Goal: Task Accomplishment & Management: Use online tool/utility

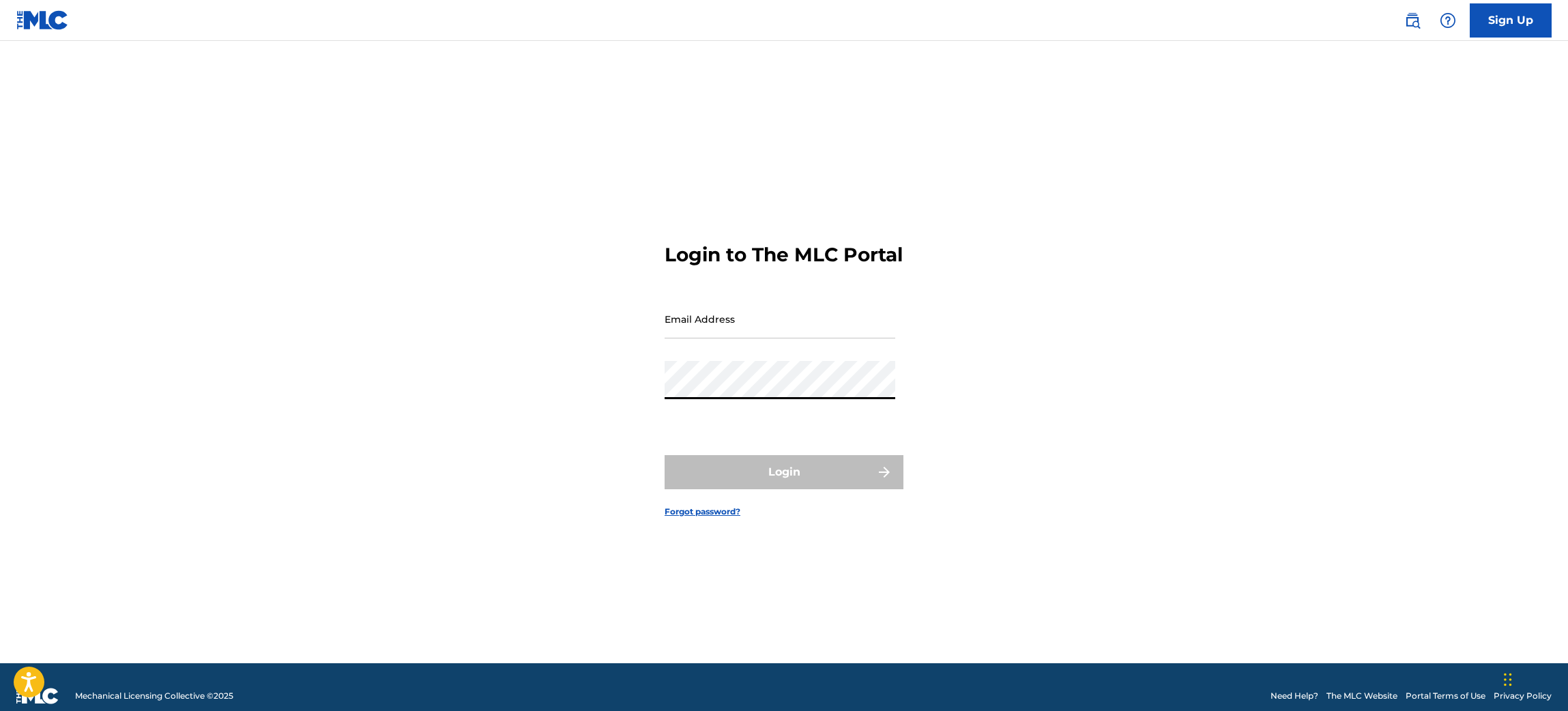
type input "[PERSON_NAME][EMAIL_ADDRESS][PERSON_NAME][DOMAIN_NAME]"
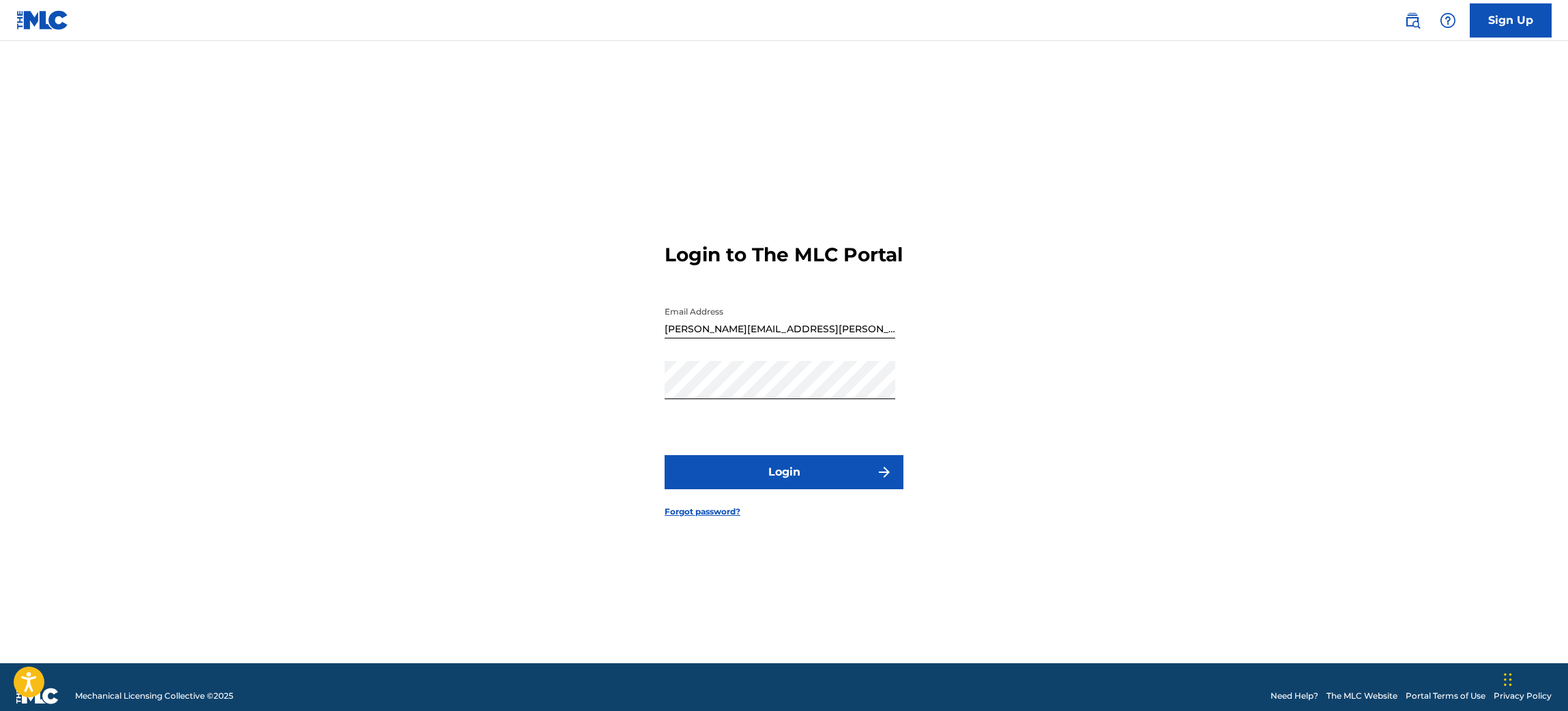
click at [781, 483] on button "Login" at bounding box center [784, 472] width 239 height 34
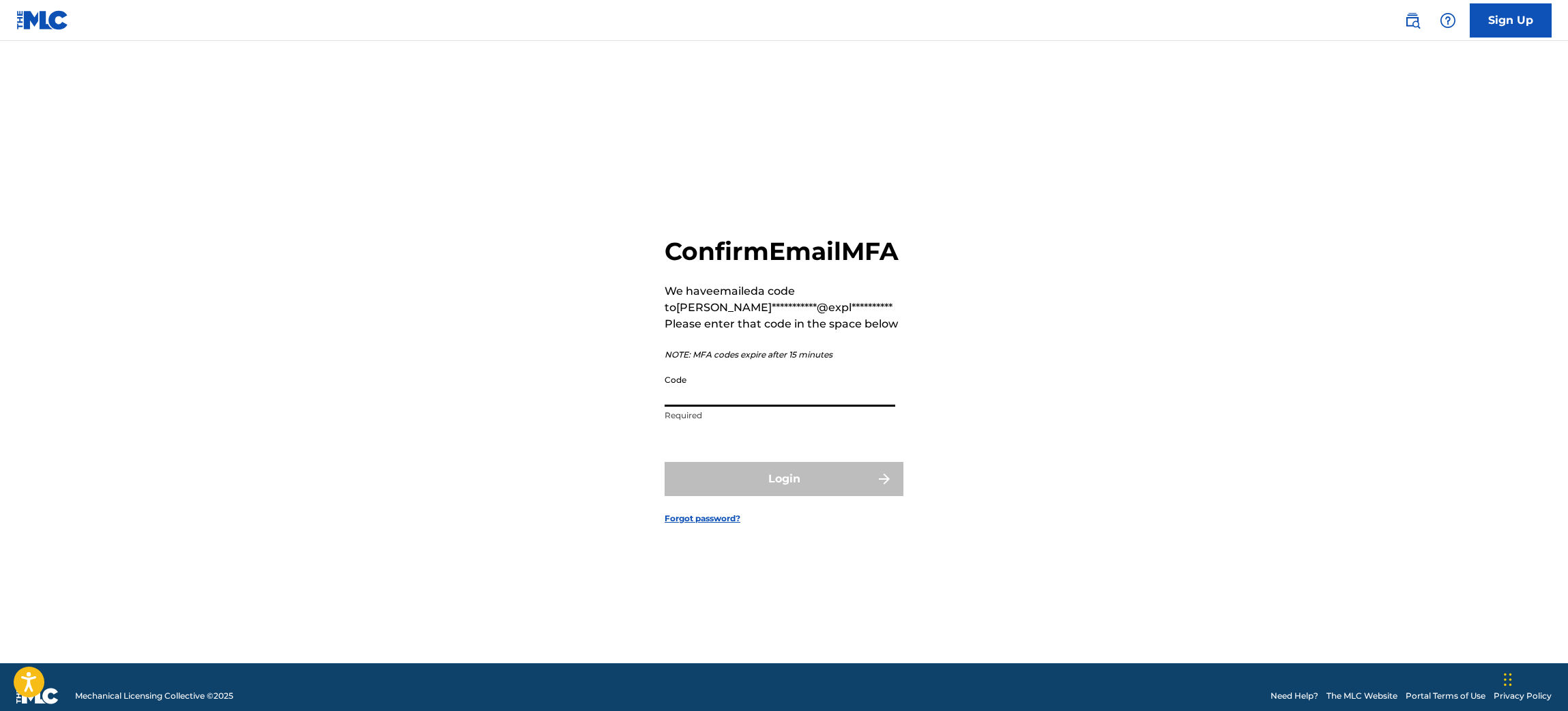
click at [732, 407] on input "Code" at bounding box center [779, 387] width 230 height 39
paste input "943364"
type input "943364"
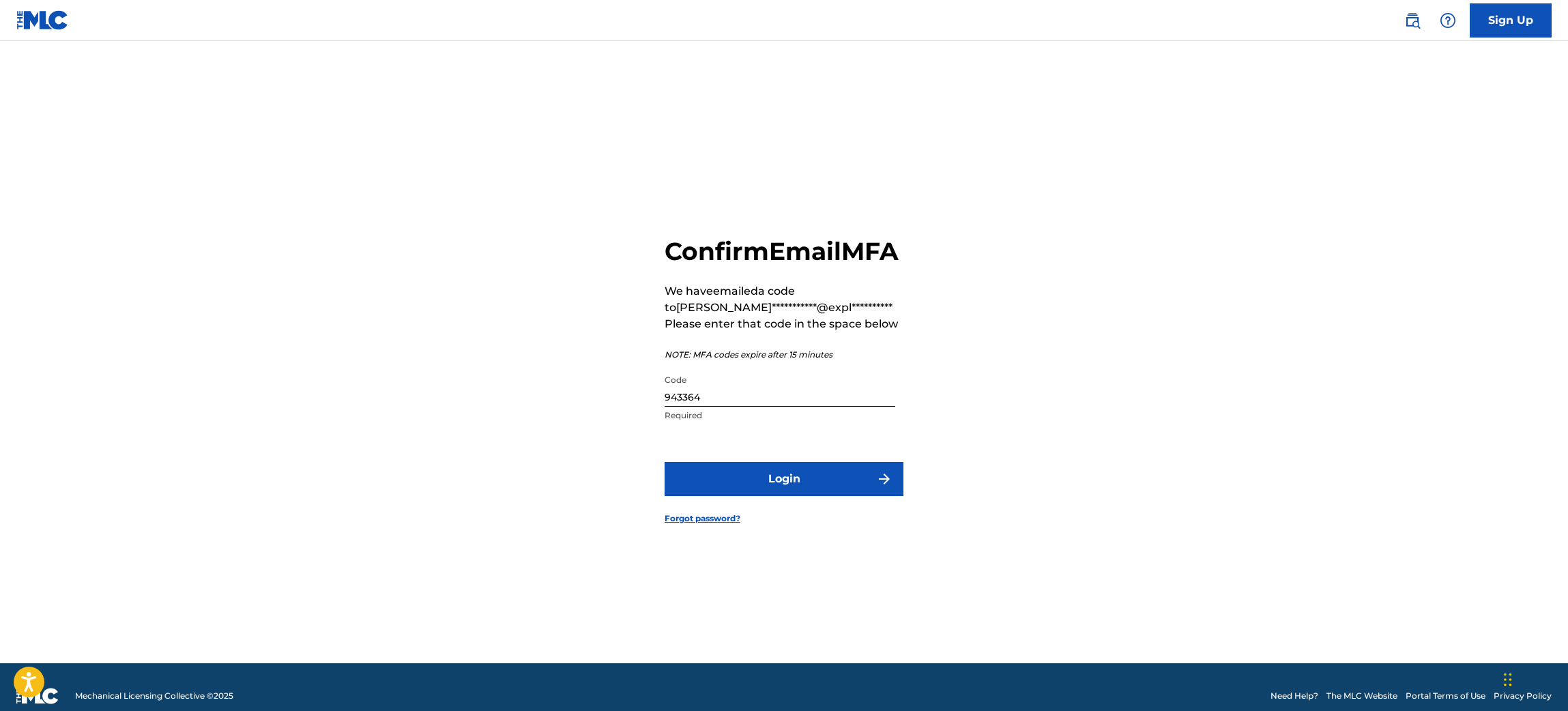
click at [749, 496] on button "Login" at bounding box center [784, 479] width 239 height 34
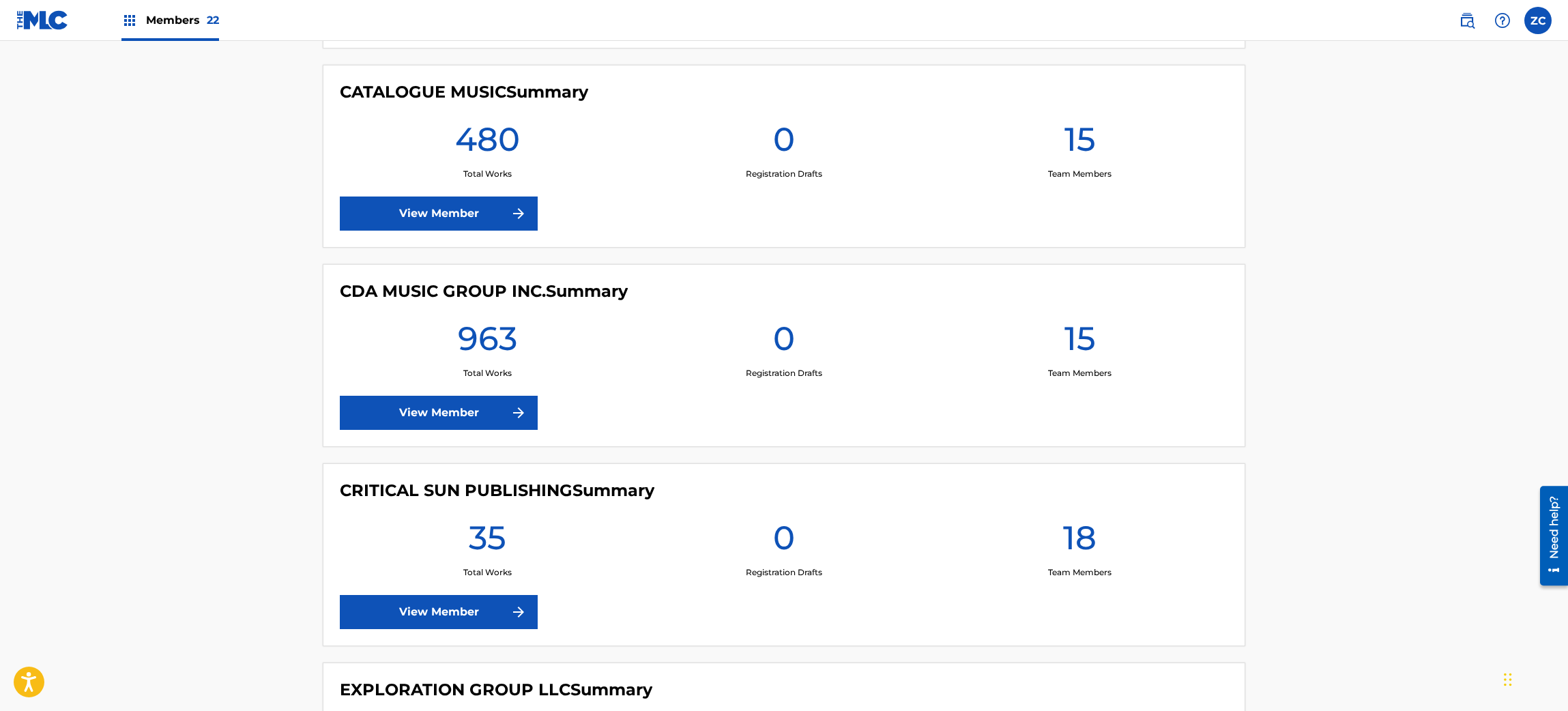
scroll to position [1923, 0]
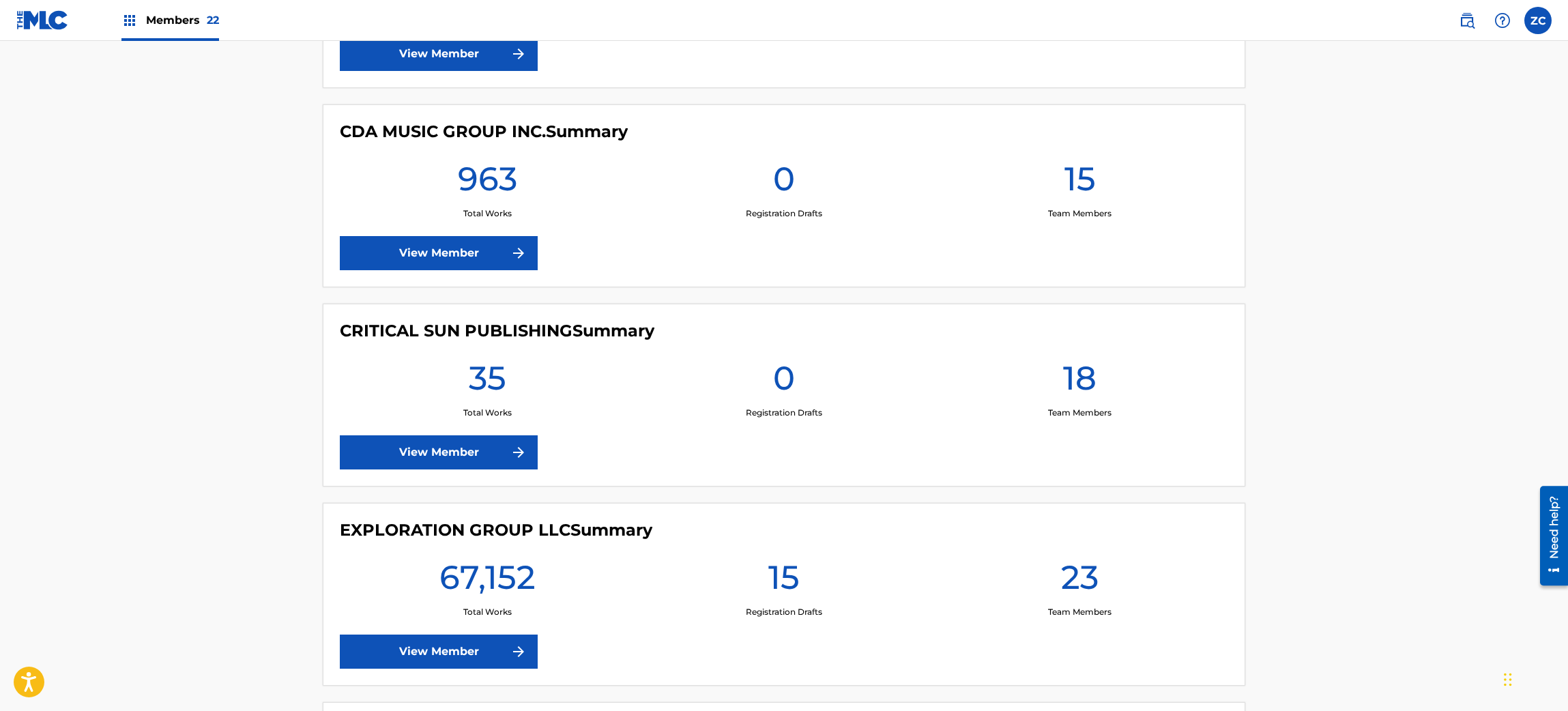
click at [445, 650] on link "View Member" at bounding box center [439, 652] width 198 height 34
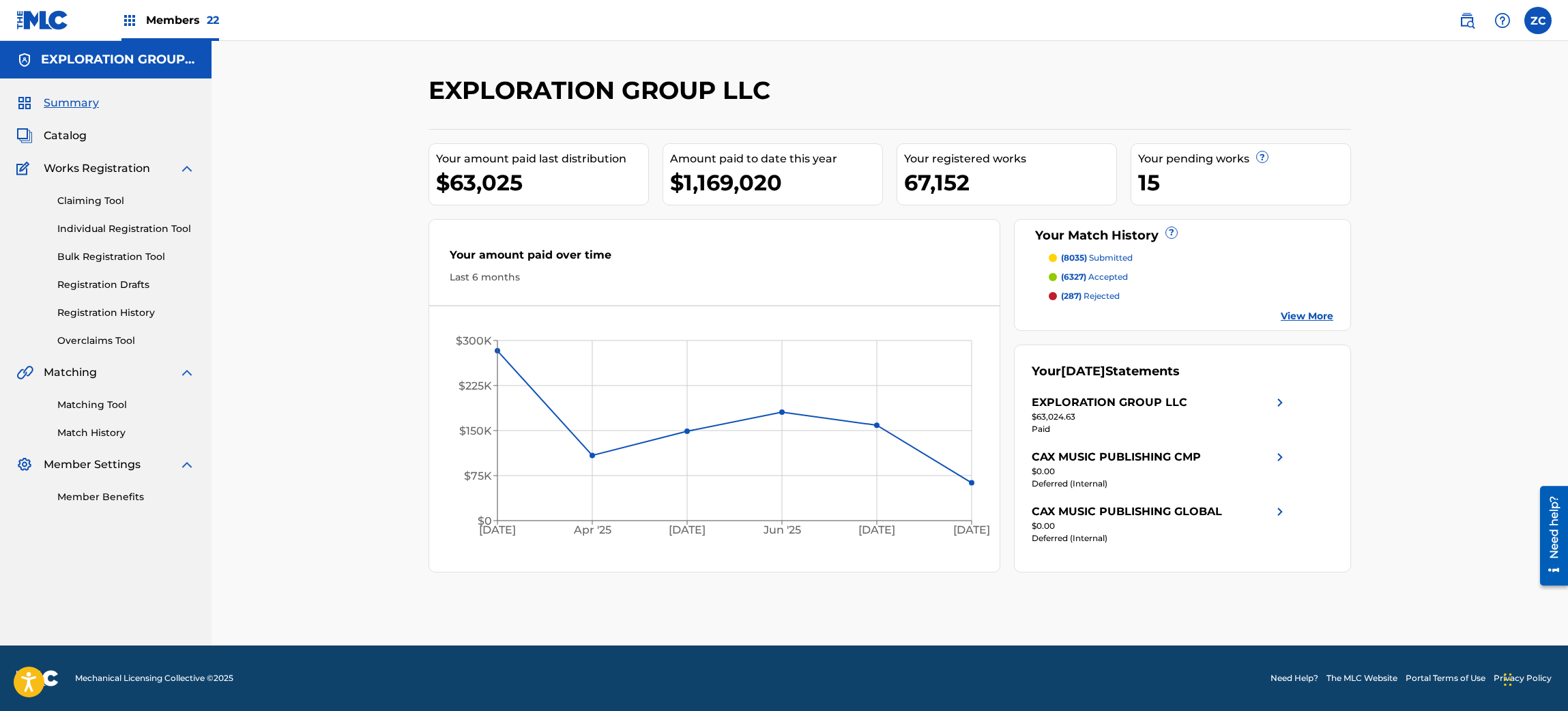
click at [110, 407] on link "Matching Tool" at bounding box center [125, 405] width 137 height 14
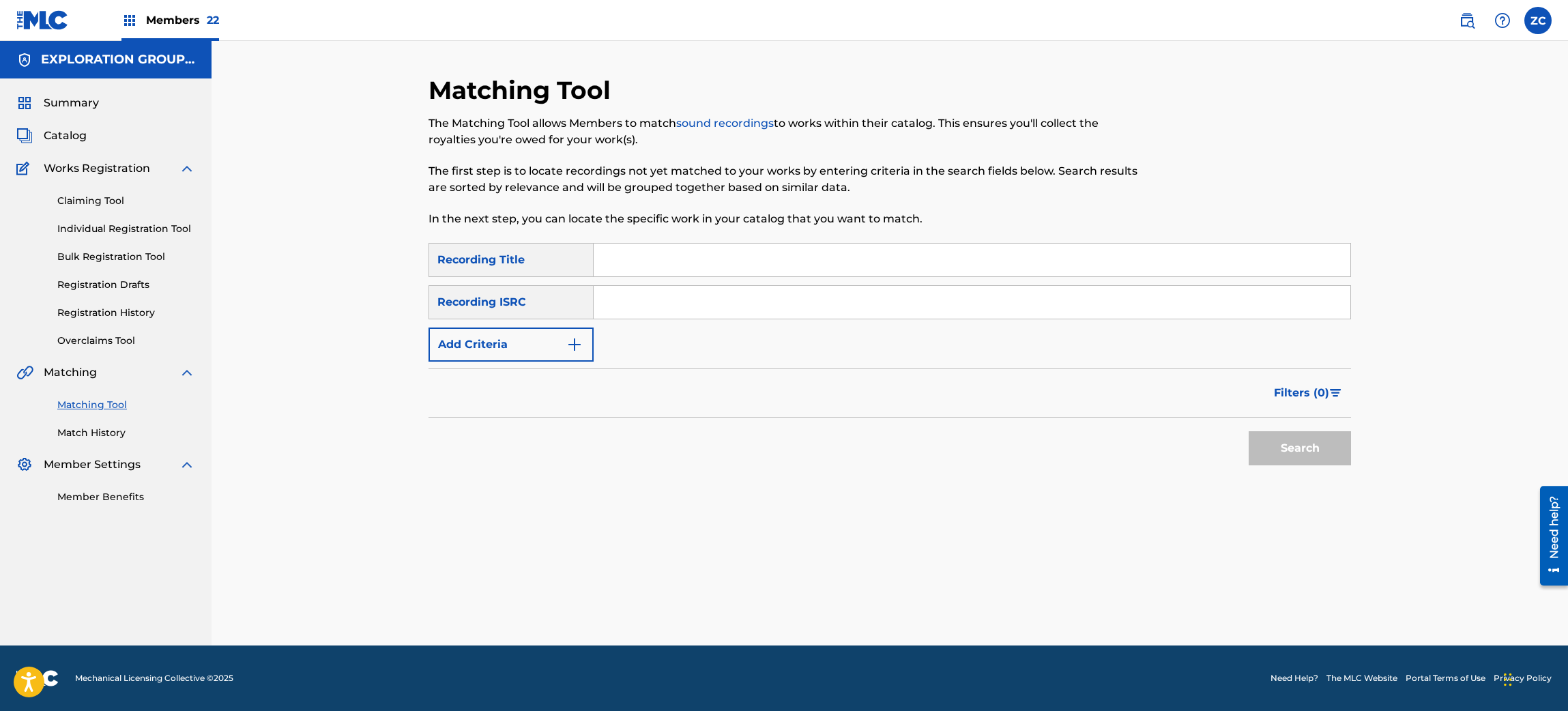
click at [702, 297] on input "Search Form" at bounding box center [972, 302] width 757 height 33
paste input "JPU902104926"
type input "JPU902104926"
click at [1295, 456] on button "Search" at bounding box center [1300, 448] width 102 height 34
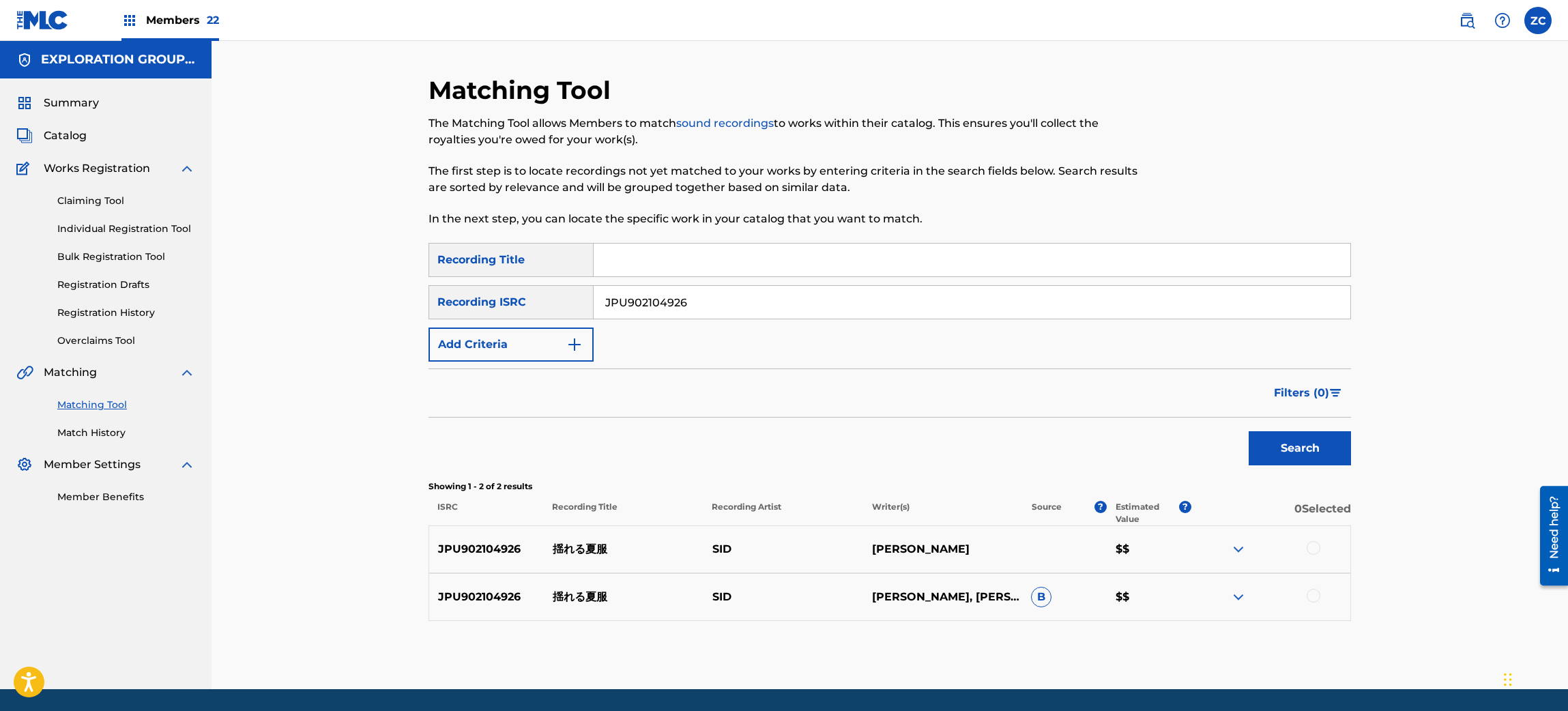
click at [1315, 547] on div at bounding box center [1314, 548] width 13 height 13
click at [1308, 599] on div at bounding box center [1314, 595] width 13 height 13
click at [928, 590] on button "Match 2 Groups" at bounding box center [958, 600] width 151 height 34
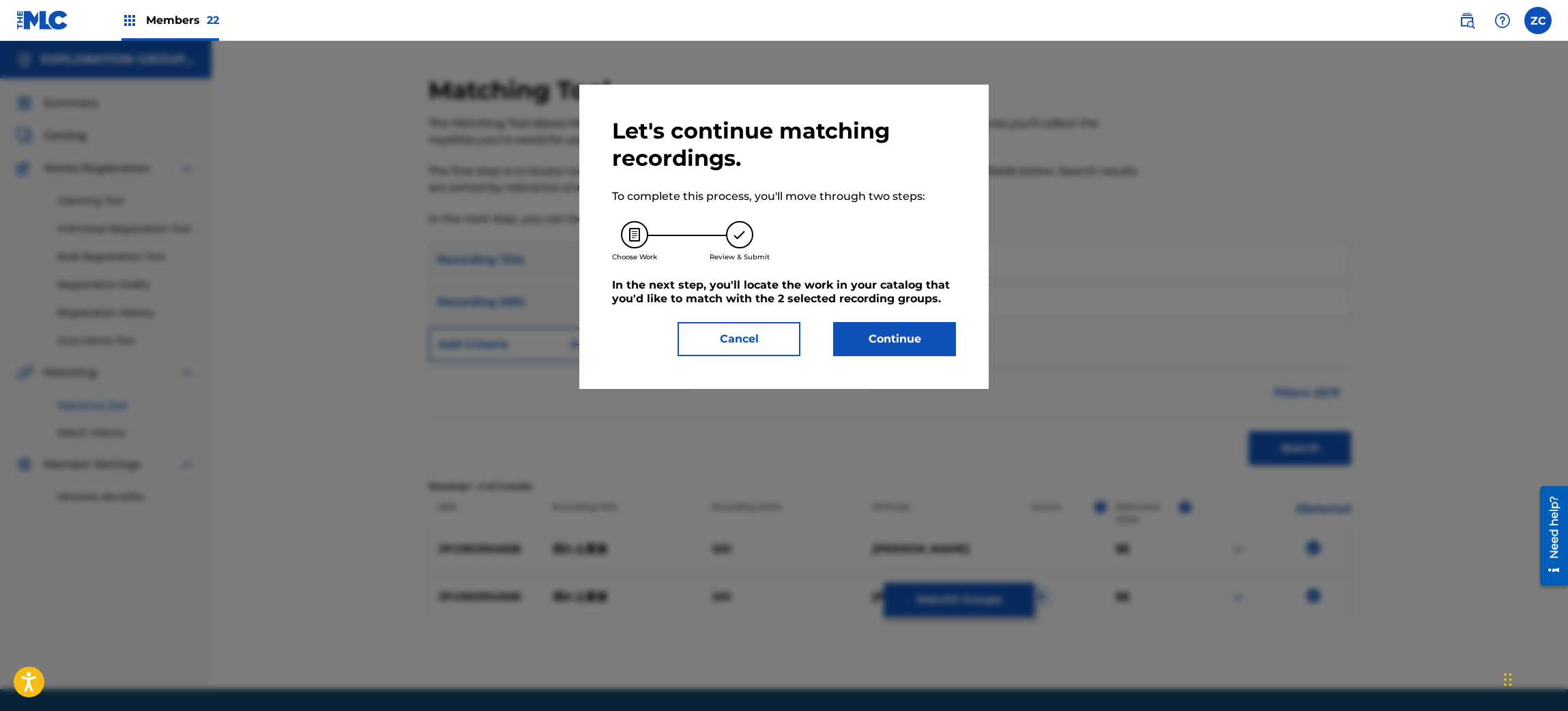
click at [912, 330] on button "Continue" at bounding box center [895, 339] width 123 height 34
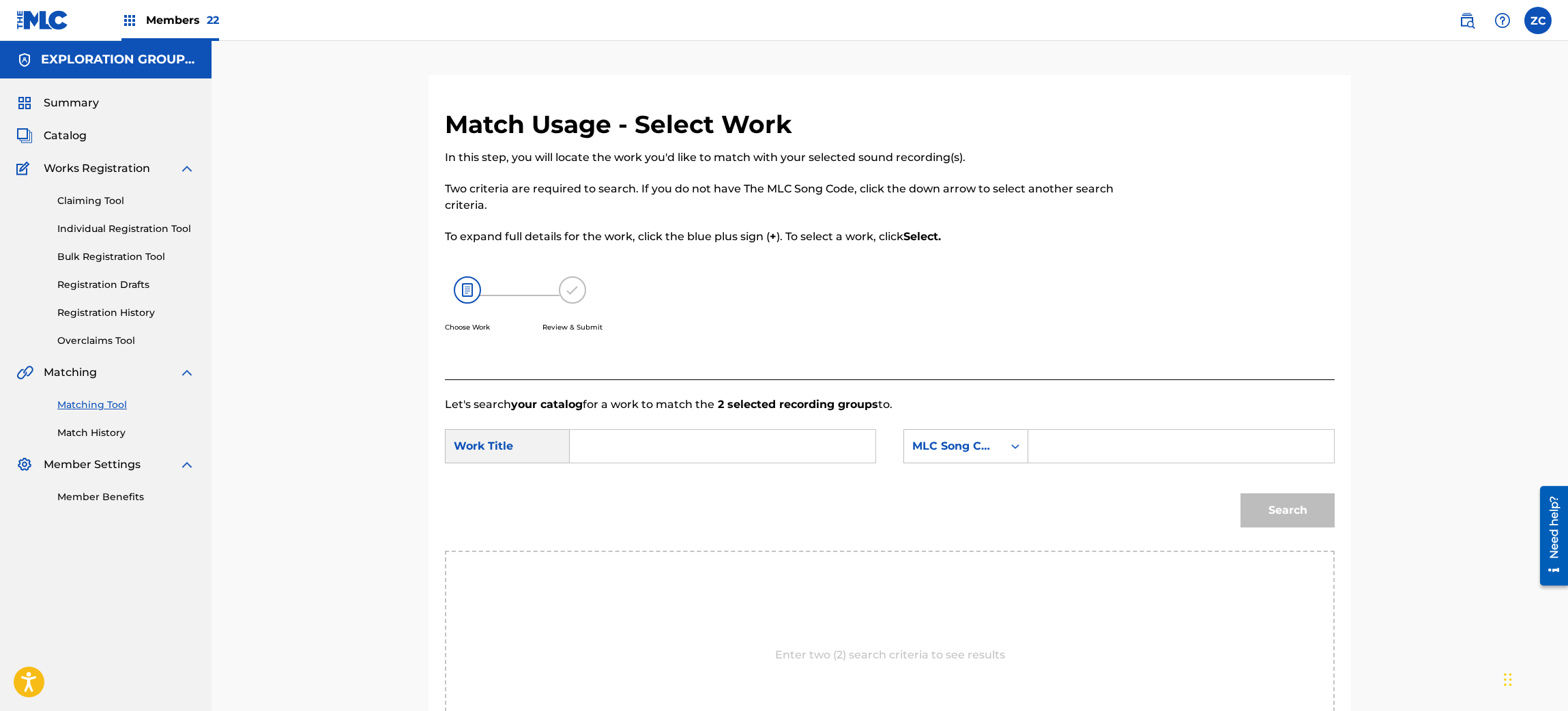
click at [731, 435] on input "Search Form" at bounding box center [722, 447] width 283 height 33
paste input "Yureru Natsufuku YD72OP"
click at [734, 447] on input "Yureru Natsufuku YD72OP" at bounding box center [722, 447] width 283 height 33
type input "Yureru Natsufuku"
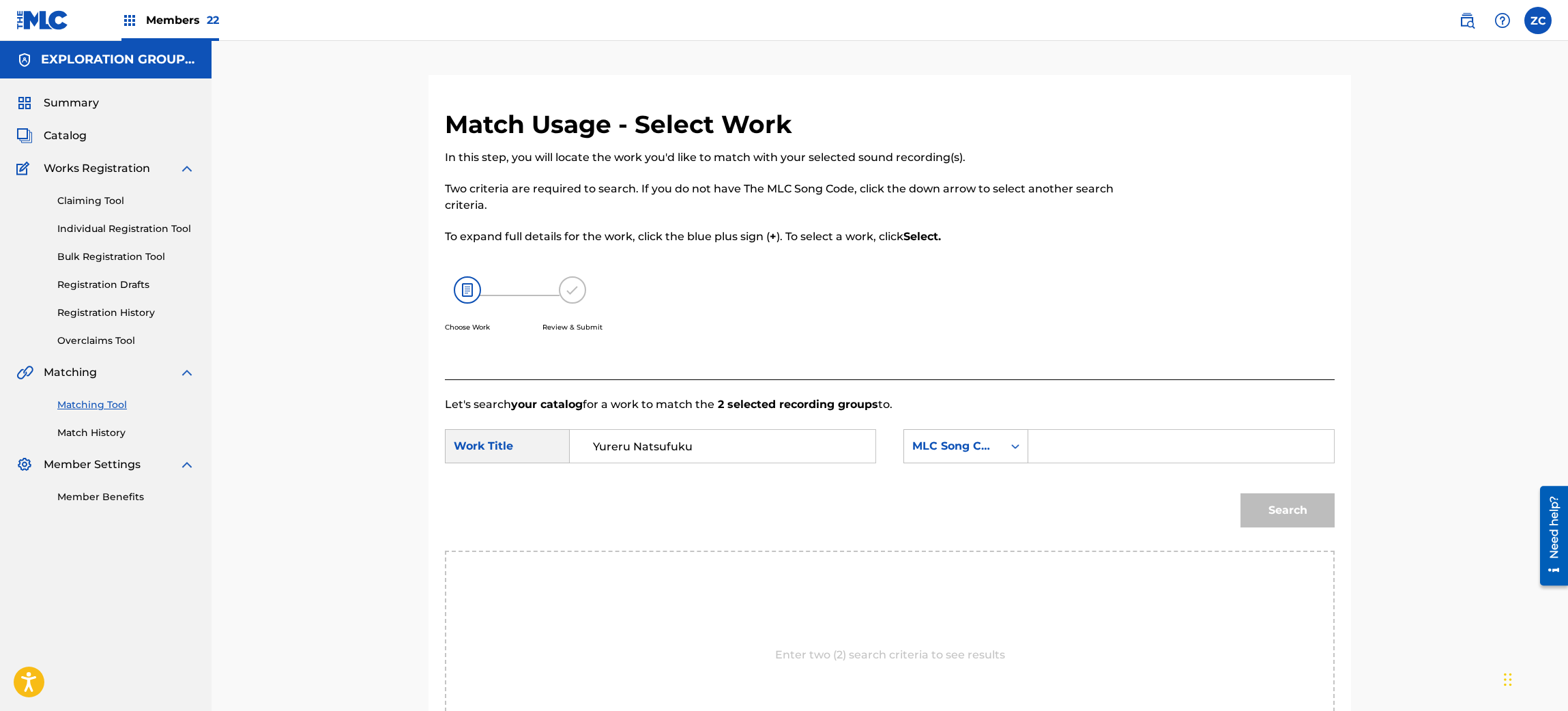
click at [1067, 447] on input "Search Form" at bounding box center [1181, 447] width 283 height 33
paste input "YD72OP"
type input "YD72OP"
click at [1276, 503] on button "Search" at bounding box center [1287, 511] width 94 height 34
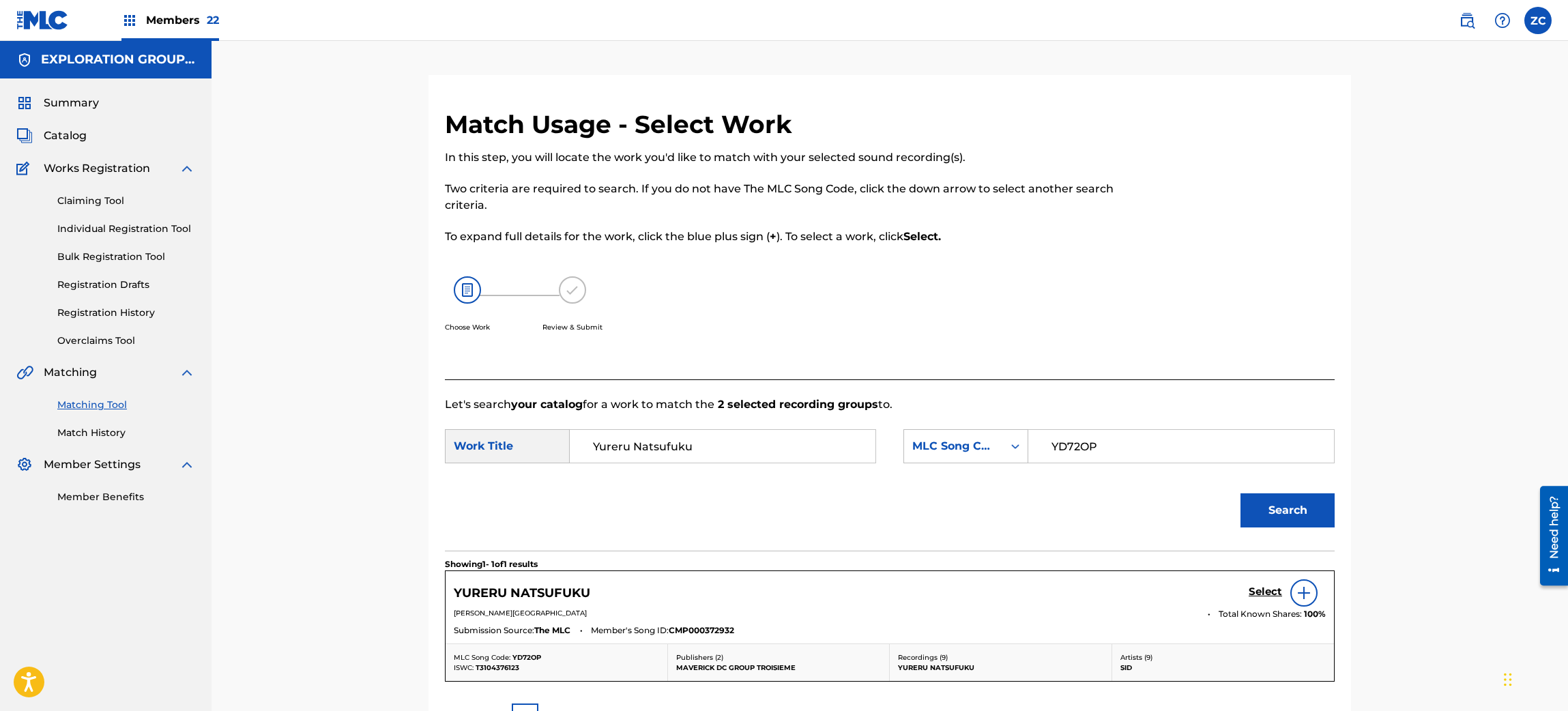
click at [1260, 589] on h5 "Select" at bounding box center [1265, 592] width 33 height 13
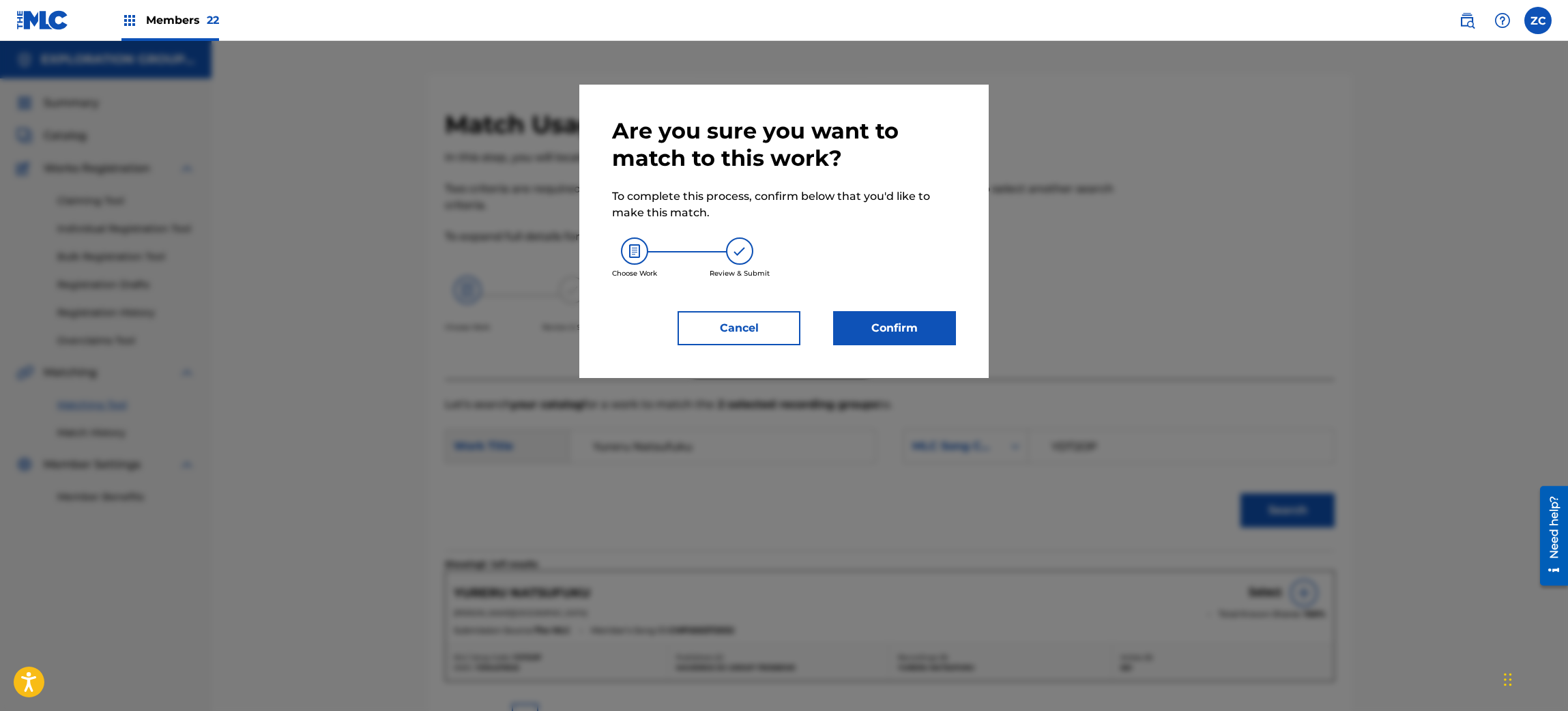
click at [908, 331] on button "Confirm" at bounding box center [895, 328] width 123 height 34
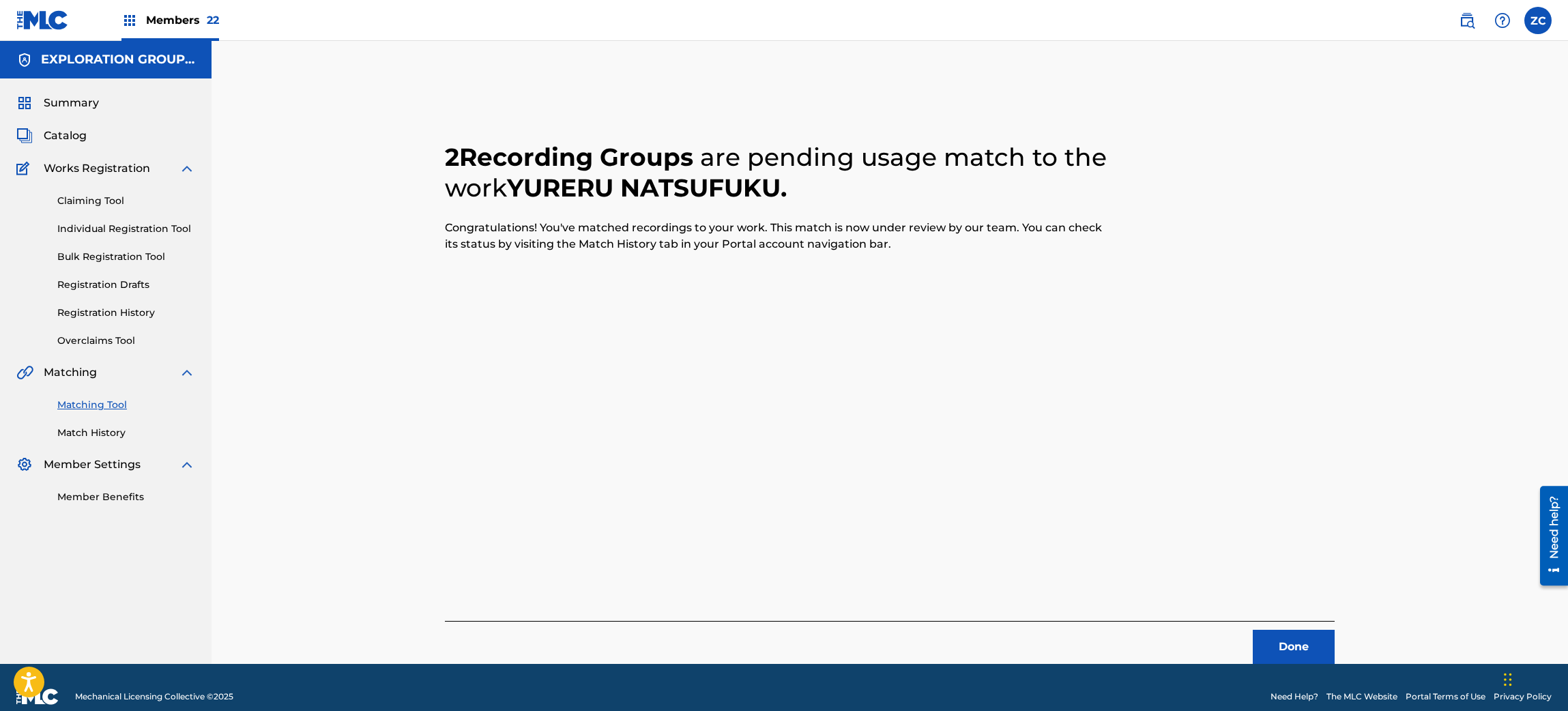
click at [1315, 640] on button "Done" at bounding box center [1294, 647] width 82 height 34
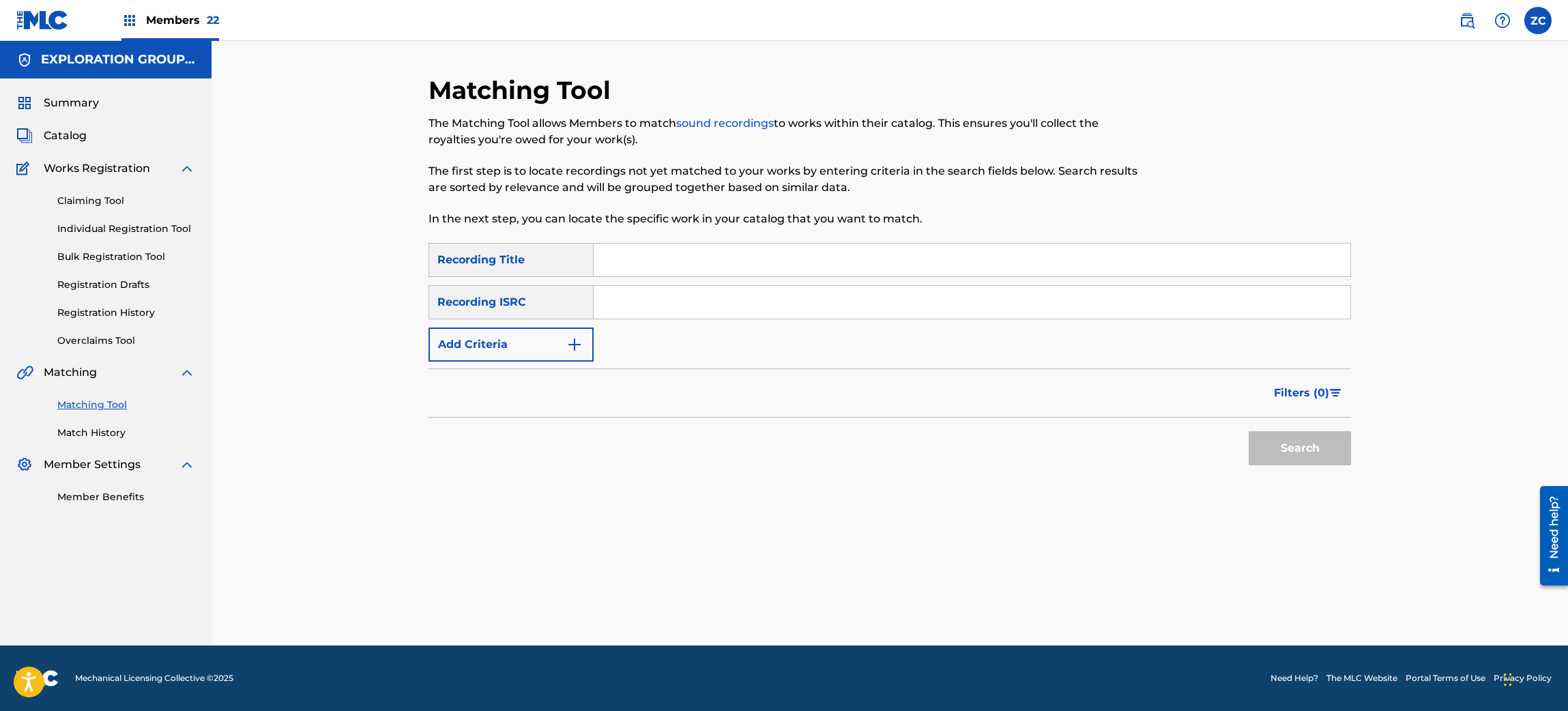
click at [862, 299] on input "Search Form" at bounding box center [972, 302] width 757 height 33
paste input "JPF302100327"
type input "JPF302100327"
click at [1249, 431] on button "Search" at bounding box center [1300, 448] width 102 height 34
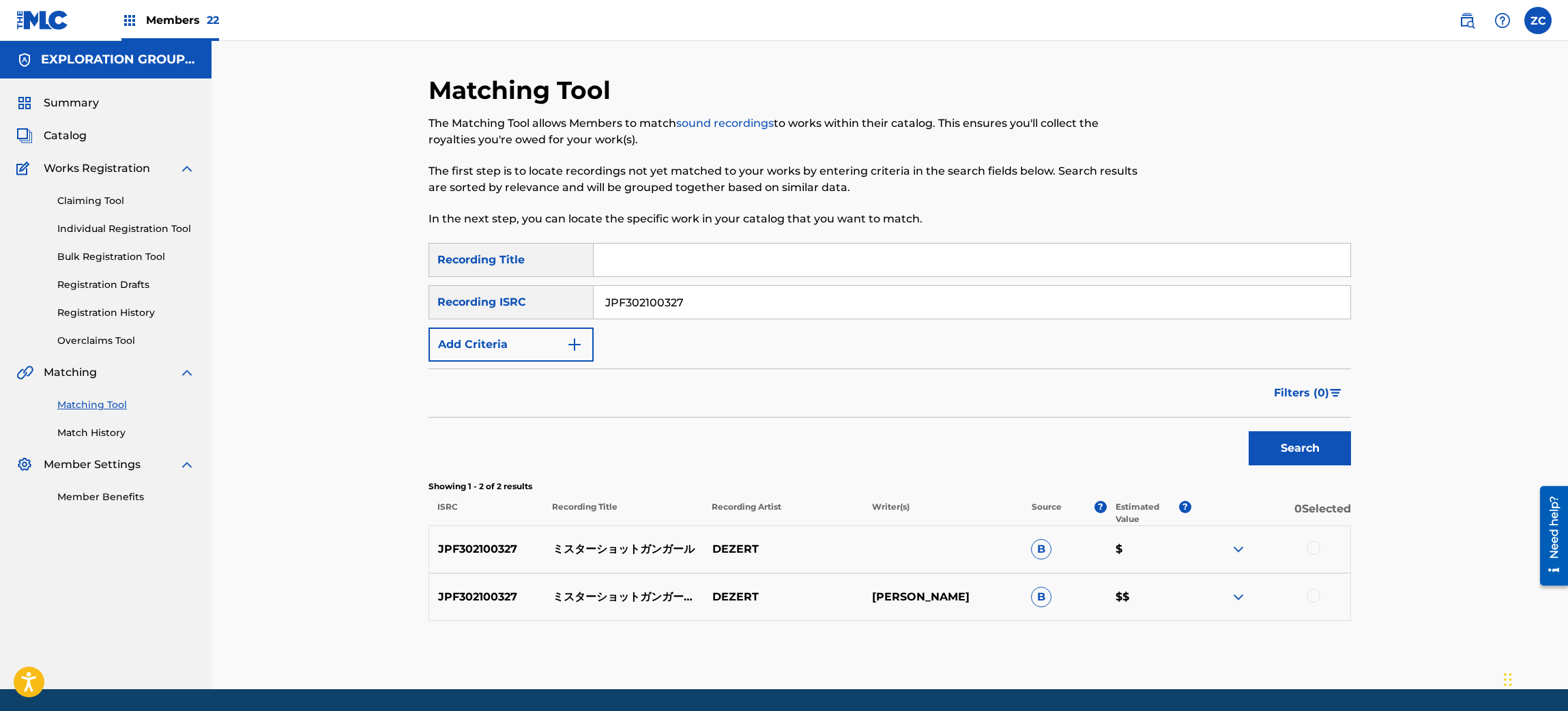
click at [1321, 548] on div at bounding box center [1270, 549] width 159 height 16
click at [1315, 547] on div at bounding box center [1314, 548] width 13 height 13
click at [1311, 601] on div at bounding box center [1314, 595] width 13 height 13
click at [1001, 601] on button "Match 2 Groups" at bounding box center [958, 600] width 151 height 34
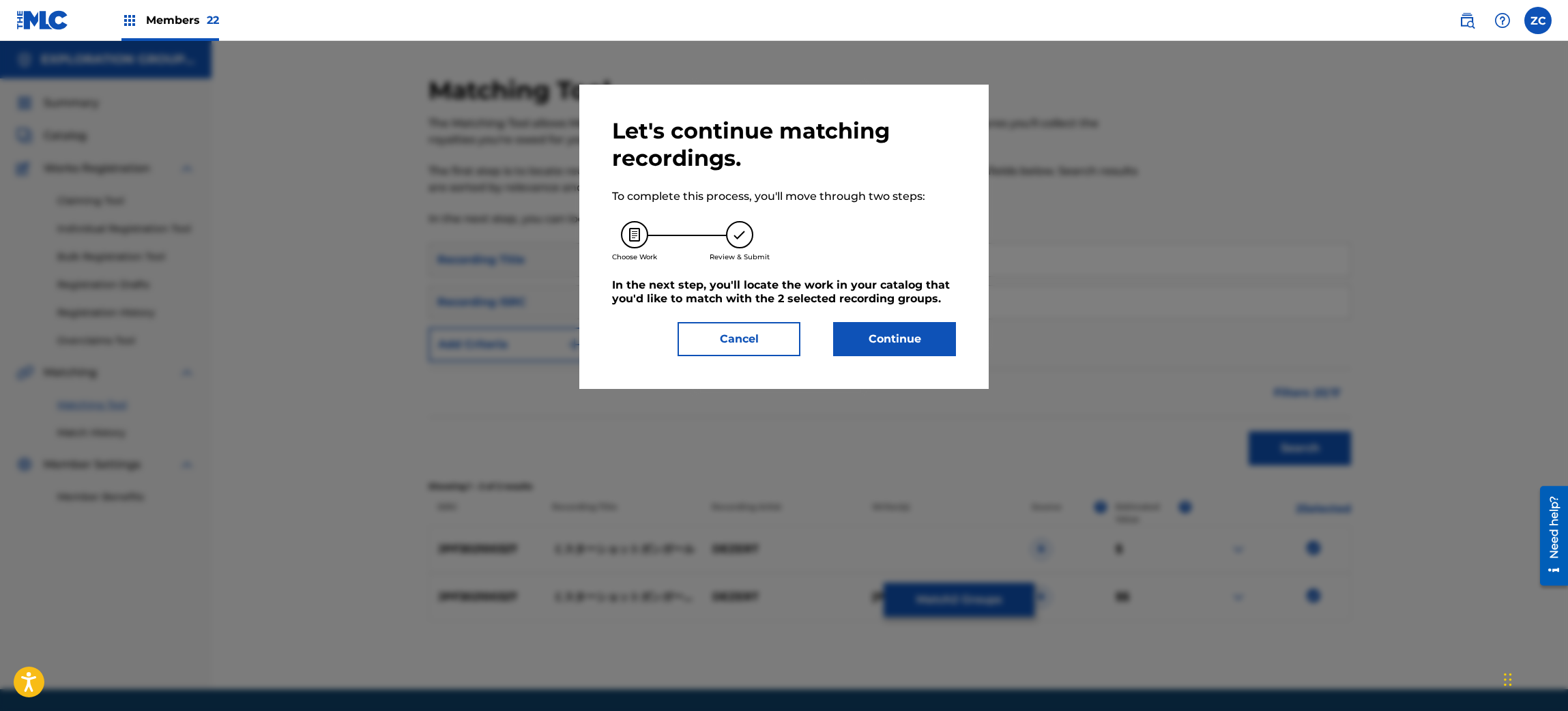
click at [935, 326] on button "Continue" at bounding box center [895, 339] width 123 height 34
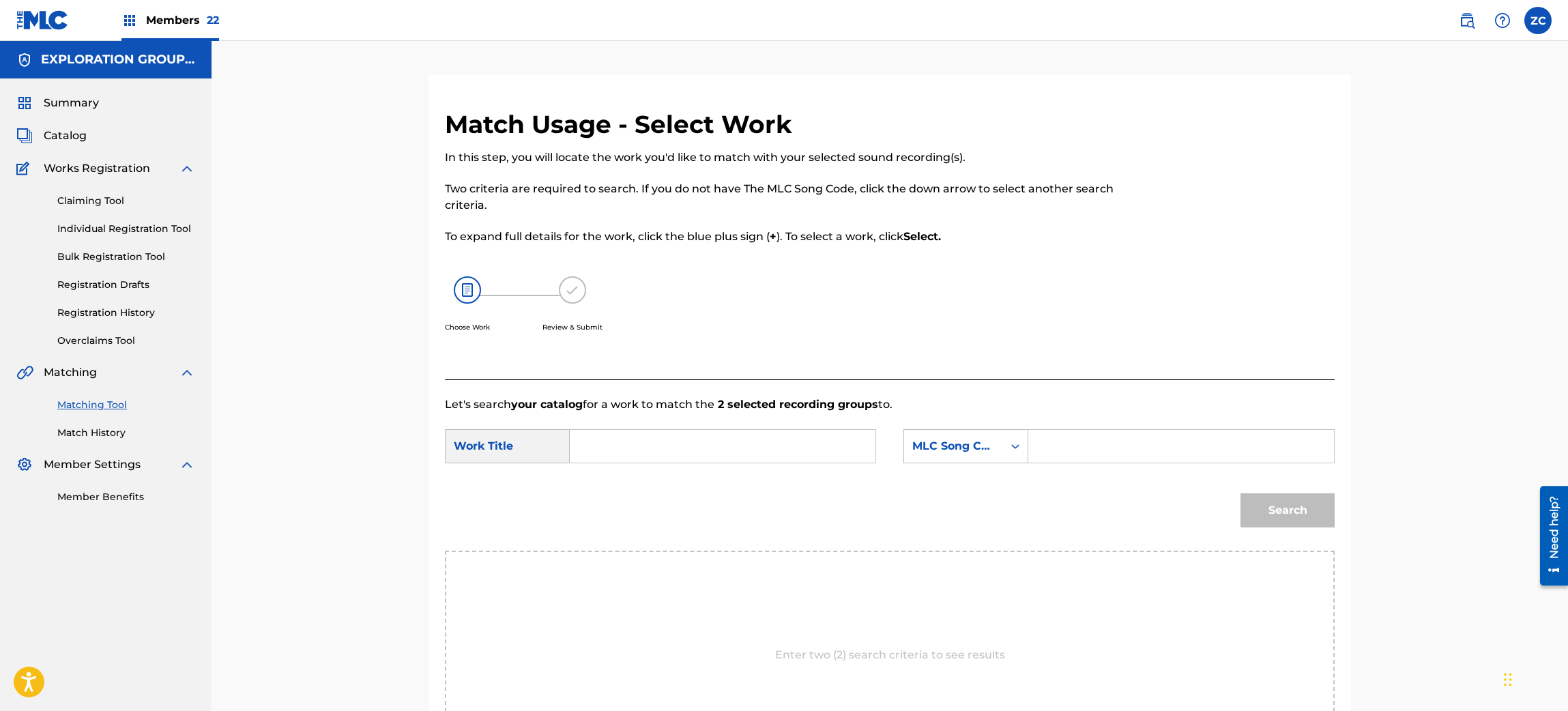
click at [853, 447] on input "Search Form" at bounding box center [722, 447] width 283 height 33
paste input "Misutaa [PERSON_NAME] Gan Gaaru MW0XKF"
click at [793, 447] on input "Misutaa [PERSON_NAME] Gan Gaaru MW0XKF" at bounding box center [722, 447] width 283 height 33
type input "Misutaa [PERSON_NAME] [PERSON_NAME]"
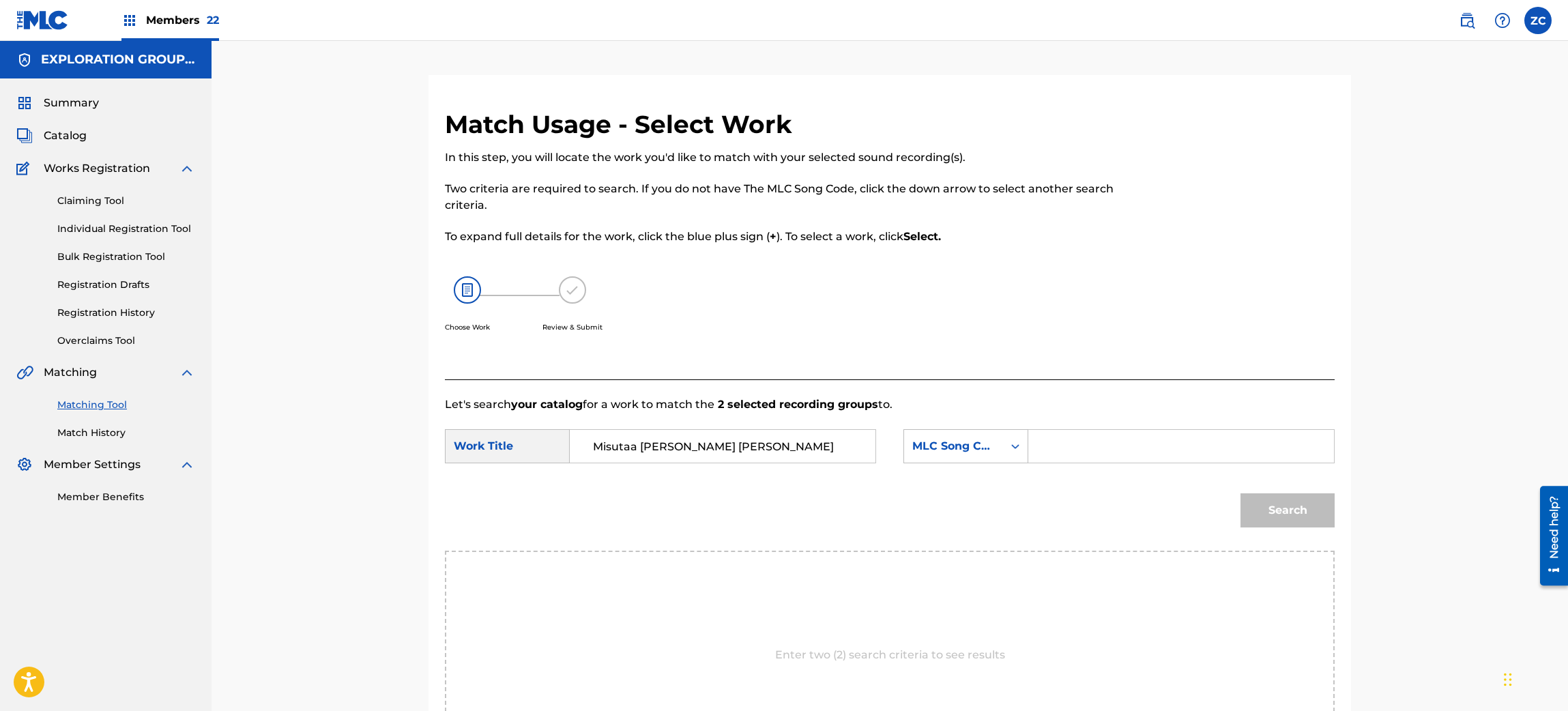
click at [1062, 447] on input "Search Form" at bounding box center [1181, 447] width 283 height 33
paste input "MW0XKF"
type input "MW0XKF"
click at [1285, 494] on button "Search" at bounding box center [1287, 511] width 94 height 34
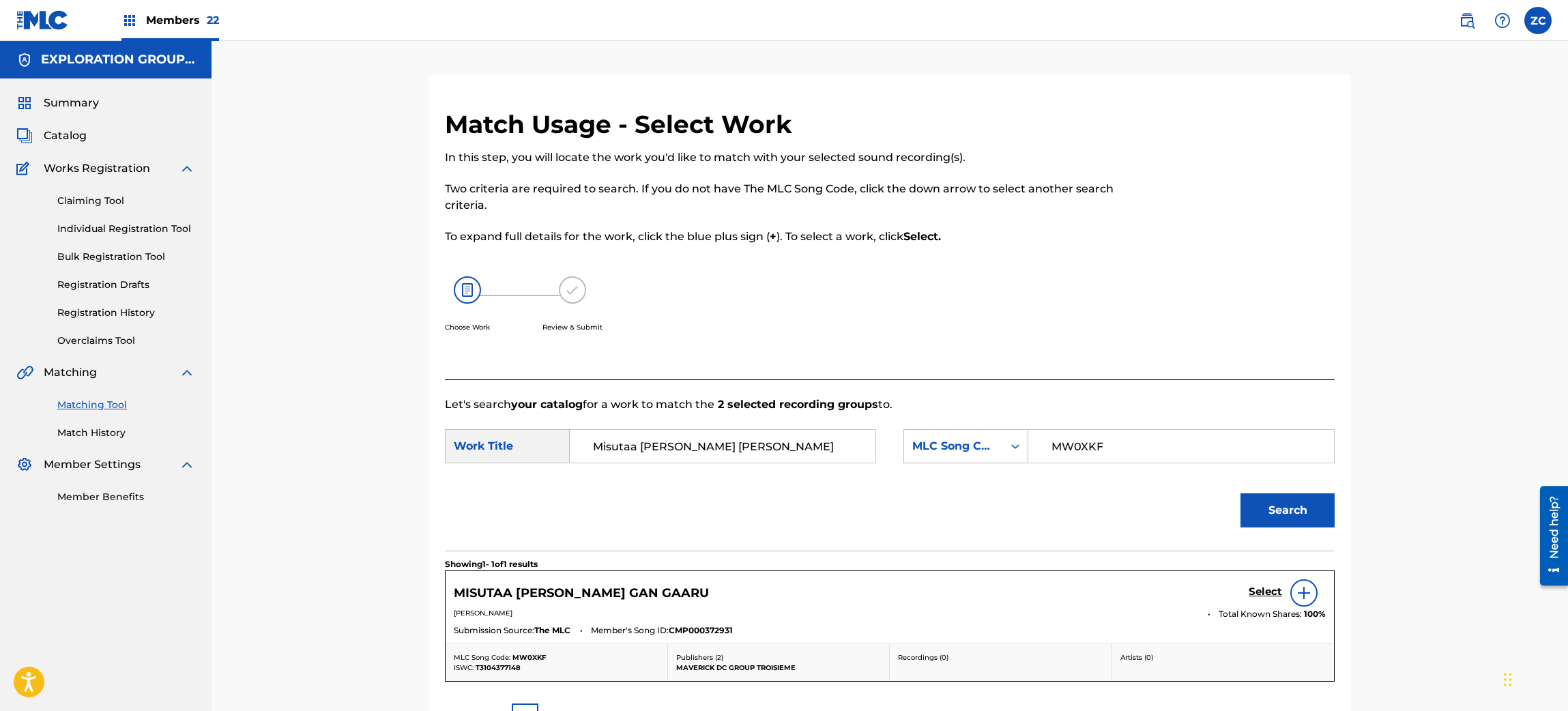
click at [1256, 599] on link "Select" at bounding box center [1265, 593] width 33 height 15
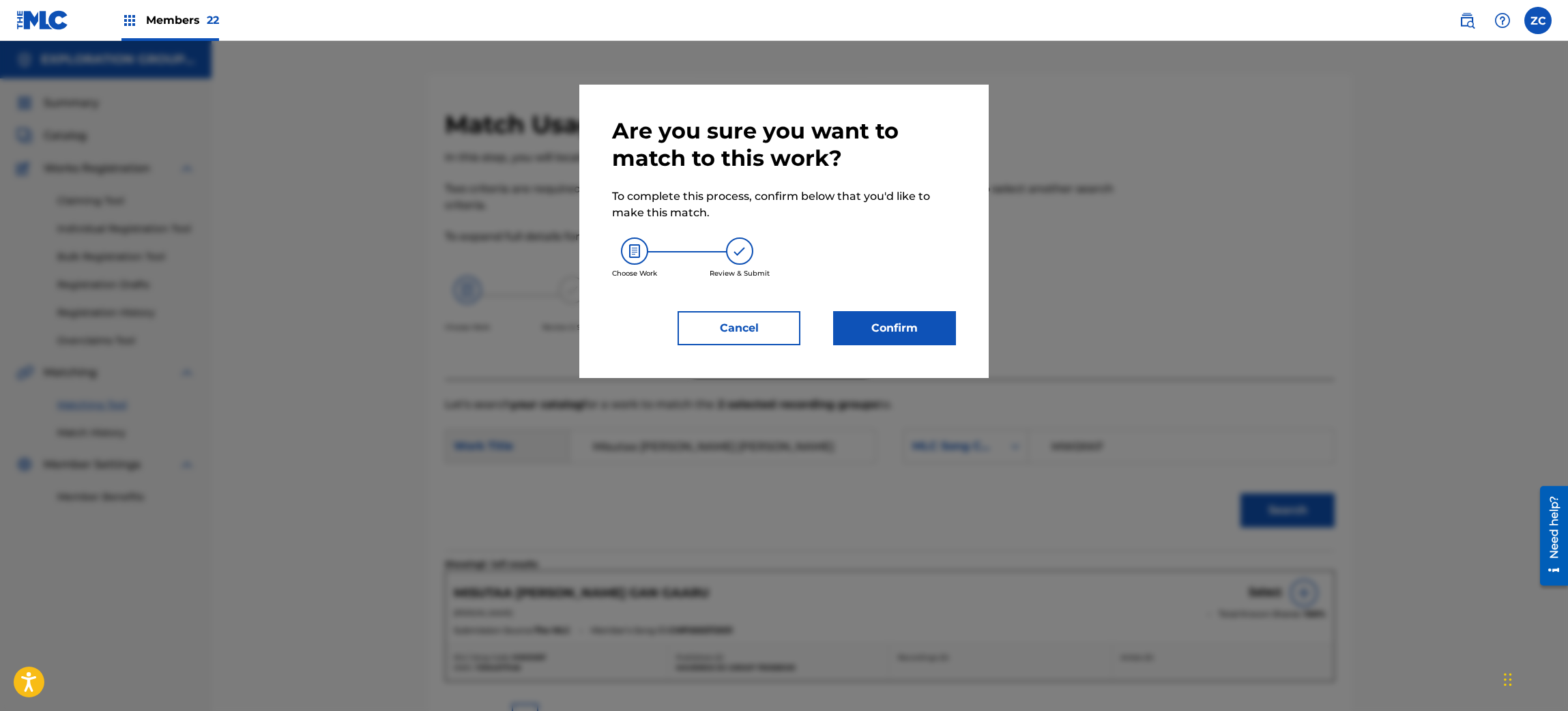
click at [911, 334] on button "Confirm" at bounding box center [895, 328] width 123 height 34
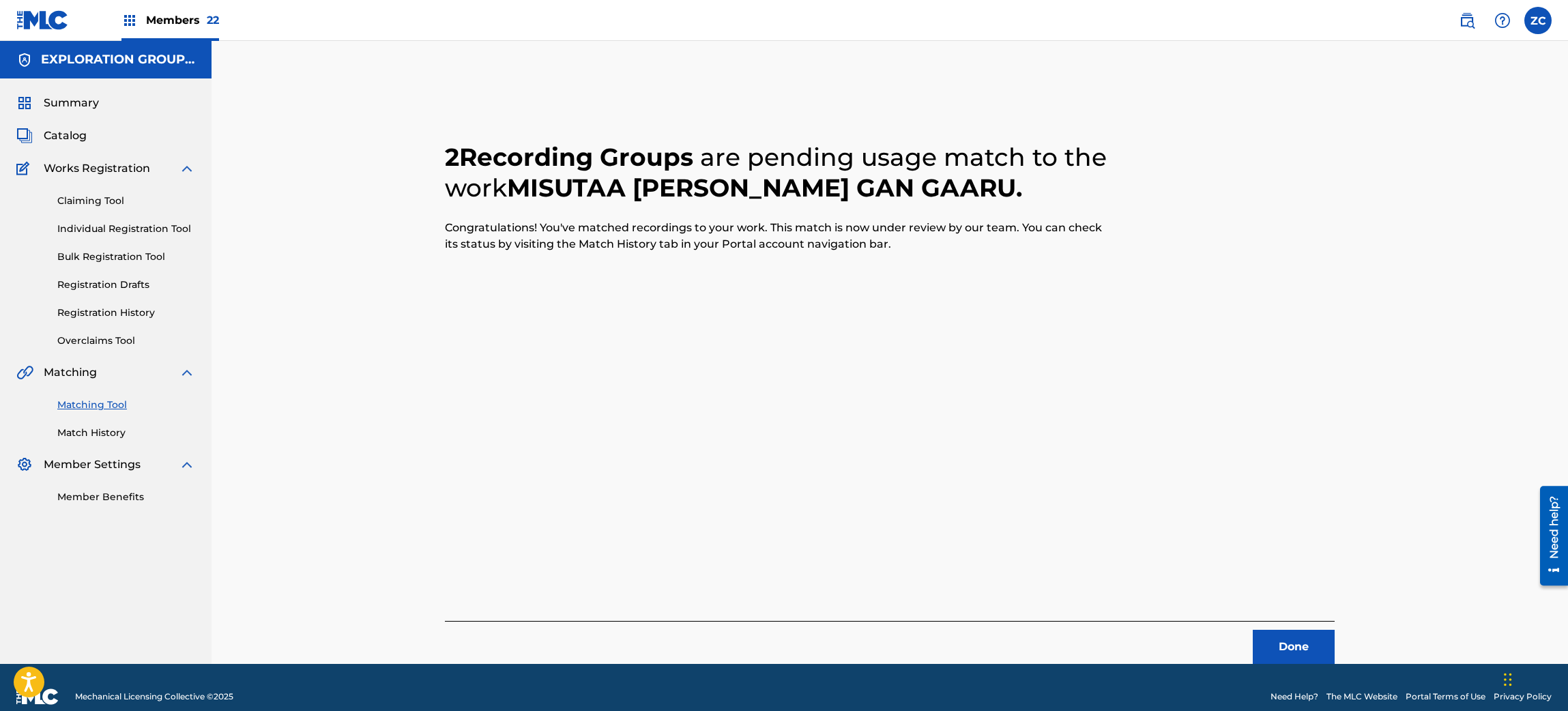
click at [1281, 647] on button "Done" at bounding box center [1294, 647] width 82 height 34
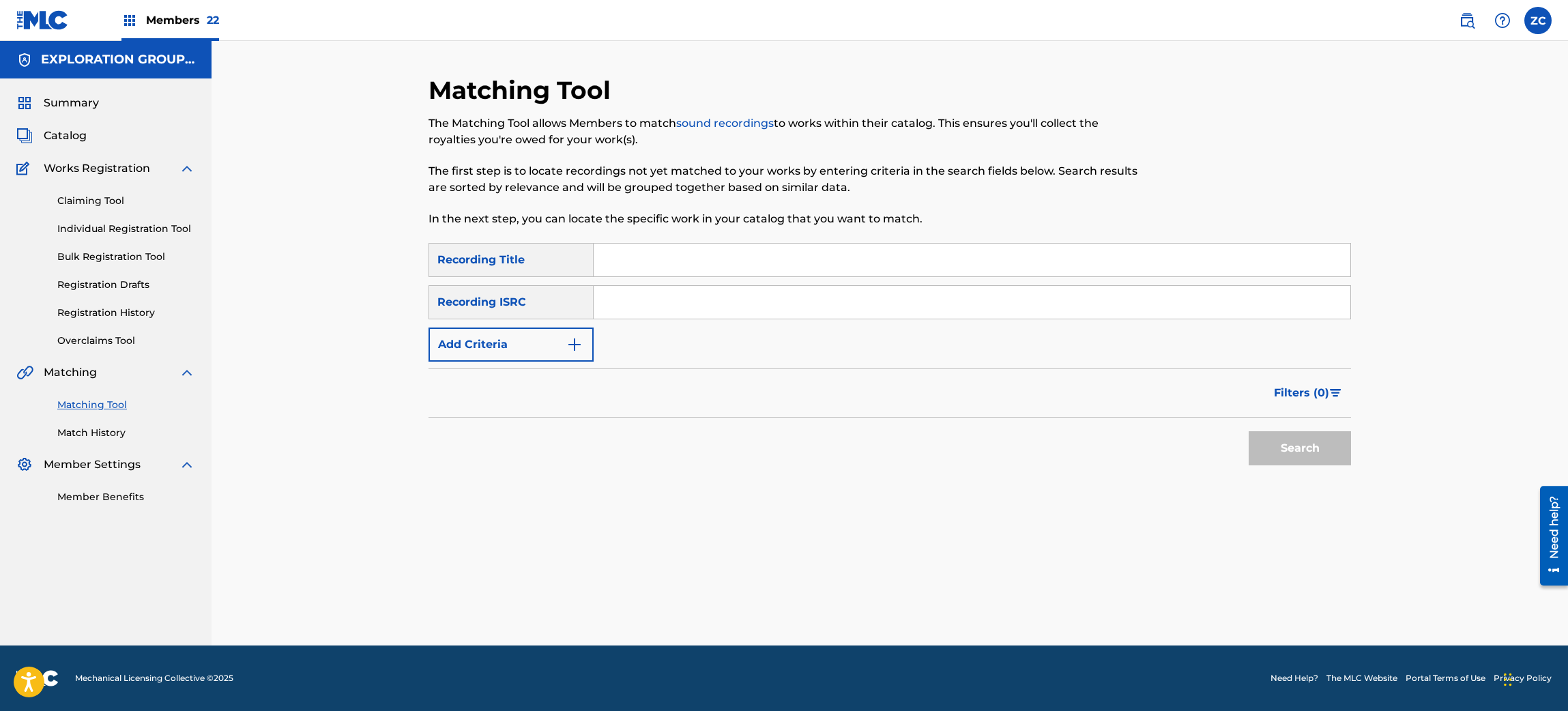
click at [789, 299] on input "Search Form" at bounding box center [972, 302] width 757 height 33
paste input "JPU902104918"
type input "JPU902104918"
click at [1249, 431] on button "Search" at bounding box center [1300, 448] width 102 height 34
click at [1410, 373] on div "Matching Tool The Matching Tool allows Members to match sound recordings to wor…" at bounding box center [889, 343] width 1357 height 605
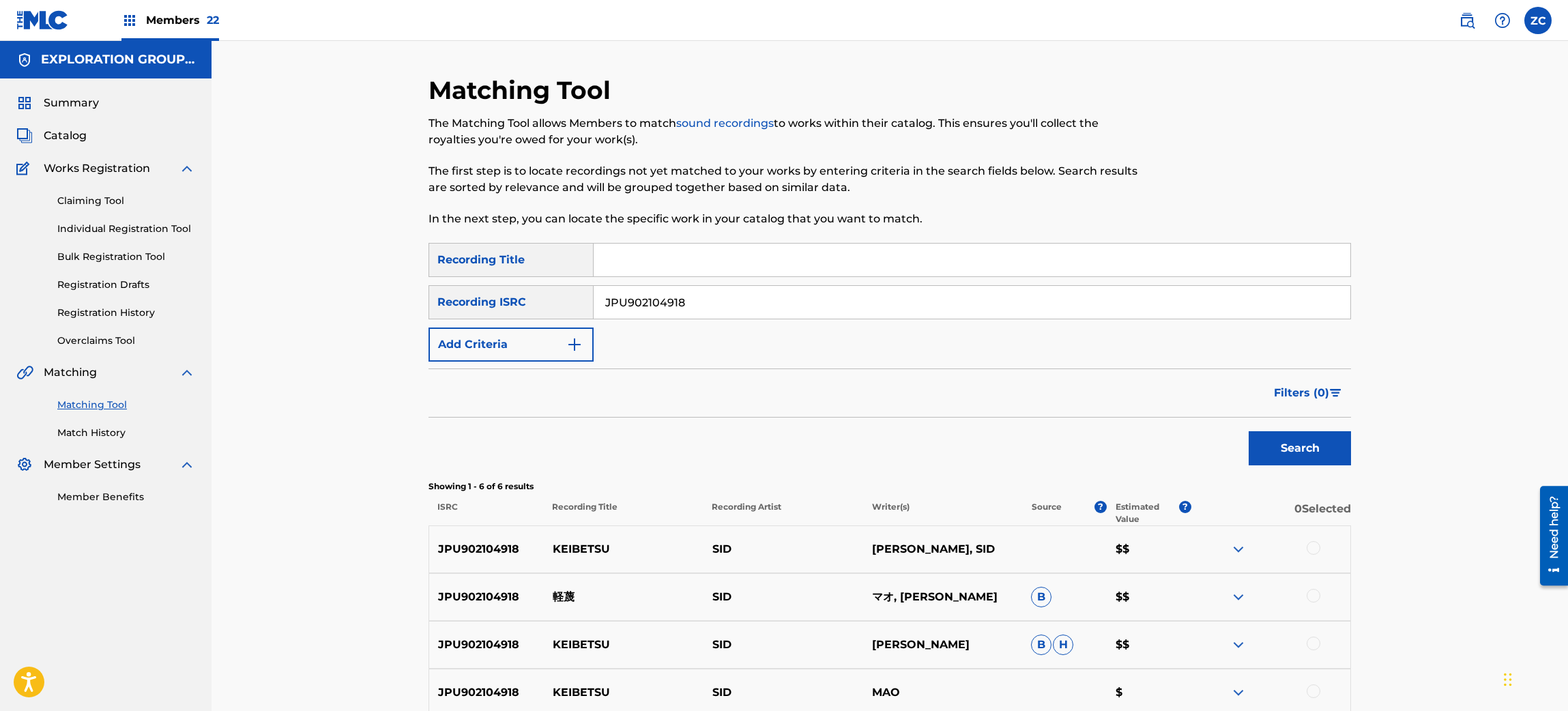
click at [1457, 392] on div "Matching Tool The Matching Tool allows Members to match sound recordings to wor…" at bounding box center [889, 461] width 1357 height 840
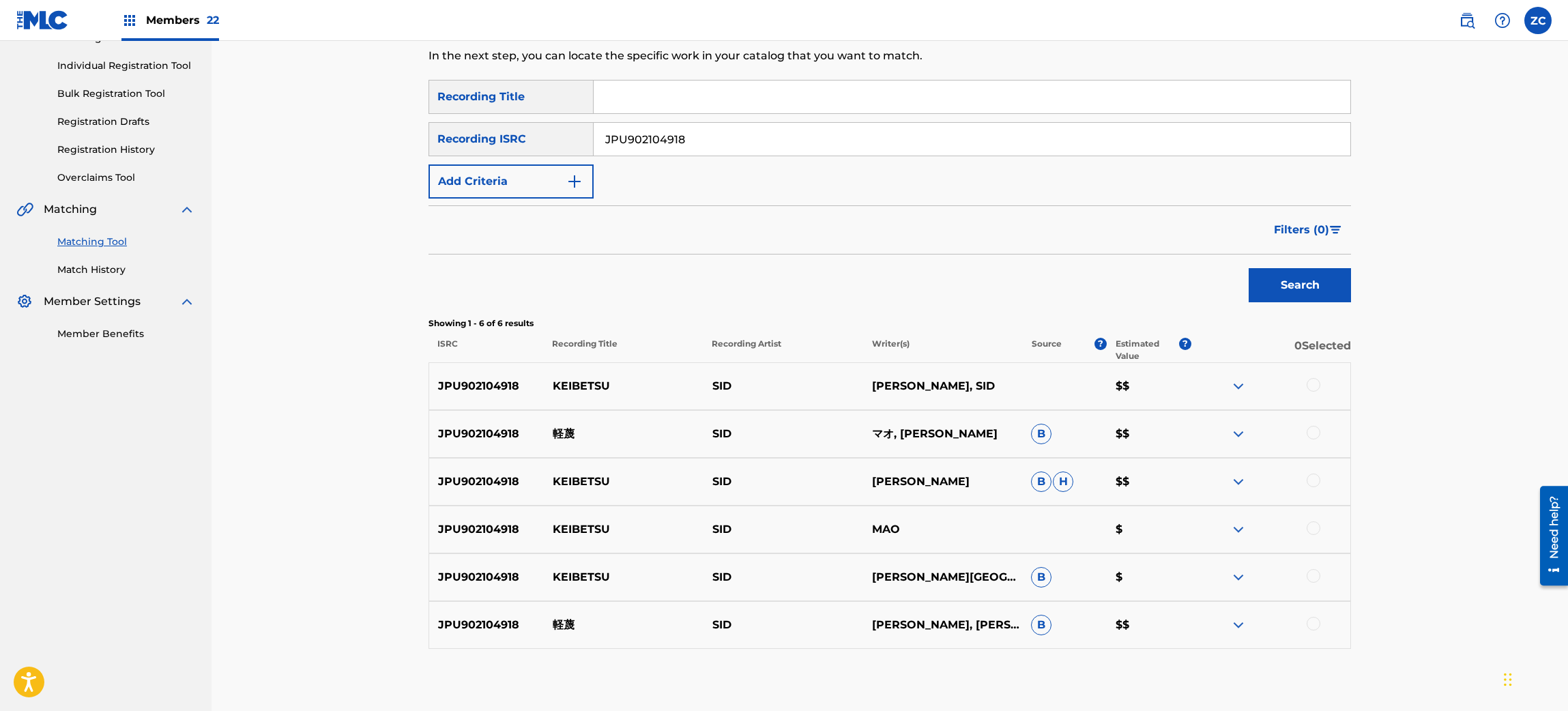
scroll to position [205, 0]
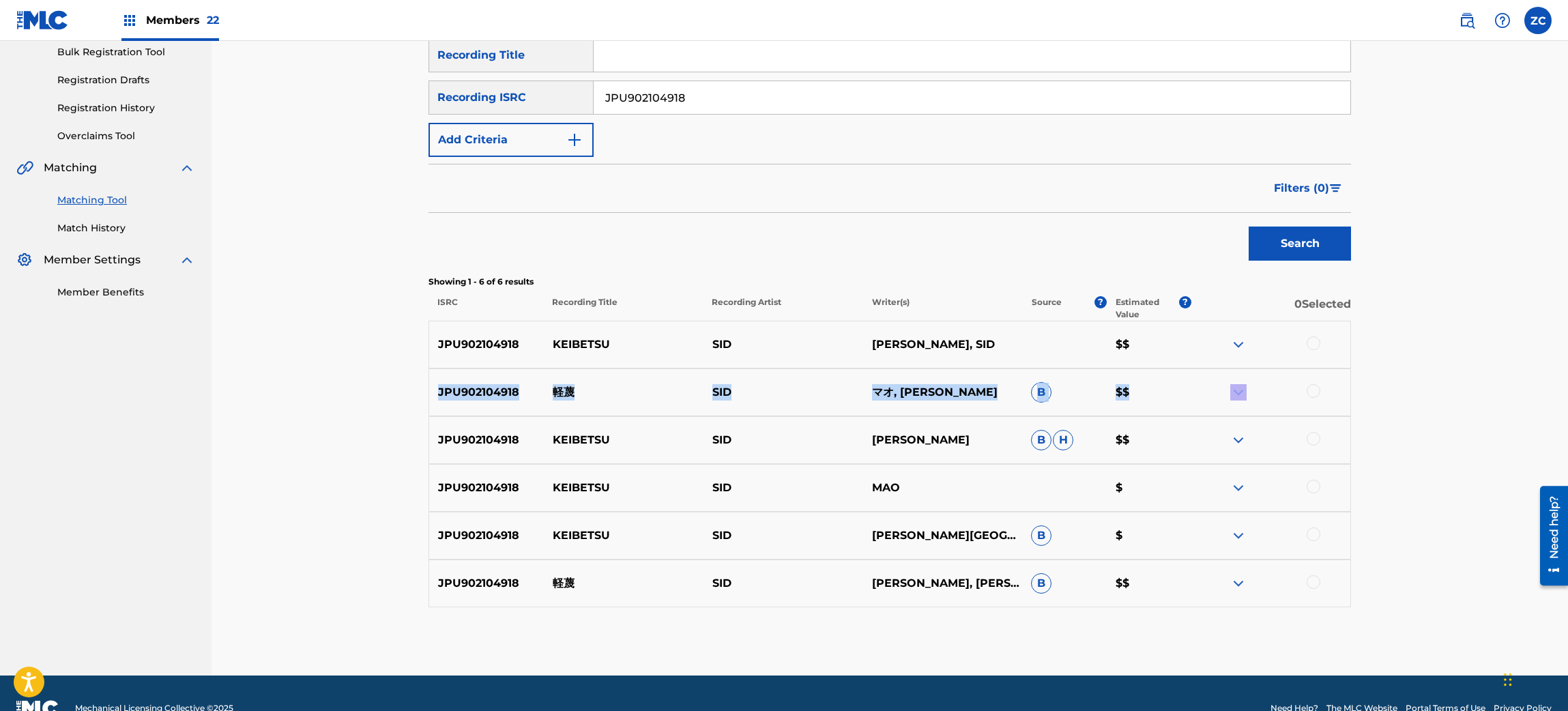
drag, startPoint x: 1312, startPoint y: 341, endPoint x: 1312, endPoint y: 393, distance: 52.0
click at [1312, 393] on div "JPU902104918 [PERSON_NAME], [PERSON_NAME] $$ JPU902104918 軽蔑 [PERSON_NAME], [PE…" at bounding box center [889, 464] width 922 height 286
click at [1312, 393] on div at bounding box center [1314, 391] width 13 height 13
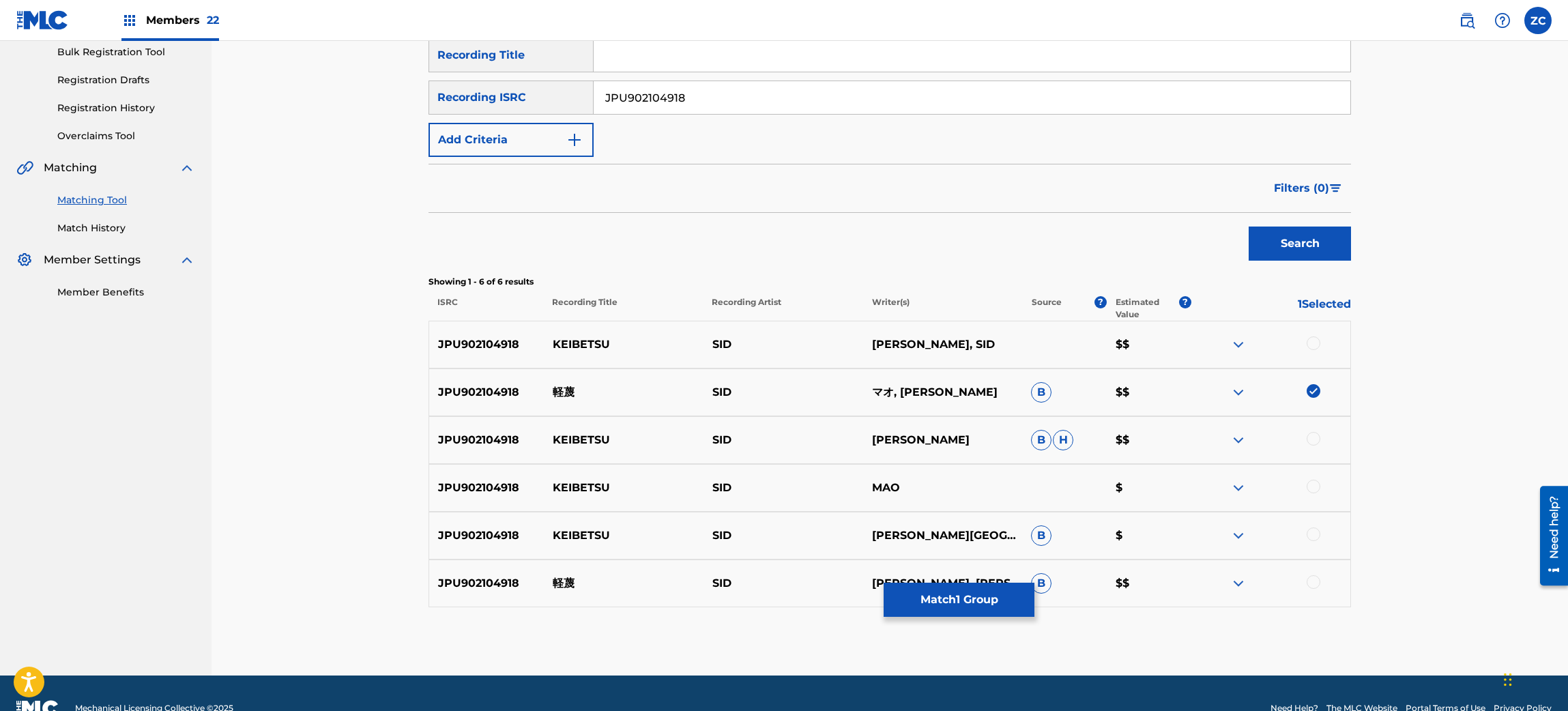
click at [1315, 347] on div at bounding box center [1314, 343] width 13 height 13
click at [1315, 440] on div at bounding box center [1314, 439] width 13 height 13
click at [1316, 485] on div at bounding box center [1314, 486] width 13 height 13
click at [1313, 535] on div at bounding box center [1314, 535] width 13 height 13
click at [1315, 585] on div at bounding box center [1314, 582] width 13 height 13
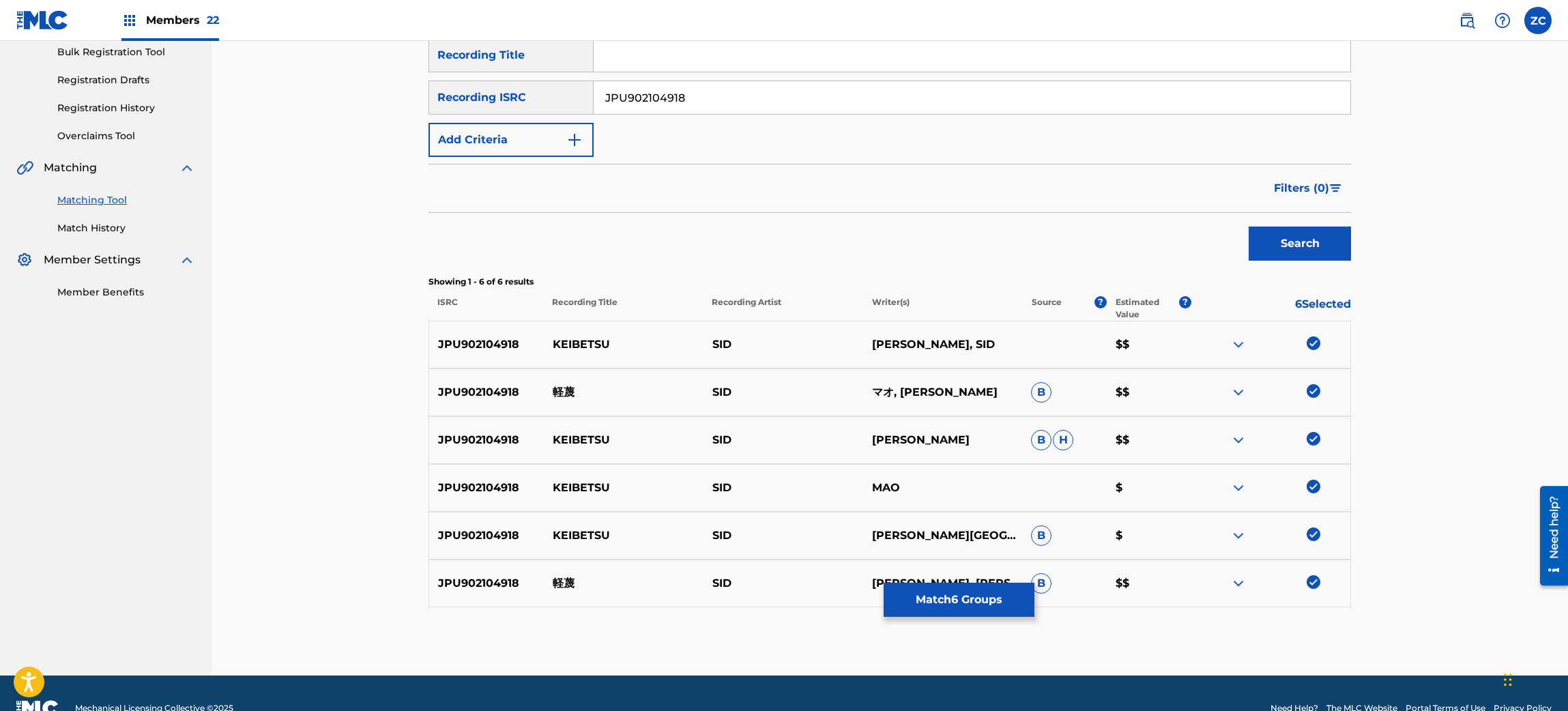
click at [993, 591] on button "Match 6 Groups" at bounding box center [958, 600] width 151 height 34
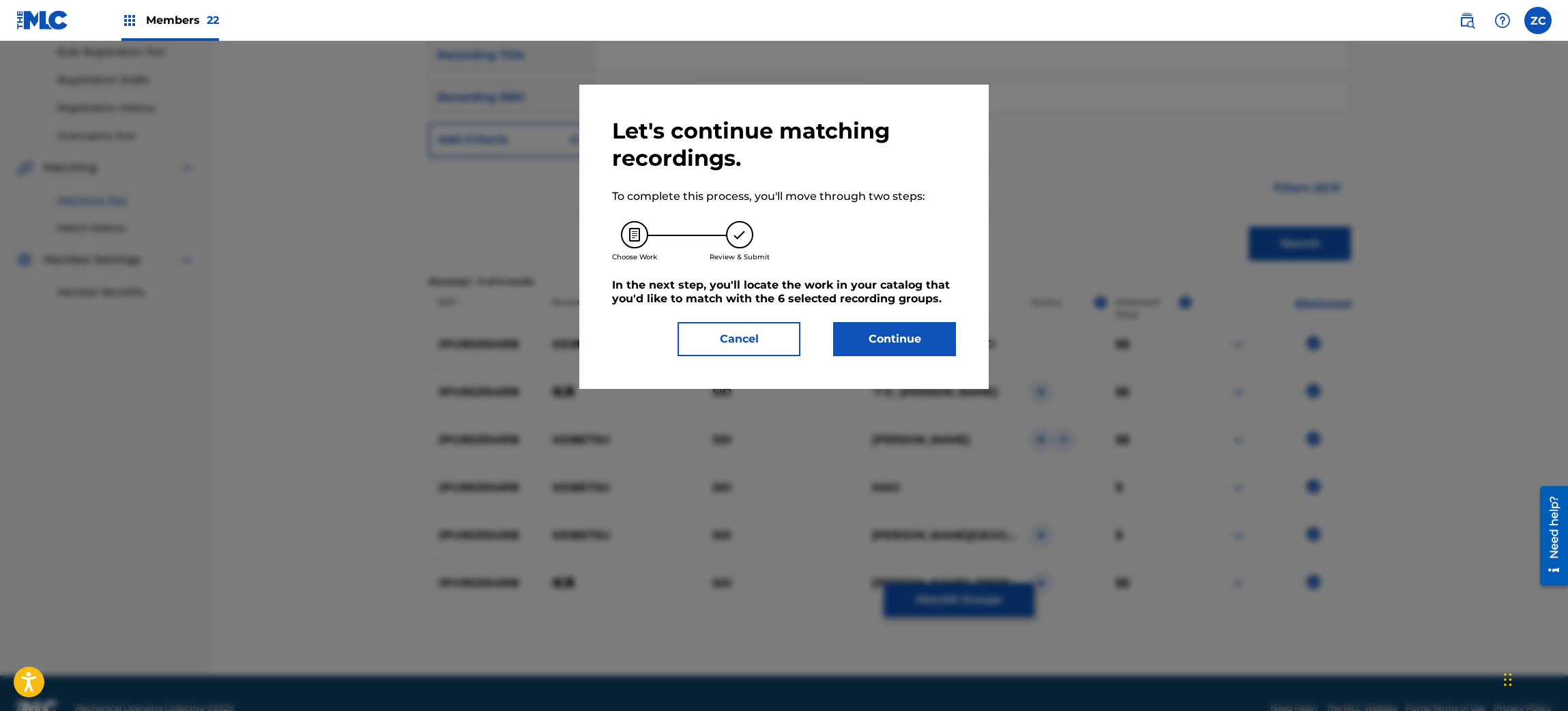
click at [905, 338] on button "Continue" at bounding box center [895, 339] width 123 height 34
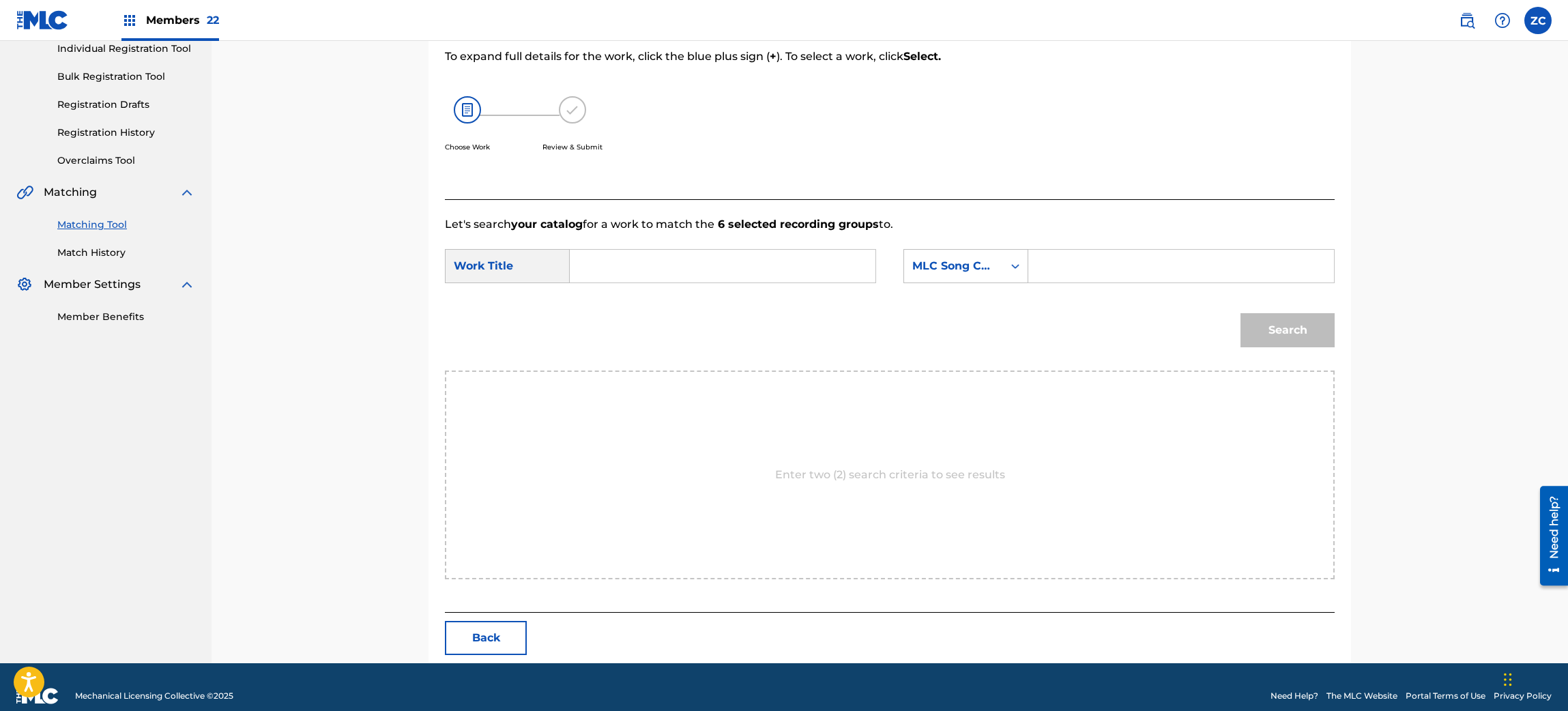
scroll to position [197, 0]
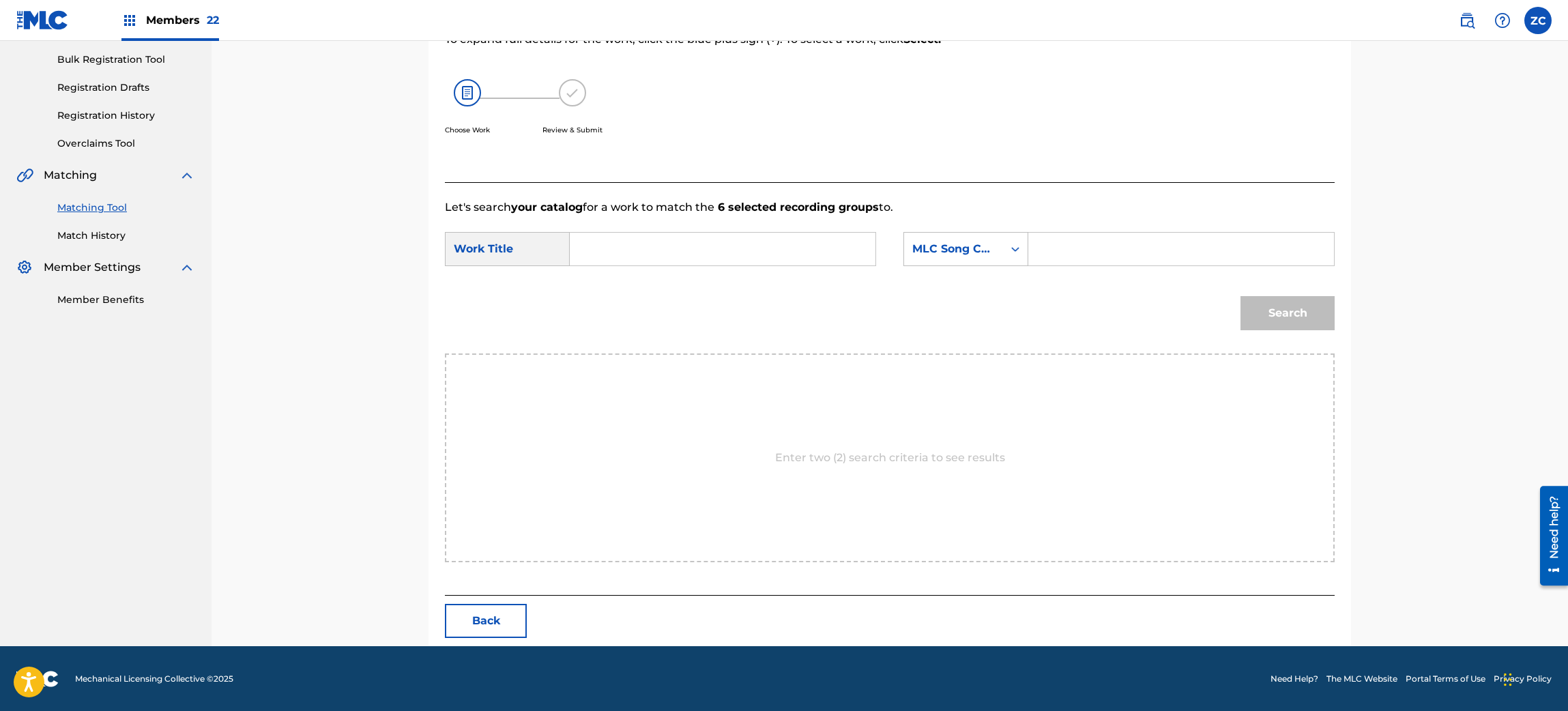
click at [758, 254] on input "Search Form" at bounding box center [722, 248] width 283 height 33
paste input "Keibetsu KC0XKX"
click at [690, 247] on input "Keibetsu KC0XKX" at bounding box center [722, 248] width 283 height 33
type input "Keibetsu"
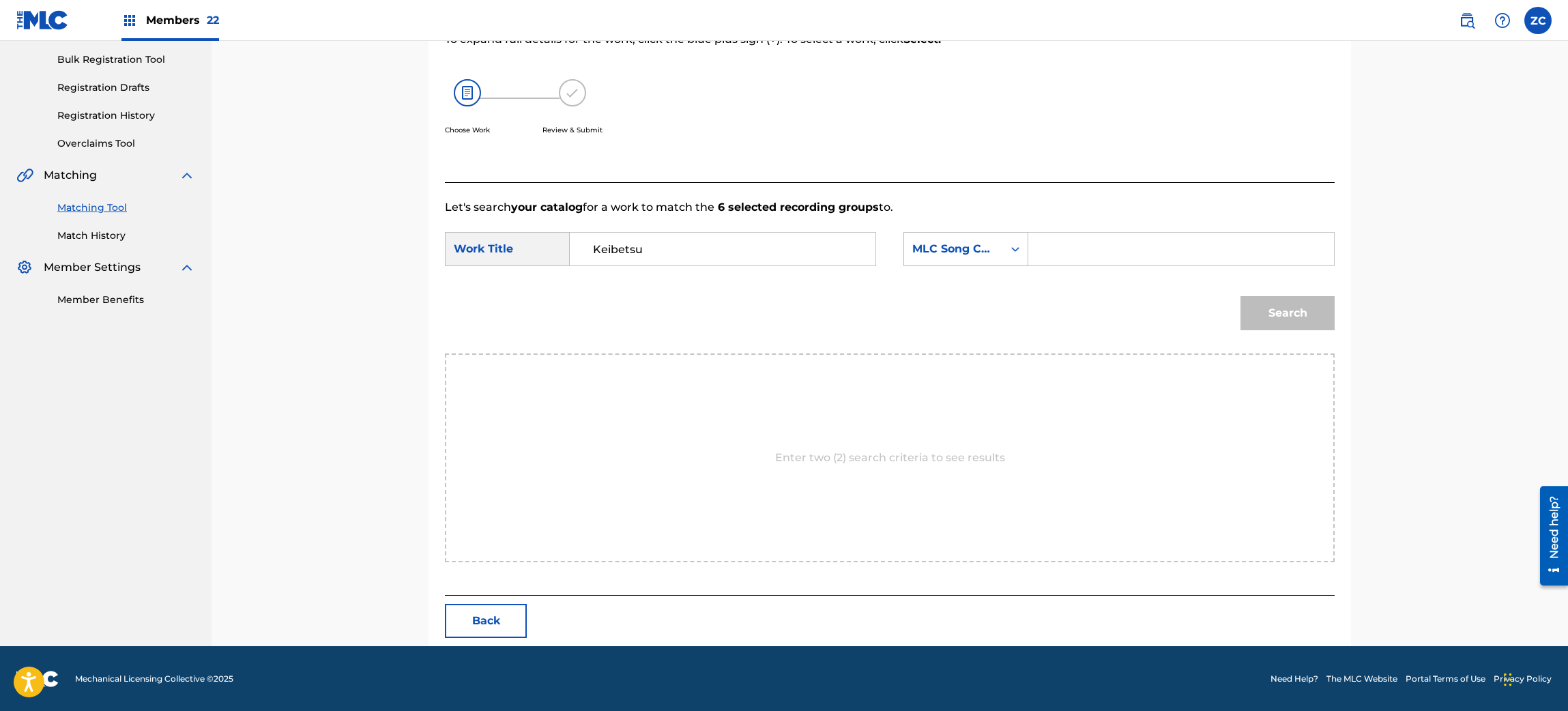
click at [1056, 242] on input "Search Form" at bounding box center [1181, 248] width 283 height 33
paste input "KC0XKX"
type input "KC0XKX"
click at [1285, 301] on button "Search" at bounding box center [1287, 313] width 94 height 34
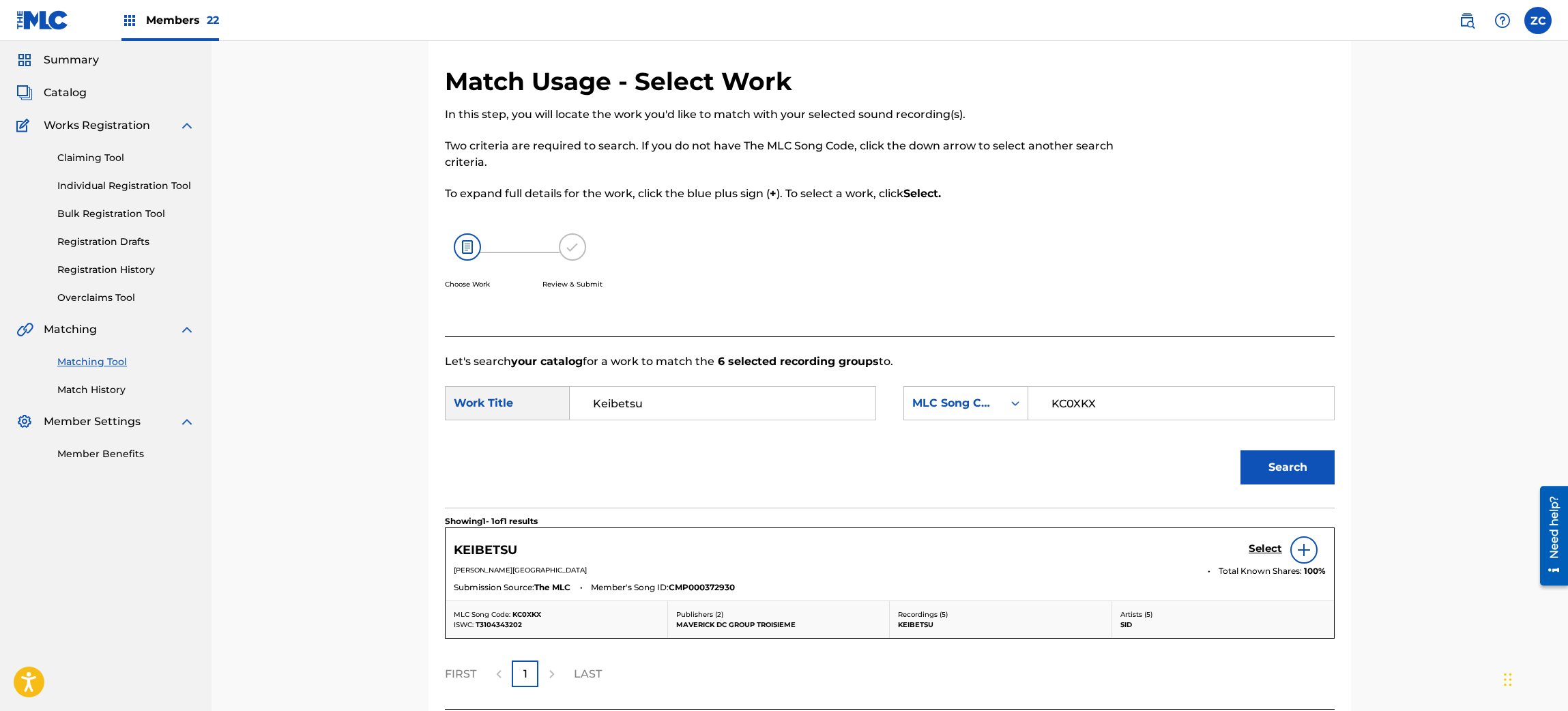
scroll to position [157, 0]
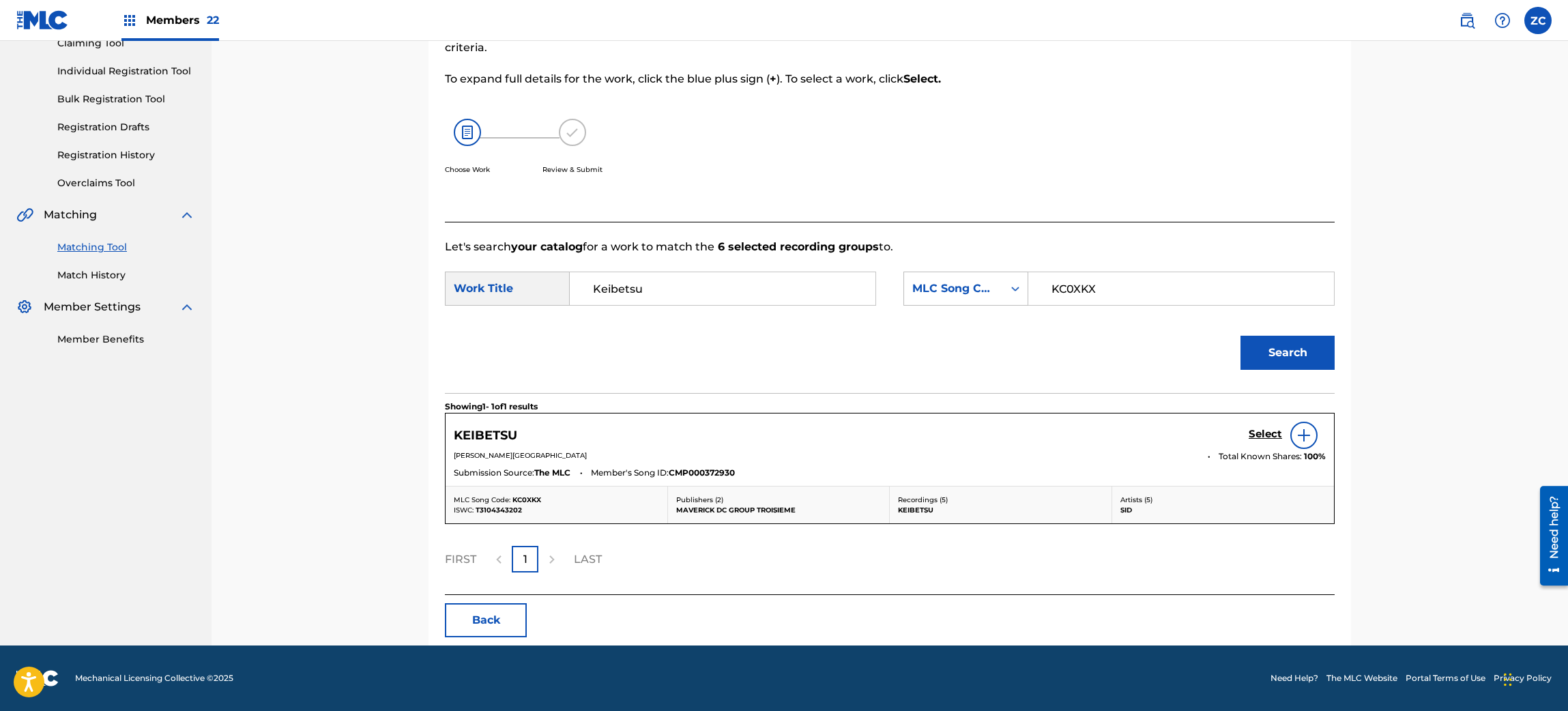
click at [1265, 438] on h5 "Select" at bounding box center [1265, 434] width 33 height 13
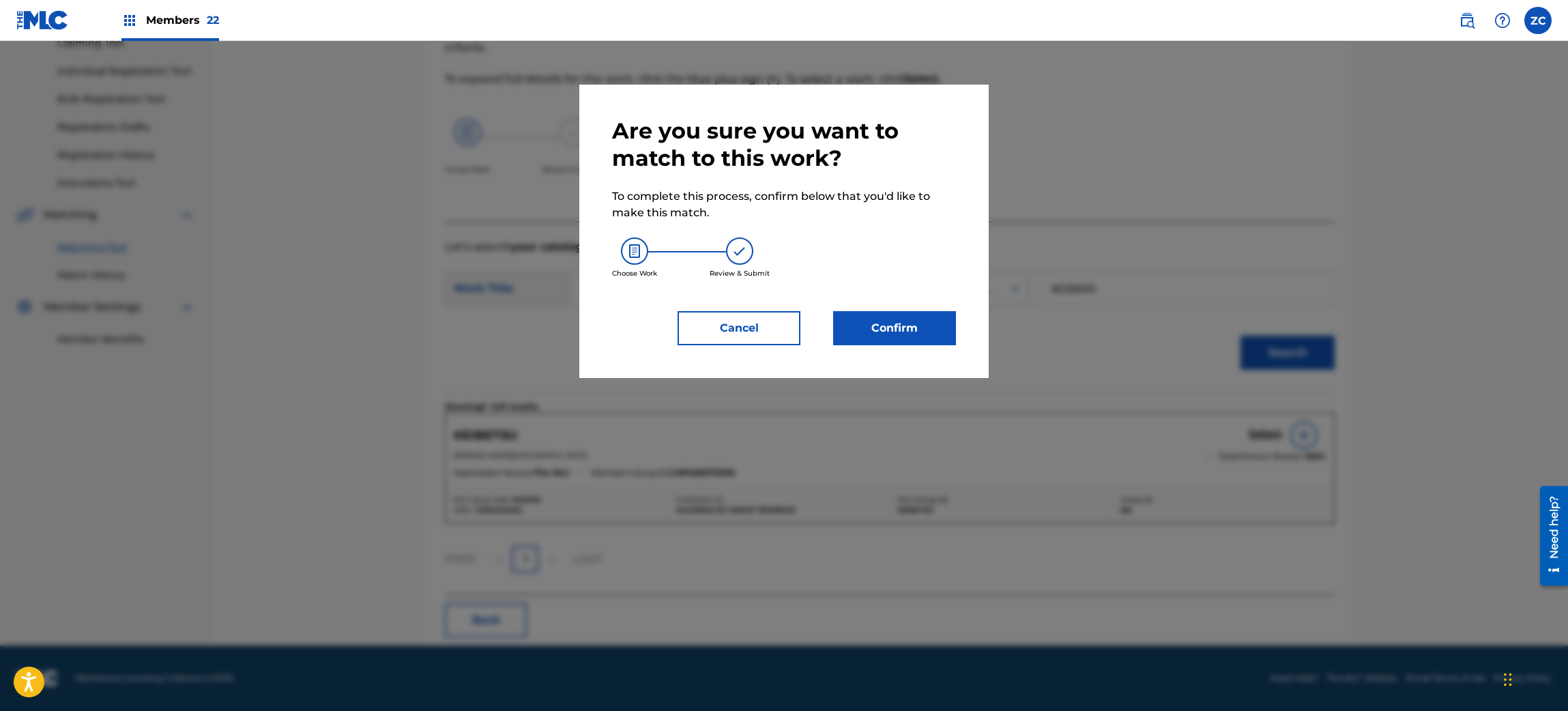
click at [880, 332] on button "Confirm" at bounding box center [895, 328] width 123 height 34
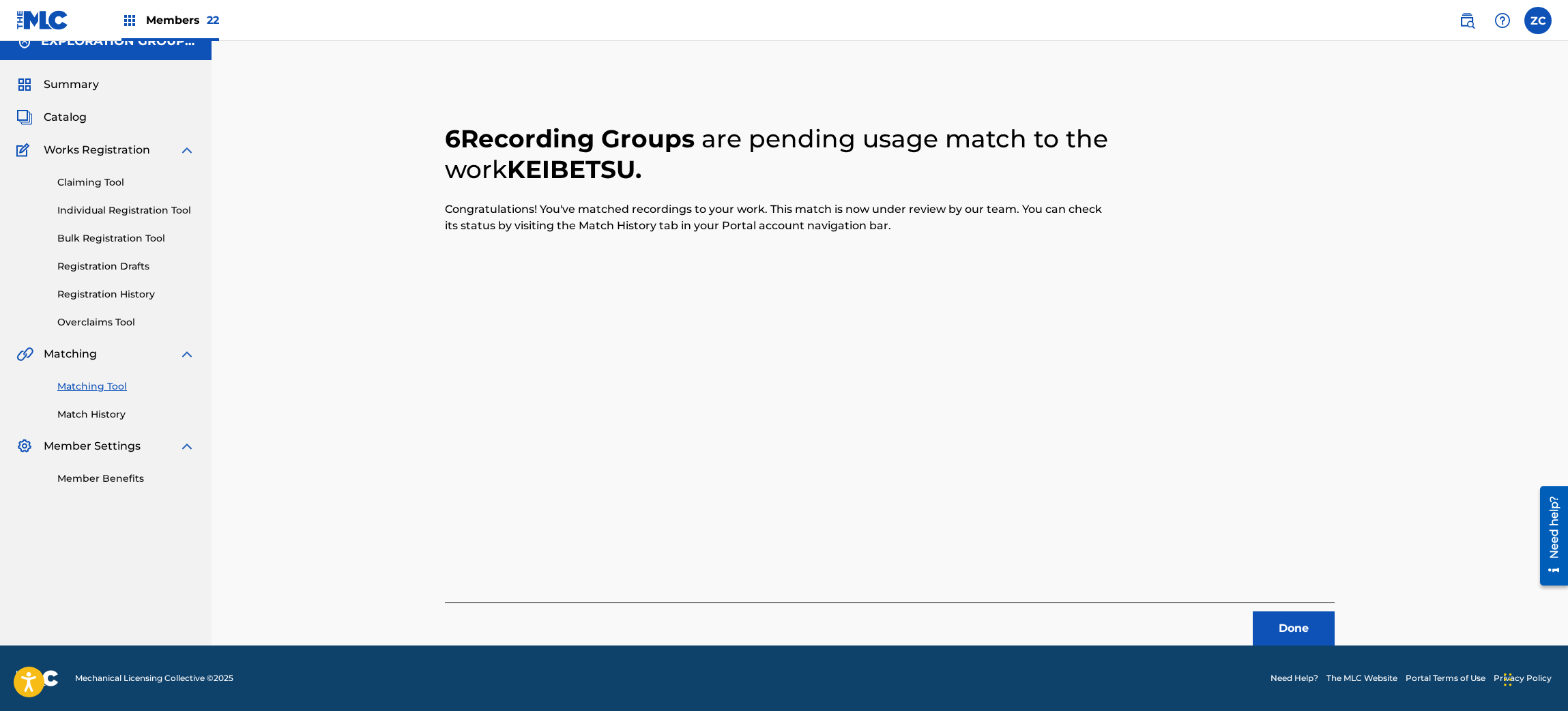
scroll to position [18, 0]
click at [1281, 637] on button "Done" at bounding box center [1294, 629] width 82 height 34
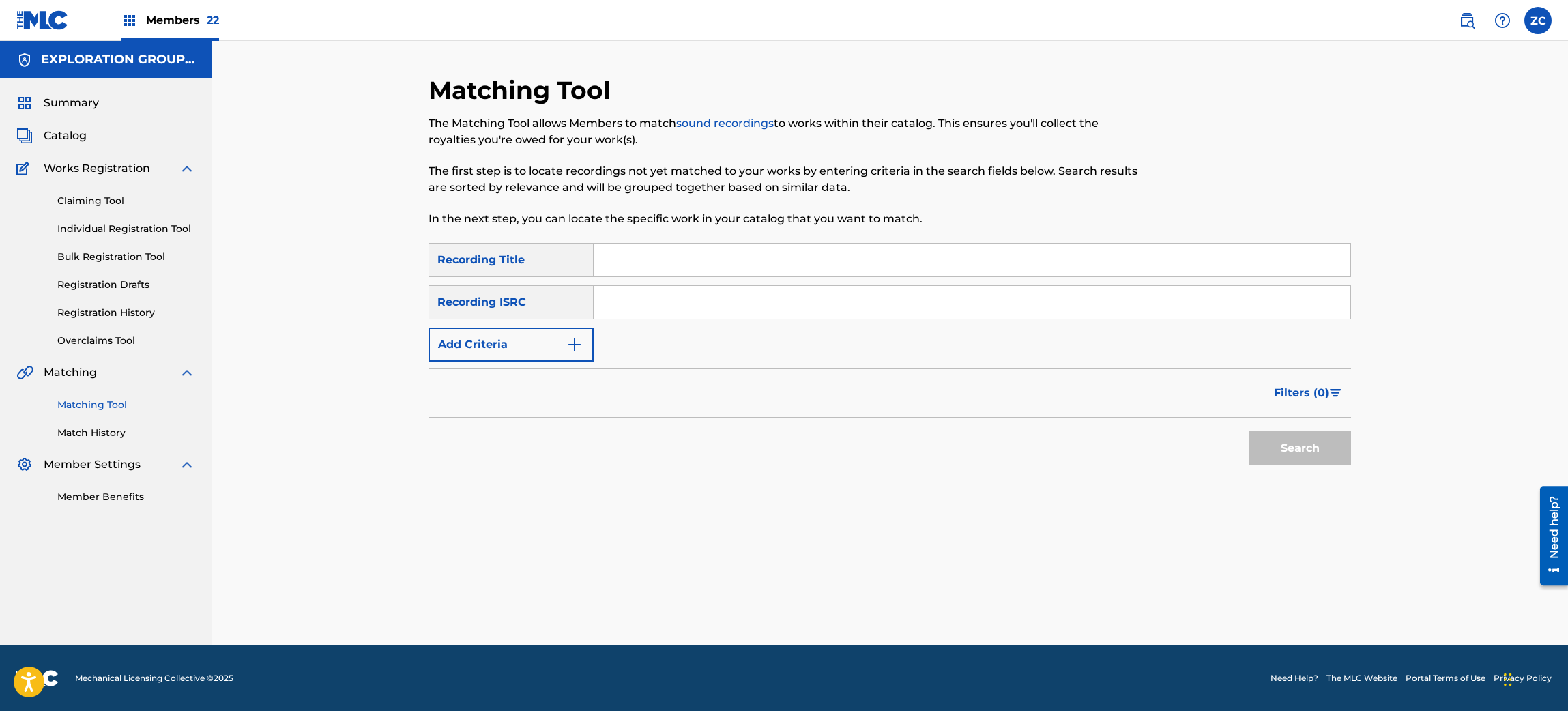
scroll to position [0, 0]
click at [675, 304] on input "Search Form" at bounding box center [972, 302] width 757 height 33
paste input "JPU902104919"
type input "JPU902104919"
click at [1300, 454] on button "Search" at bounding box center [1300, 448] width 102 height 34
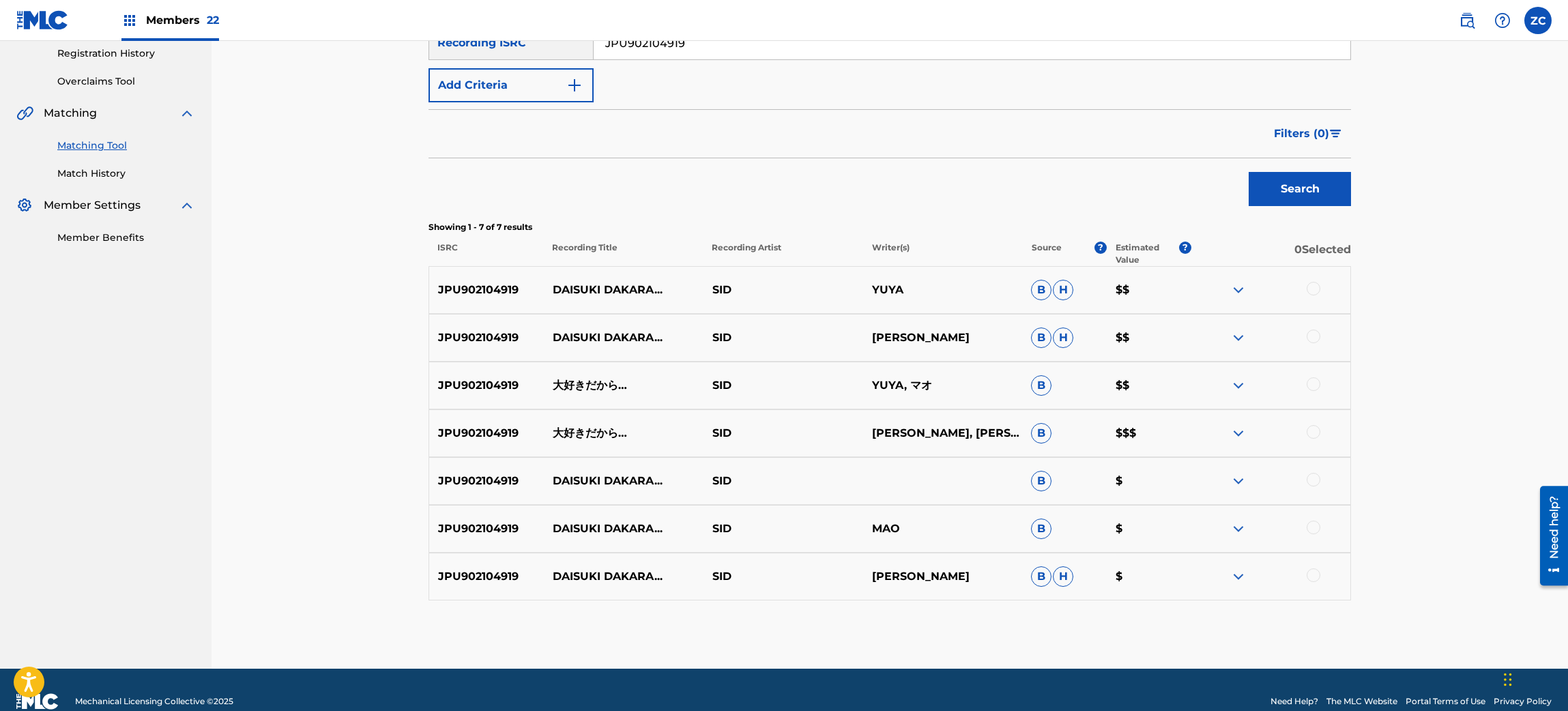
scroll to position [282, 0]
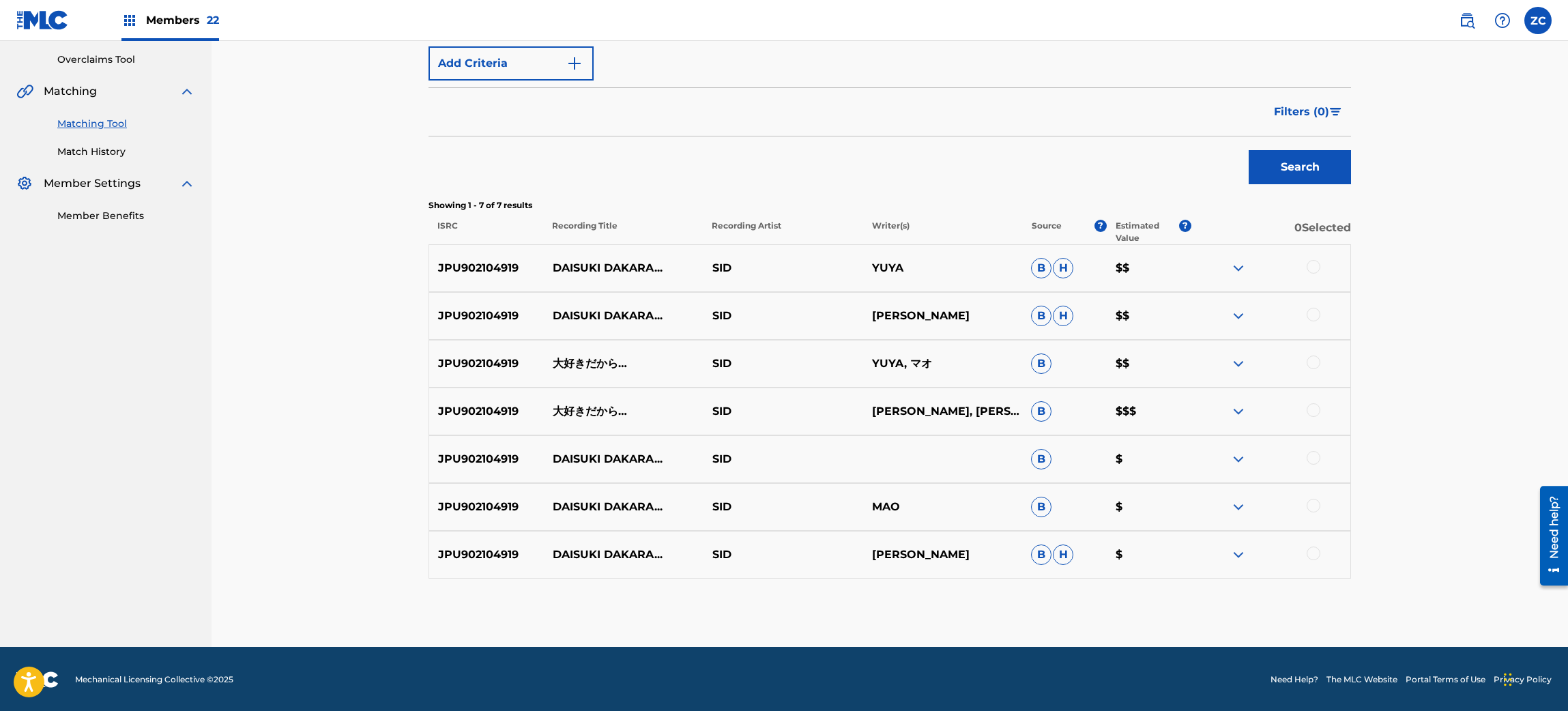
click at [1312, 265] on div at bounding box center [1314, 266] width 13 height 13
click at [1320, 318] on div at bounding box center [1270, 316] width 159 height 16
click at [1312, 314] on div at bounding box center [1314, 315] width 13 height 13
click at [1314, 357] on div at bounding box center [1314, 362] width 13 height 13
click at [1316, 413] on div at bounding box center [1314, 410] width 13 height 13
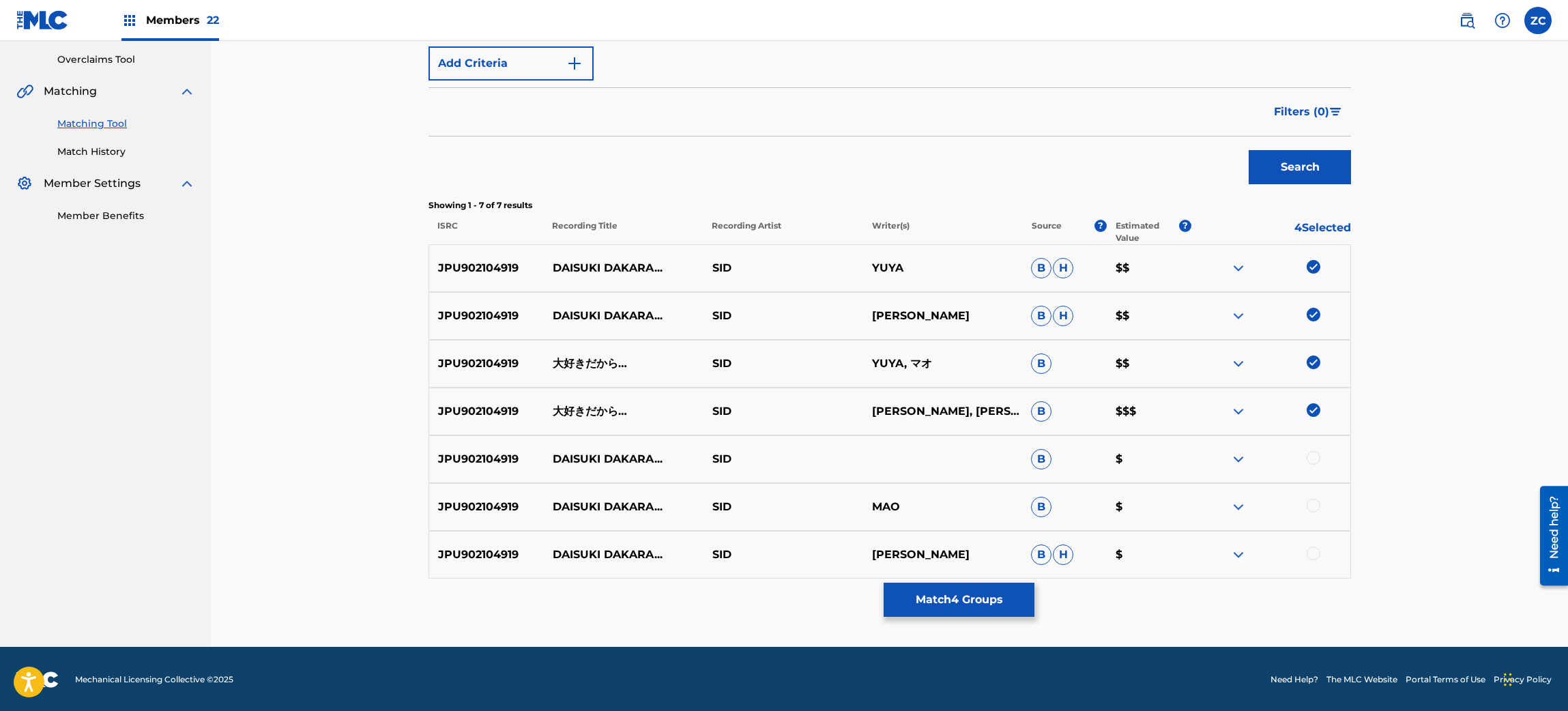
click at [1316, 461] on div at bounding box center [1314, 458] width 13 height 13
click at [1315, 503] on div at bounding box center [1314, 505] width 13 height 13
click at [1312, 553] on div at bounding box center [1314, 554] width 13 height 13
click at [948, 600] on button "Match 7 Groups" at bounding box center [958, 600] width 151 height 34
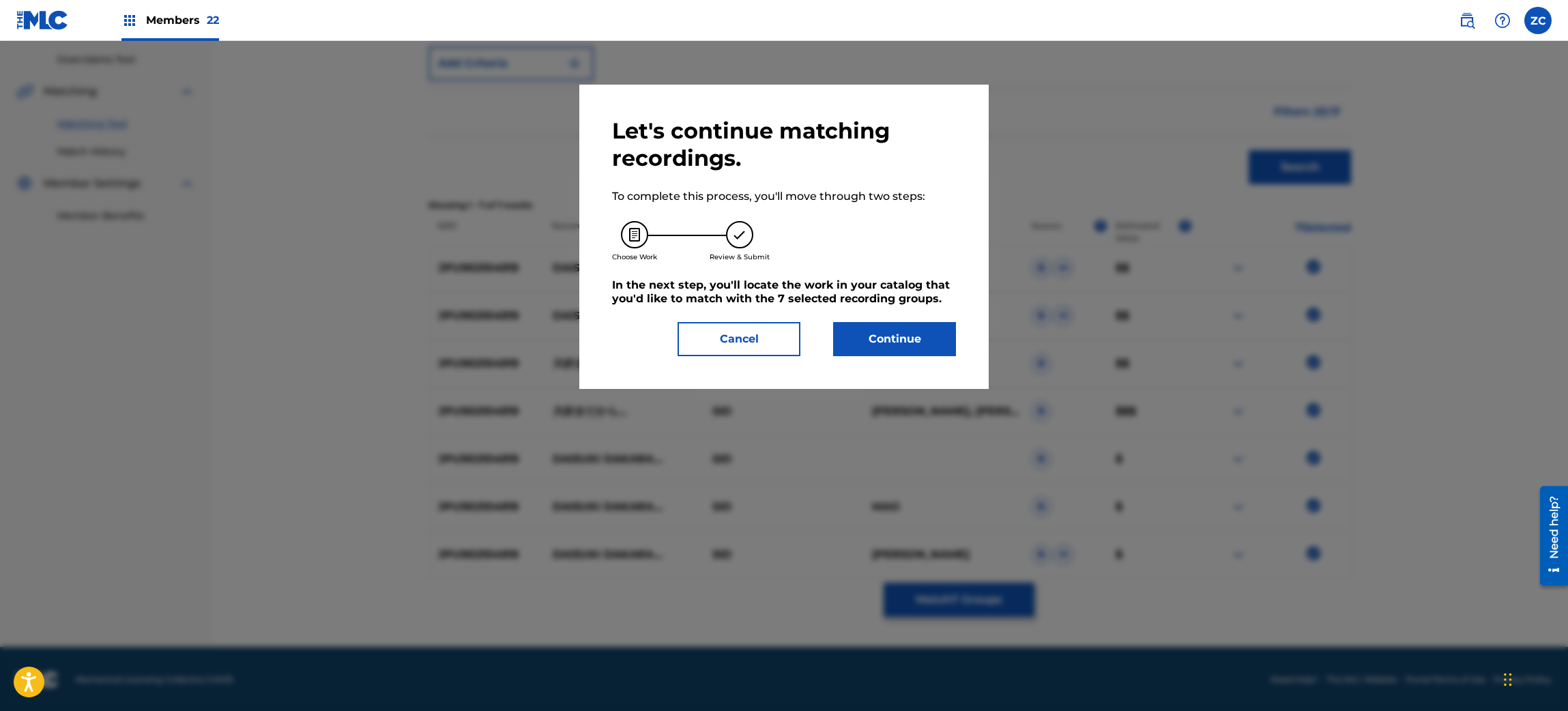
click at [895, 325] on button "Continue" at bounding box center [895, 339] width 123 height 34
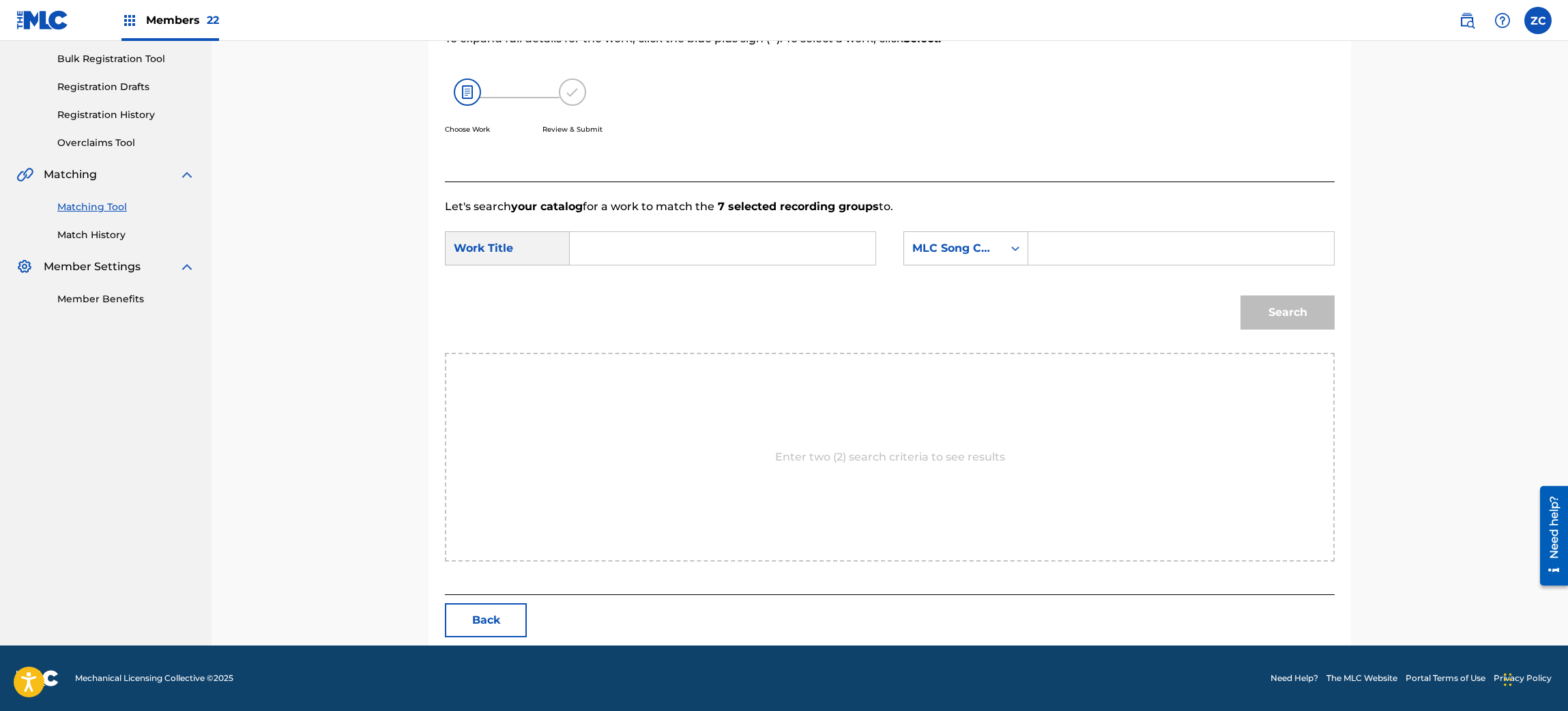
scroll to position [197, 0]
click at [772, 252] on input "Search Form" at bounding box center [722, 248] width 283 height 33
paste input "Daisukidakara DQ25SY"
click at [715, 245] on input "Daisukidakara DQ25SY" at bounding box center [722, 248] width 283 height 33
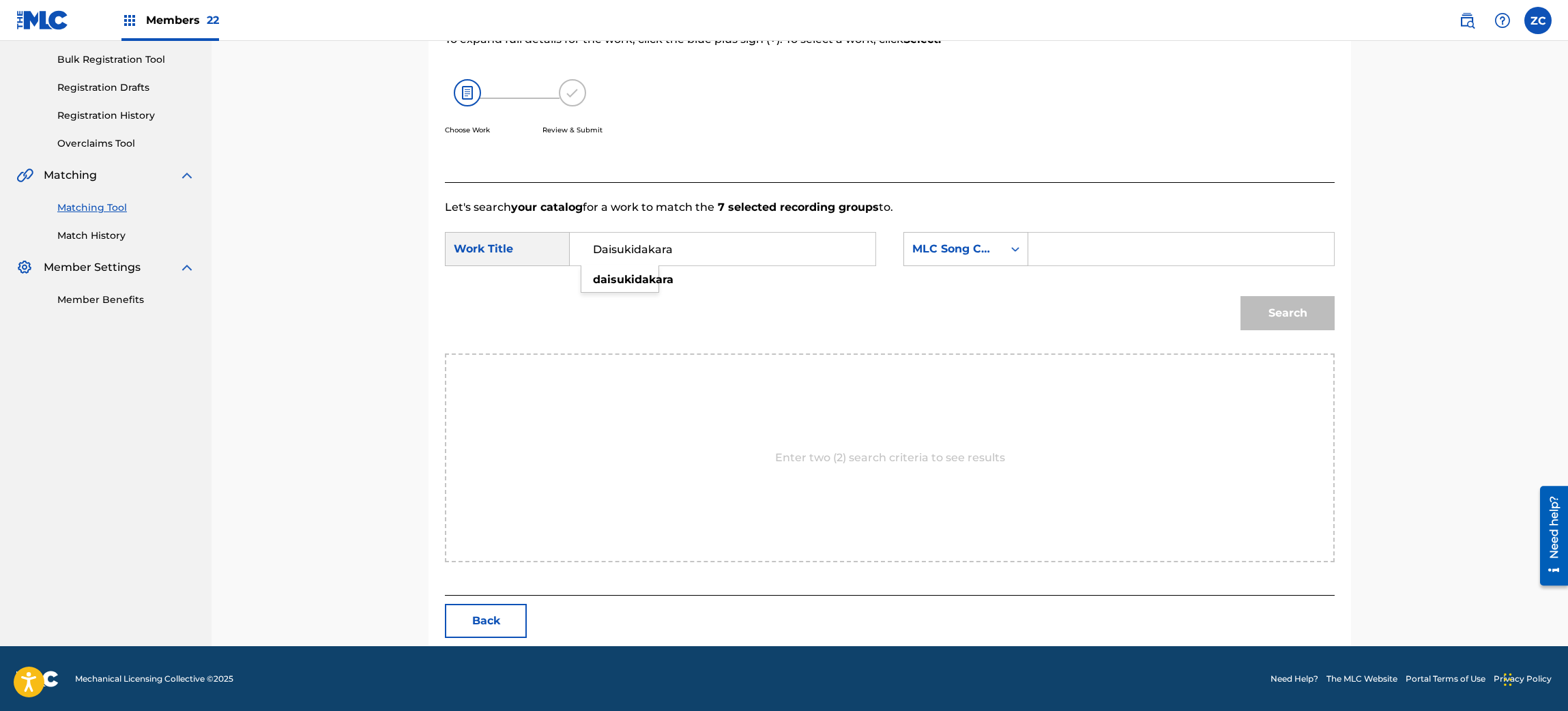
type input "Daisukidakara"
click at [1057, 264] on input "Search Form" at bounding box center [1181, 248] width 283 height 33
paste input "DQ25SY"
type input "DQ25SY"
click at [1280, 305] on button "Search" at bounding box center [1287, 313] width 94 height 34
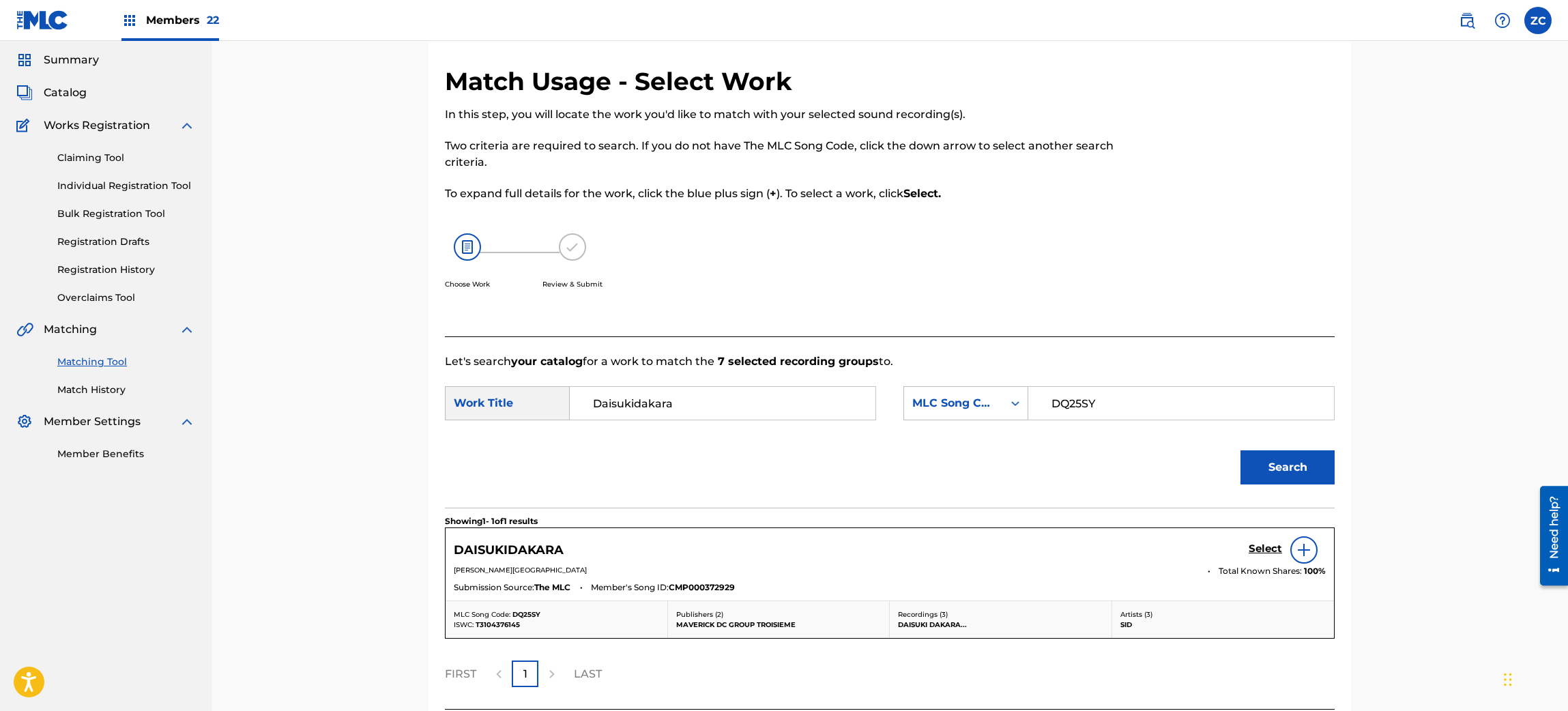
scroll to position [157, 0]
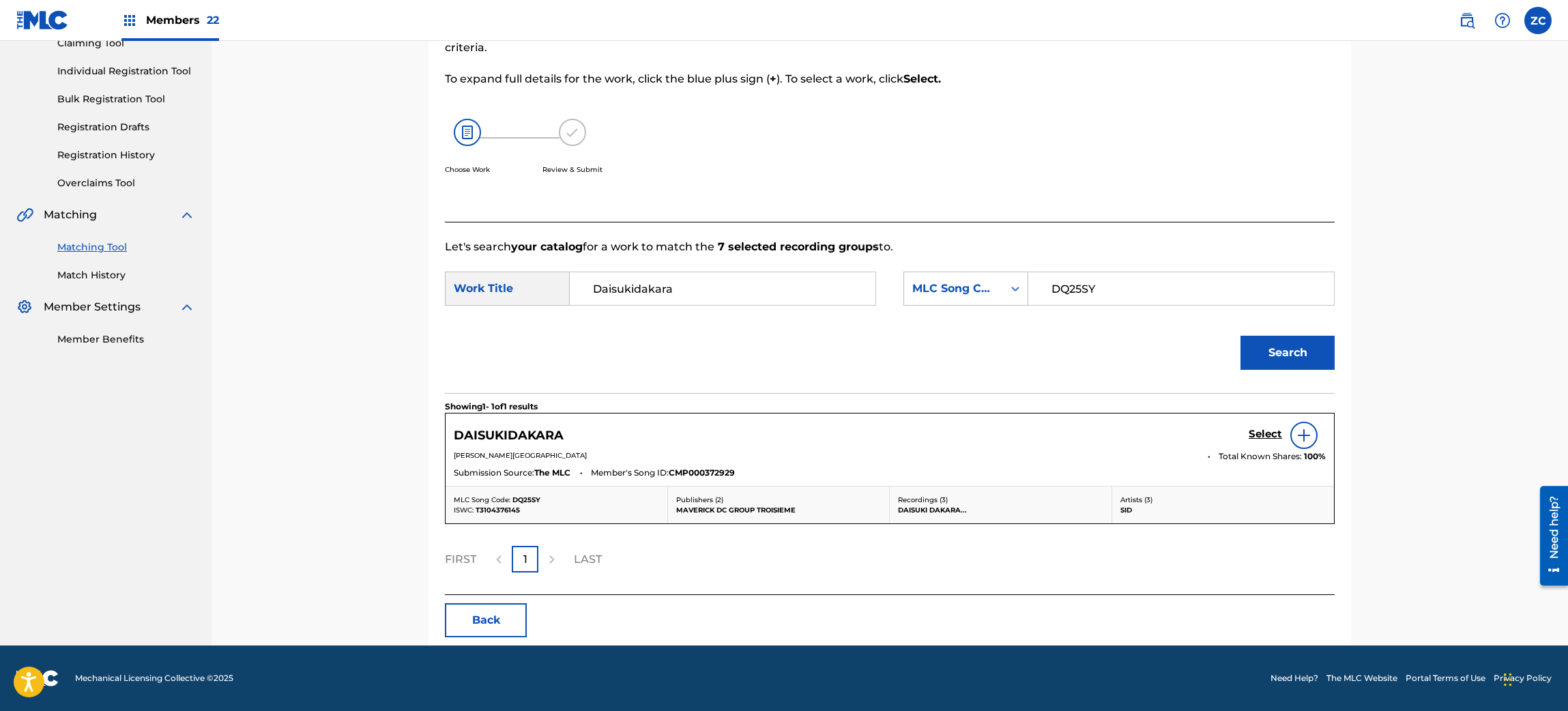
click at [1267, 435] on h5 "Select" at bounding box center [1265, 434] width 33 height 13
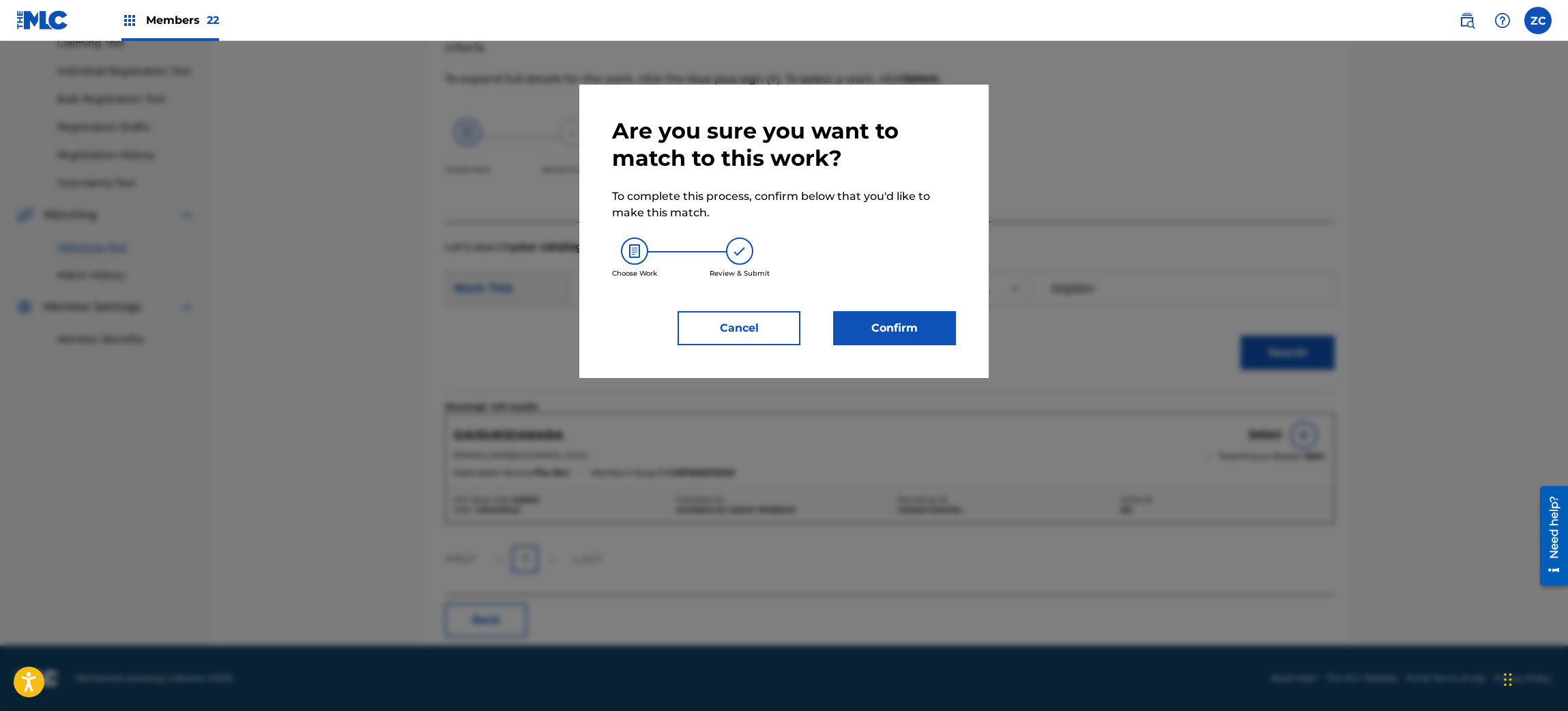
click at [903, 319] on button "Confirm" at bounding box center [895, 328] width 123 height 34
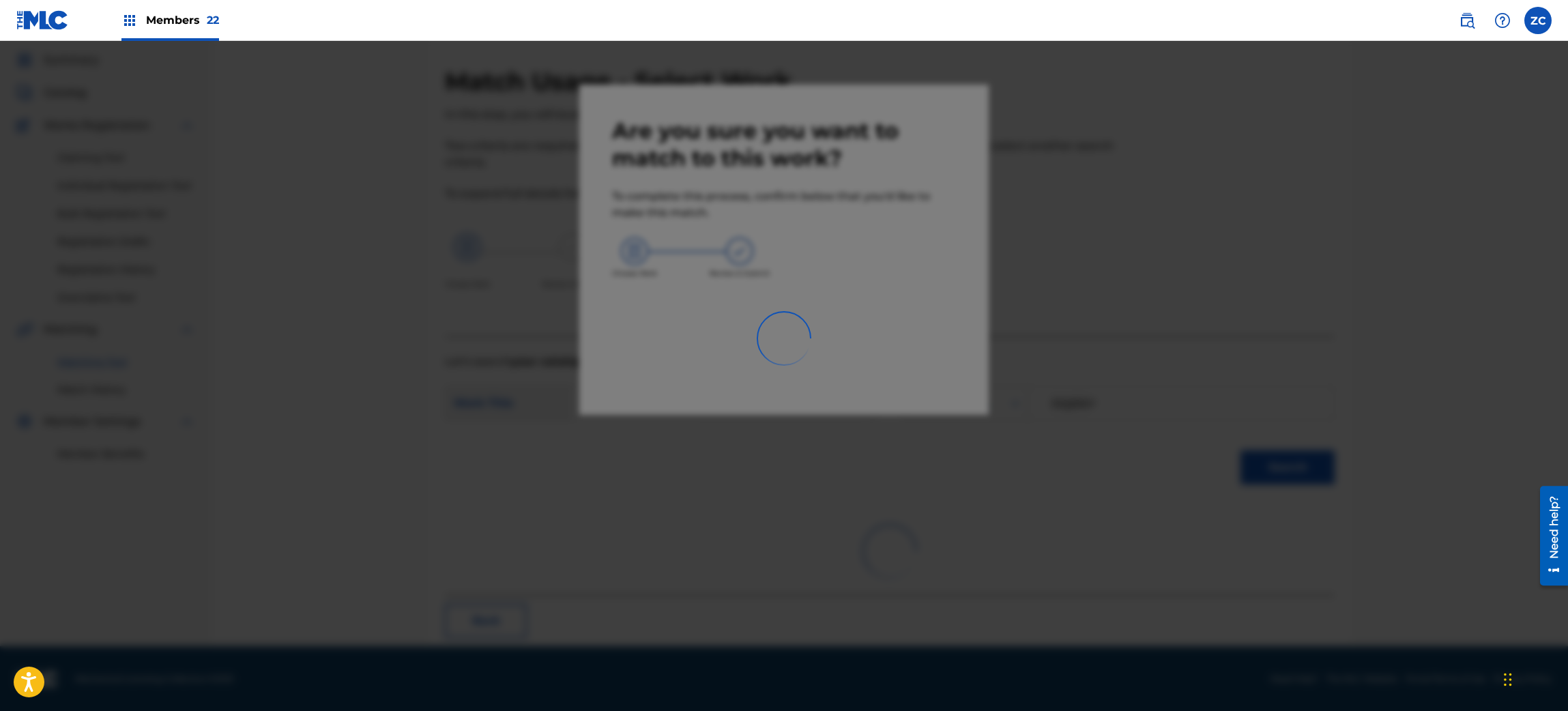
scroll to position [18, 0]
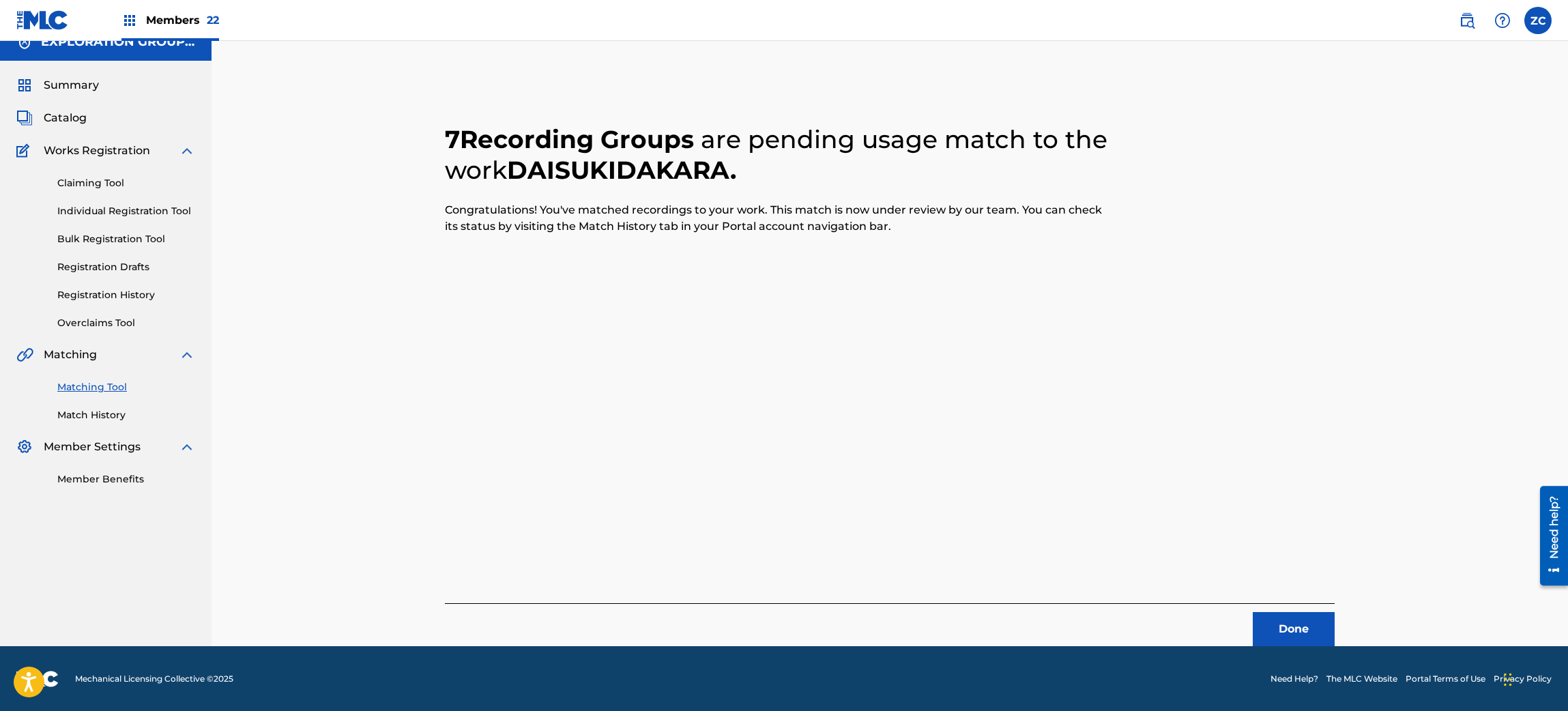
click at [1293, 628] on button "Done" at bounding box center [1294, 629] width 82 height 34
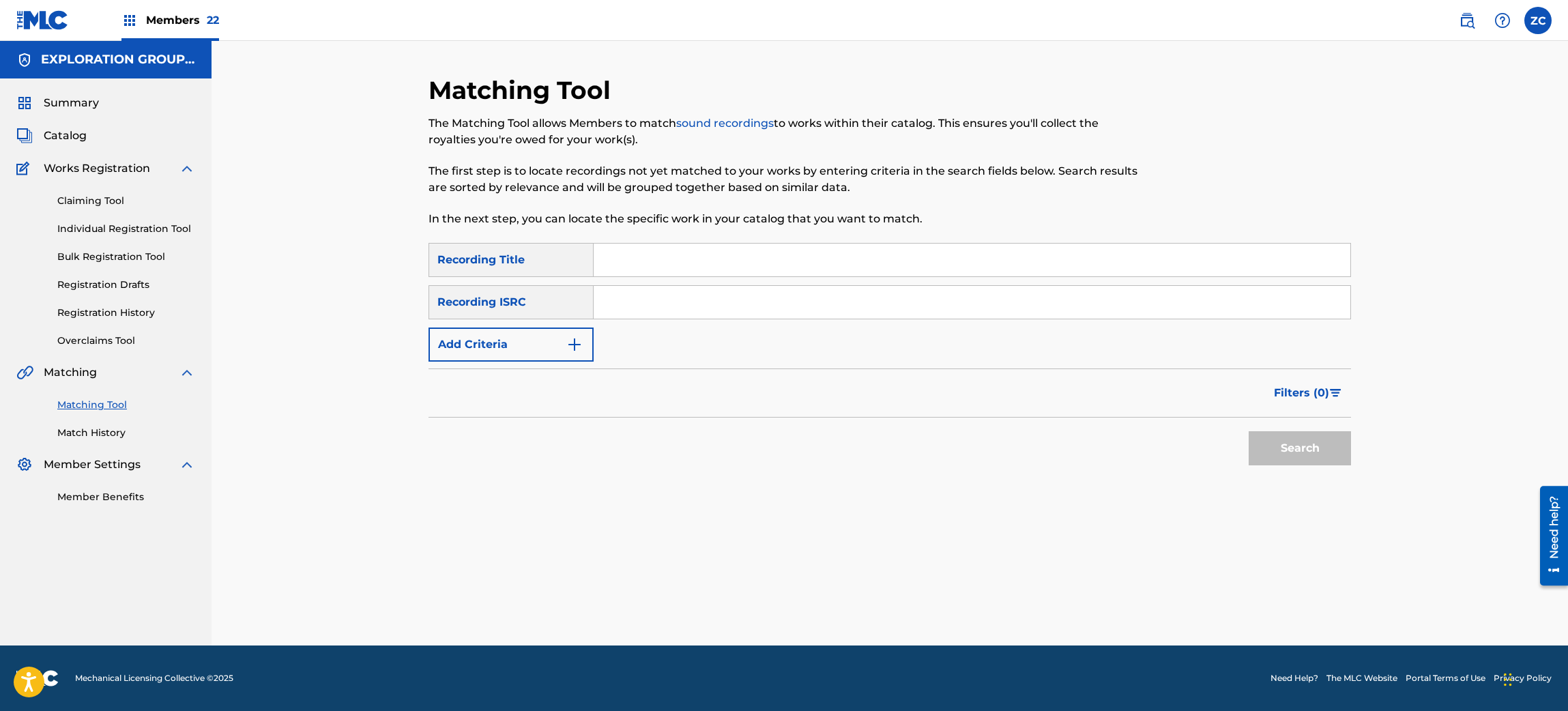
click at [775, 313] on input "Search Form" at bounding box center [972, 302] width 757 height 33
paste input "JPU902104920"
type input "JPU902104920"
click at [1285, 458] on button "Search" at bounding box center [1300, 448] width 102 height 34
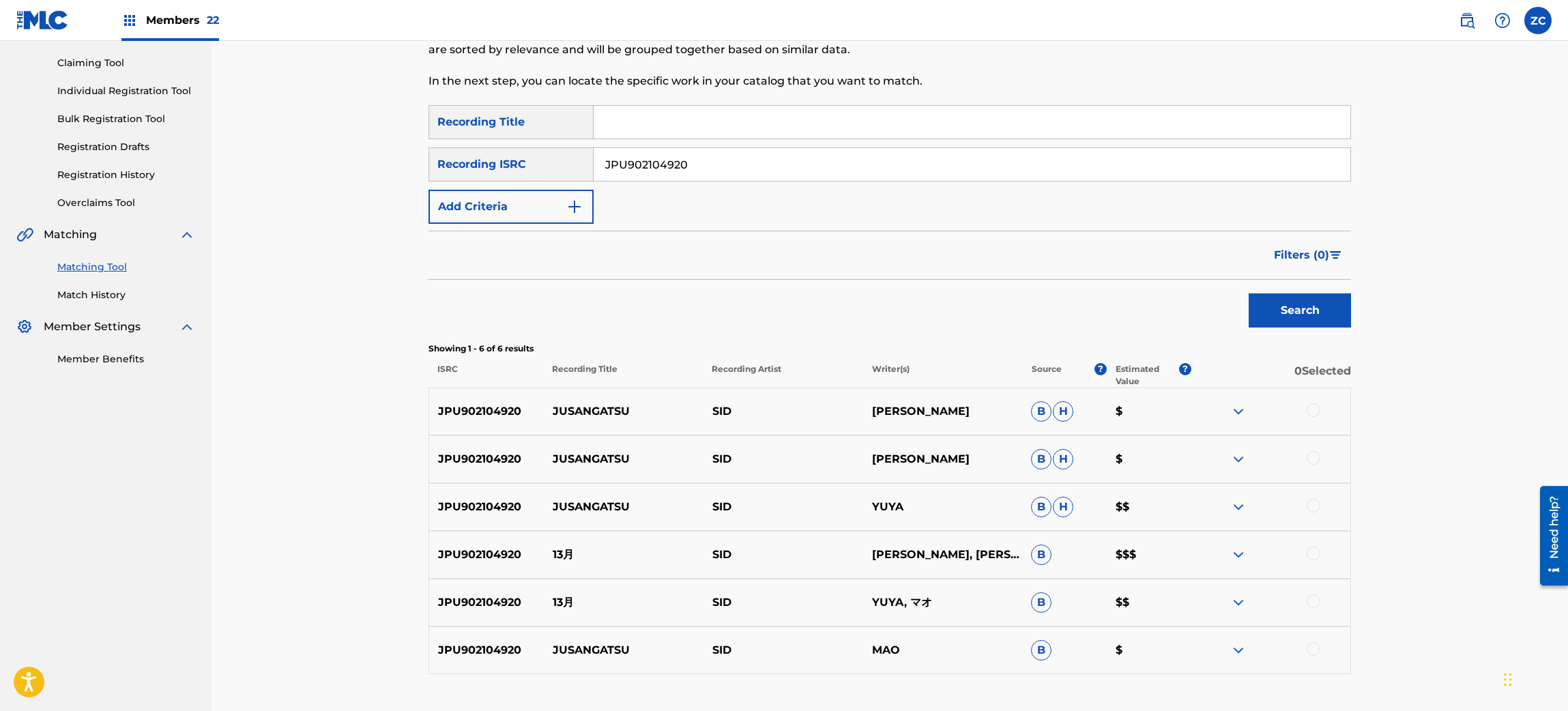
scroll to position [163, 0]
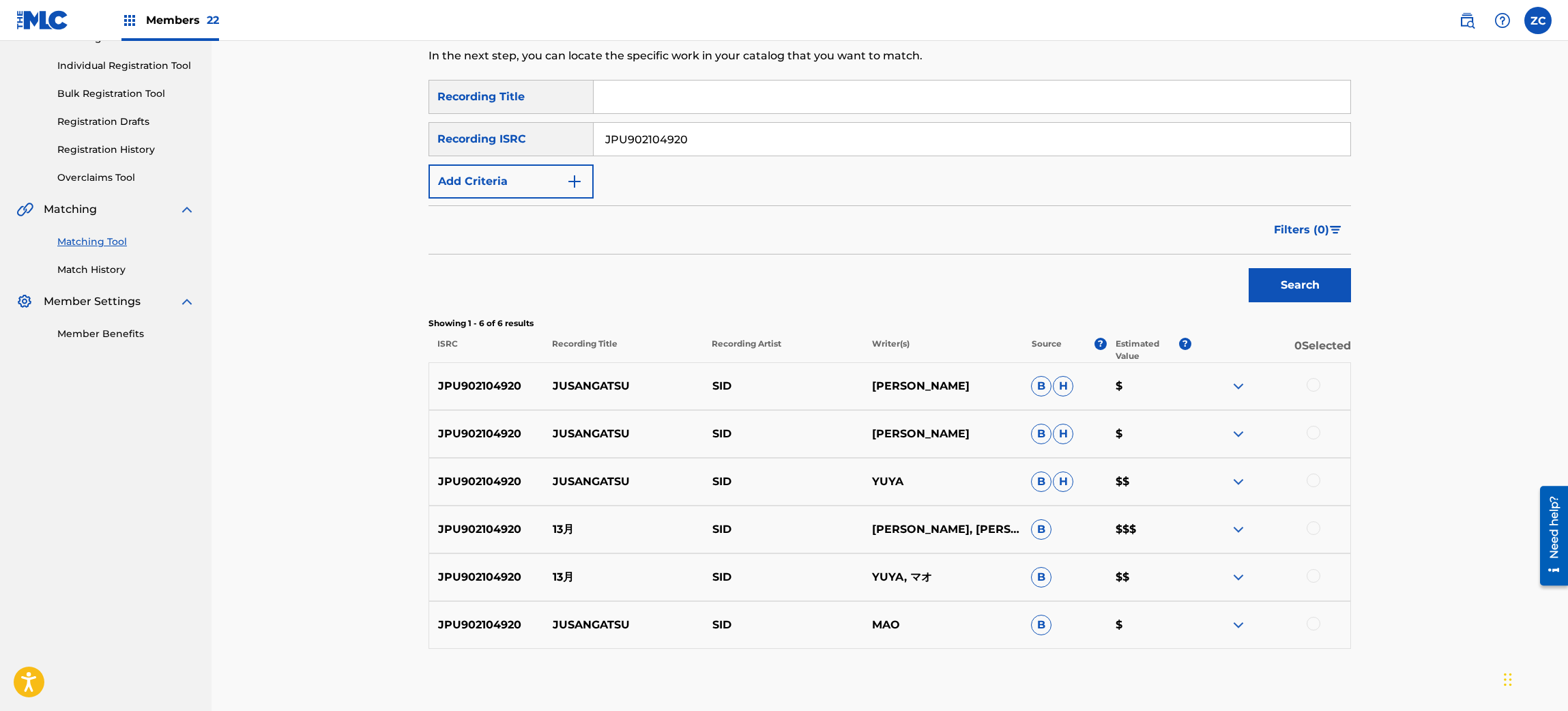
click at [1312, 381] on div at bounding box center [1314, 385] width 13 height 13
click at [1314, 429] on div at bounding box center [1314, 432] width 13 height 13
click at [1318, 479] on div at bounding box center [1314, 481] width 13 height 13
click at [1316, 528] on div at bounding box center [1314, 528] width 13 height 13
click at [1312, 584] on div at bounding box center [1270, 576] width 159 height 16
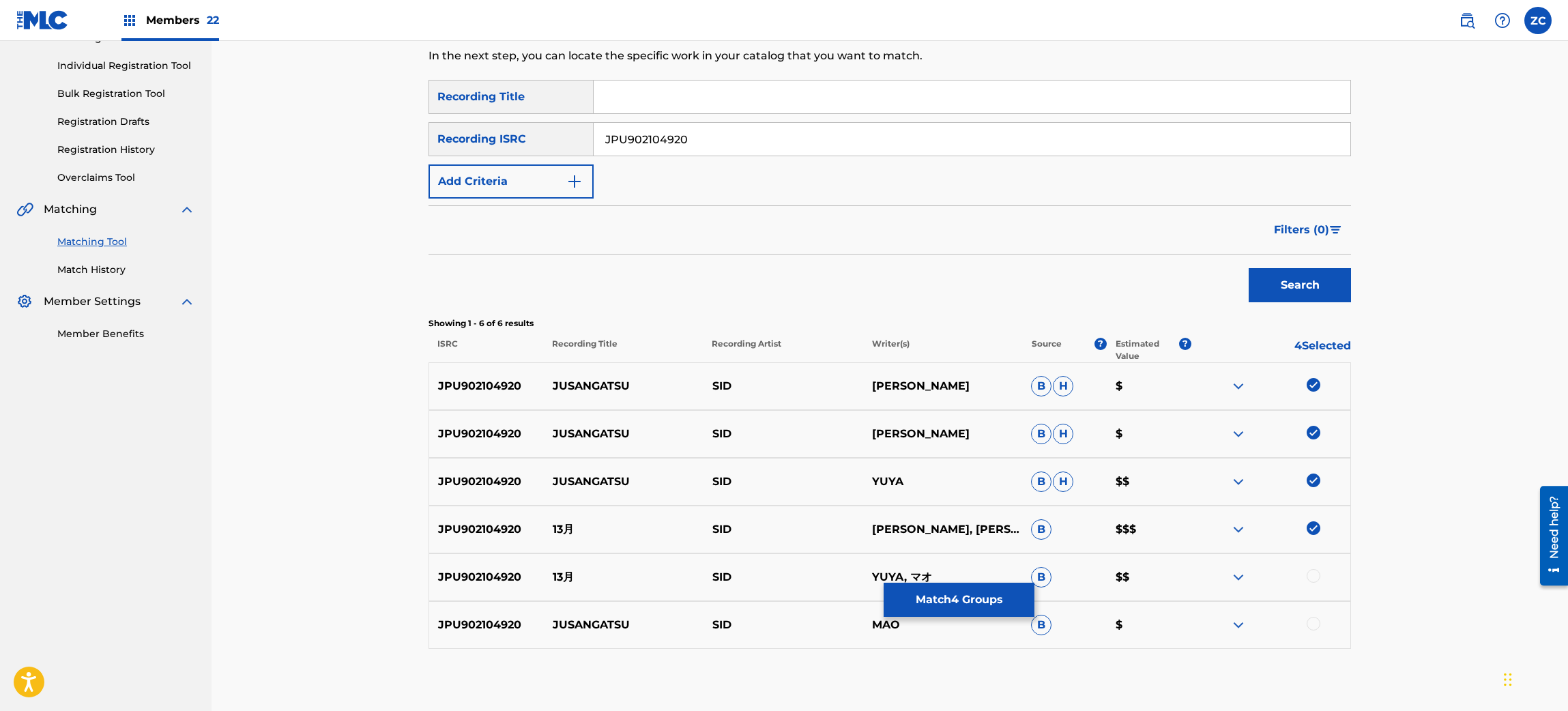
click at [1312, 575] on div at bounding box center [1314, 575] width 13 height 13
click at [1320, 623] on div at bounding box center [1314, 624] width 13 height 13
click at [993, 591] on button "Match 6 Groups" at bounding box center [958, 600] width 151 height 34
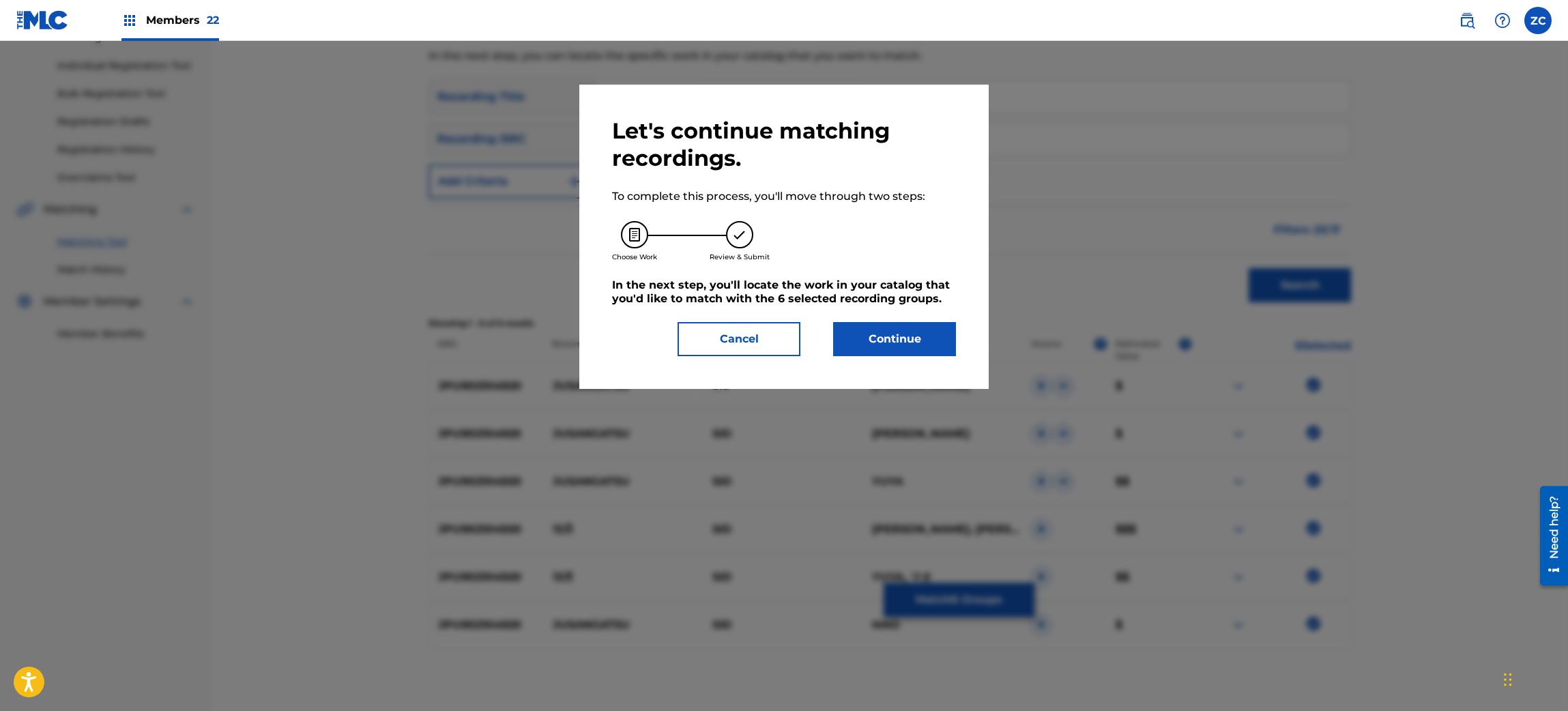
click at [915, 319] on div "Let's continue matching recordings. To complete this process, you'll move throu…" at bounding box center [784, 237] width 344 height 239
click at [915, 327] on button "Continue" at bounding box center [895, 339] width 123 height 34
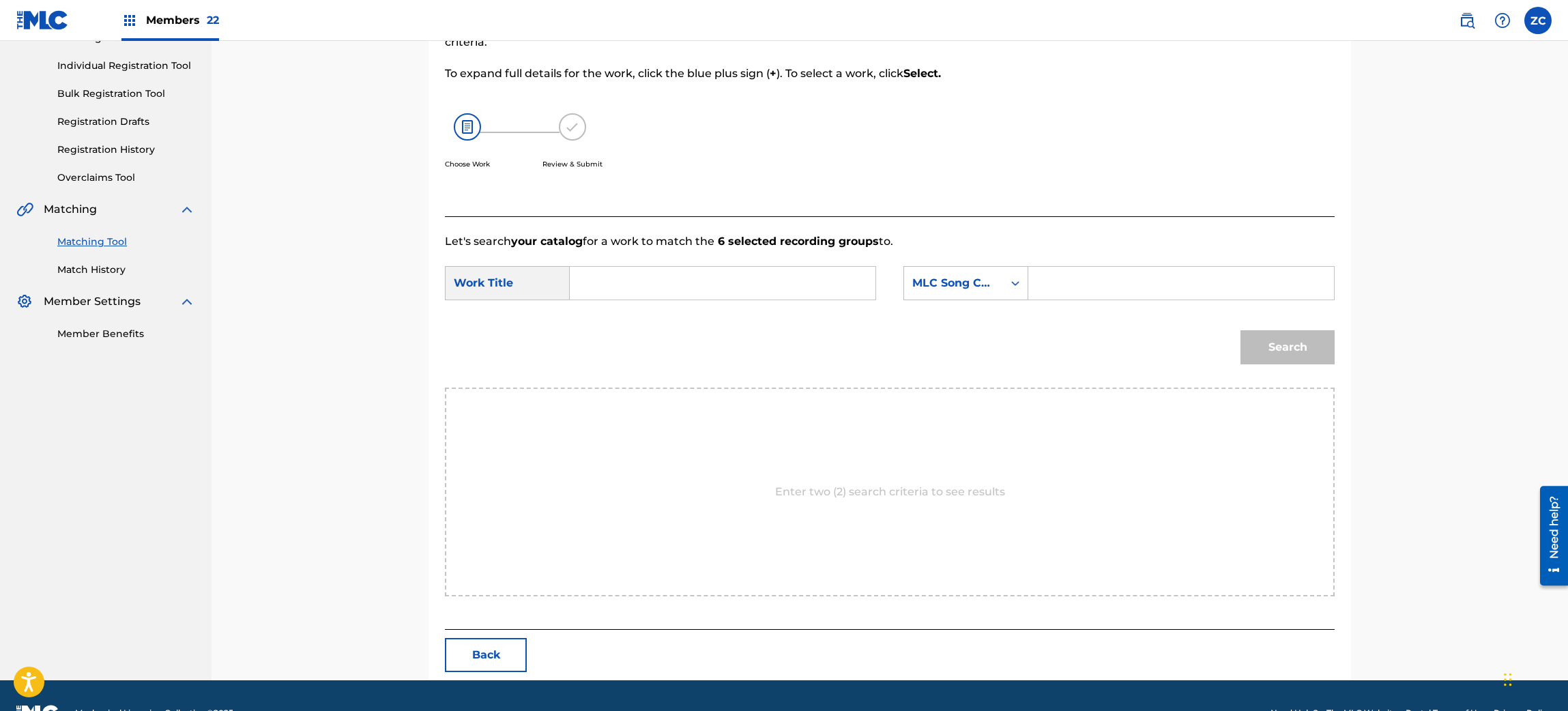
click at [849, 291] on input "Search Form" at bounding box center [722, 283] width 283 height 33
paste input "13 Gatsu 1D3CRF"
click at [686, 286] on input "13 Gatsu 1D3CRF" at bounding box center [722, 283] width 283 height 33
type input "13 Gatsu"
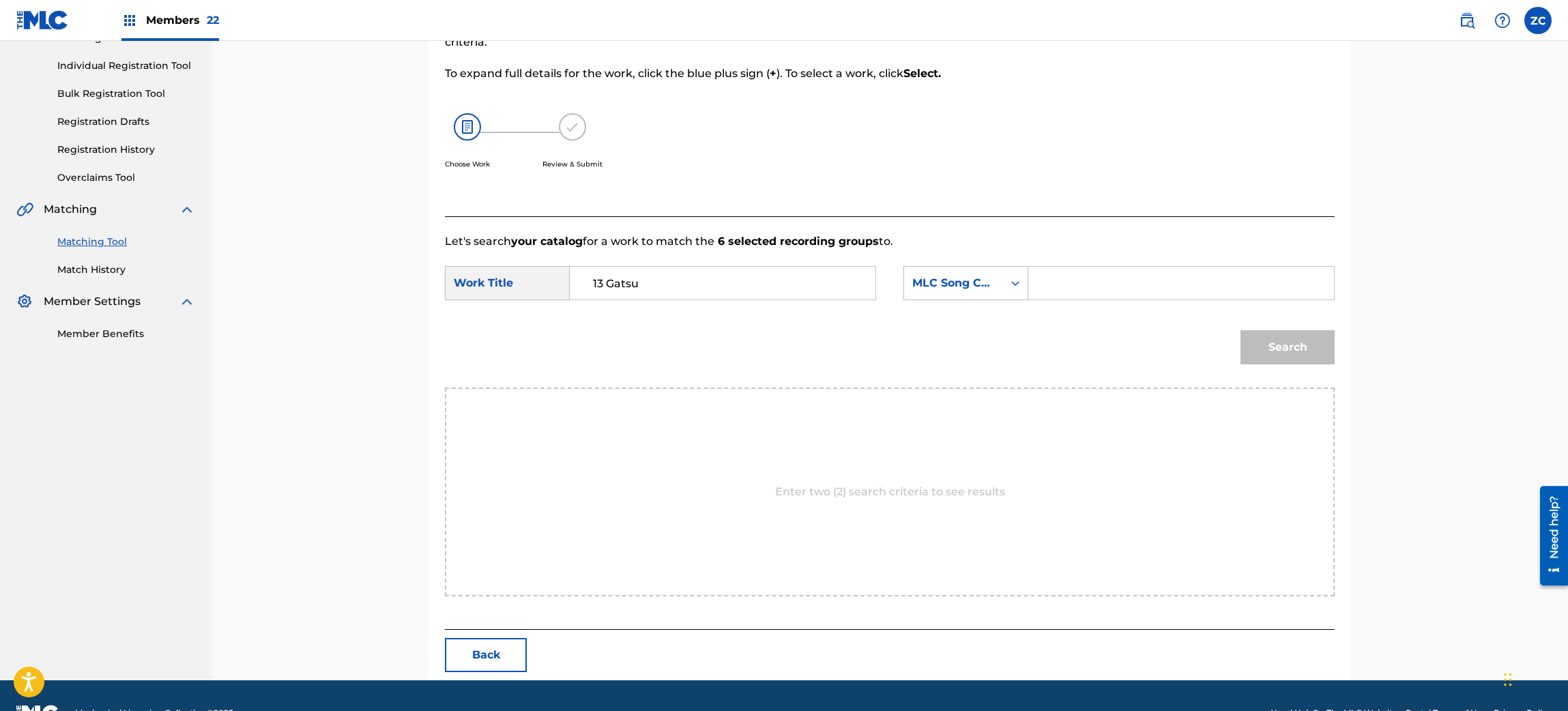
click at [1069, 283] on input "Search Form" at bounding box center [1181, 283] width 283 height 33
paste input "1D3CRF"
type input "1D3CRF"
click at [1271, 342] on button "Search" at bounding box center [1287, 347] width 94 height 34
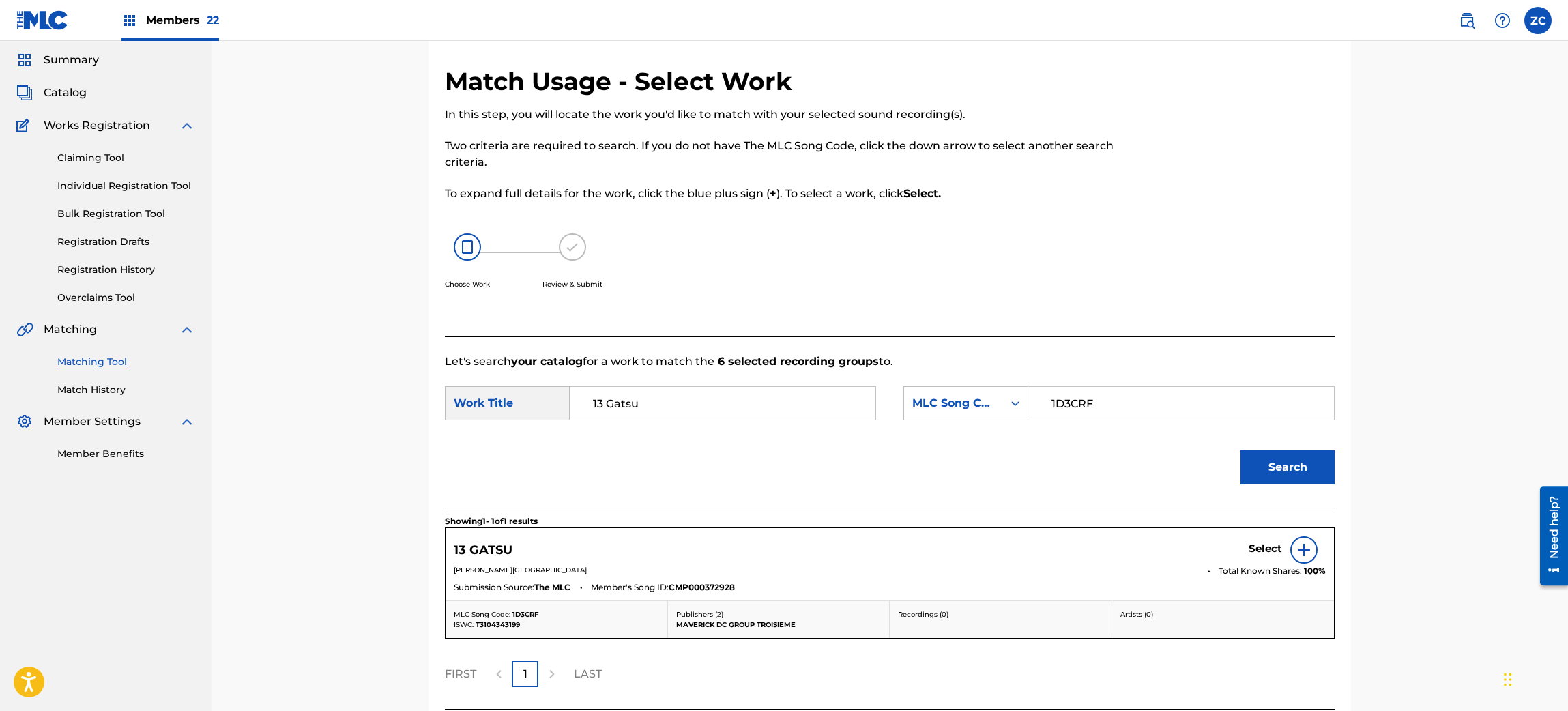
scroll to position [157, 0]
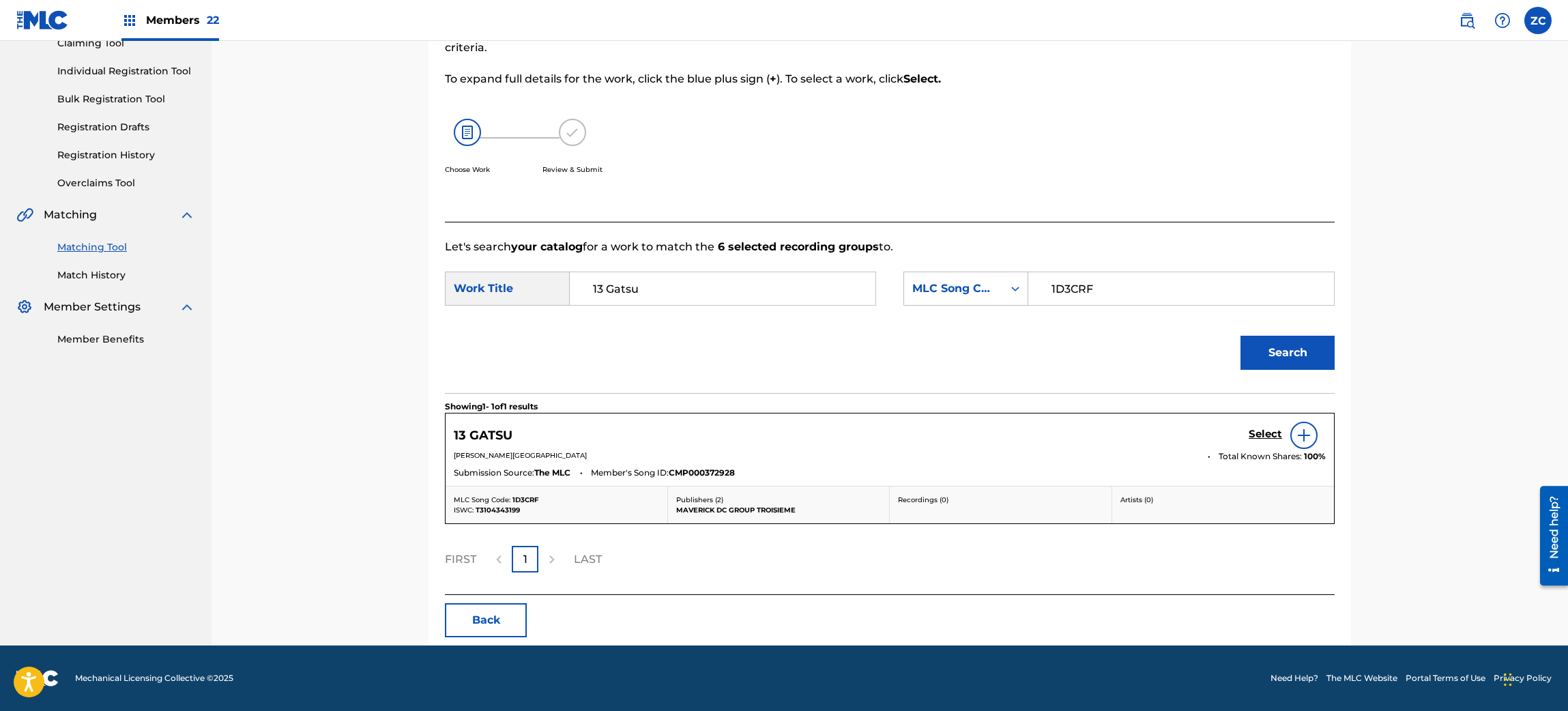
click at [1268, 431] on h5 "Select" at bounding box center [1265, 434] width 33 height 13
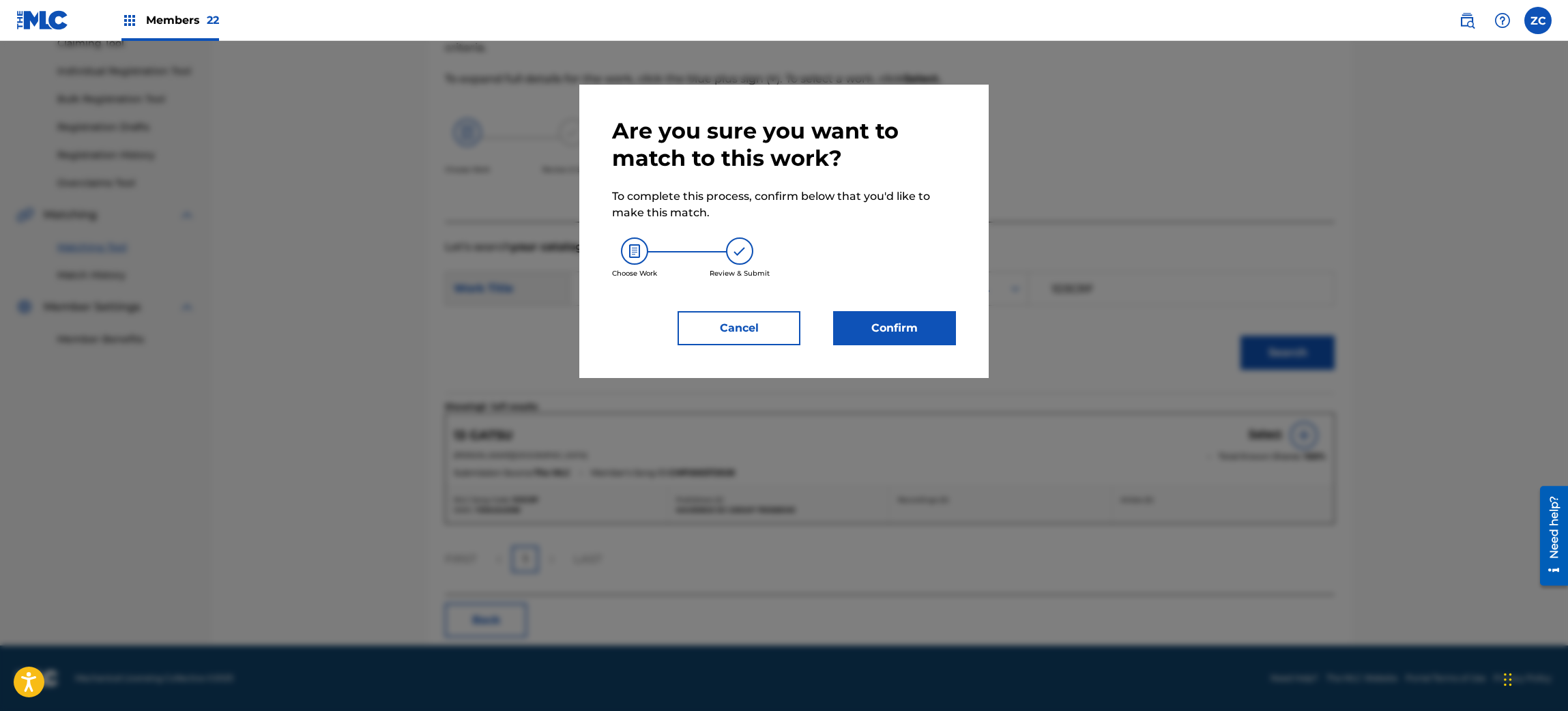
click at [920, 325] on button "Confirm" at bounding box center [895, 328] width 123 height 34
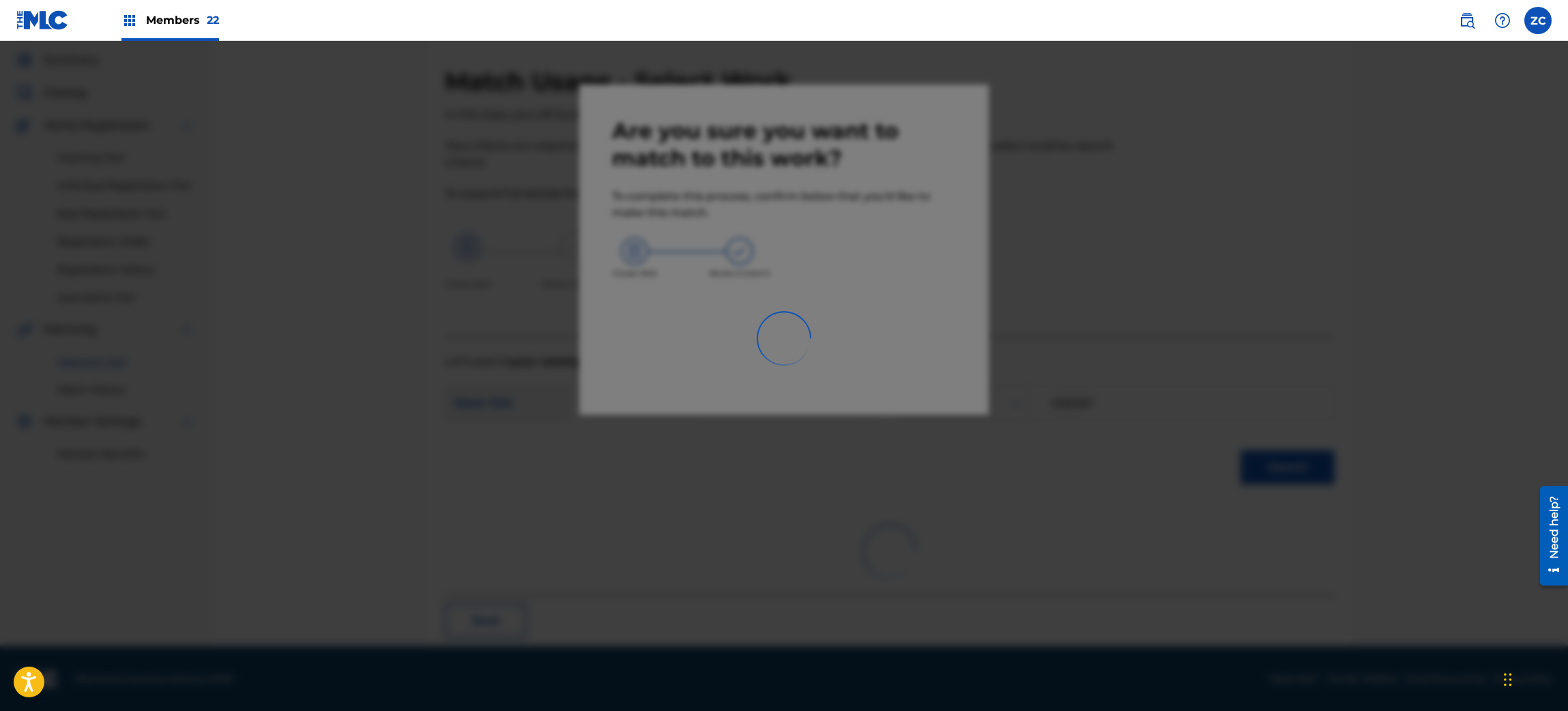
scroll to position [18, 0]
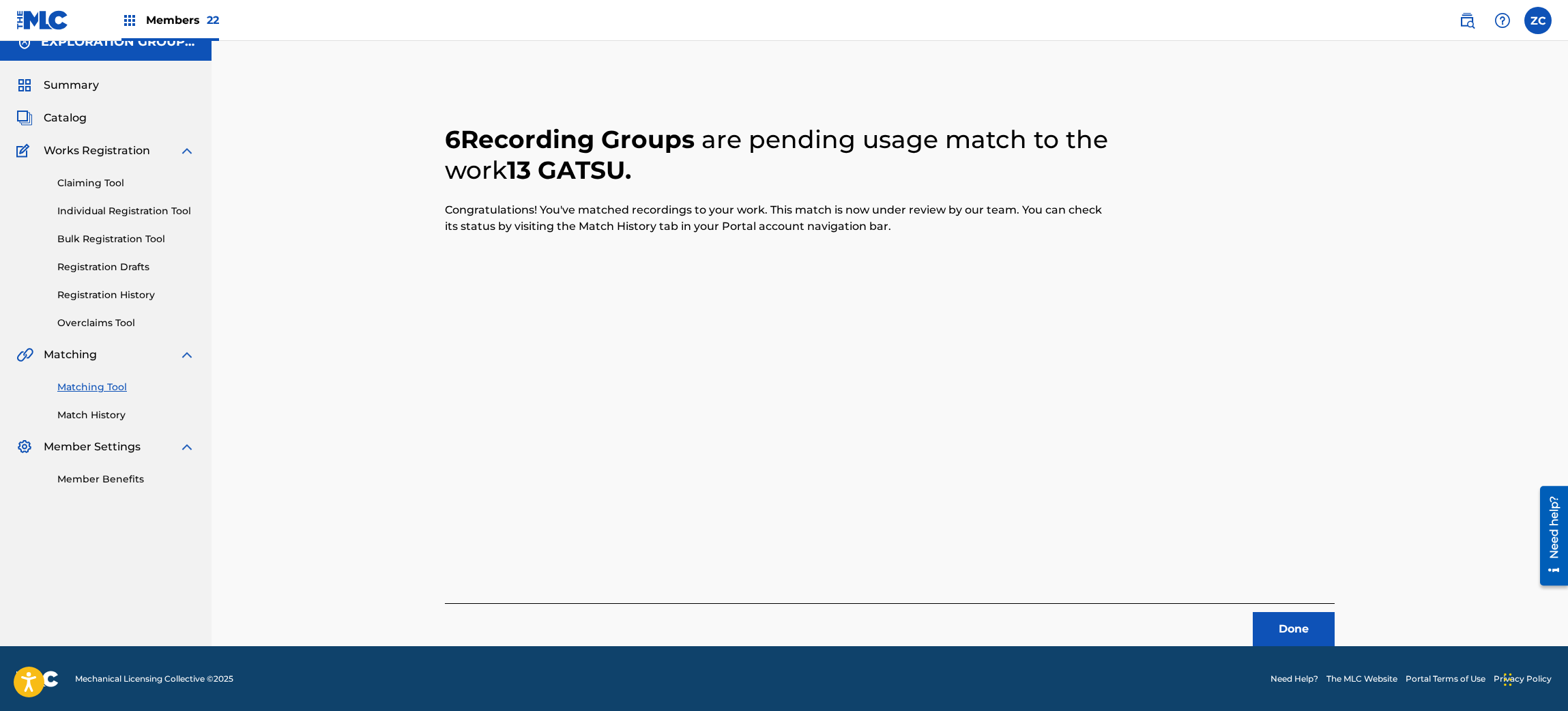
click at [1275, 634] on button "Done" at bounding box center [1294, 629] width 82 height 34
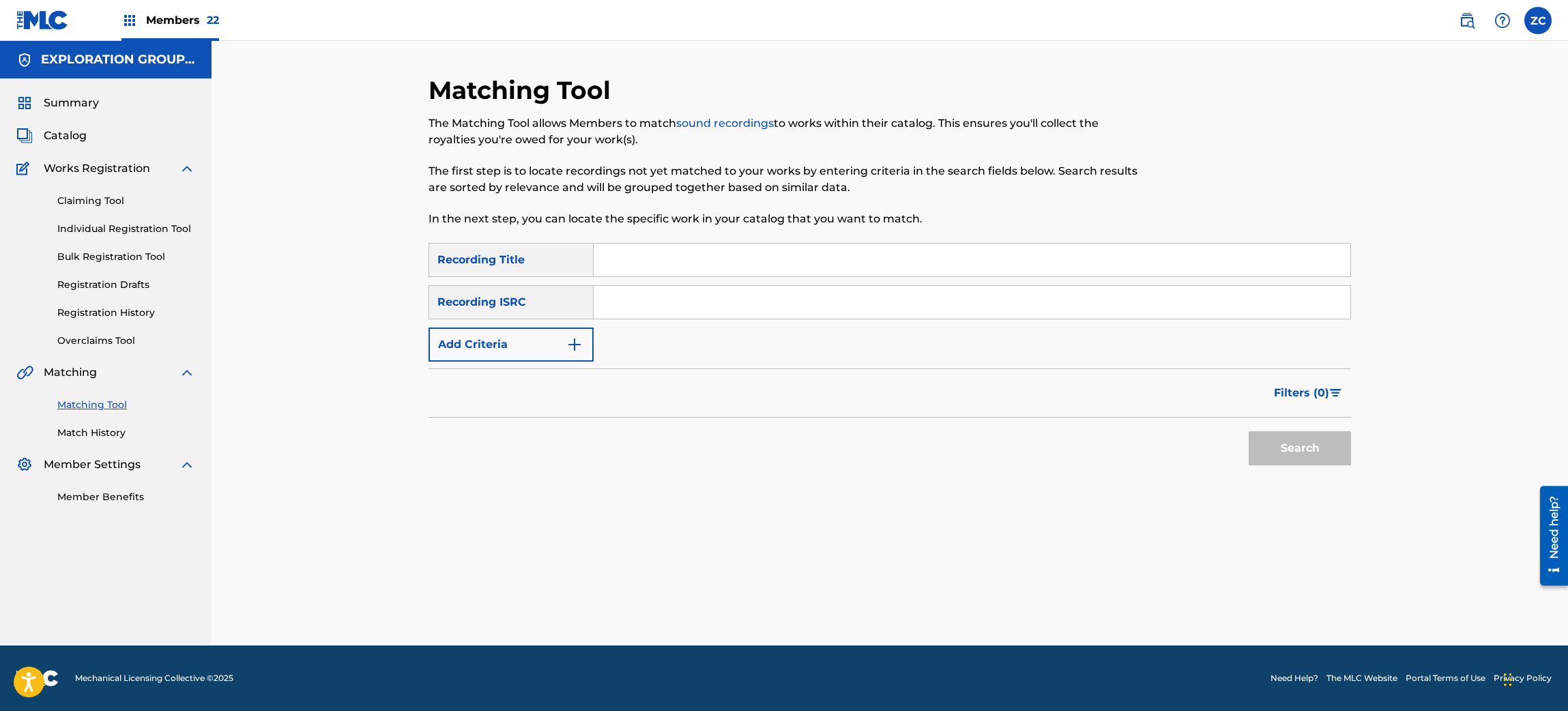
scroll to position [0, 0]
click at [739, 303] on input "Search Form" at bounding box center [972, 302] width 757 height 33
paste input "JPU902104921"
type input "JPU902104921"
click at [1271, 447] on button "Search" at bounding box center [1300, 448] width 102 height 34
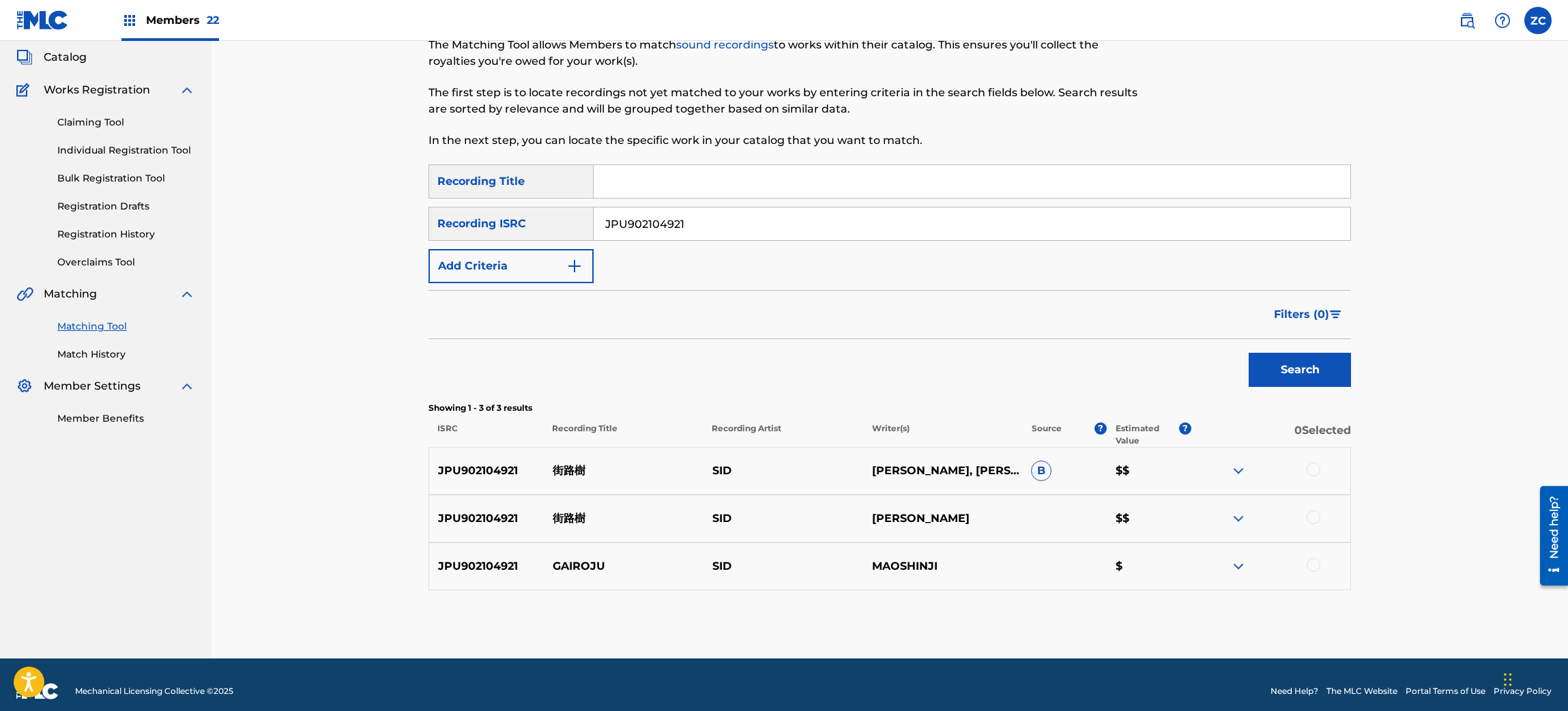
scroll to position [91, 0]
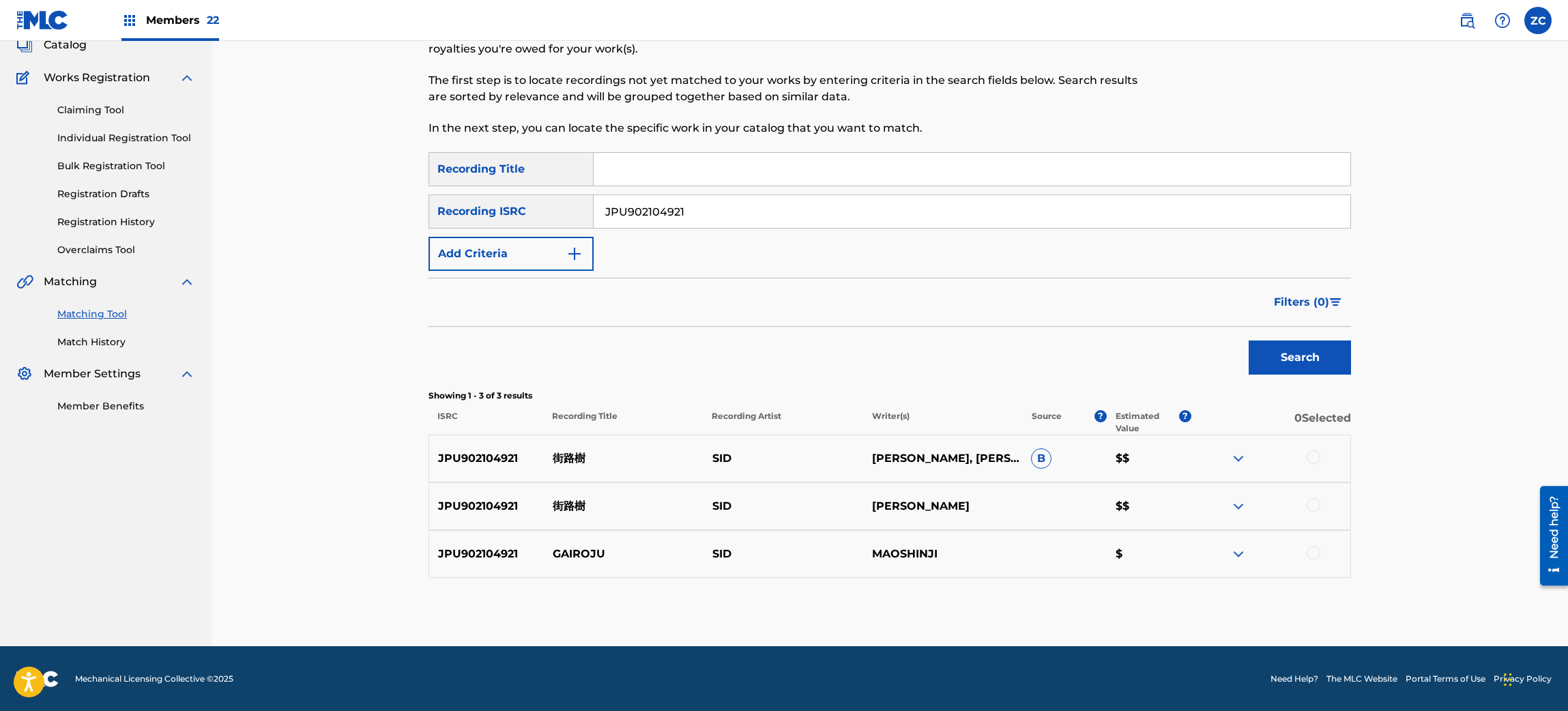
click at [1320, 459] on div at bounding box center [1270, 458] width 159 height 16
click at [1313, 462] on div at bounding box center [1314, 457] width 13 height 13
click at [1315, 501] on div at bounding box center [1314, 505] width 13 height 13
click at [1317, 555] on div at bounding box center [1314, 553] width 13 height 13
click at [952, 603] on button "Match 3 Groups" at bounding box center [958, 600] width 151 height 34
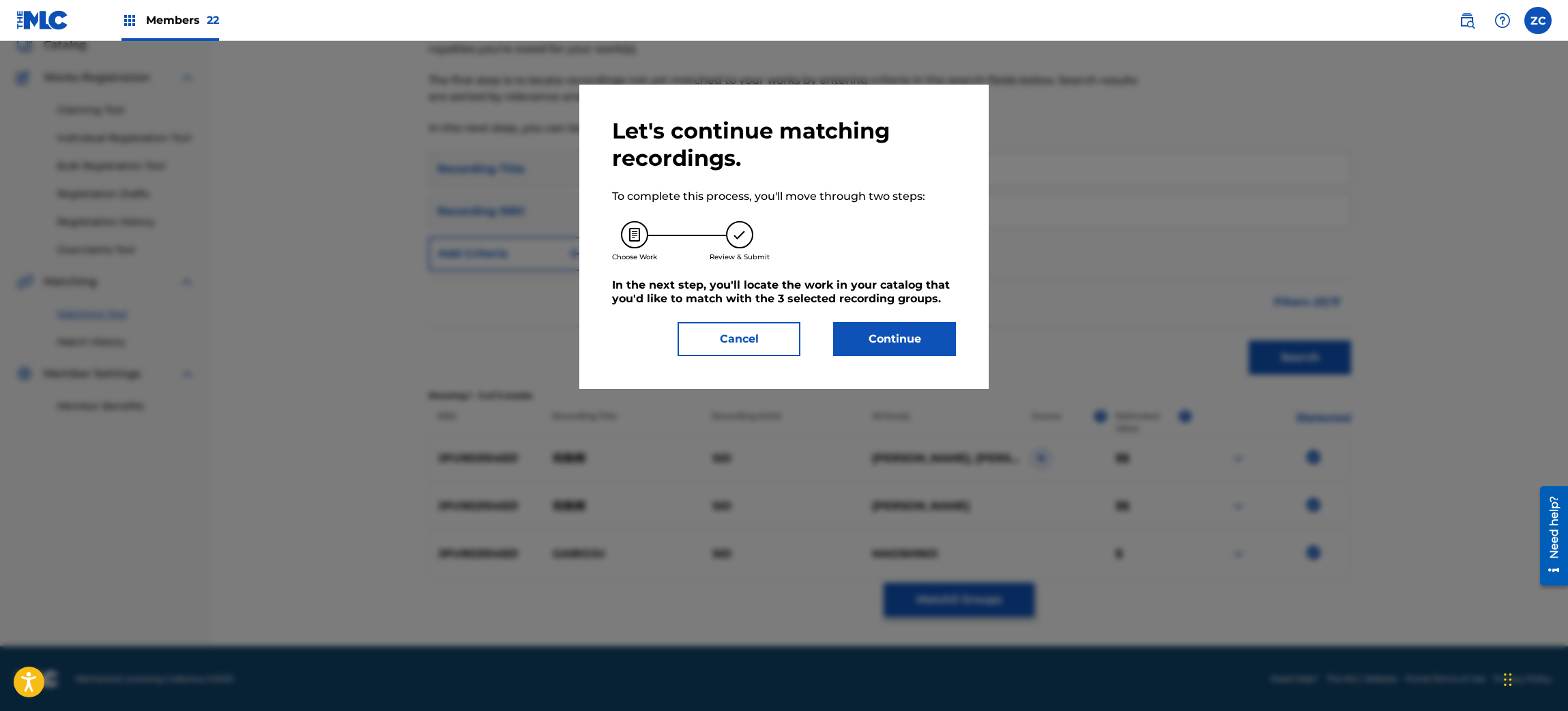
click at [903, 342] on button "Continue" at bounding box center [895, 339] width 123 height 34
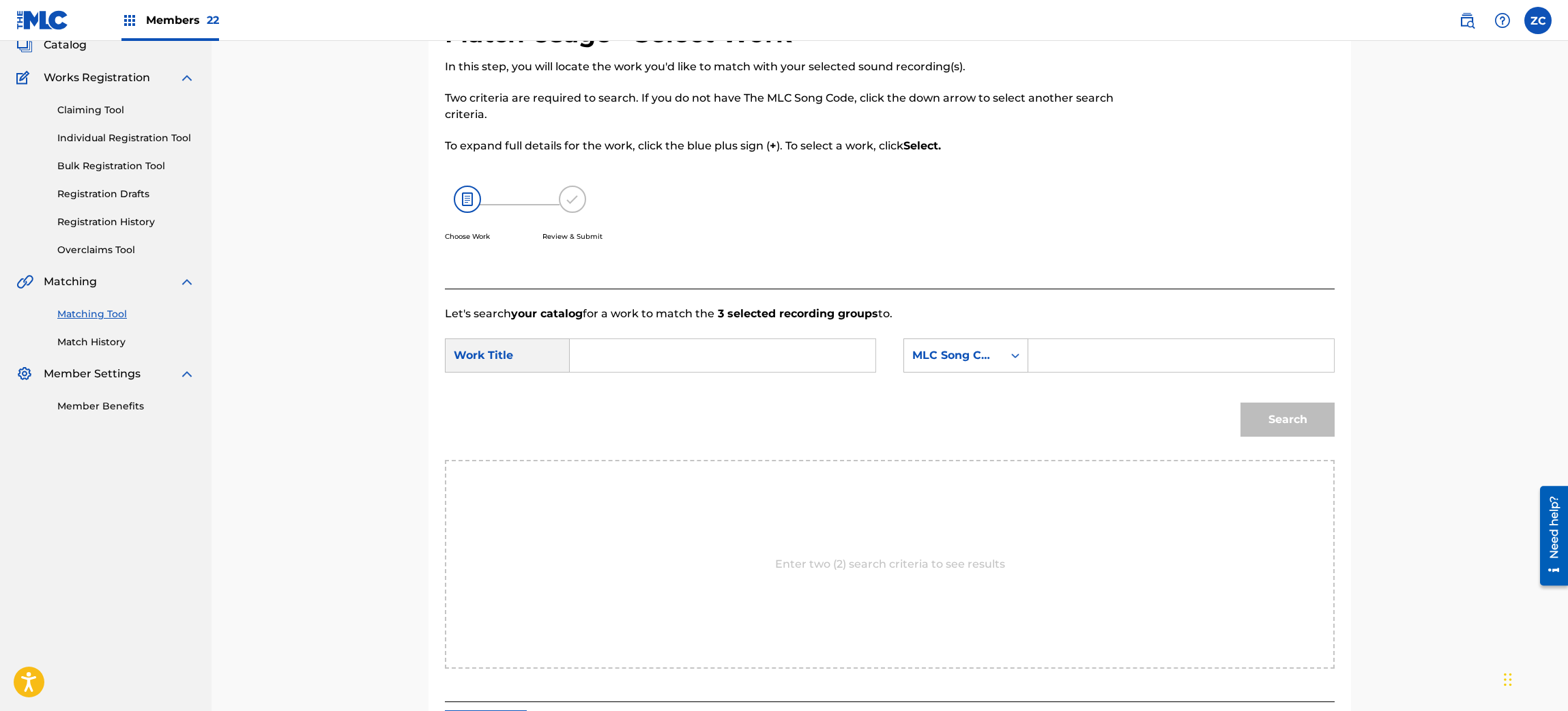
click at [837, 335] on form "SearchWithCriteria3a215a54-966c-4704-82c7-4bc3b3e6327e Work Title SearchWithCri…" at bounding box center [889, 391] width 890 height 137
click at [832, 341] on input "Search Form" at bounding box center [722, 356] width 283 height 33
paste input "Gairoju GE3FBC"
click at [665, 357] on input "Gairoju GE3FBC" at bounding box center [722, 356] width 283 height 33
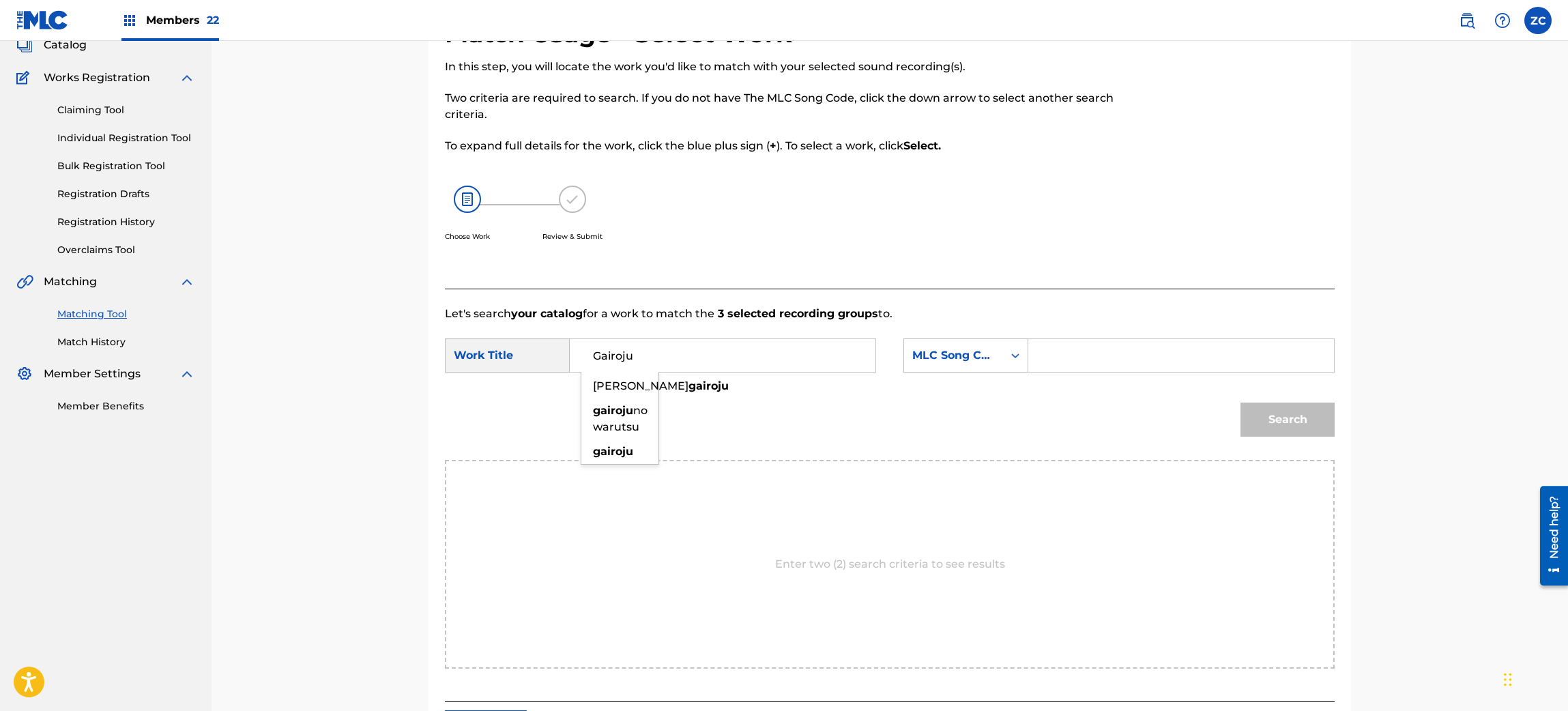
type input "Gairoju"
click at [1146, 366] on input "Search Form" at bounding box center [1181, 356] width 283 height 33
paste input "GE3FBC"
type input "GE3FBC"
click at [1275, 425] on button "Search" at bounding box center [1287, 420] width 94 height 34
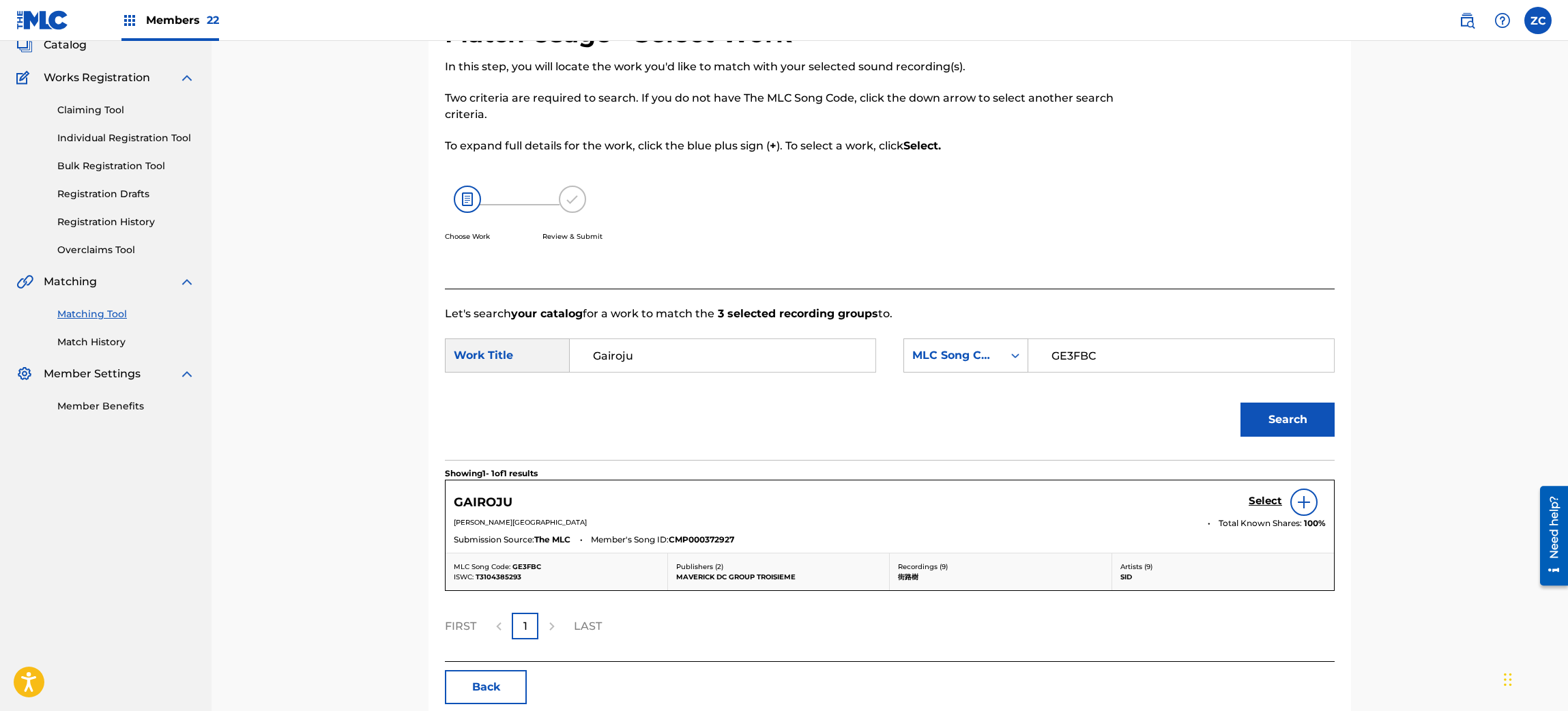
click at [1261, 503] on h5 "Select" at bounding box center [1265, 501] width 33 height 13
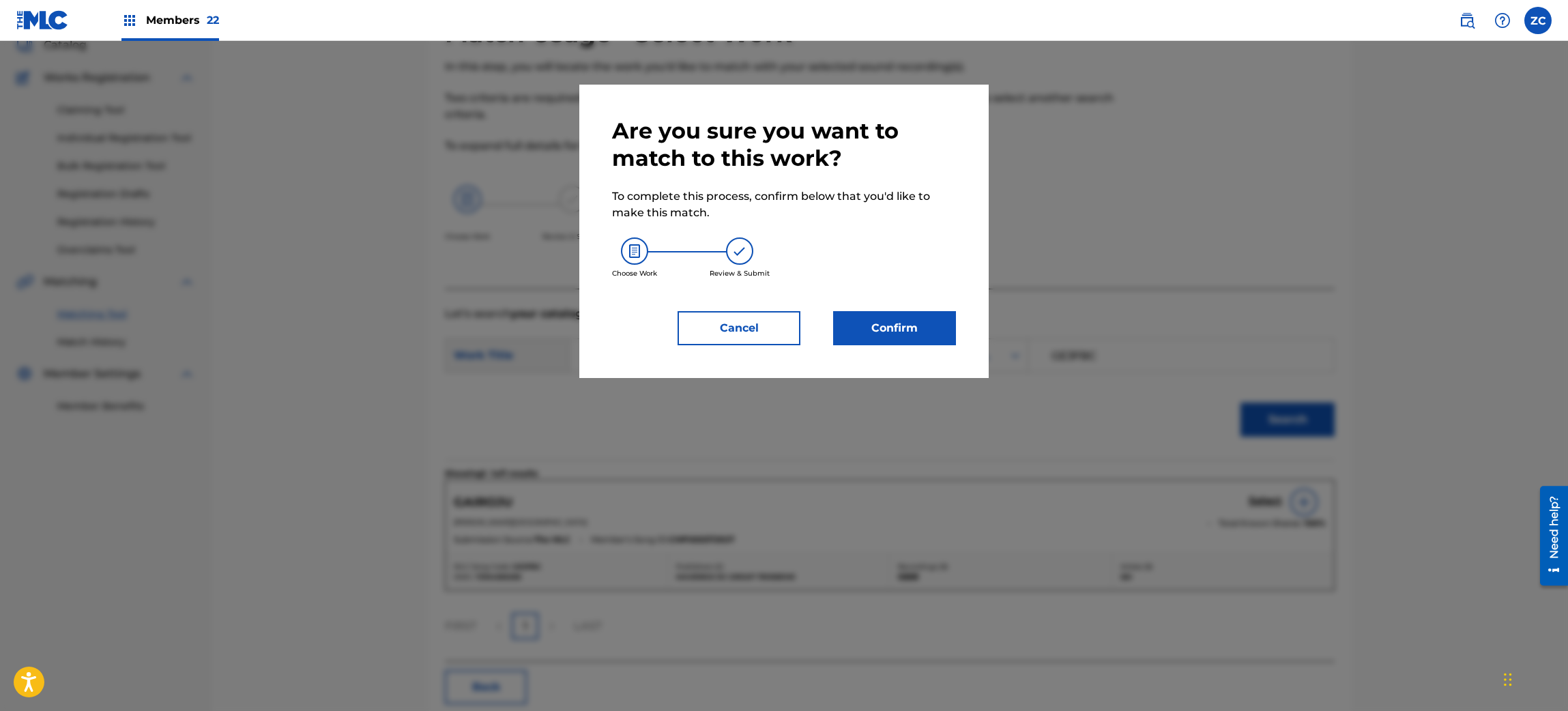
click at [873, 336] on button "Confirm" at bounding box center [895, 328] width 123 height 34
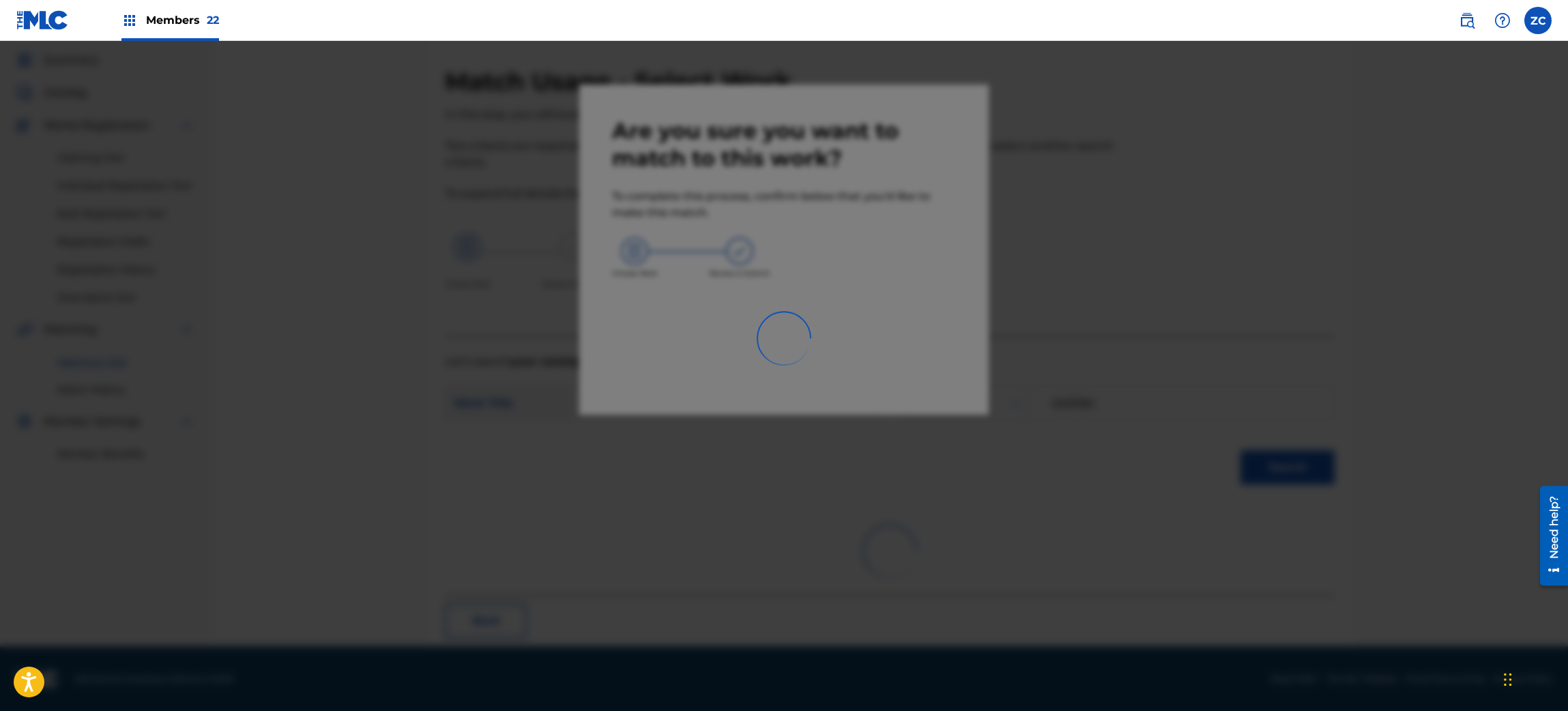
scroll to position [18, 0]
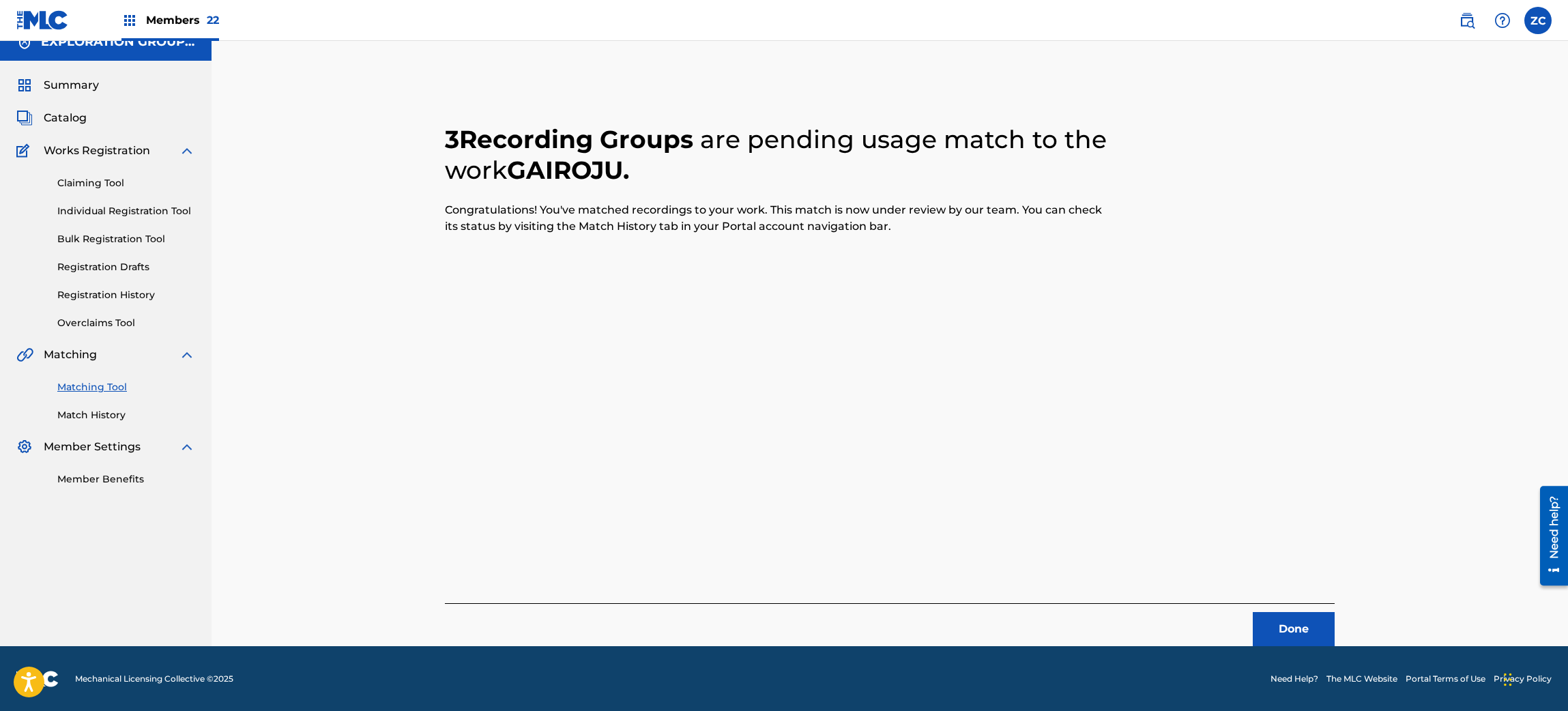
click at [1295, 640] on button "Done" at bounding box center [1294, 629] width 82 height 34
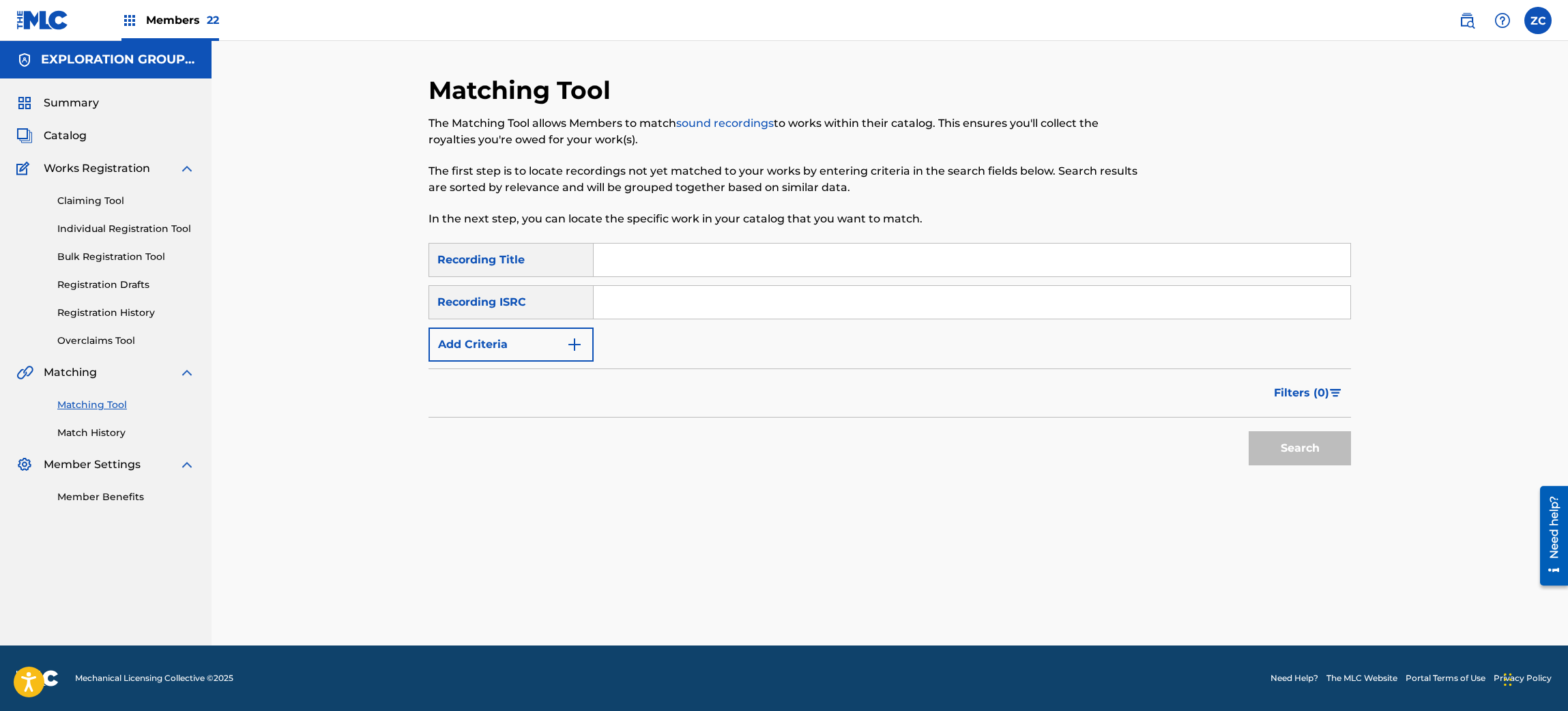
click at [822, 305] on input "Search Form" at bounding box center [972, 302] width 757 height 33
paste input "JPU902104922"
type input "JPU902104922"
click at [1298, 452] on button "Search" at bounding box center [1300, 448] width 102 height 34
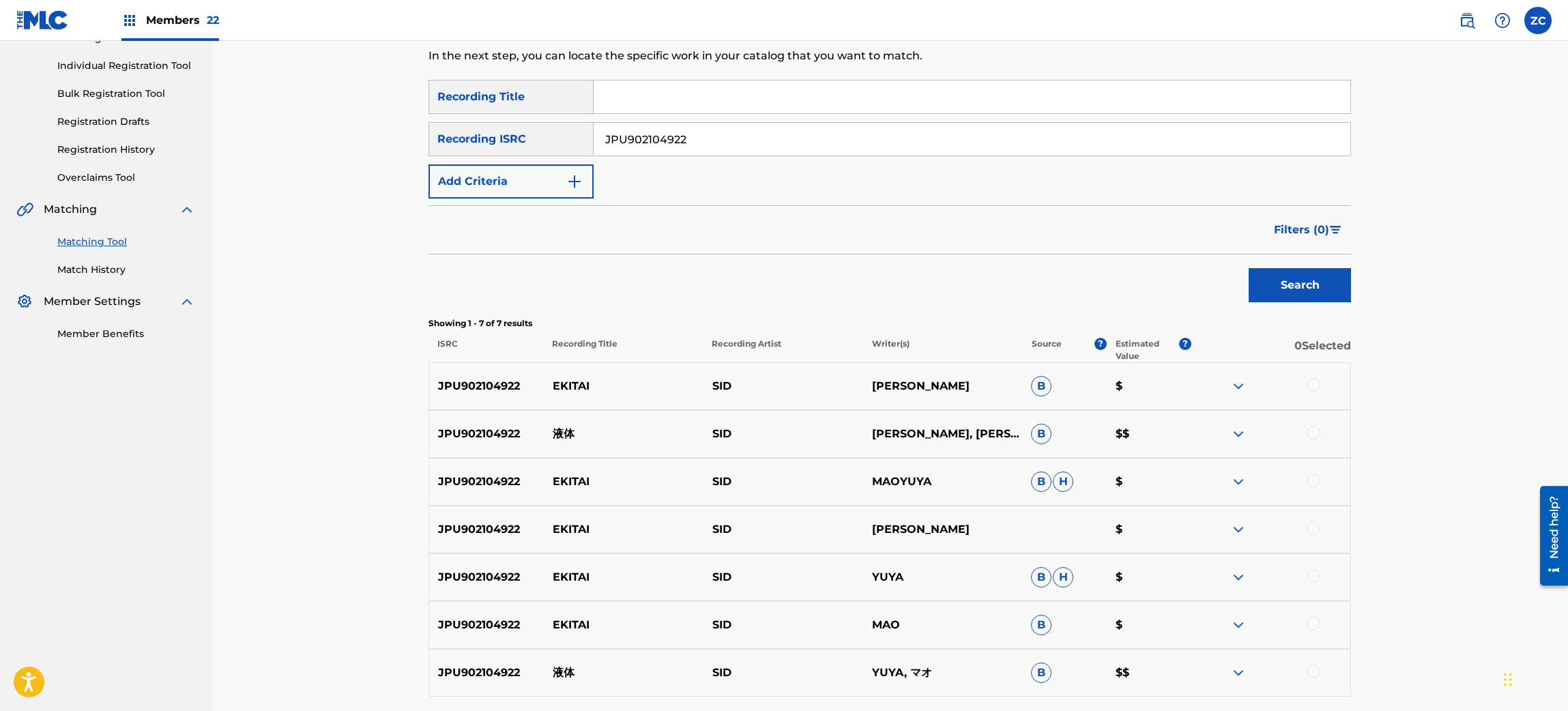
scroll to position [205, 0]
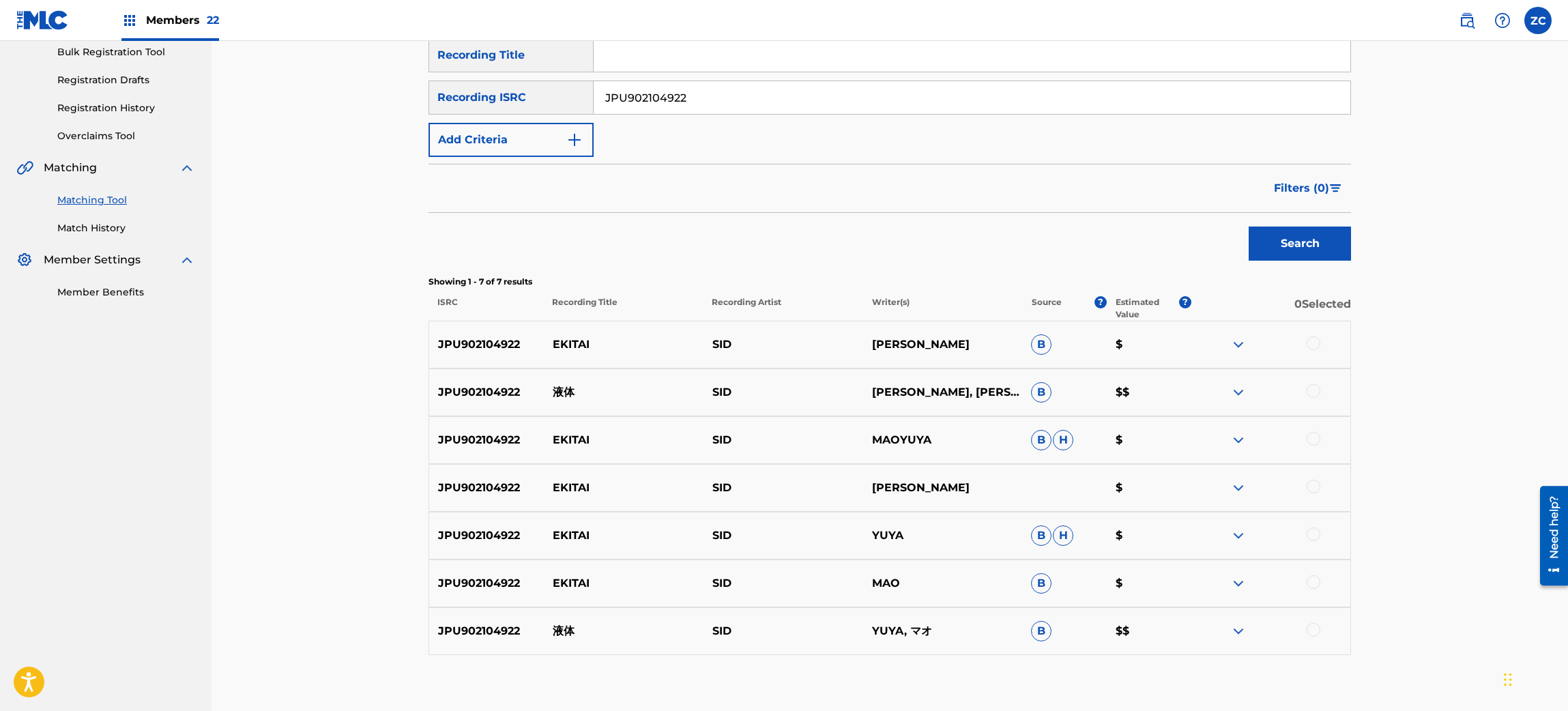
click at [1315, 342] on div at bounding box center [1314, 343] width 13 height 13
click at [1316, 384] on div at bounding box center [1314, 391] width 13 height 13
click at [1316, 444] on div at bounding box center [1314, 439] width 13 height 13
click at [1314, 491] on div at bounding box center [1314, 486] width 13 height 13
click at [1314, 532] on div at bounding box center [1314, 535] width 13 height 13
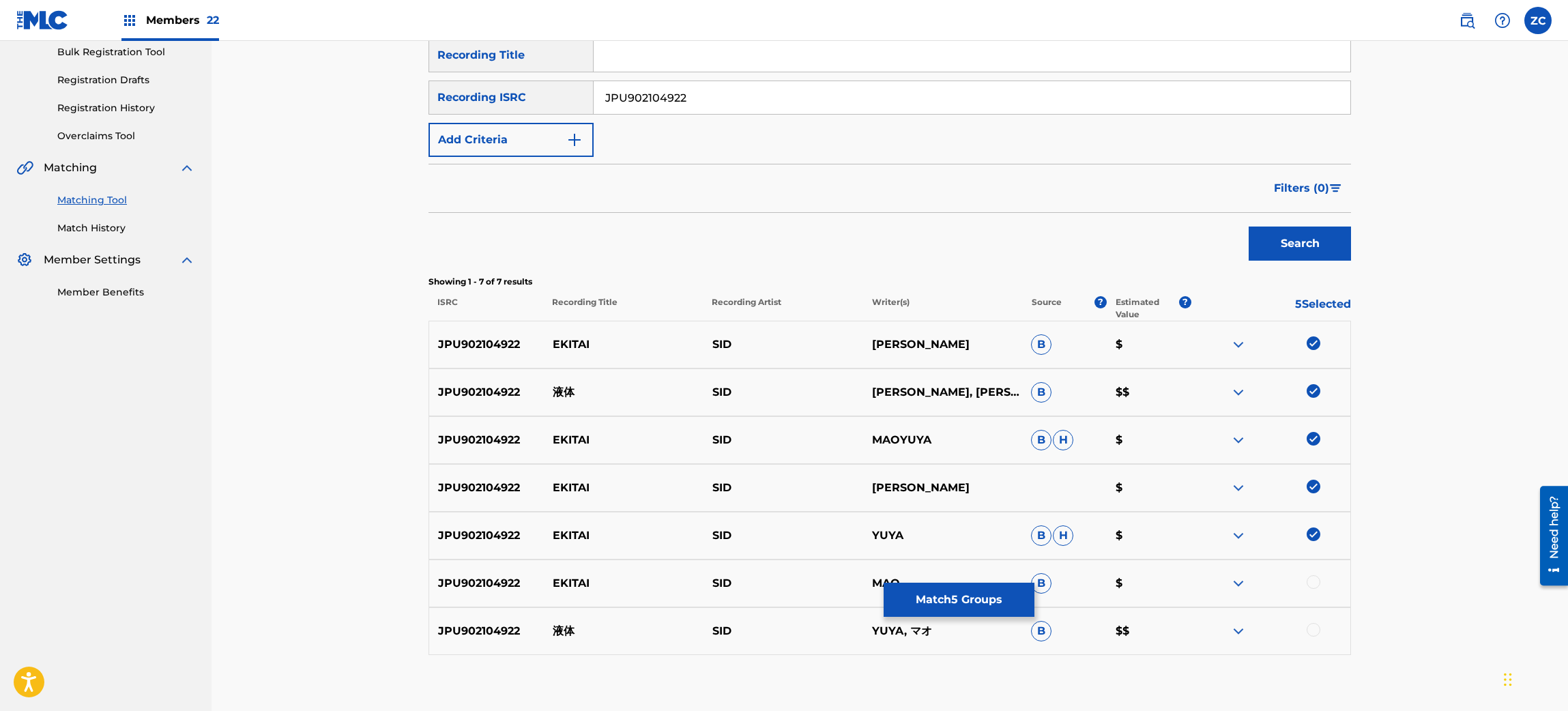
click at [1317, 583] on div at bounding box center [1314, 582] width 13 height 13
click at [1315, 629] on div at bounding box center [1314, 629] width 13 height 13
click at [959, 606] on button "Match 7 Groups" at bounding box center [958, 600] width 151 height 34
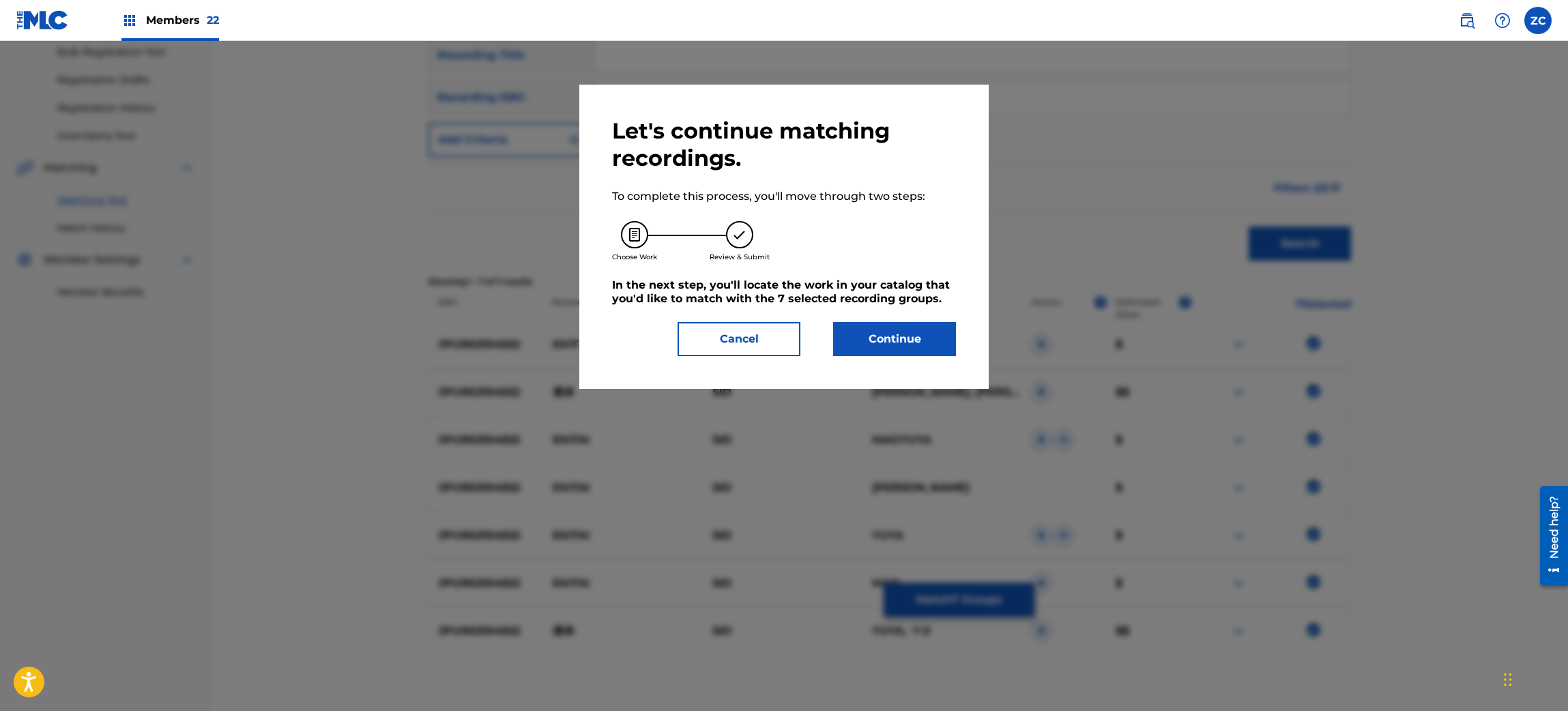
click at [903, 344] on button "Continue" at bounding box center [895, 339] width 123 height 34
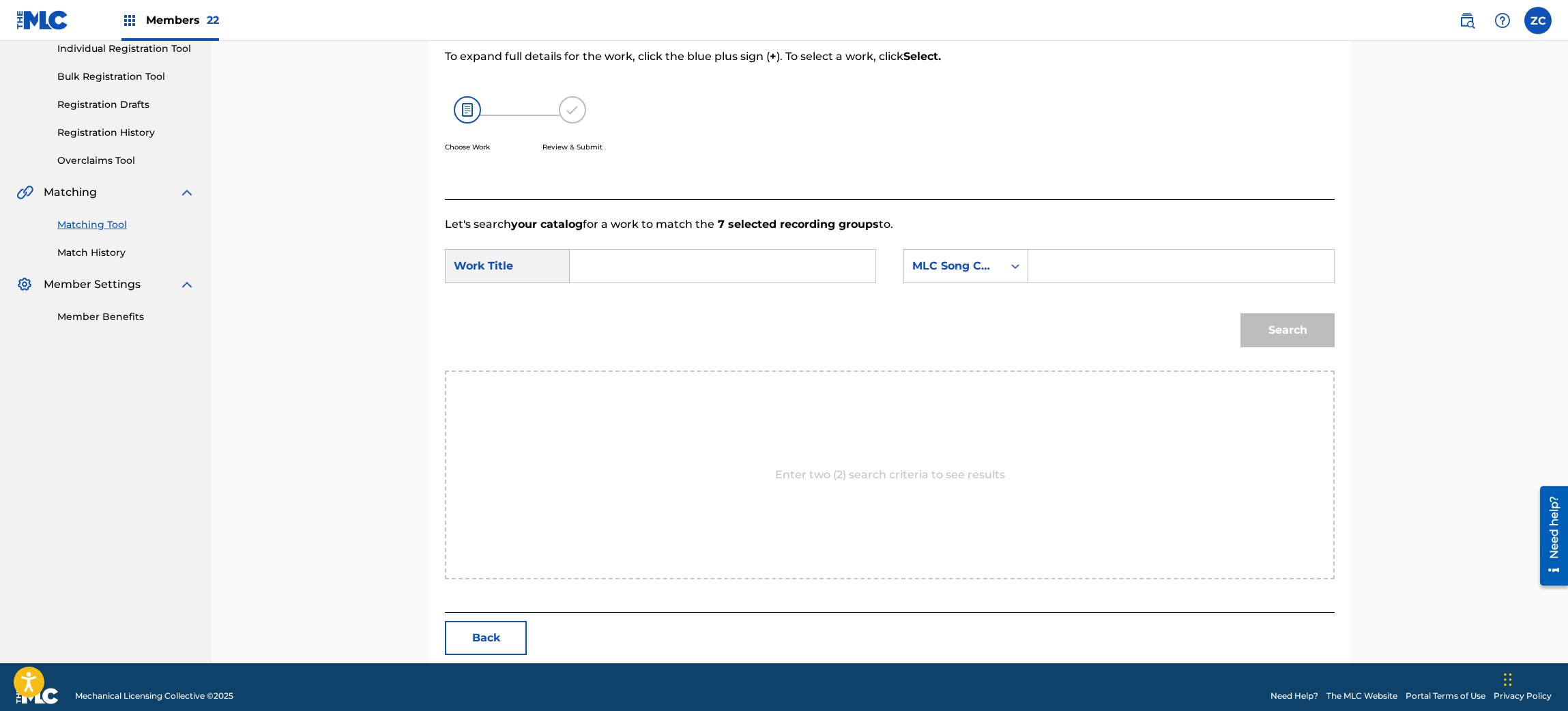
scroll to position [197, 0]
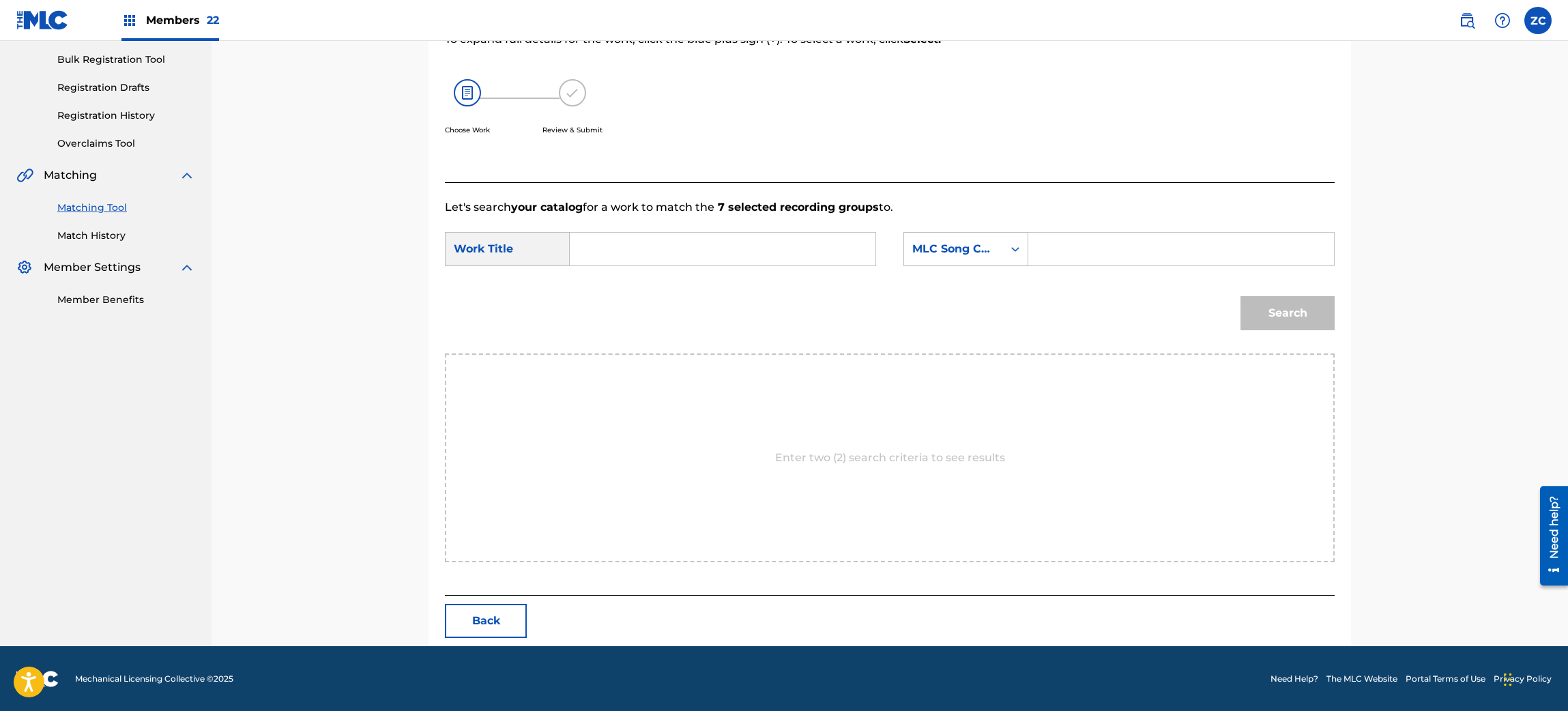
click at [837, 254] on input "Search Form" at bounding box center [722, 248] width 283 height 33
paste input "Ekitai ES0668"
click at [650, 256] on input "Ekitai ES0668" at bounding box center [722, 248] width 283 height 33
type input "Ekitai"
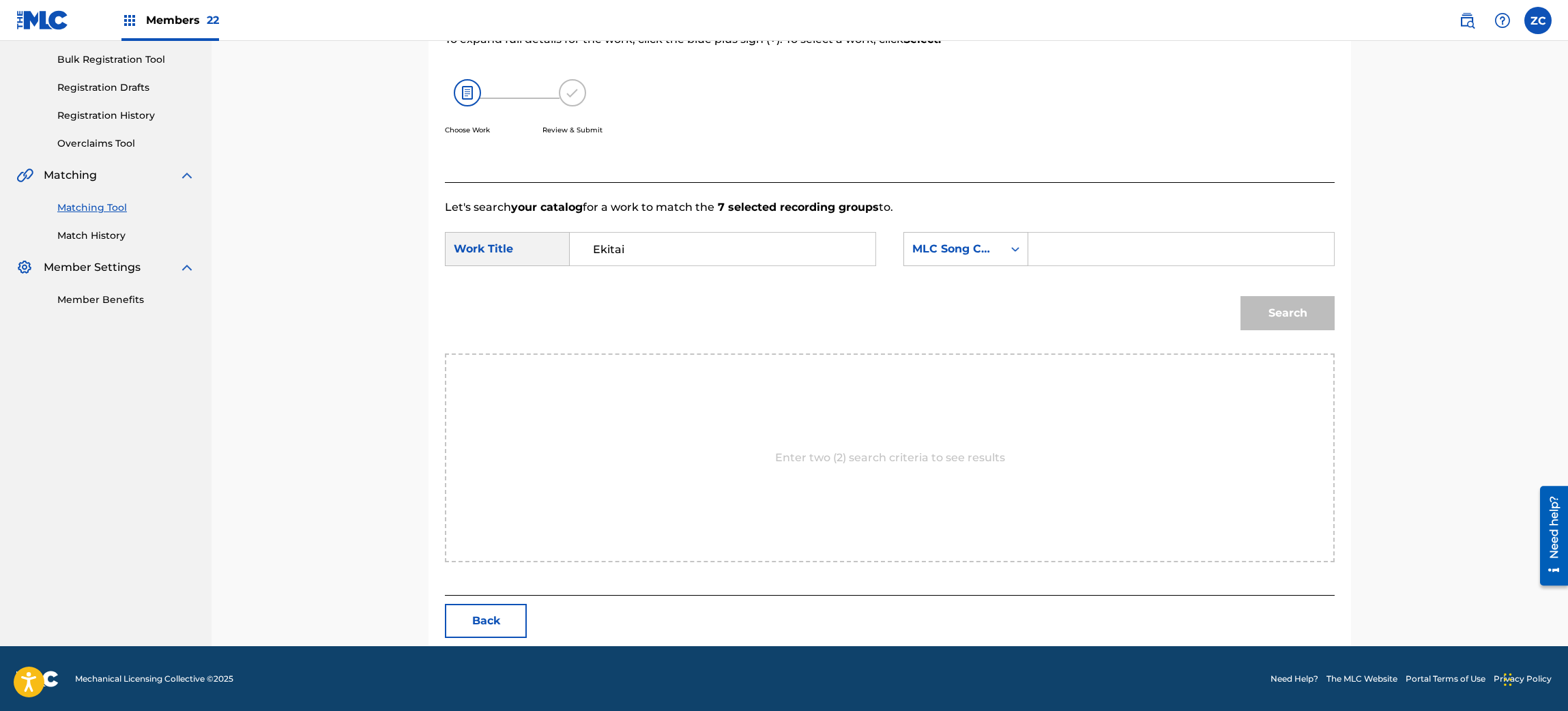
click at [1127, 240] on input "Search Form" at bounding box center [1181, 248] width 283 height 33
paste input "ES0668"
type input "ES0668"
click at [1295, 316] on button "Search" at bounding box center [1287, 313] width 94 height 34
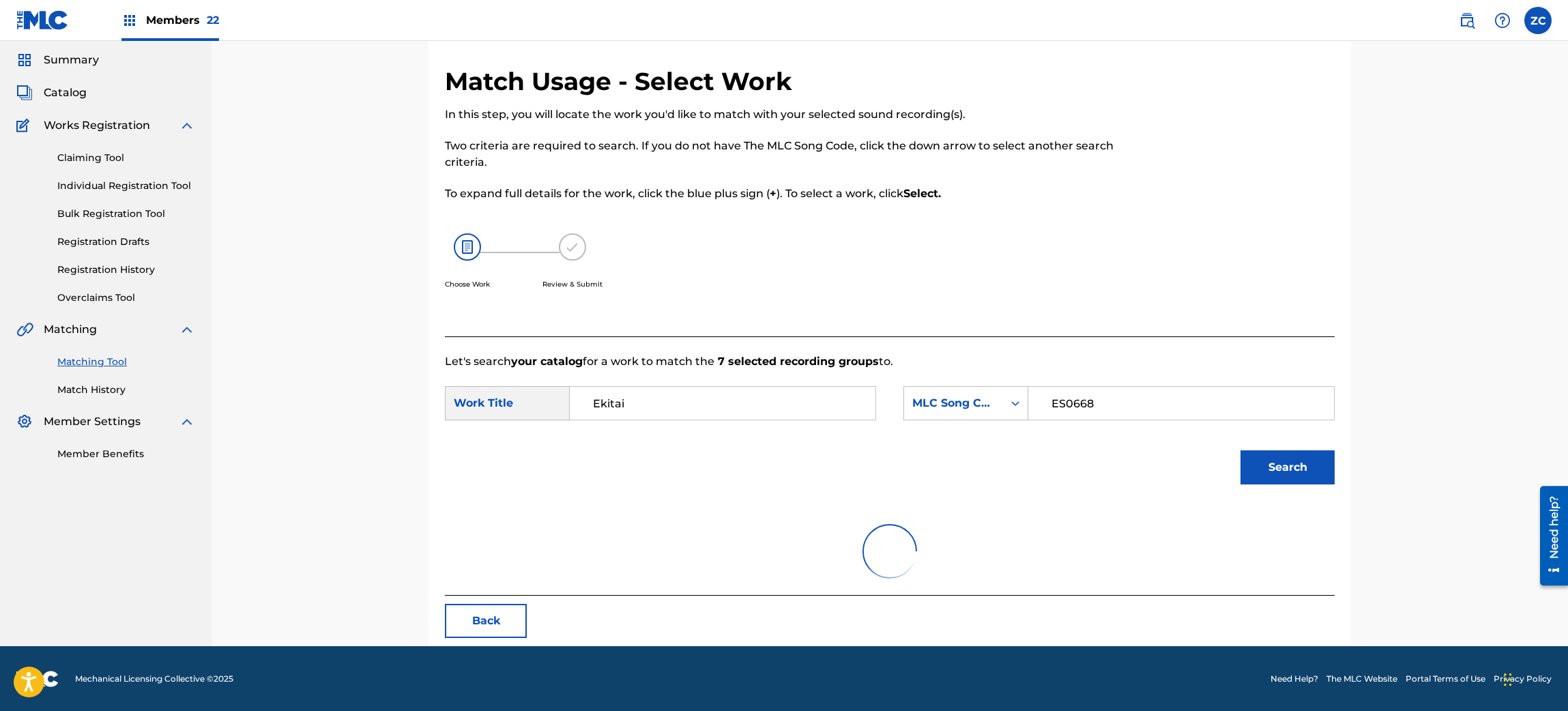
scroll to position [157, 0]
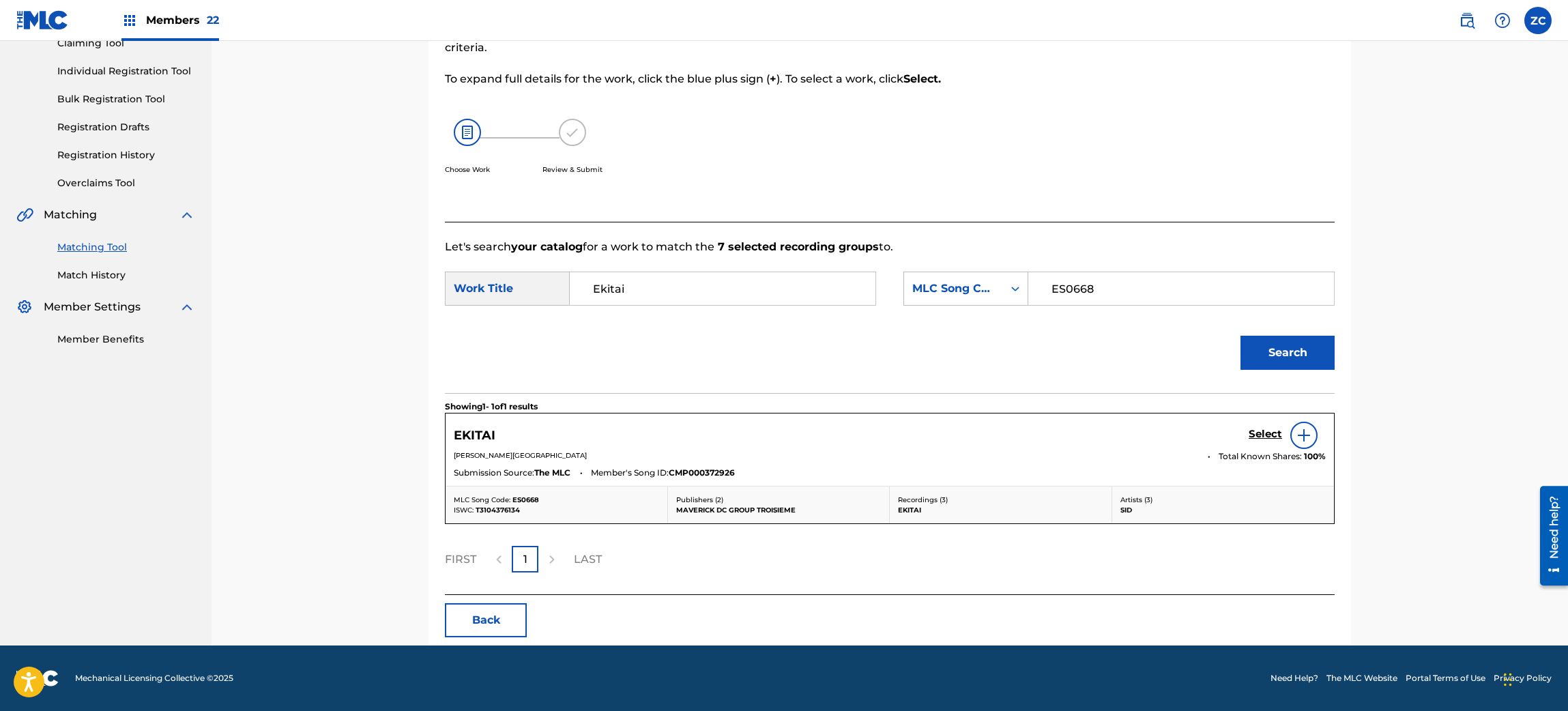
click at [1268, 428] on h5 "Select" at bounding box center [1265, 434] width 33 height 13
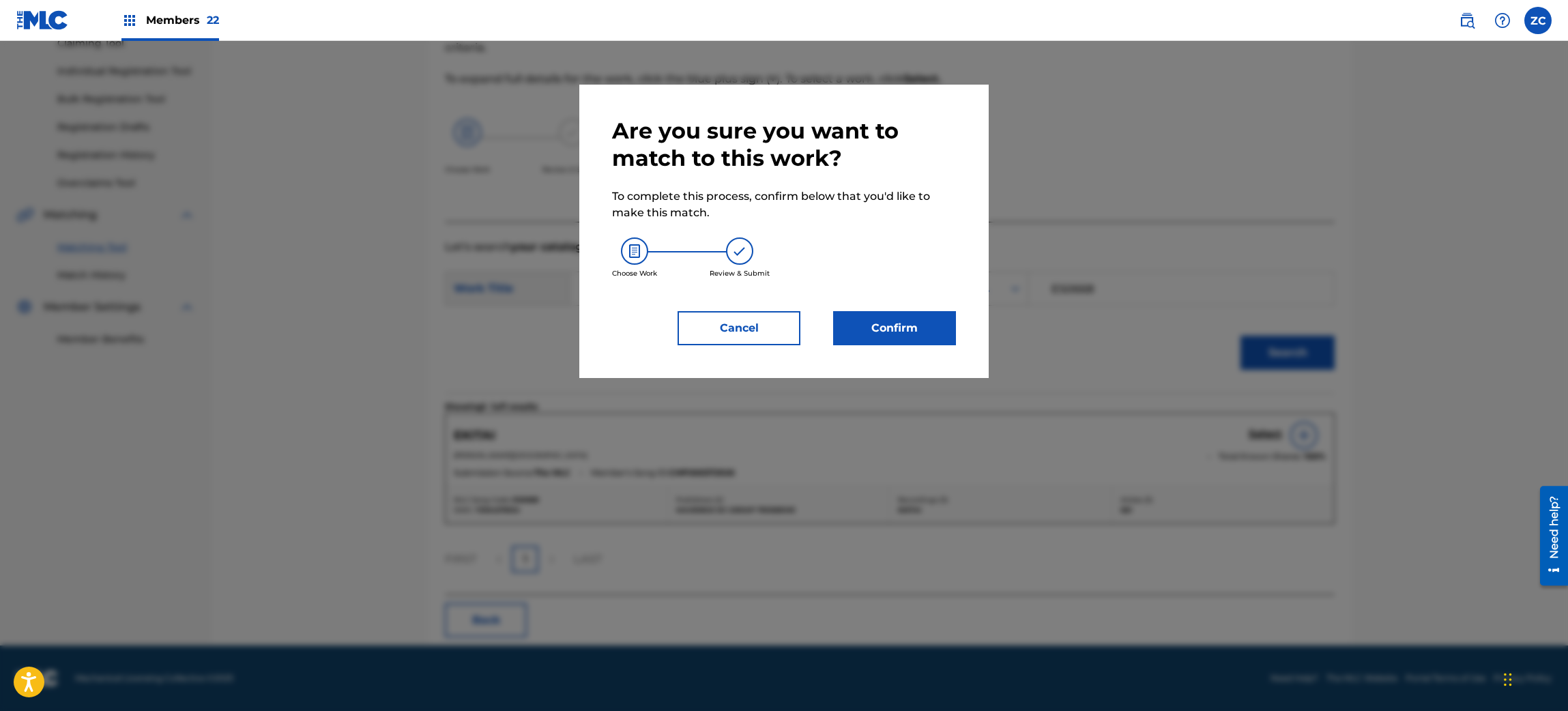
click at [908, 332] on button "Confirm" at bounding box center [895, 328] width 123 height 34
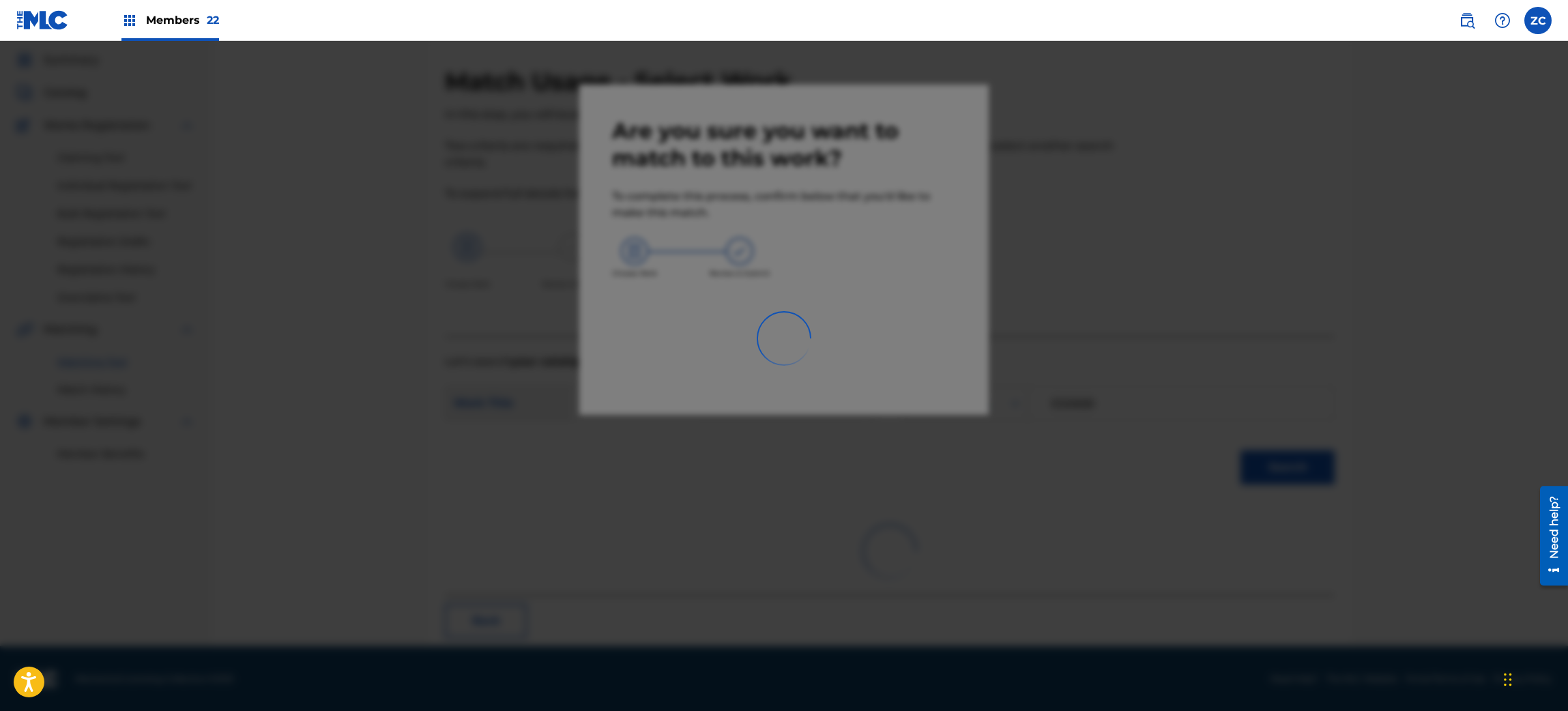
scroll to position [18, 0]
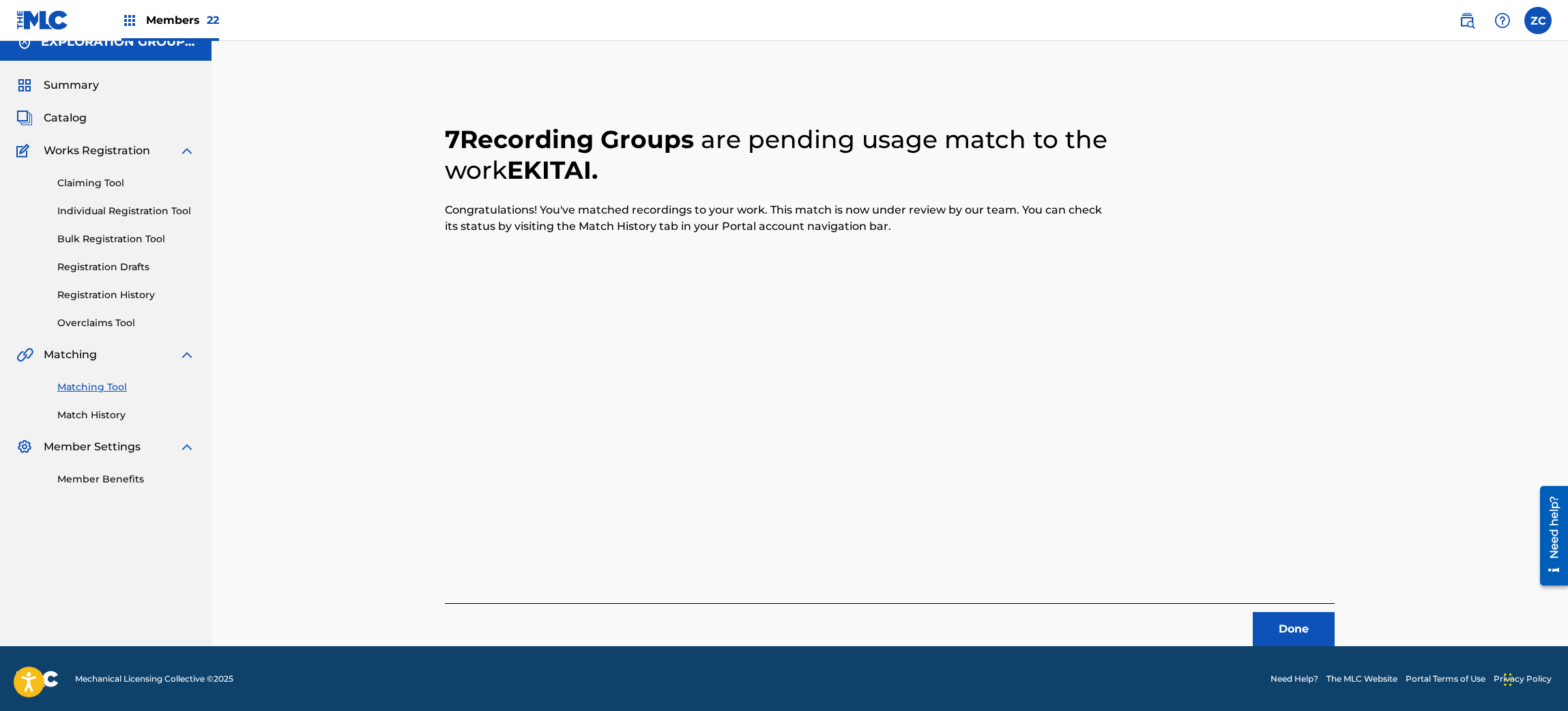
click at [1295, 628] on button "Done" at bounding box center [1294, 629] width 82 height 34
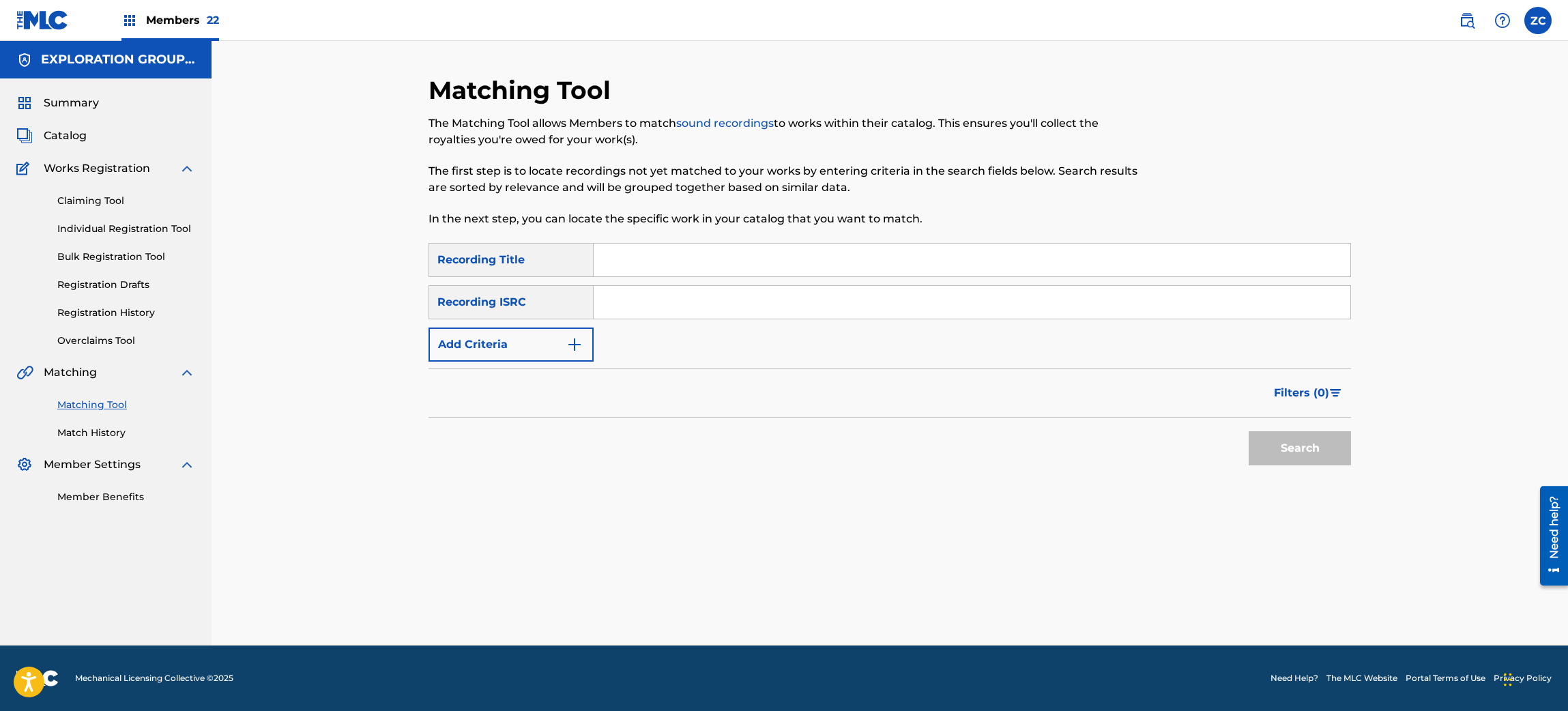
click at [759, 299] on input "Search Form" at bounding box center [972, 302] width 757 height 33
paste input "JPU902104923"
type input "JPU902104923"
click at [1304, 452] on button "Search" at bounding box center [1300, 448] width 102 height 34
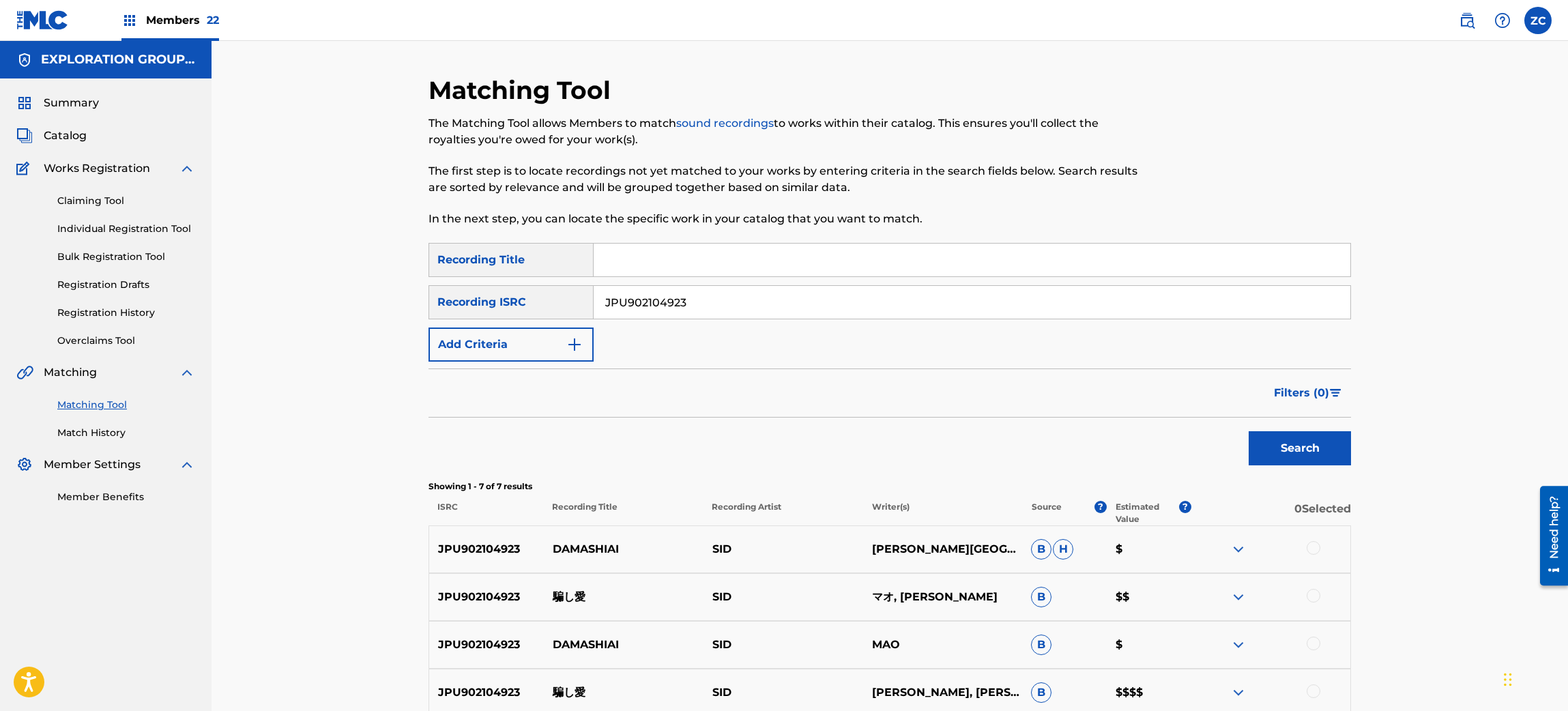
click at [1468, 355] on div "Matching Tool The Matching Tool allows Members to match sound recordings to wor…" at bounding box center [889, 484] width 1357 height 887
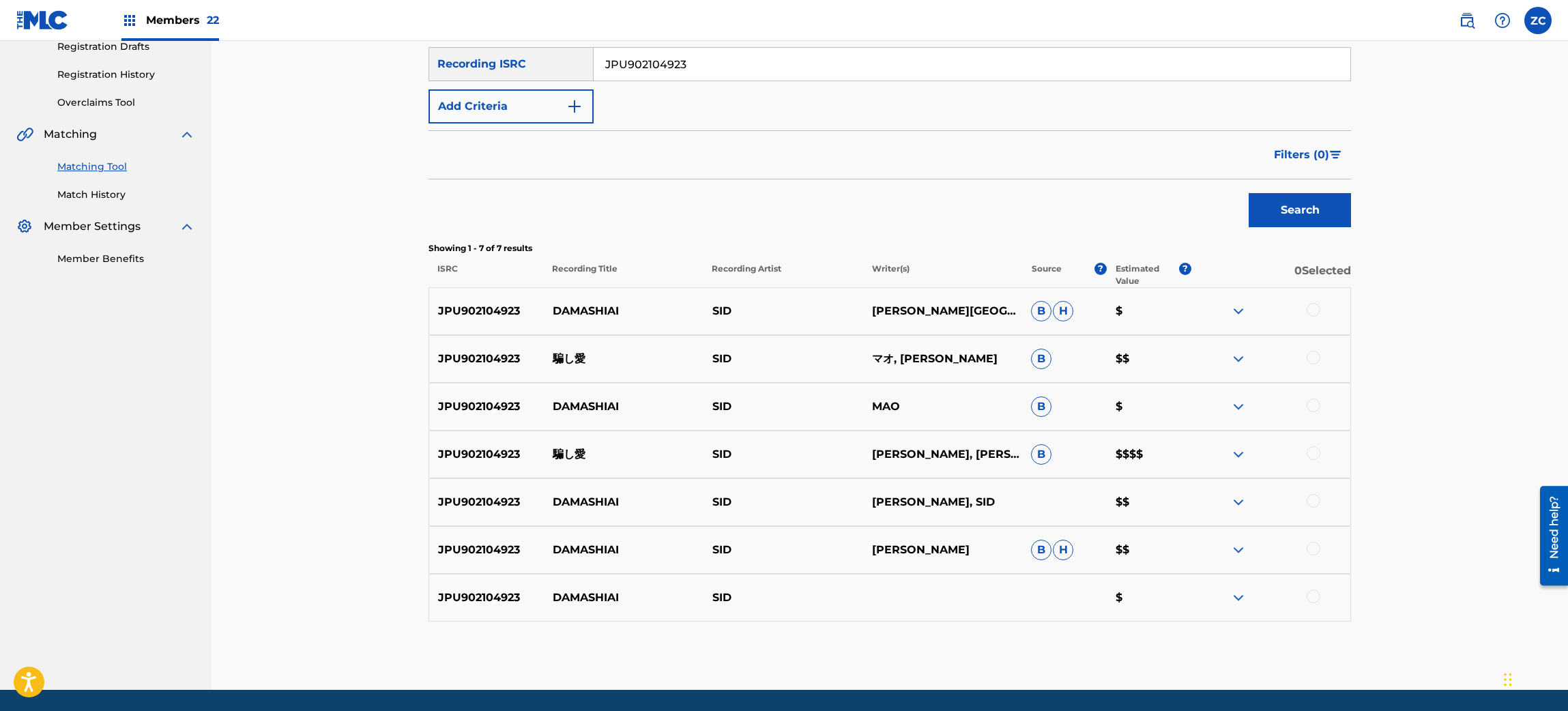
scroll to position [282, 0]
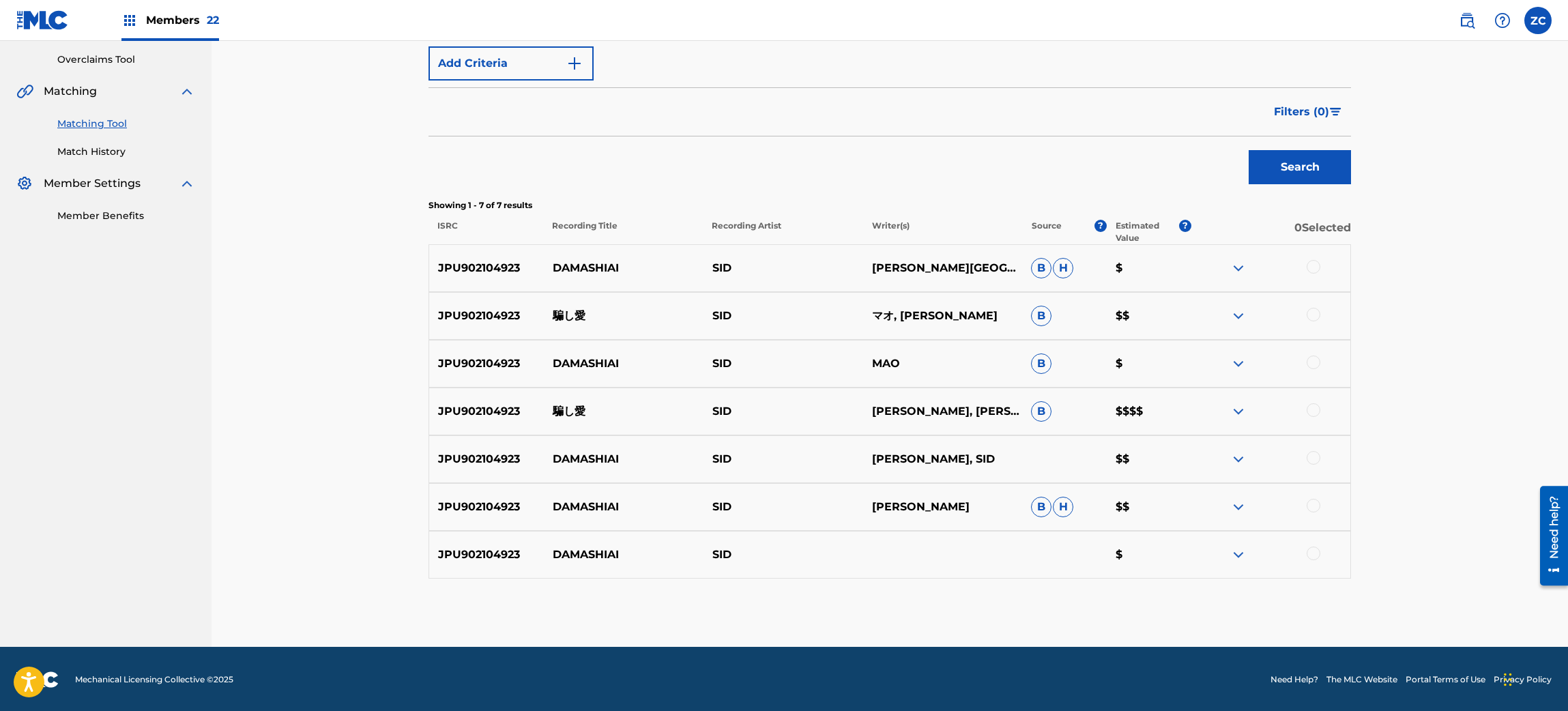
click at [1314, 269] on div at bounding box center [1314, 266] width 13 height 13
click at [1314, 314] on div at bounding box center [1314, 315] width 13 height 13
click at [1317, 363] on div at bounding box center [1314, 362] width 13 height 13
click at [1317, 410] on div at bounding box center [1314, 410] width 13 height 13
click at [1316, 458] on div at bounding box center [1314, 458] width 13 height 13
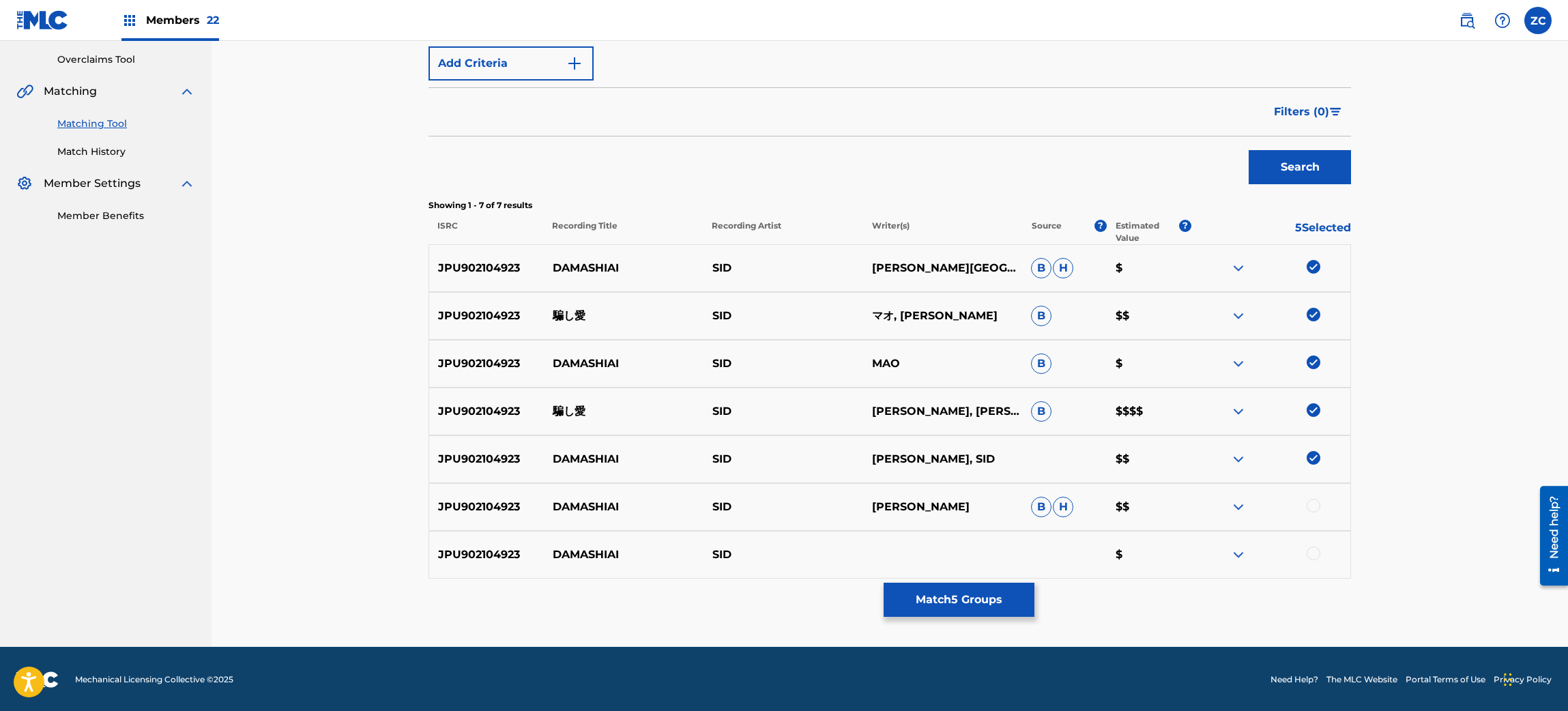
click at [1317, 507] on div at bounding box center [1314, 505] width 13 height 13
click at [1318, 559] on div at bounding box center [1270, 555] width 159 height 16
click at [1317, 558] on div at bounding box center [1314, 554] width 13 height 13
click at [989, 593] on button "Match 7 Groups" at bounding box center [958, 600] width 151 height 34
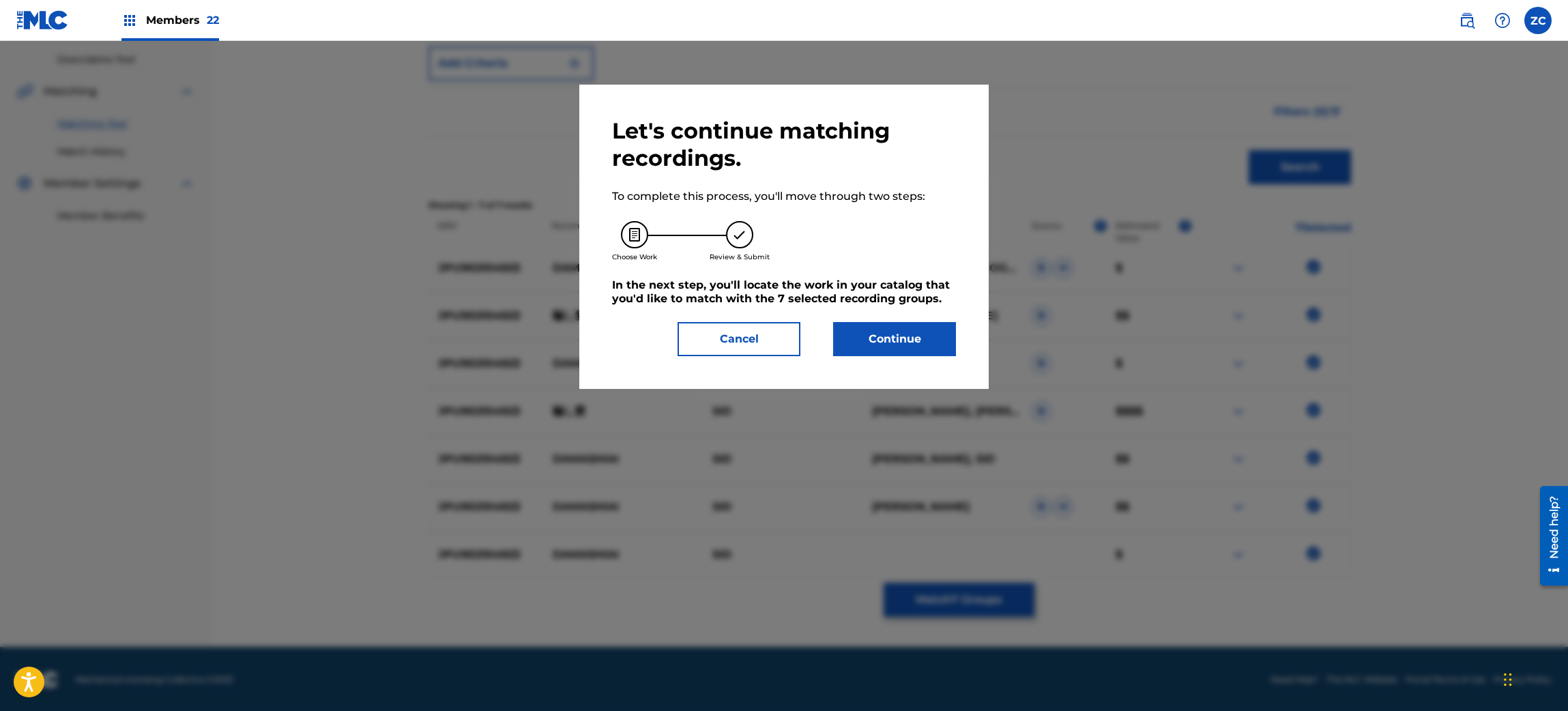
click at [915, 342] on button "Continue" at bounding box center [895, 339] width 123 height 34
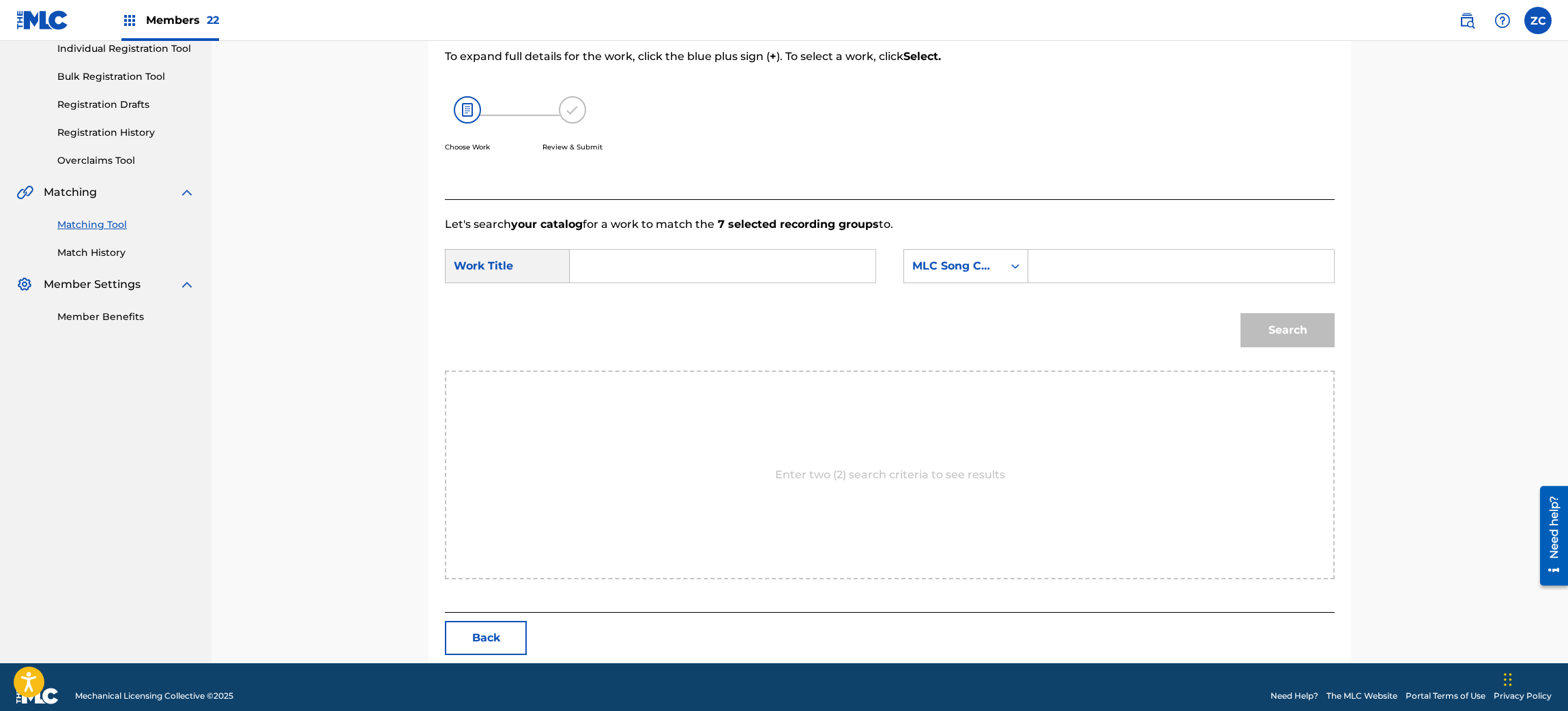
scroll to position [197, 0]
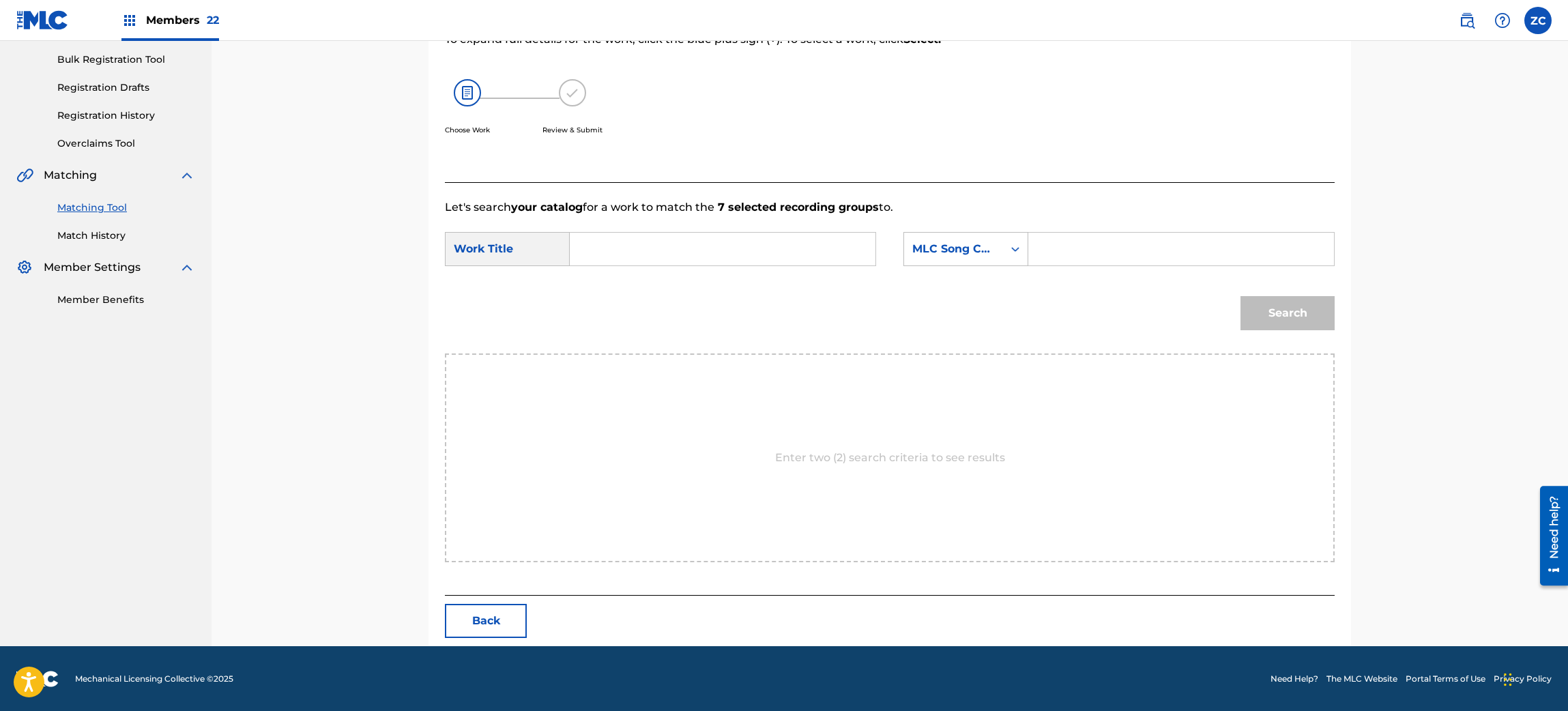
click at [812, 256] on input "Search Form" at bounding box center [722, 248] width 283 height 33
paste input "Damashi Ai DQ25ZK"
click at [687, 249] on input "Damashi Ai DQ25ZK" at bounding box center [722, 248] width 283 height 33
type input "[PERSON_NAME]"
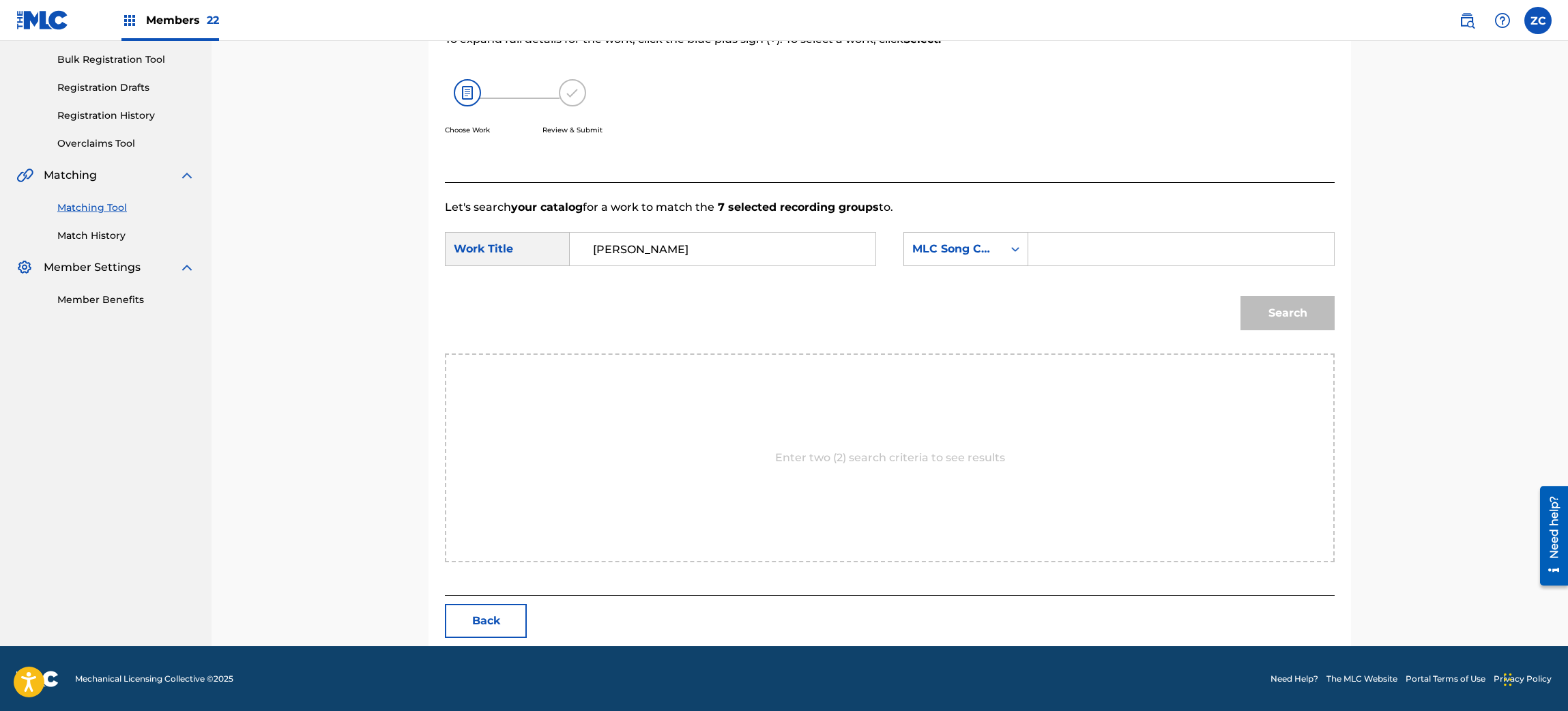
click at [1063, 260] on input "Search Form" at bounding box center [1181, 248] width 283 height 33
paste input "DQ25ZK"
type input "DQ25ZK"
click at [1267, 306] on button "Search" at bounding box center [1287, 313] width 94 height 34
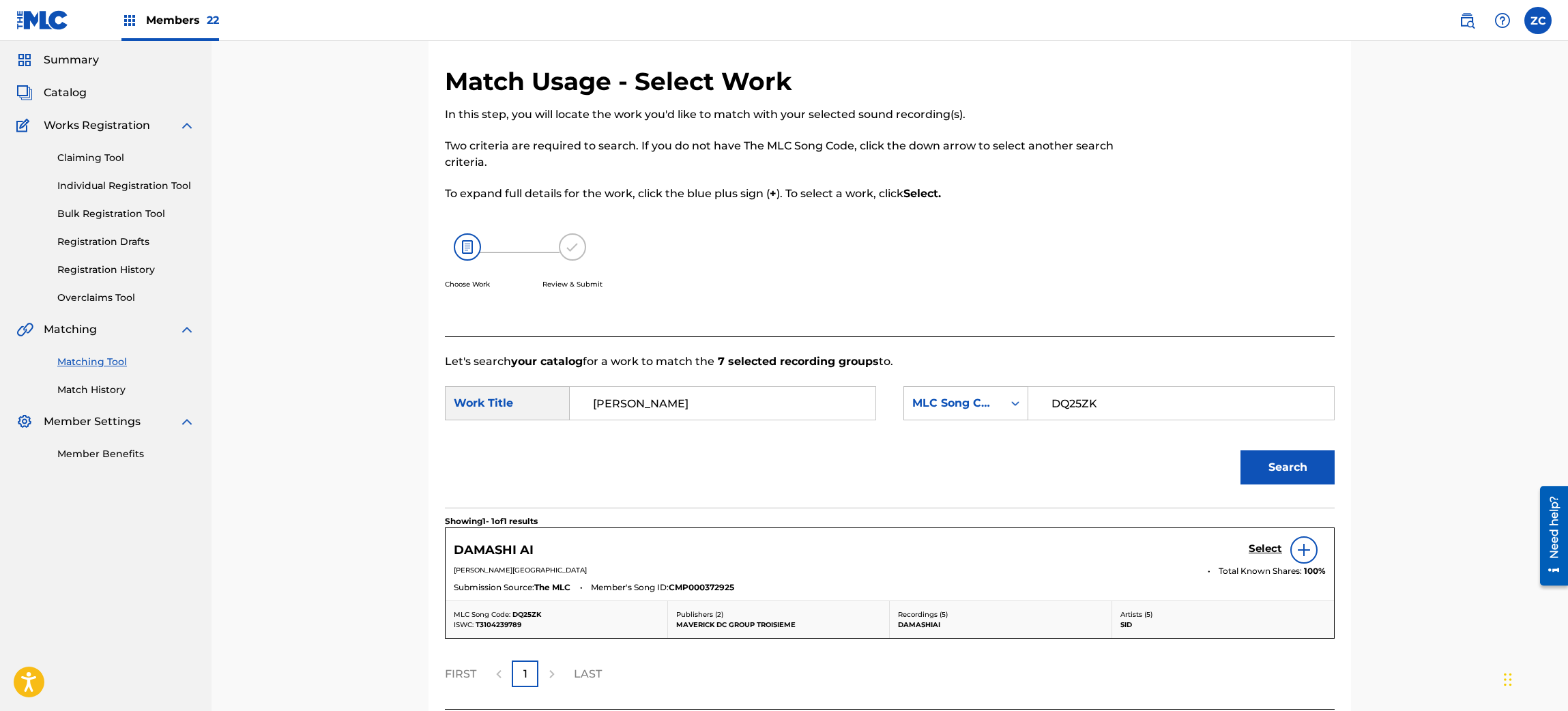
scroll to position [157, 0]
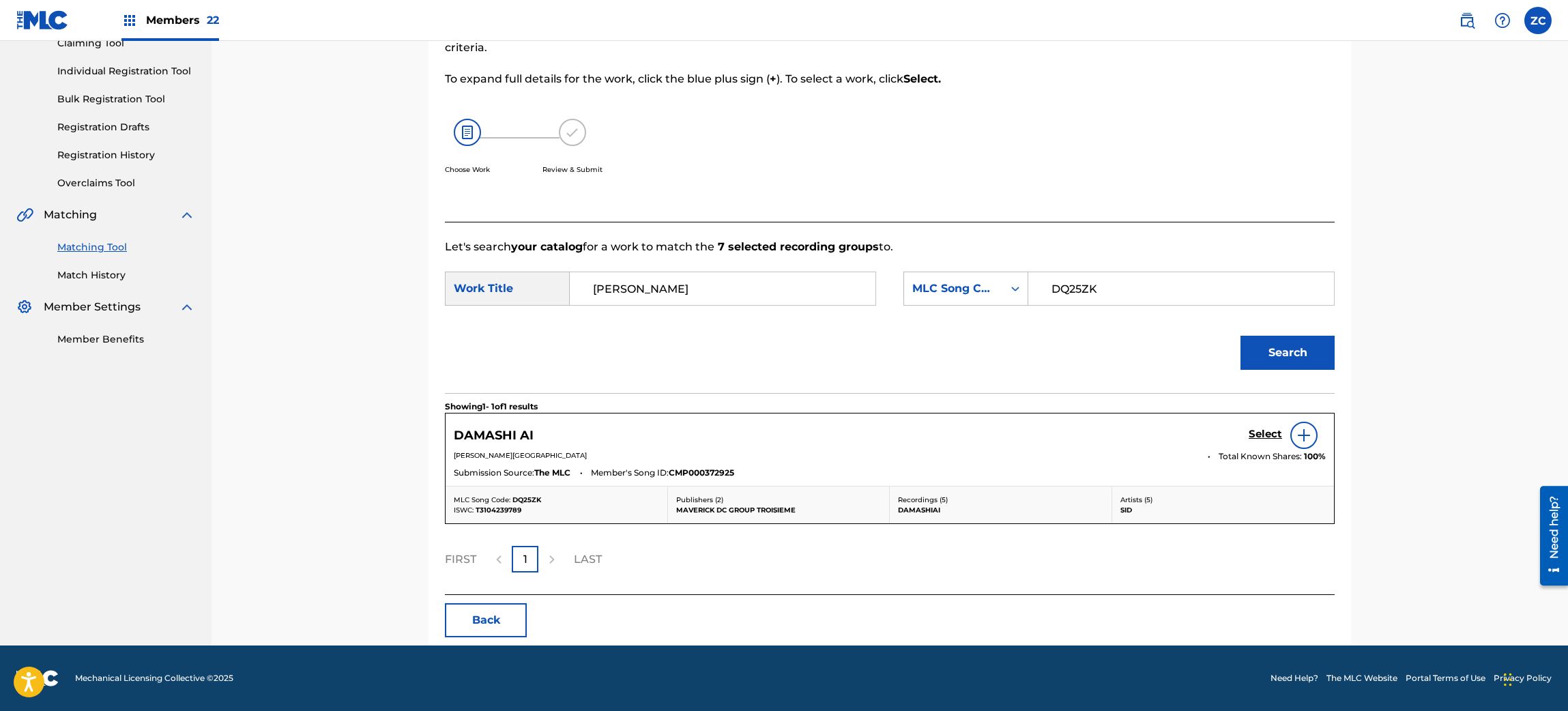
click at [1264, 431] on h5 "Select" at bounding box center [1265, 434] width 33 height 13
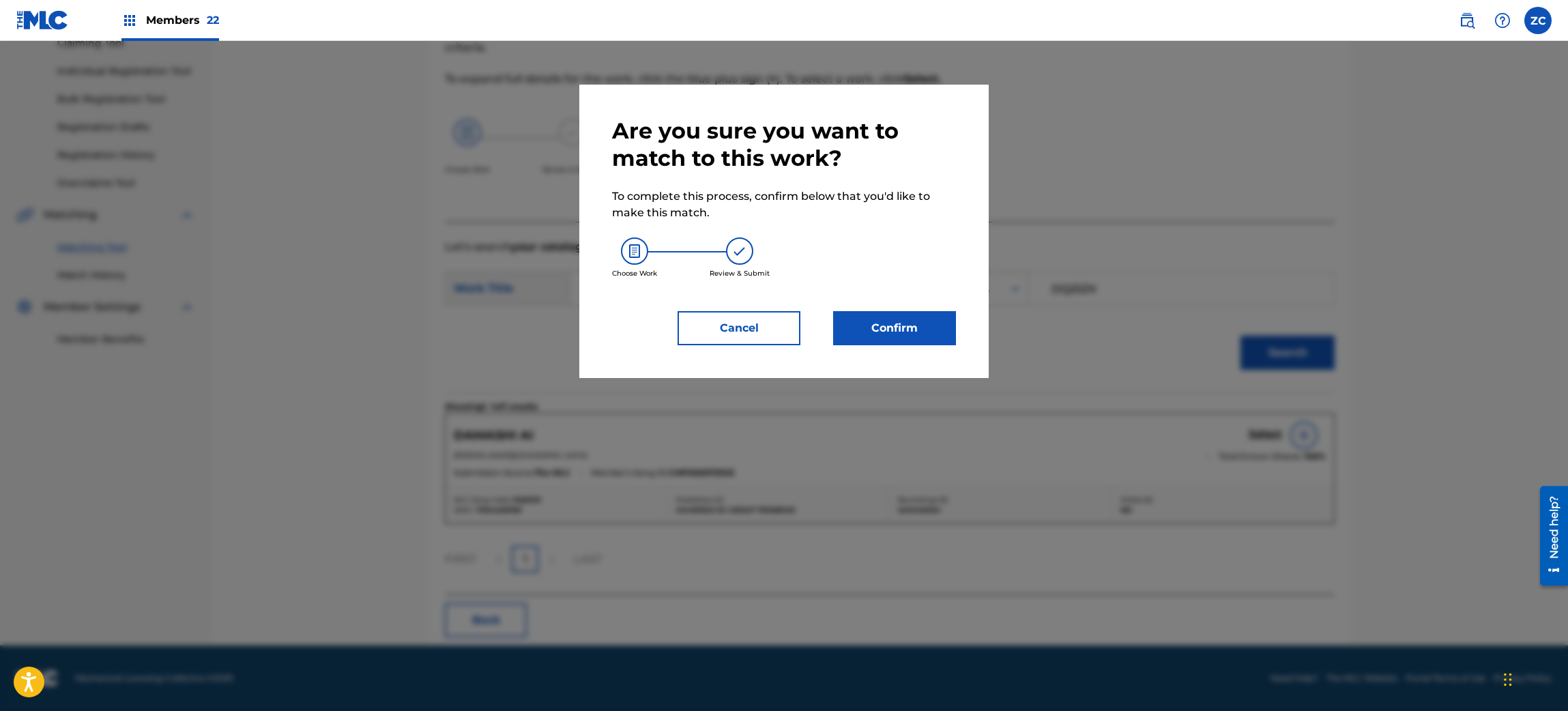
drag, startPoint x: 935, startPoint y: 309, endPoint x: 926, endPoint y: 330, distance: 22.8
click at [926, 330] on div "Are you sure you want to match to this work? To complete this process, confirm …" at bounding box center [784, 231] width 344 height 228
click at [926, 330] on button "Confirm" at bounding box center [895, 328] width 123 height 34
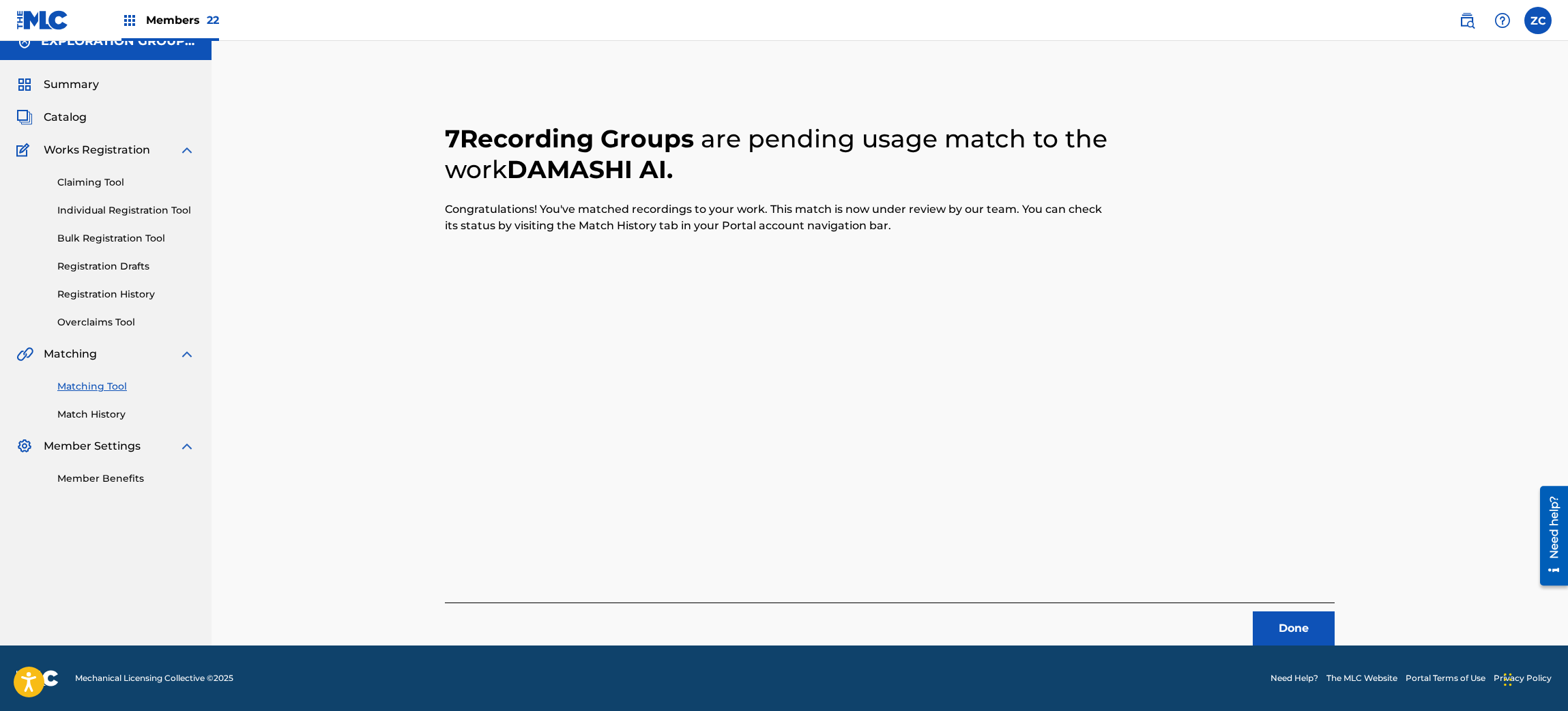
scroll to position [18, 0]
click at [1305, 618] on button "Done" at bounding box center [1294, 629] width 82 height 34
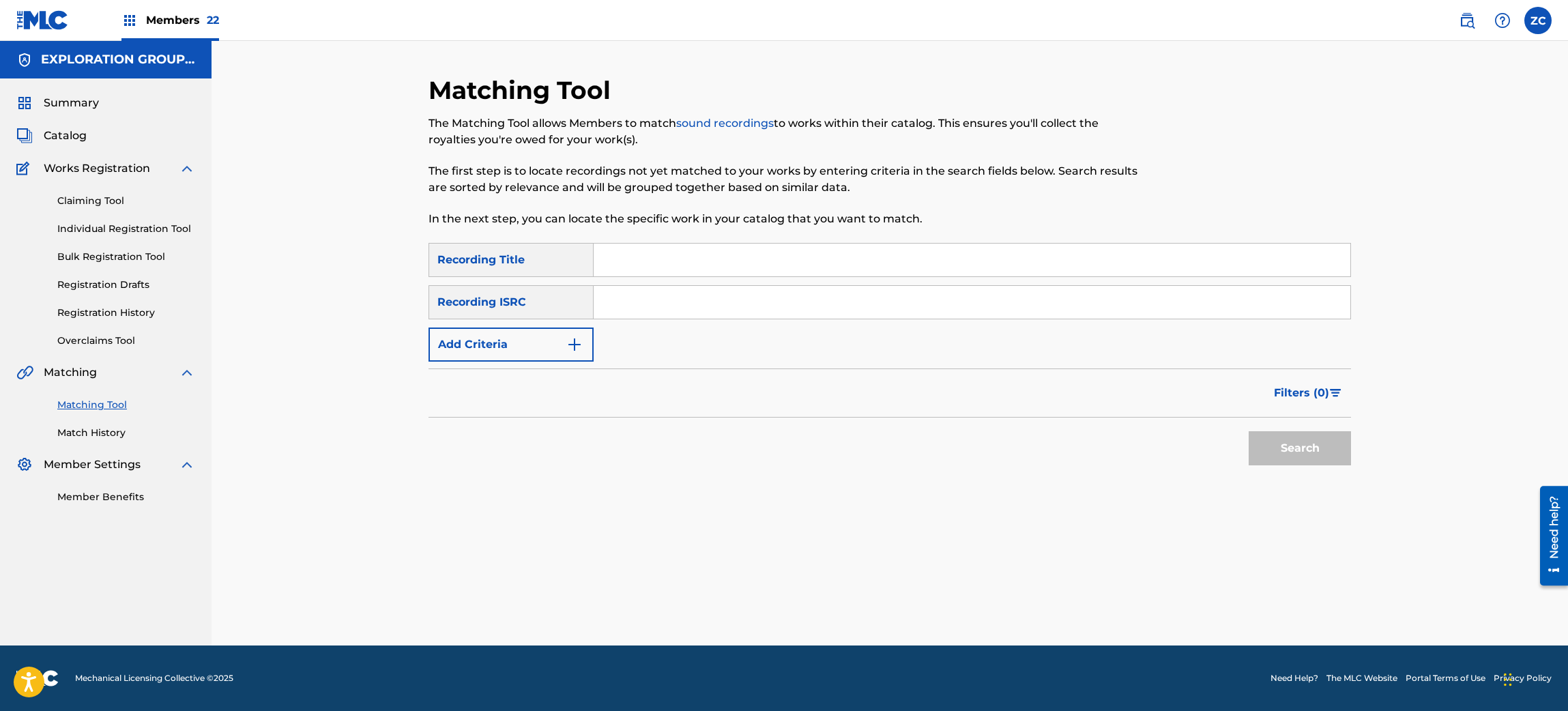
click at [736, 310] on input "Search Form" at bounding box center [972, 302] width 757 height 33
paste input "JPU902104924"
type input "JPU902104924"
click at [1295, 447] on button "Search" at bounding box center [1300, 448] width 102 height 34
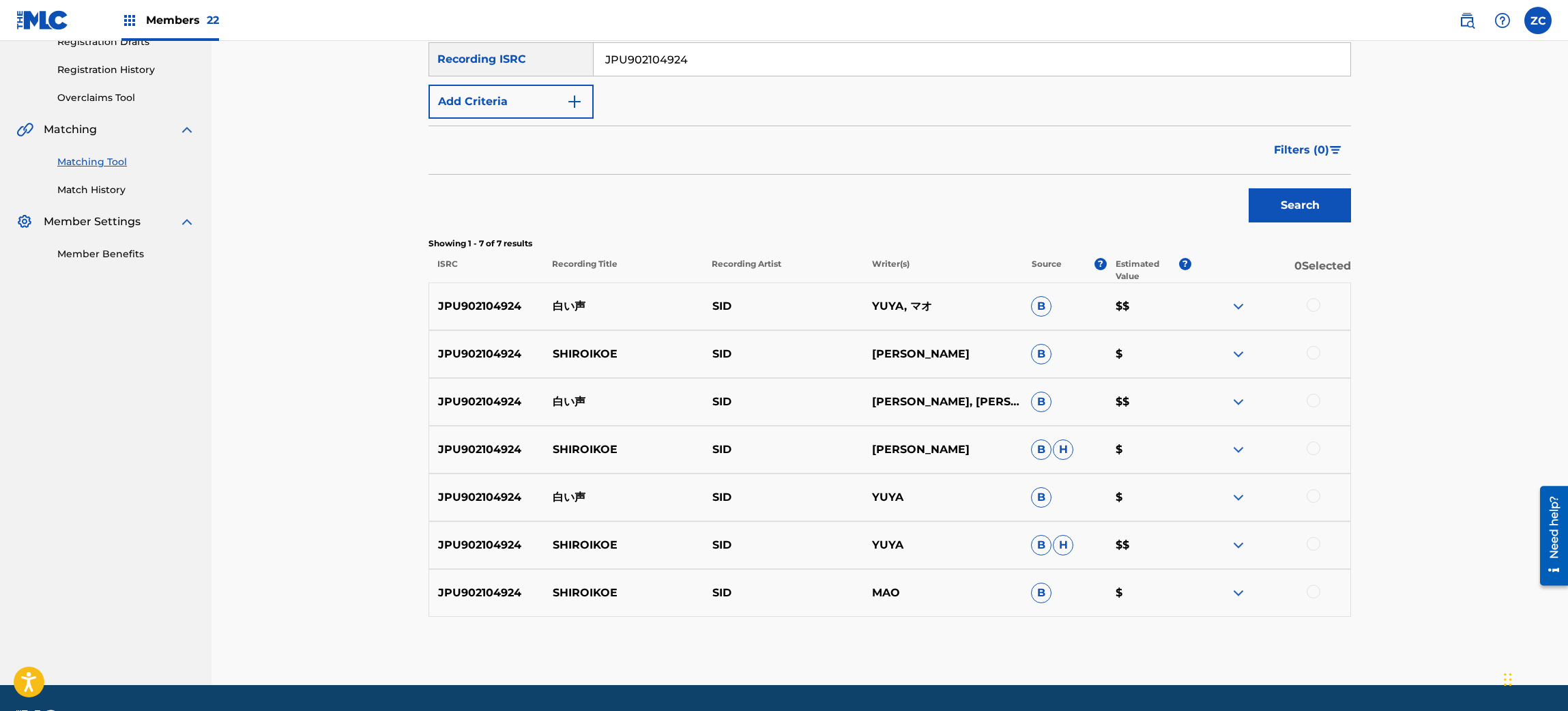
scroll to position [245, 0]
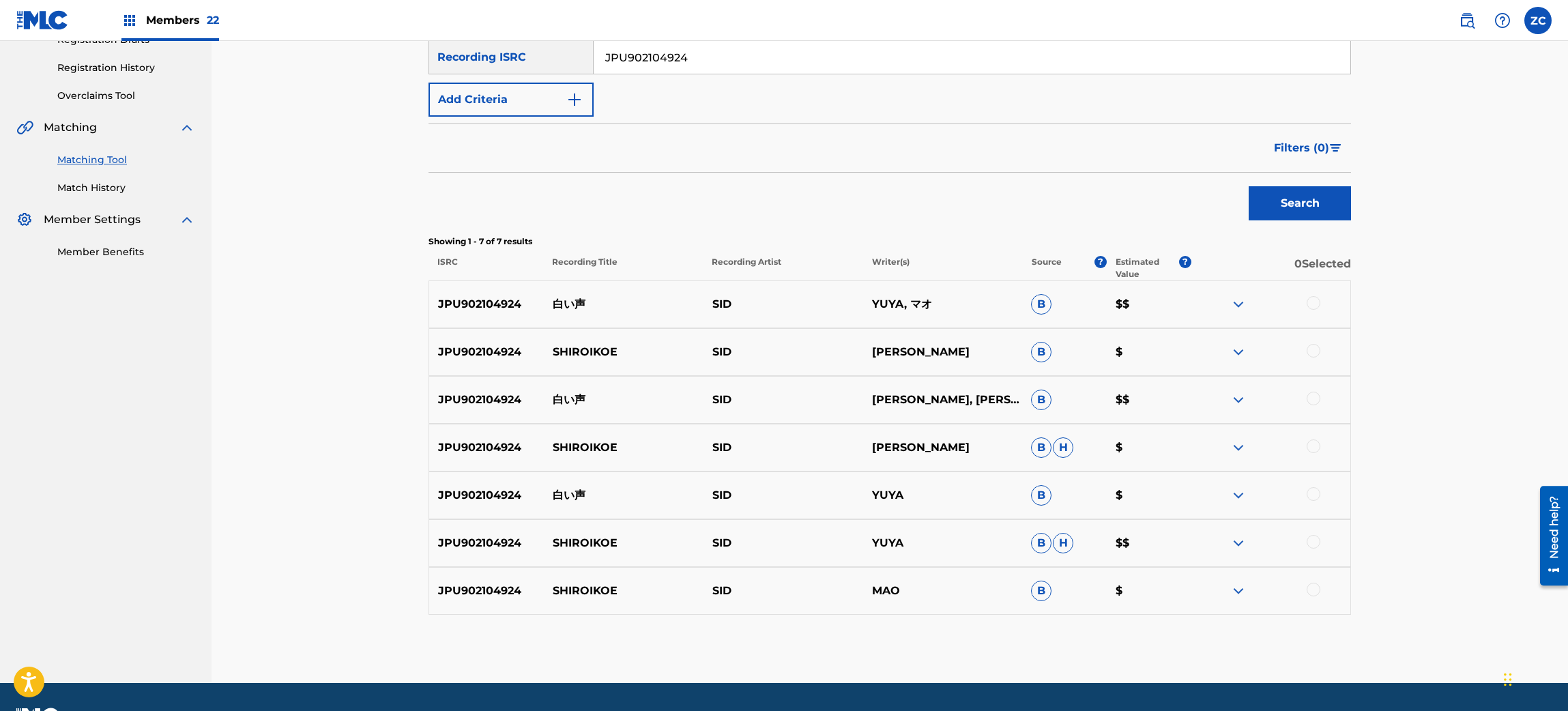
click at [1314, 304] on div at bounding box center [1314, 302] width 13 height 13
click at [1312, 350] on div at bounding box center [1314, 351] width 13 height 13
click at [1314, 399] on div at bounding box center [1314, 398] width 13 height 13
click at [1313, 443] on div at bounding box center [1314, 447] width 13 height 13
click at [1316, 491] on div at bounding box center [1314, 494] width 13 height 13
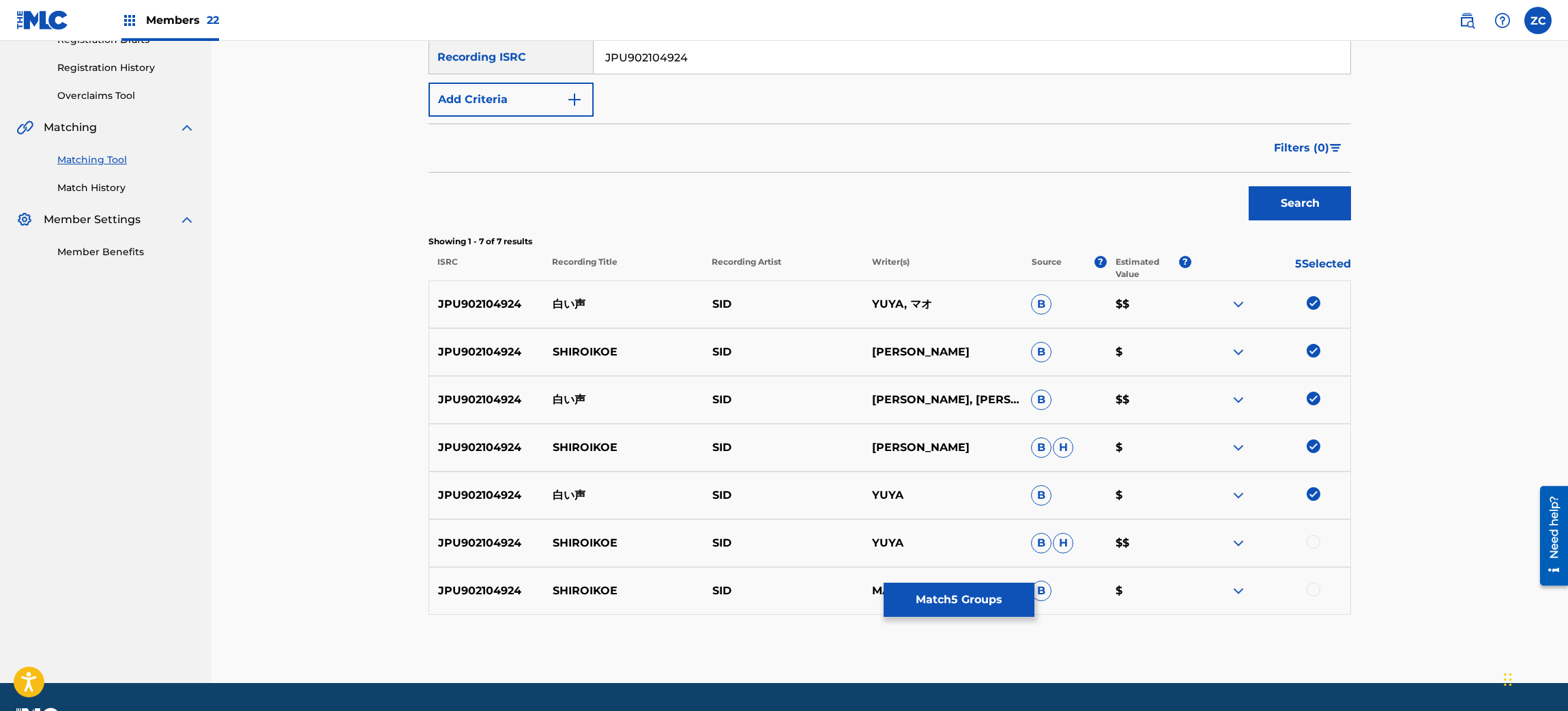
click at [1317, 543] on div at bounding box center [1314, 541] width 13 height 13
click at [1312, 589] on div at bounding box center [1314, 590] width 13 height 13
click at [969, 597] on button "Match 7 Groups" at bounding box center [958, 600] width 151 height 34
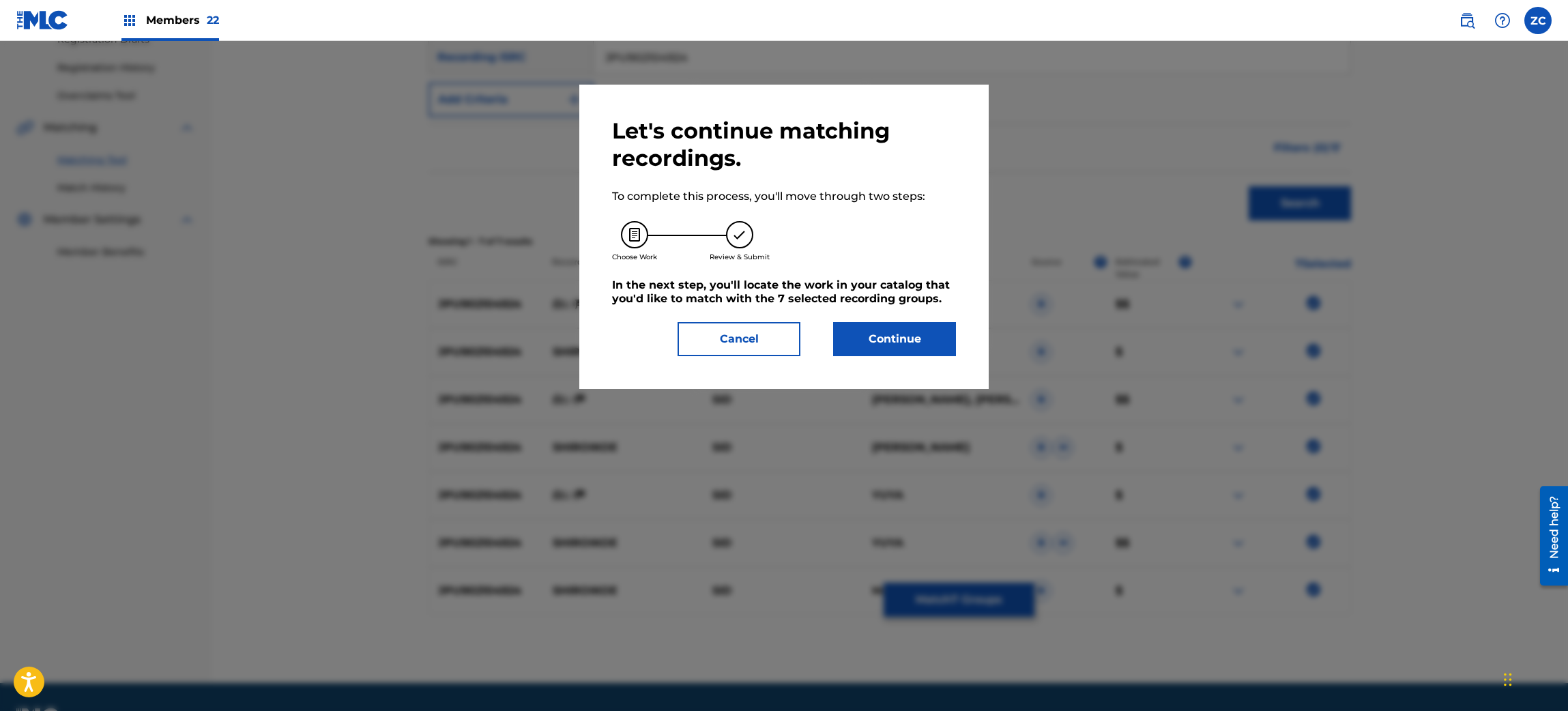
click at [905, 342] on button "Continue" at bounding box center [895, 339] width 123 height 34
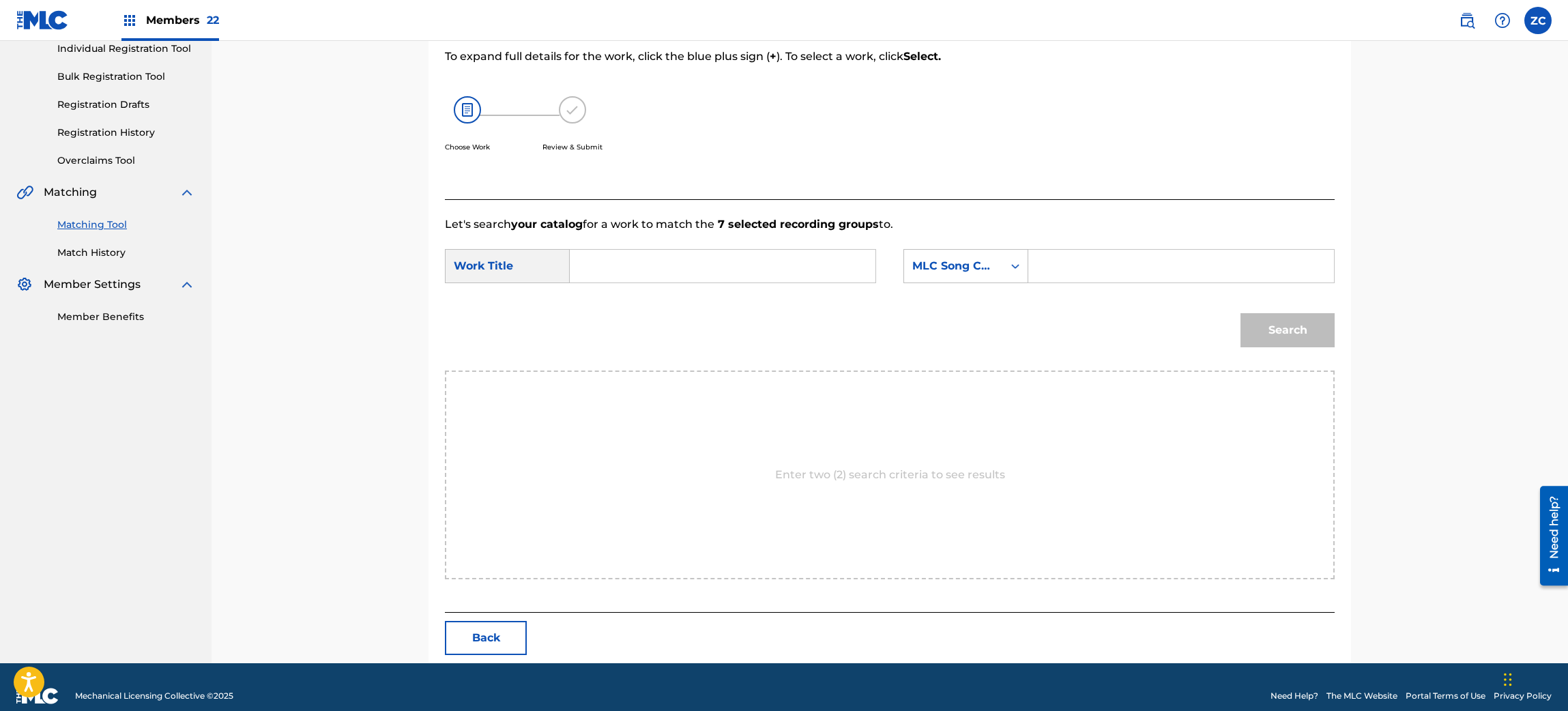
scroll to position [197, 0]
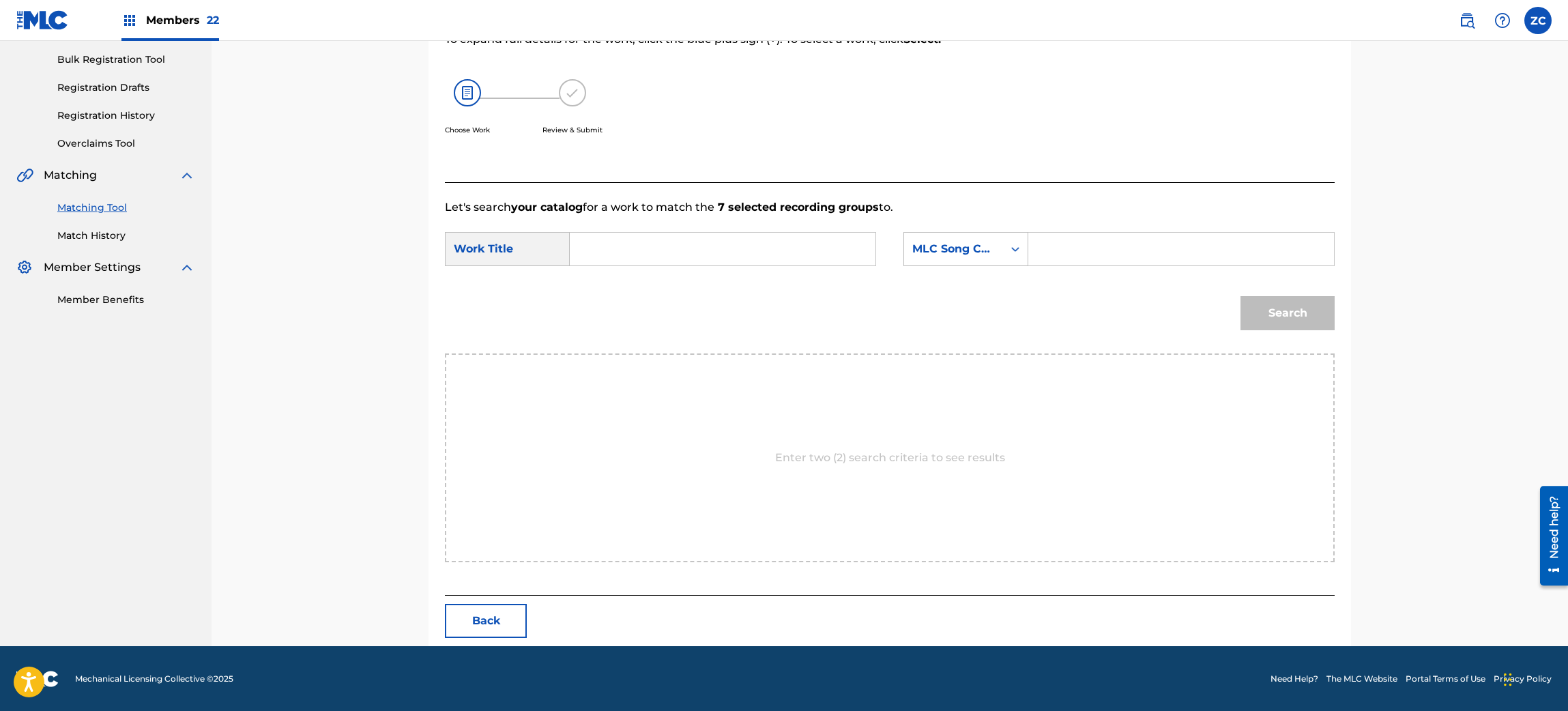
click at [833, 245] on input "Search Form" at bounding box center [722, 248] width 283 height 33
paste input "Shiroi Koe S66B3V"
click at [679, 253] on input "Shiroi Koe S66B3V" at bounding box center [722, 248] width 283 height 33
type input "Shiroi Koe"
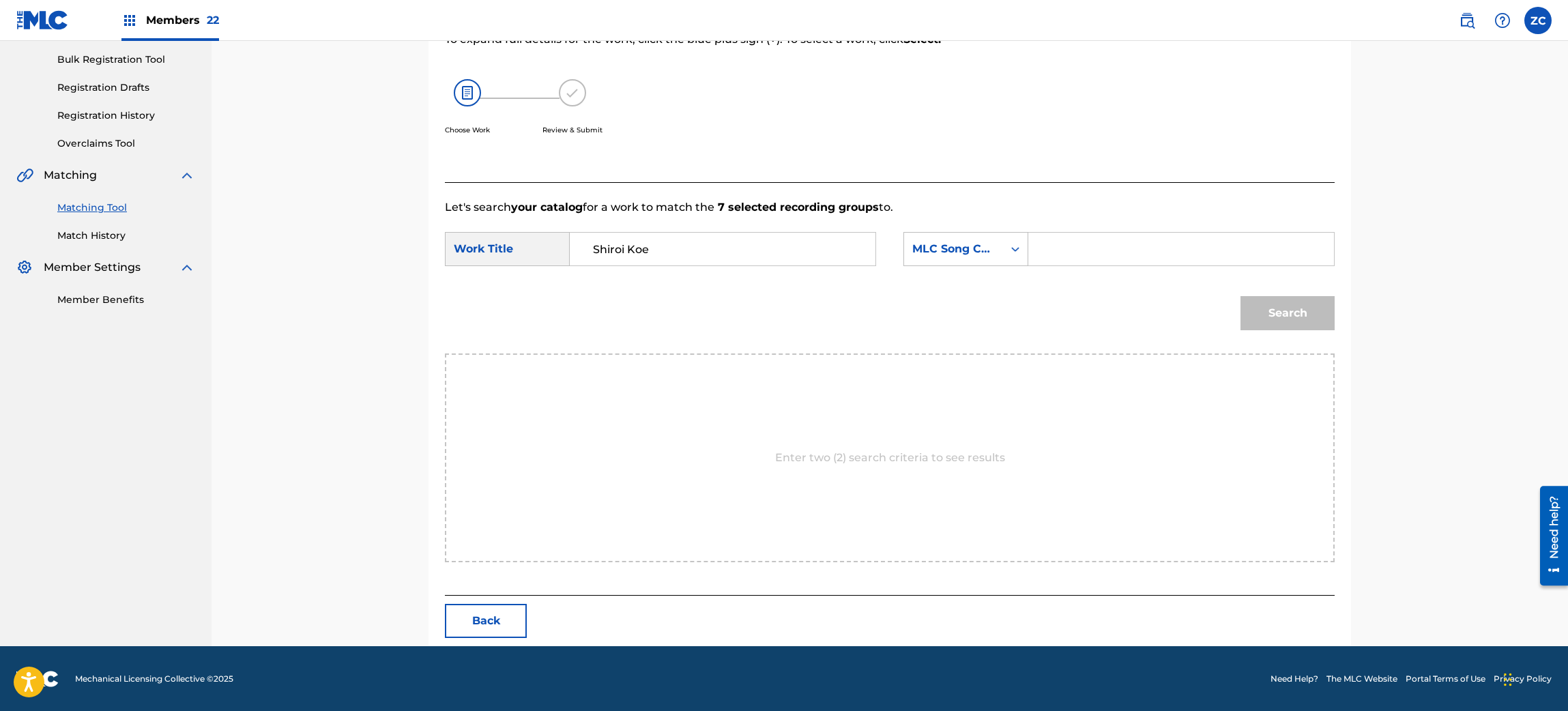
click at [1058, 243] on input "Search Form" at bounding box center [1181, 248] width 283 height 33
paste input "S66B3V"
type input "S66B3V"
click at [1276, 319] on button "Search" at bounding box center [1287, 313] width 94 height 34
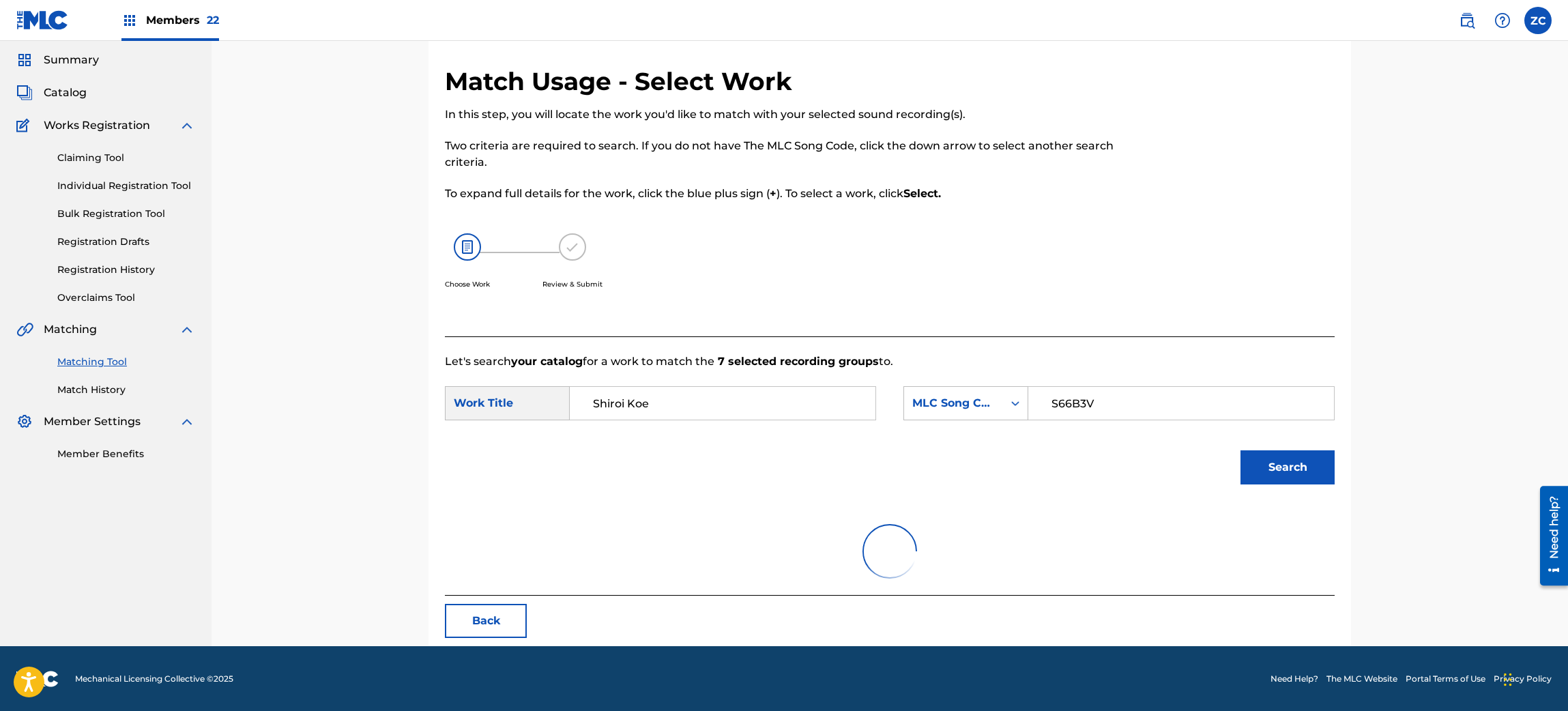
scroll to position [157, 0]
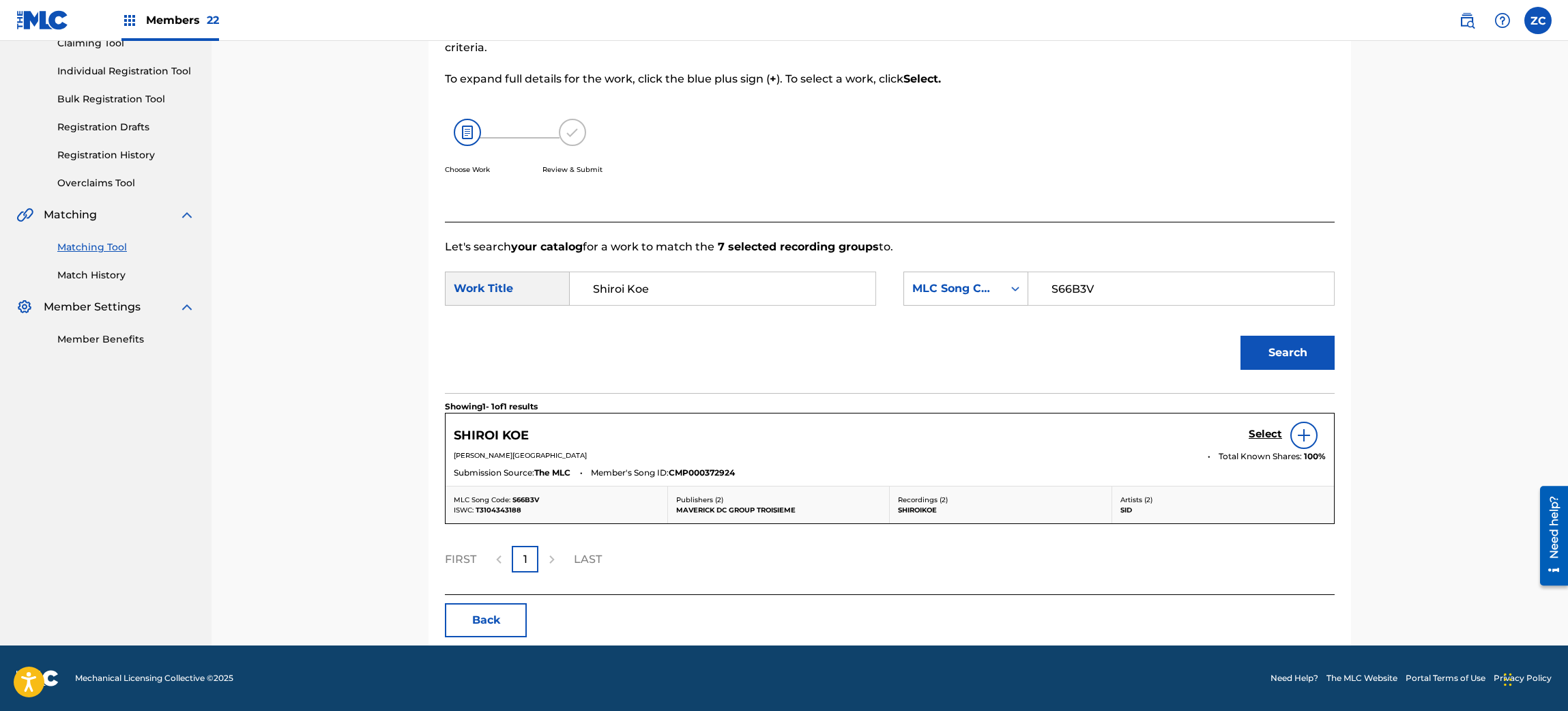
click at [1260, 432] on h5 "Select" at bounding box center [1265, 434] width 33 height 13
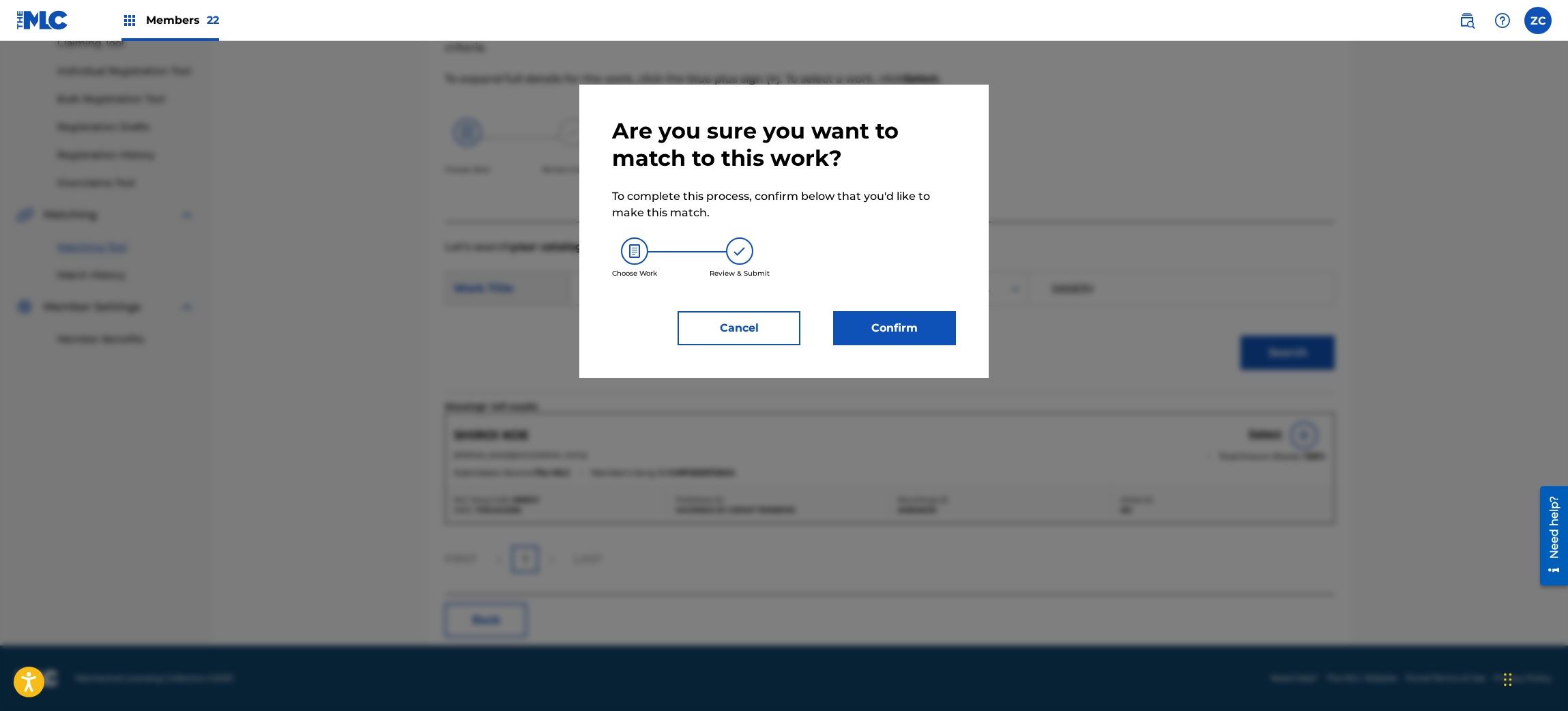
click at [928, 336] on button "Confirm" at bounding box center [895, 328] width 123 height 34
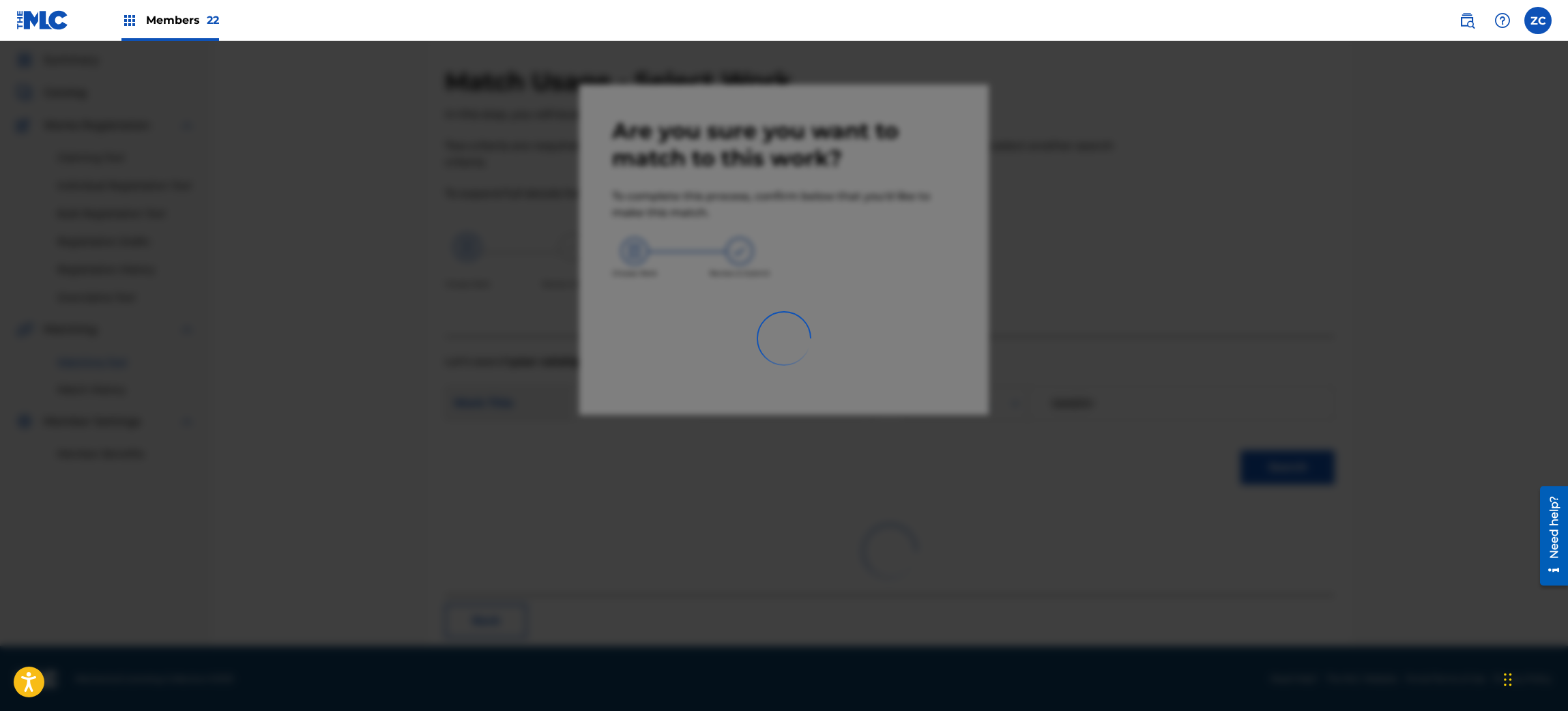
scroll to position [18, 0]
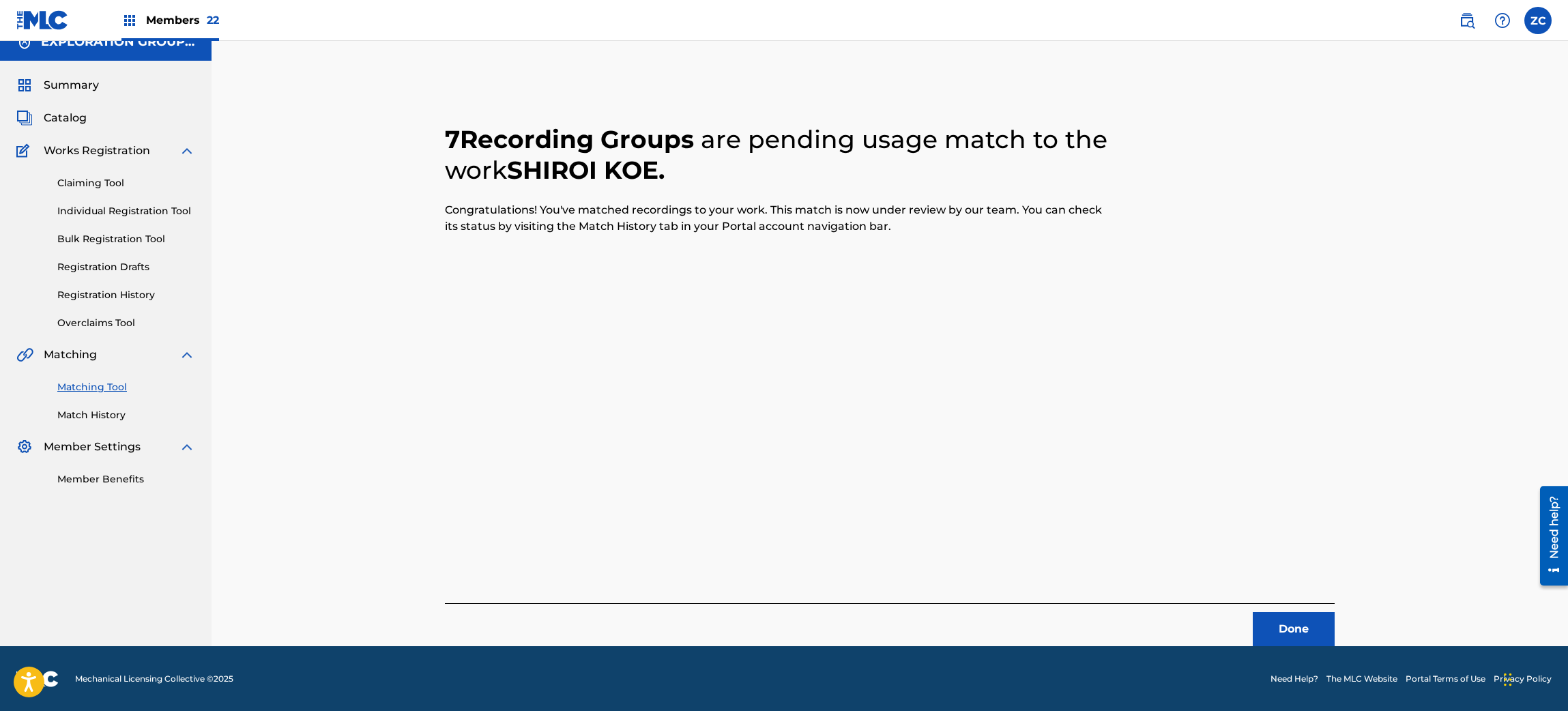
click at [1267, 636] on button "Done" at bounding box center [1294, 629] width 82 height 34
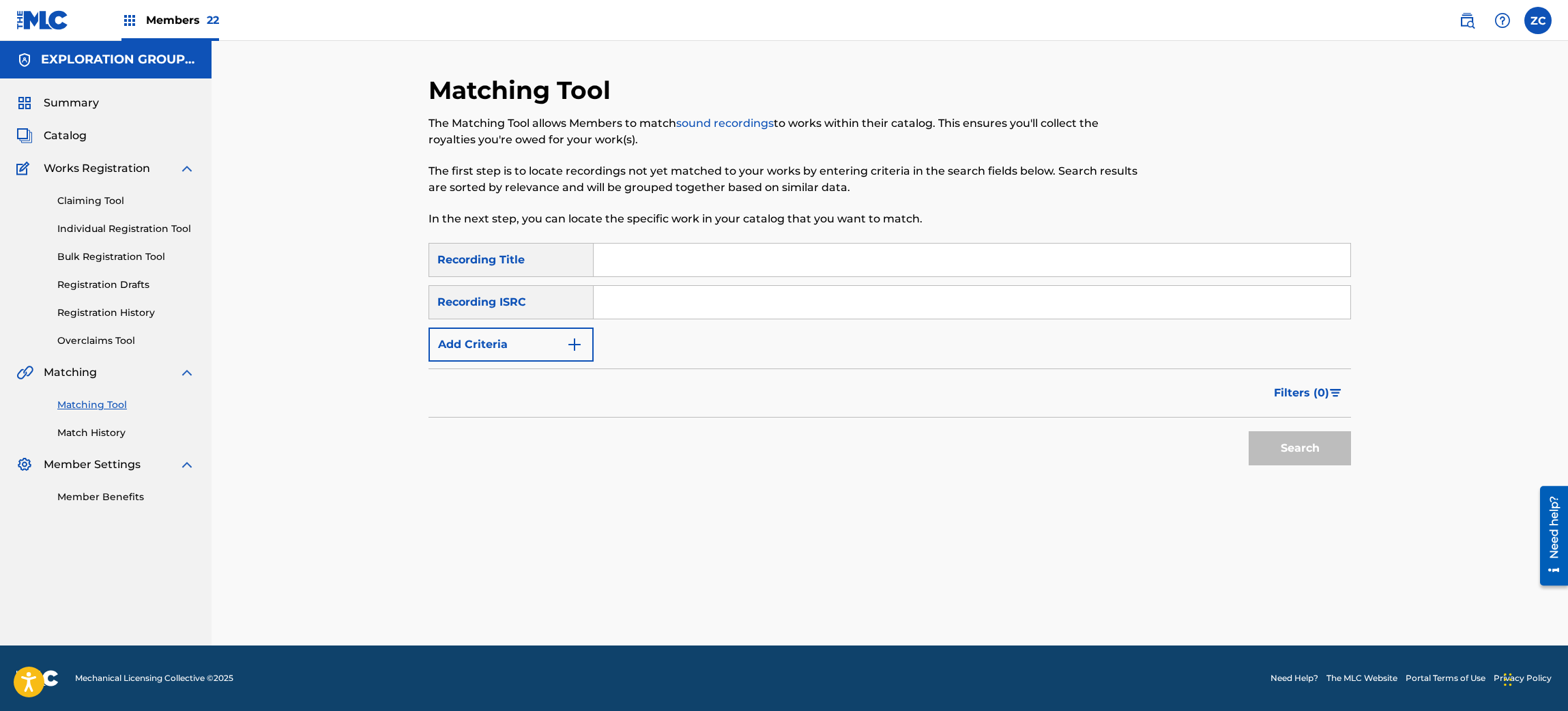
click at [665, 302] on input "Search Form" at bounding box center [972, 302] width 757 height 33
paste input "JPF302200130"
type input "JPF302200130"
click at [1324, 452] on button "Search" at bounding box center [1300, 448] width 102 height 34
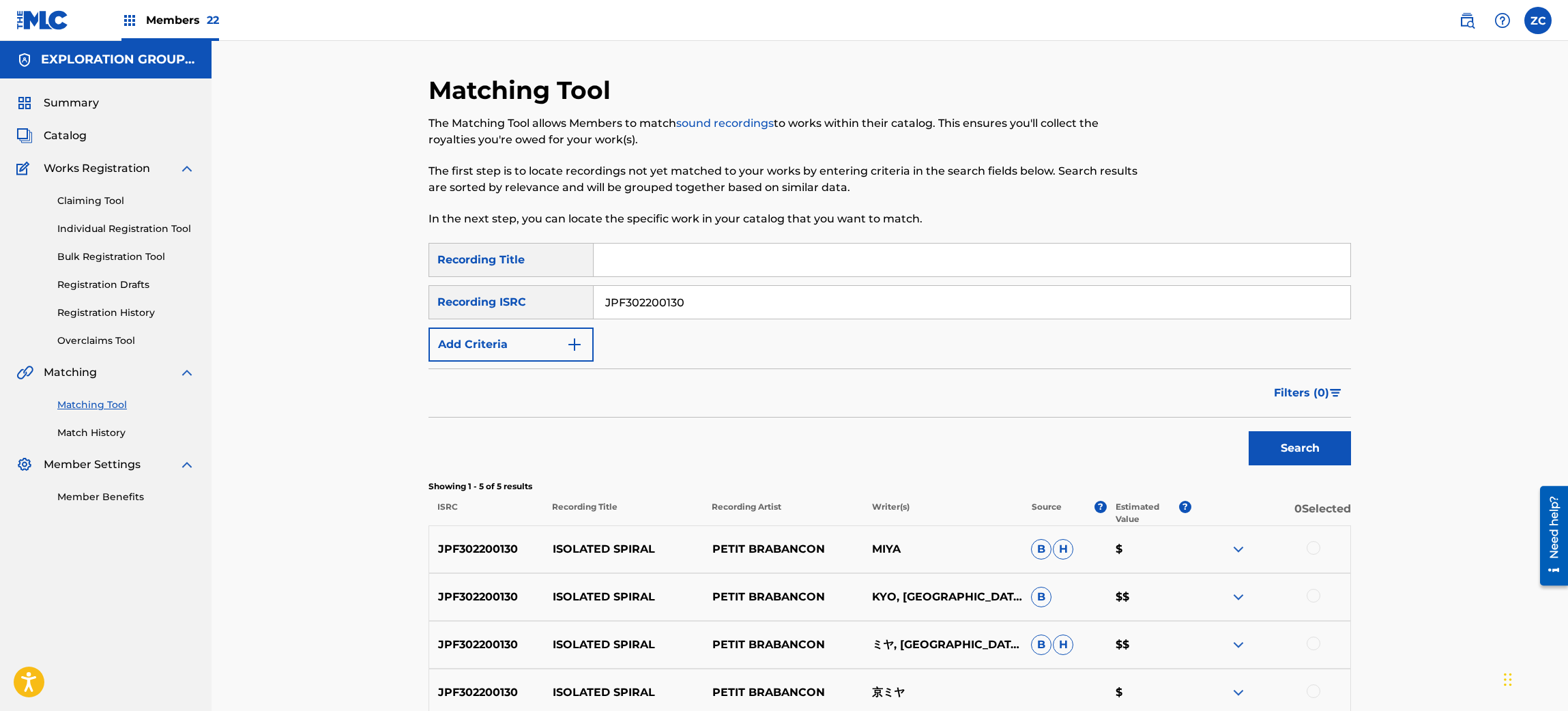
click at [1312, 547] on div at bounding box center [1314, 548] width 13 height 13
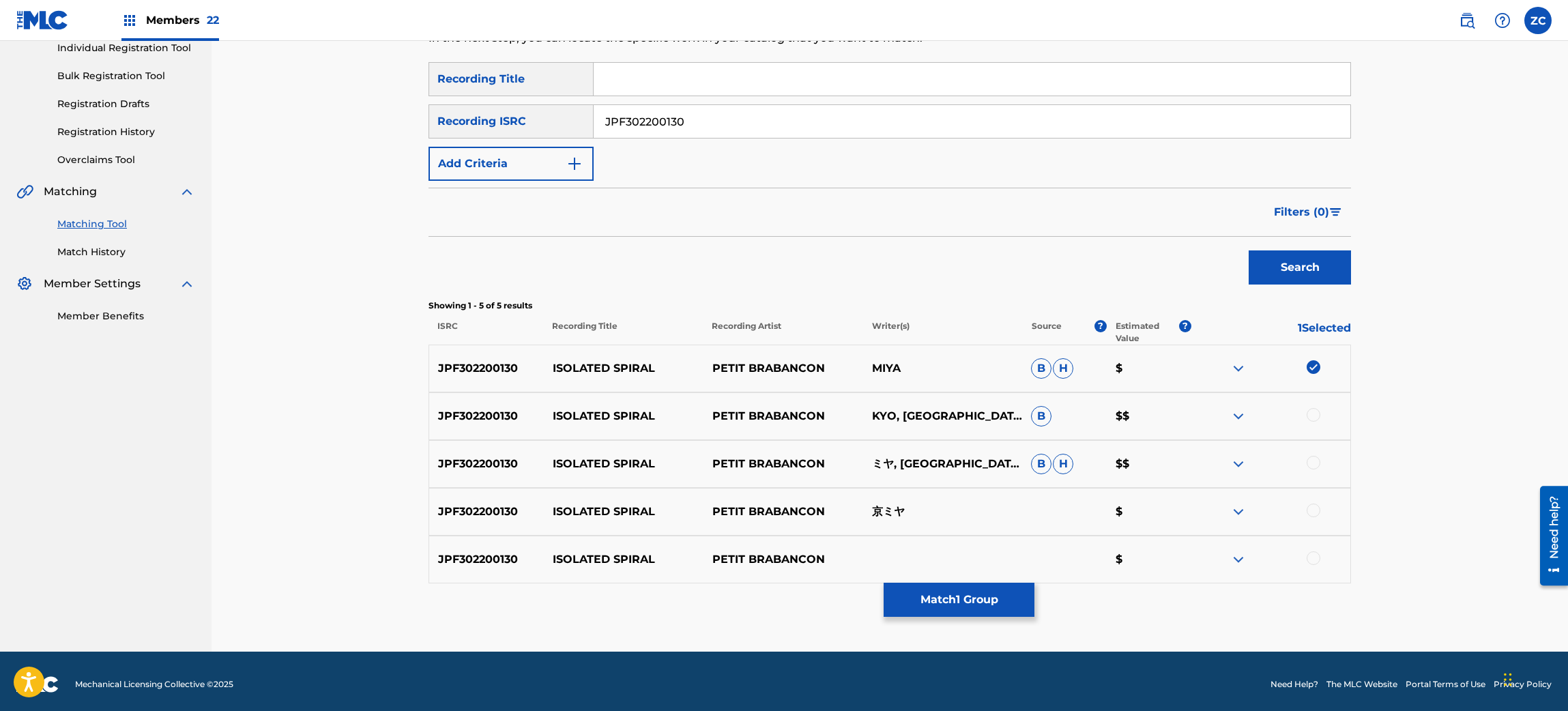
scroll to position [187, 0]
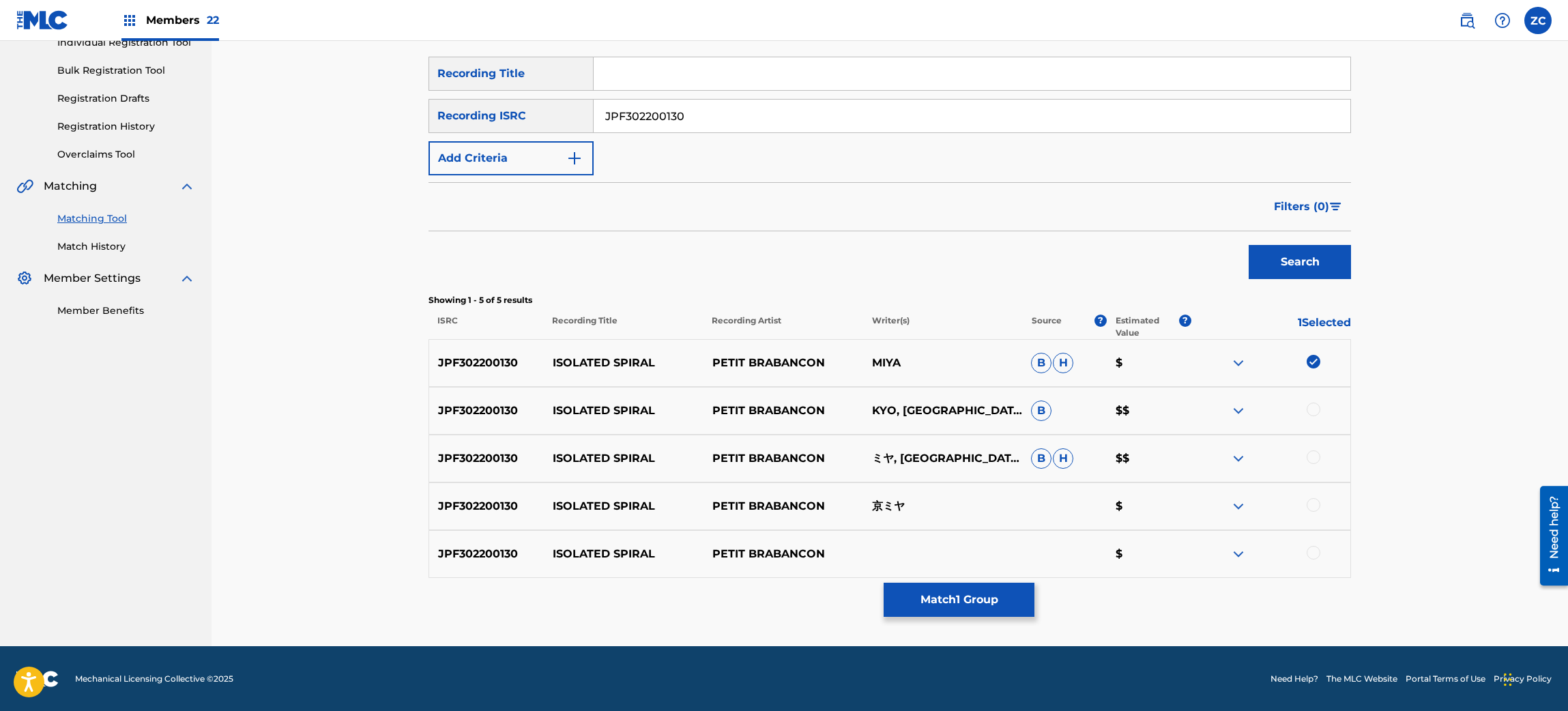
click at [1315, 362] on div at bounding box center [1270, 362] width 159 height 16
drag, startPoint x: 1312, startPoint y: 416, endPoint x: 1311, endPoint y: 407, distance: 9.1
click at [1311, 407] on div at bounding box center [1270, 410] width 159 height 16
click at [1311, 407] on div at bounding box center [1314, 410] width 13 height 13
click at [1311, 457] on div at bounding box center [1314, 457] width 13 height 13
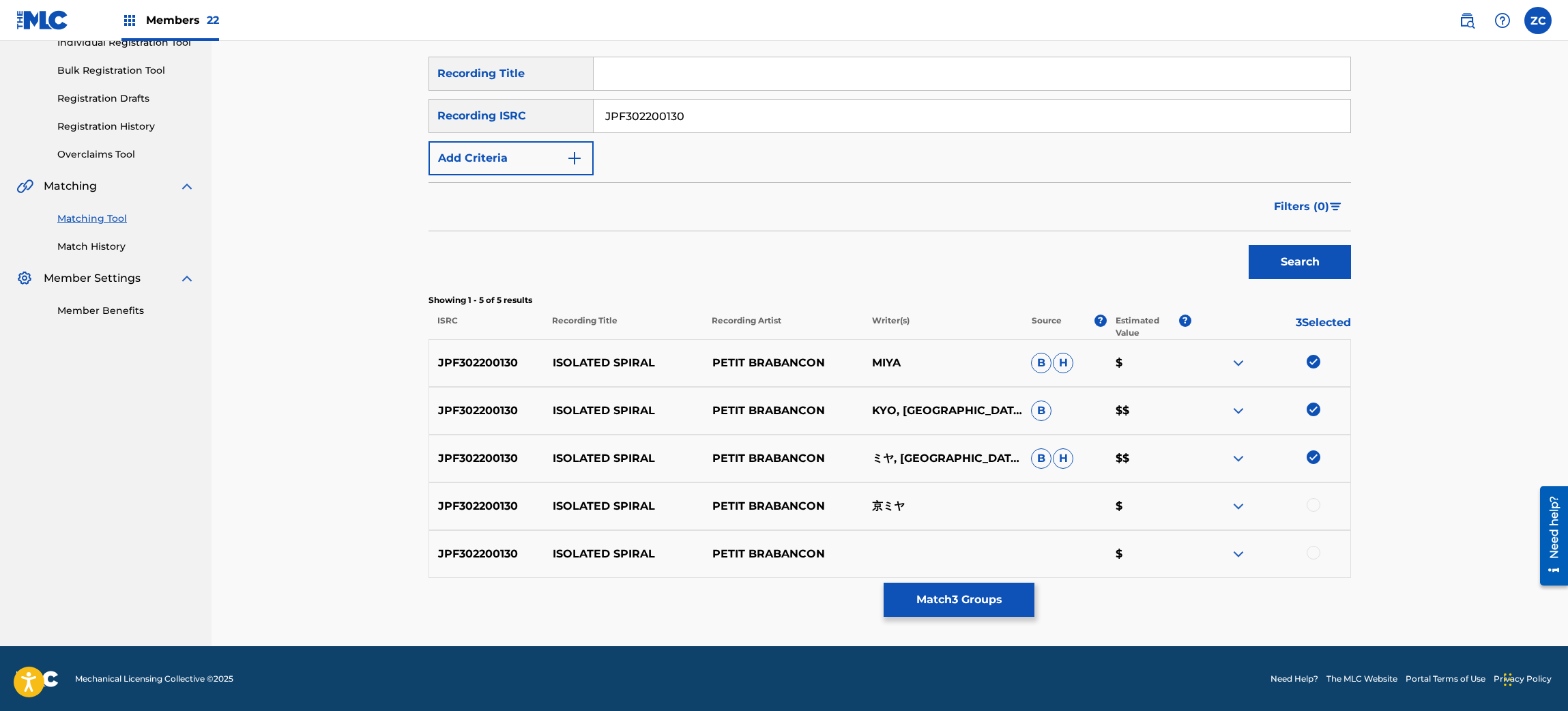
click at [1311, 507] on div at bounding box center [1314, 505] width 13 height 13
click at [1314, 553] on div at bounding box center [1314, 553] width 13 height 13
click at [896, 600] on button "Match 5 Groups" at bounding box center [958, 600] width 151 height 34
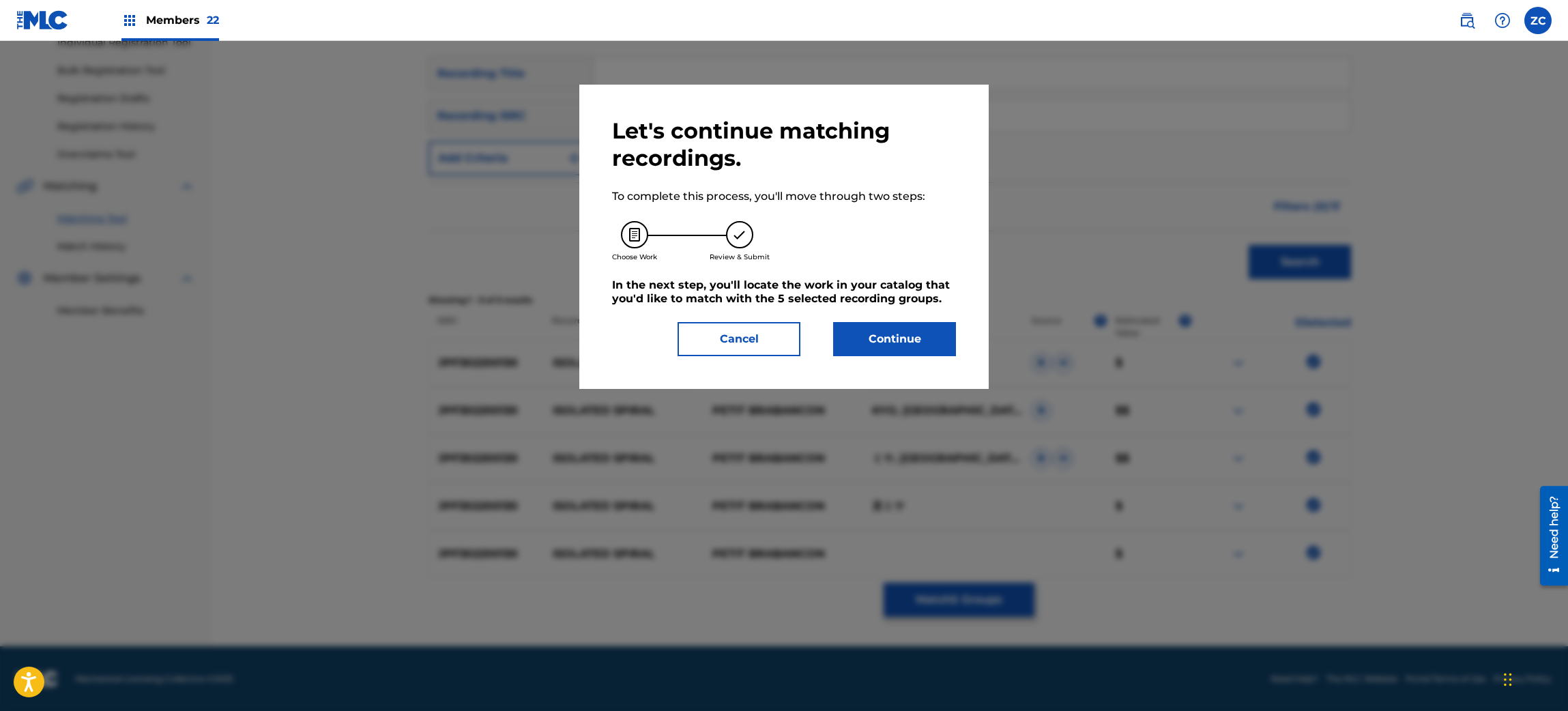
click at [907, 322] on button "Continue" at bounding box center [895, 339] width 123 height 34
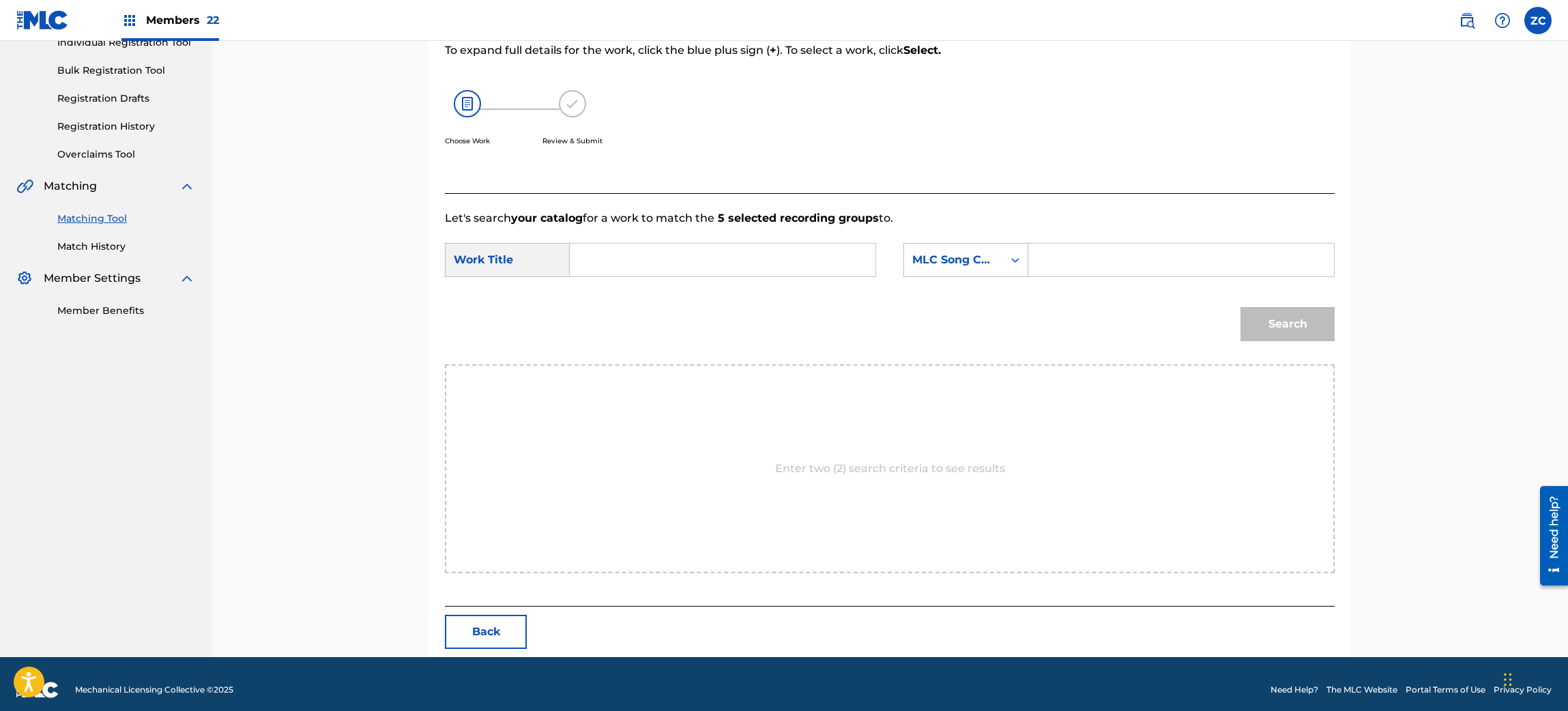
scroll to position [180, 0]
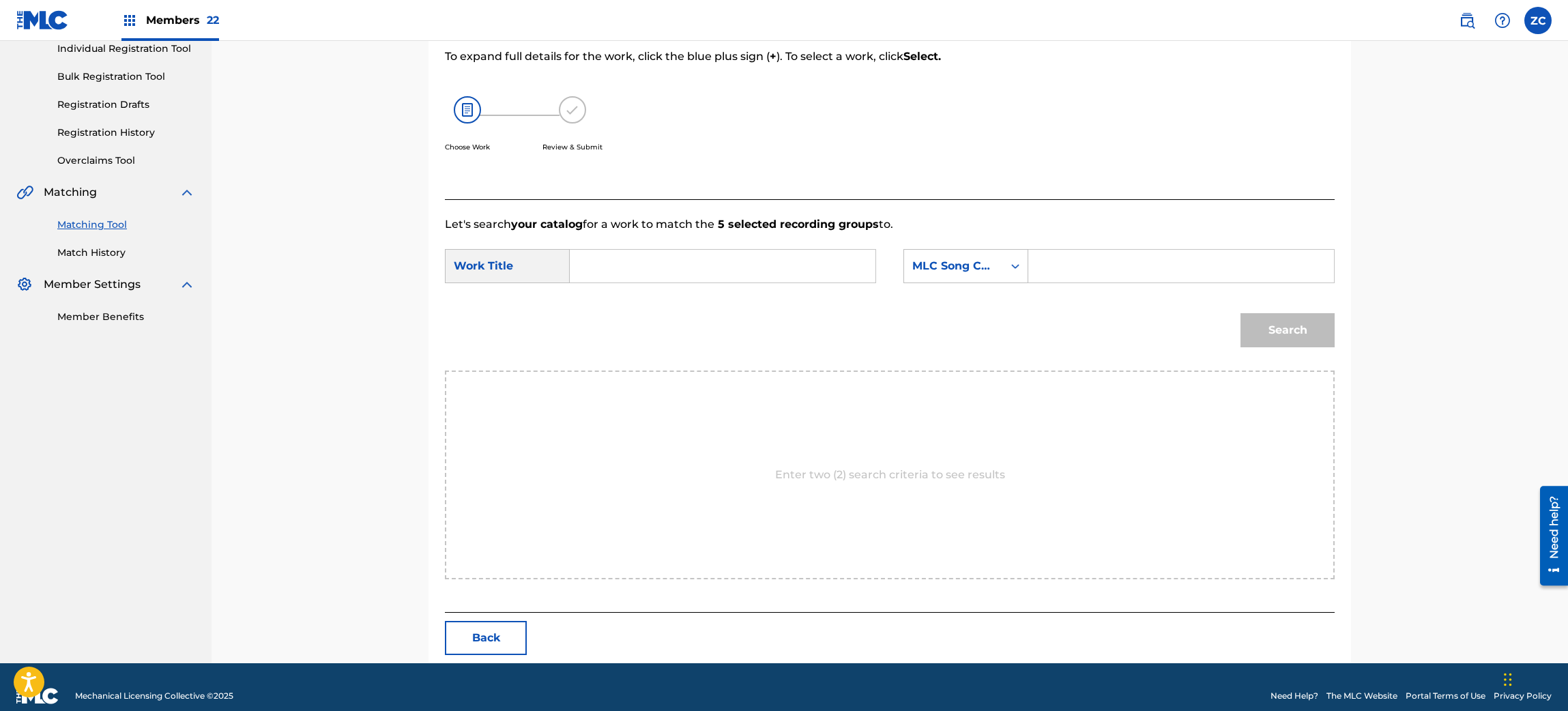
click at [833, 251] on input "Search Form" at bounding box center [722, 265] width 283 height 33
paste input "Isolated Spiral I30MN8"
click at [712, 264] on input "Isolated Spiral I30MN8" at bounding box center [722, 265] width 283 height 33
type input "Isolated Spiral"
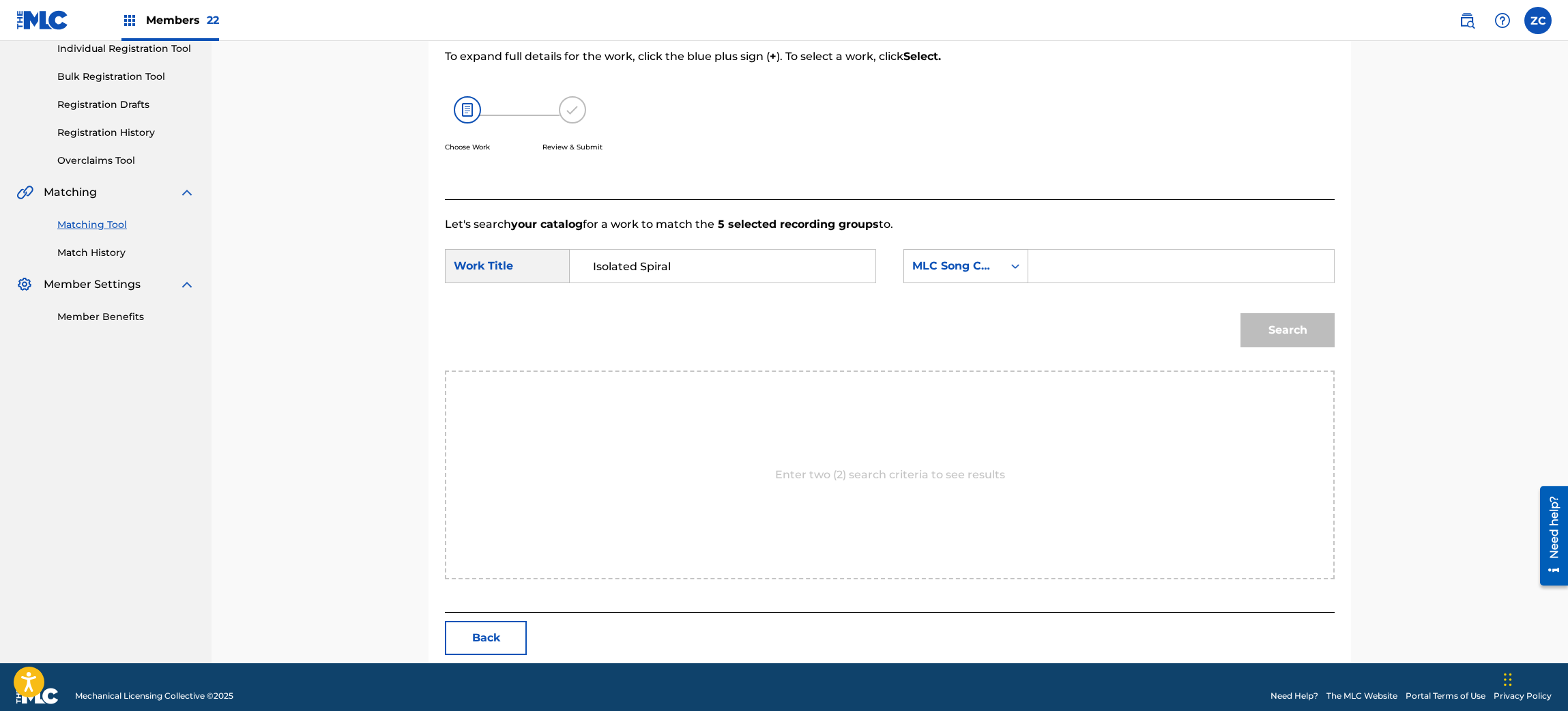
click at [1071, 272] on input "Search Form" at bounding box center [1181, 265] width 283 height 33
paste input "I30MN8"
type input "I30MN8"
click at [1299, 318] on button "Search" at bounding box center [1287, 330] width 94 height 34
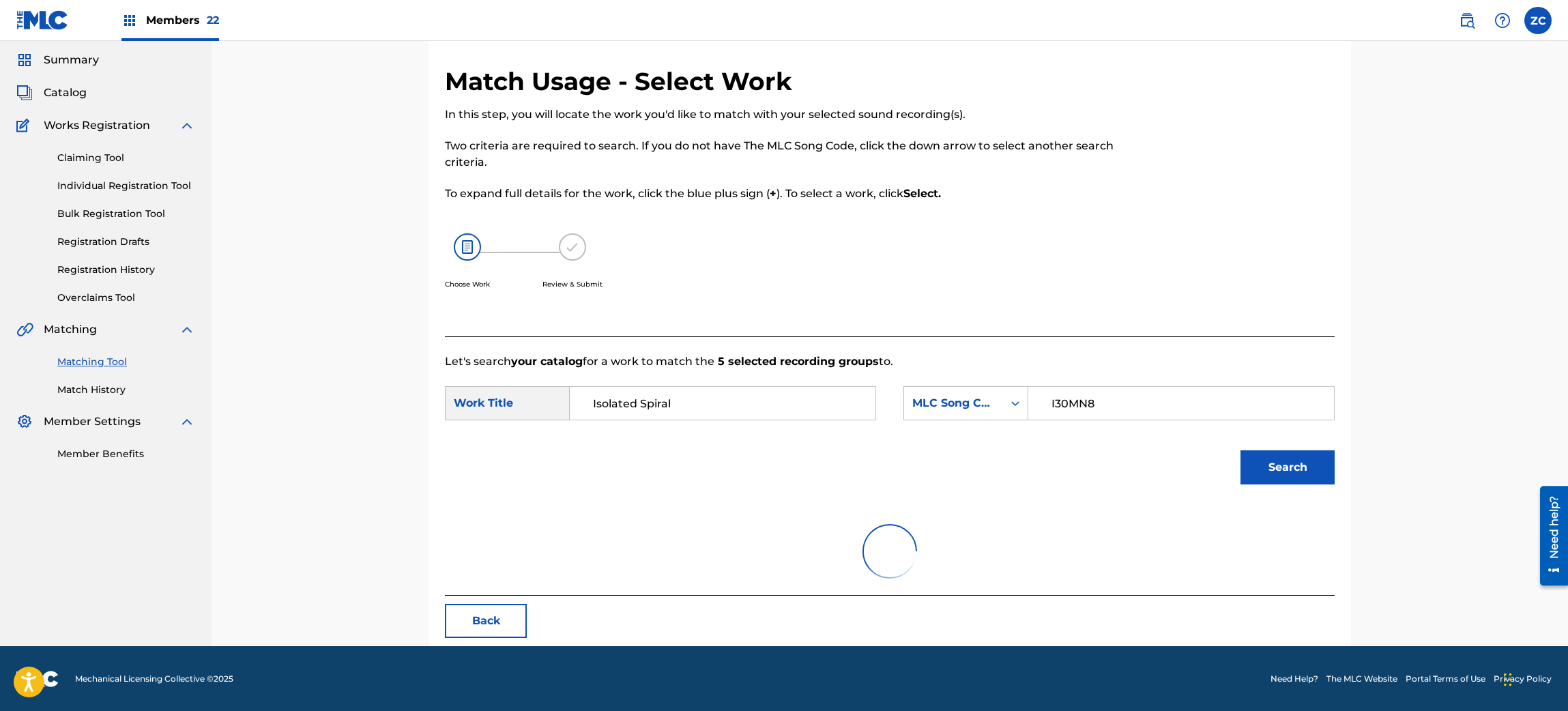
scroll to position [157, 0]
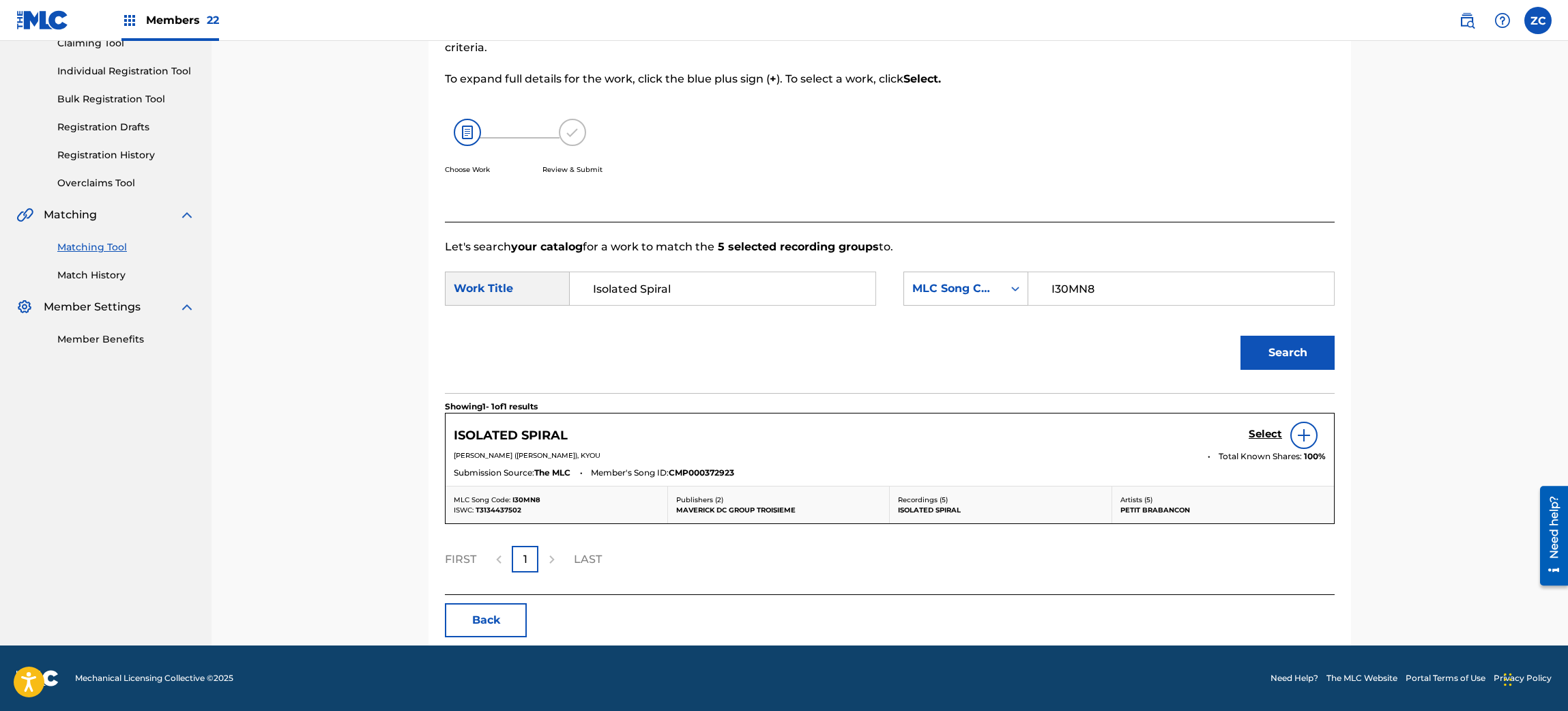
click at [1256, 434] on h5 "Select" at bounding box center [1265, 434] width 33 height 13
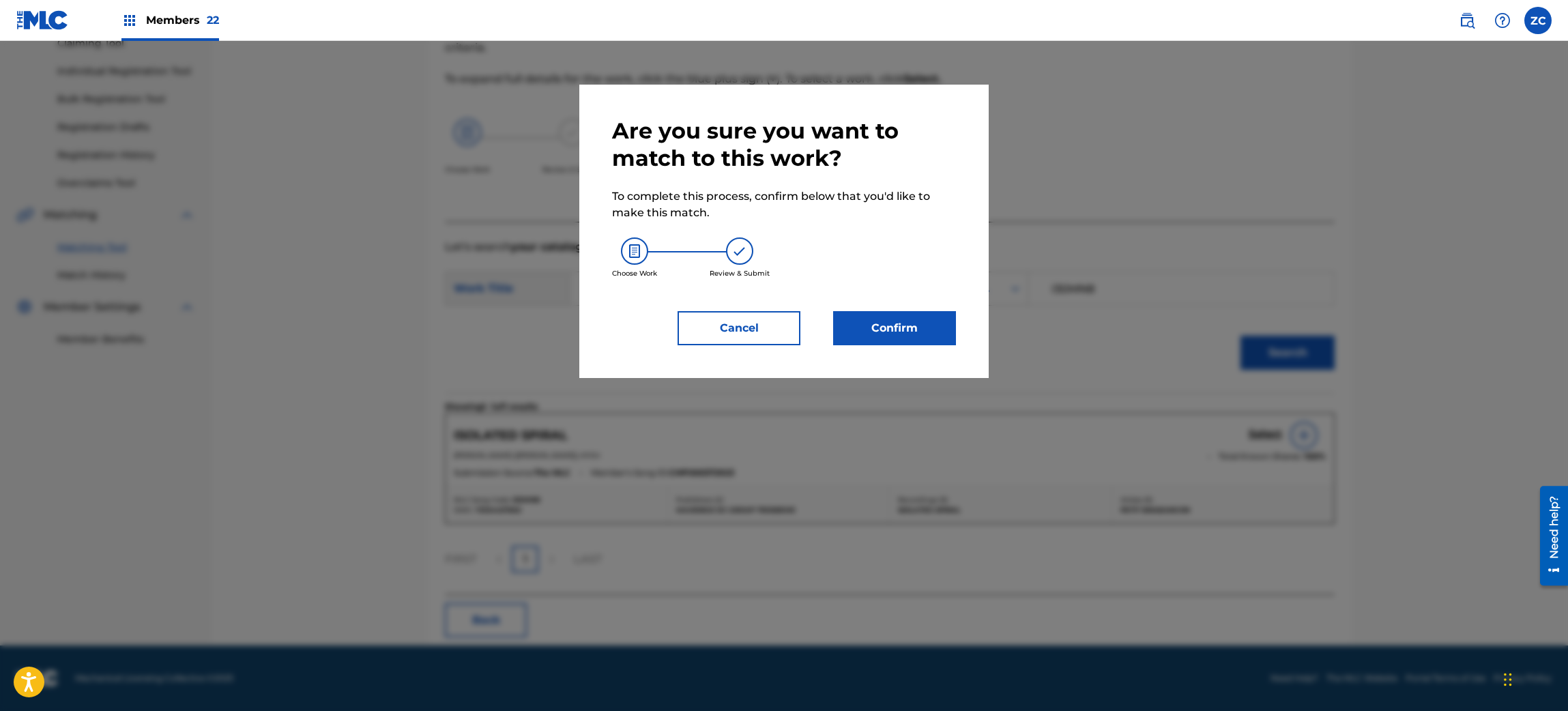
click at [916, 313] on button "Confirm" at bounding box center [895, 328] width 123 height 34
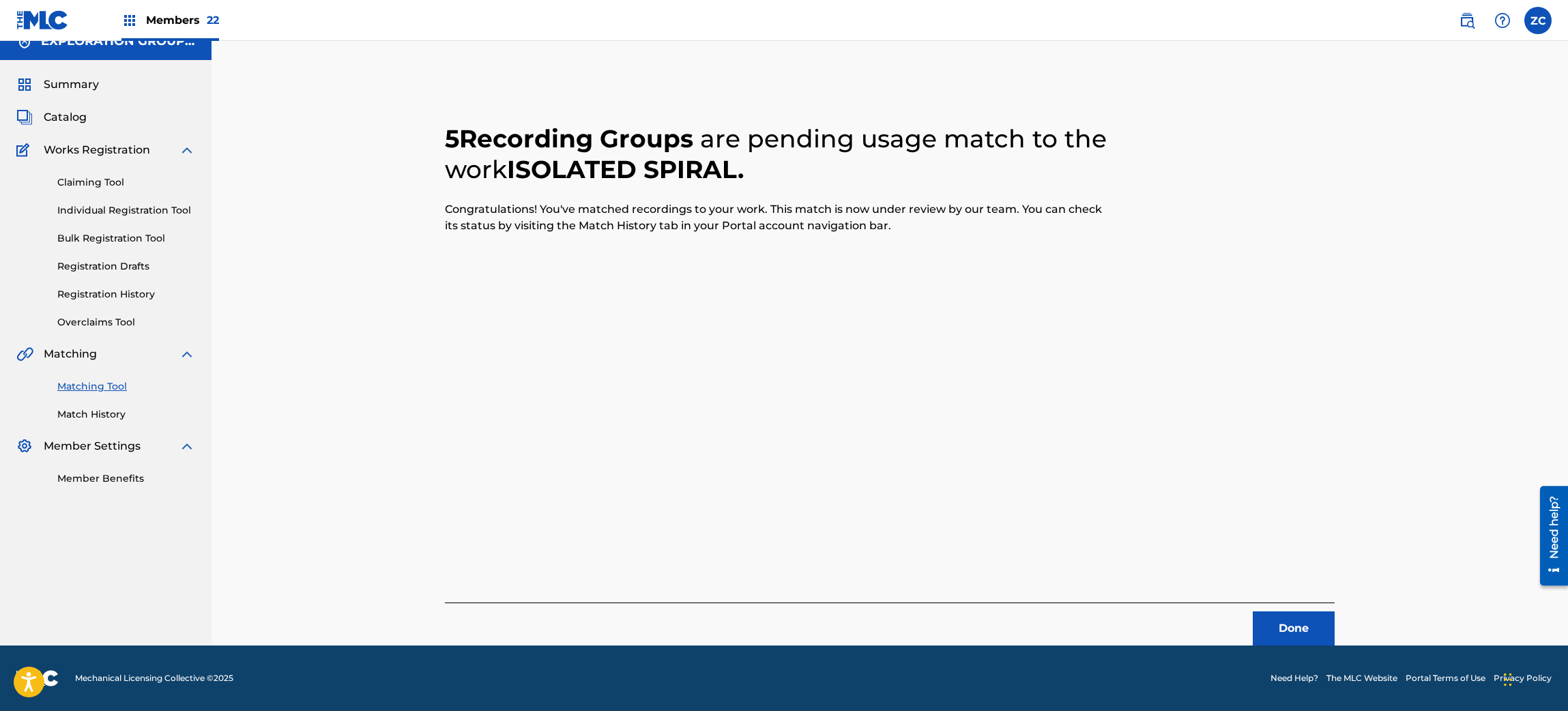
scroll to position [18, 0]
click at [1290, 629] on button "Done" at bounding box center [1294, 629] width 82 height 34
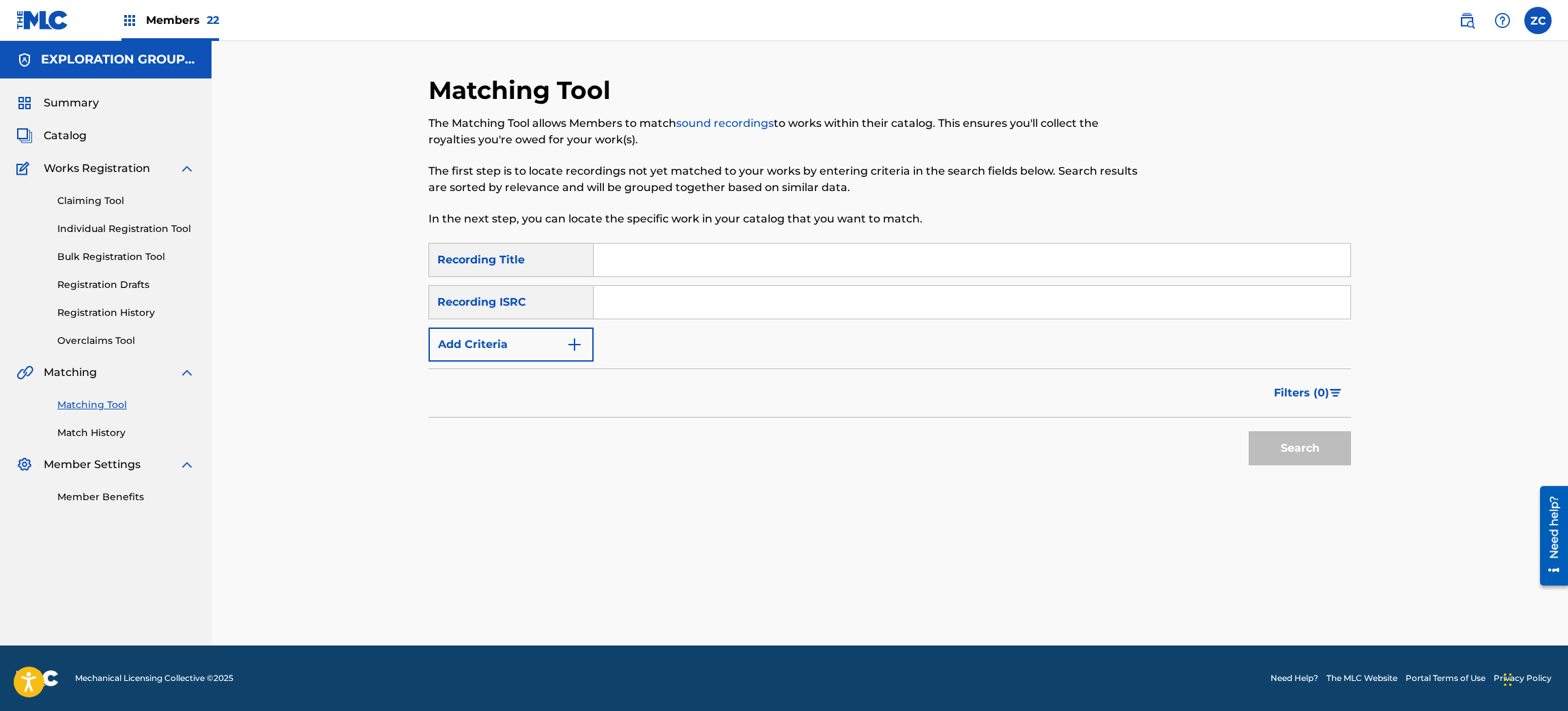
click at [854, 306] on input "Search Form" at bounding box center [972, 302] width 757 height 33
paste input "JPF302200129"
type input "JPF302200129"
click at [1259, 452] on button "Search" at bounding box center [1300, 448] width 102 height 34
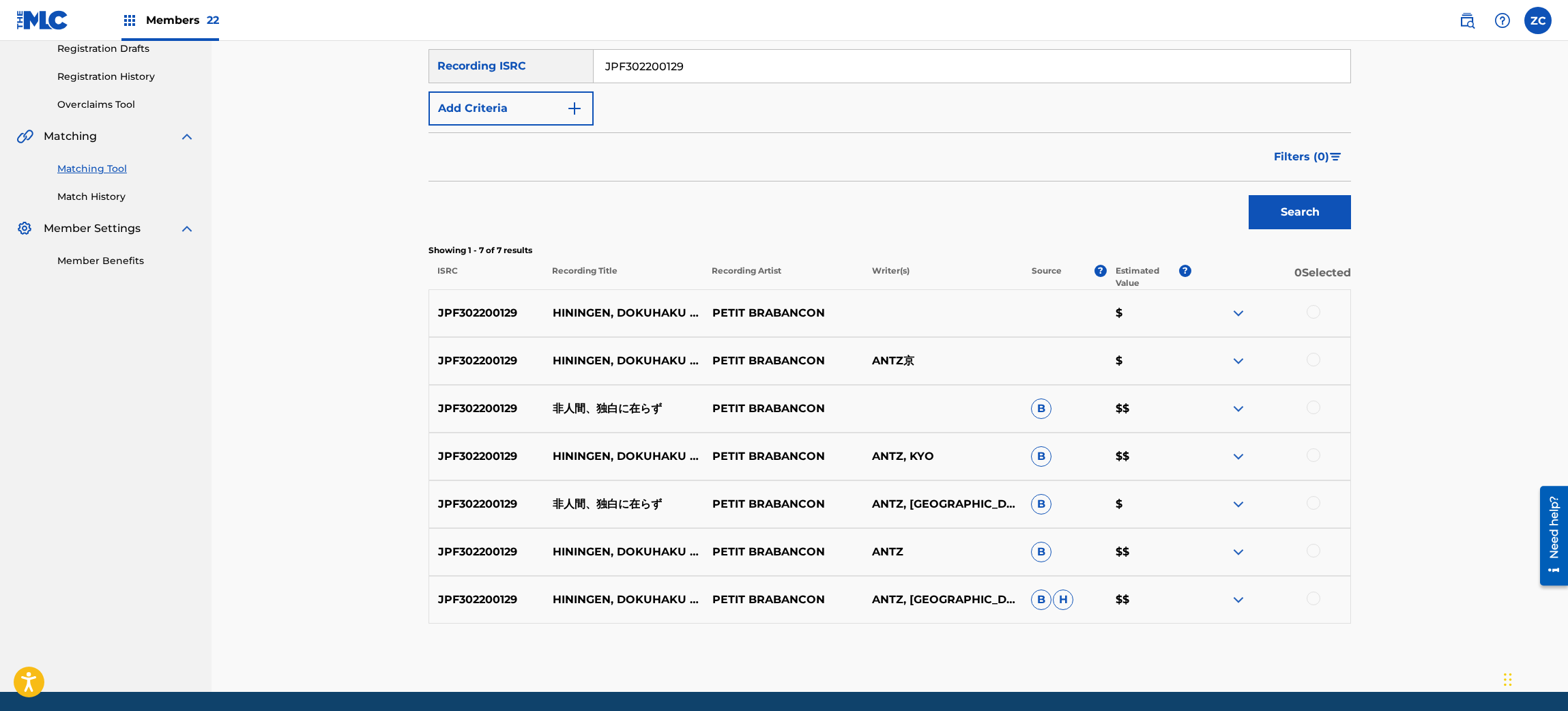
scroll to position [282, 0]
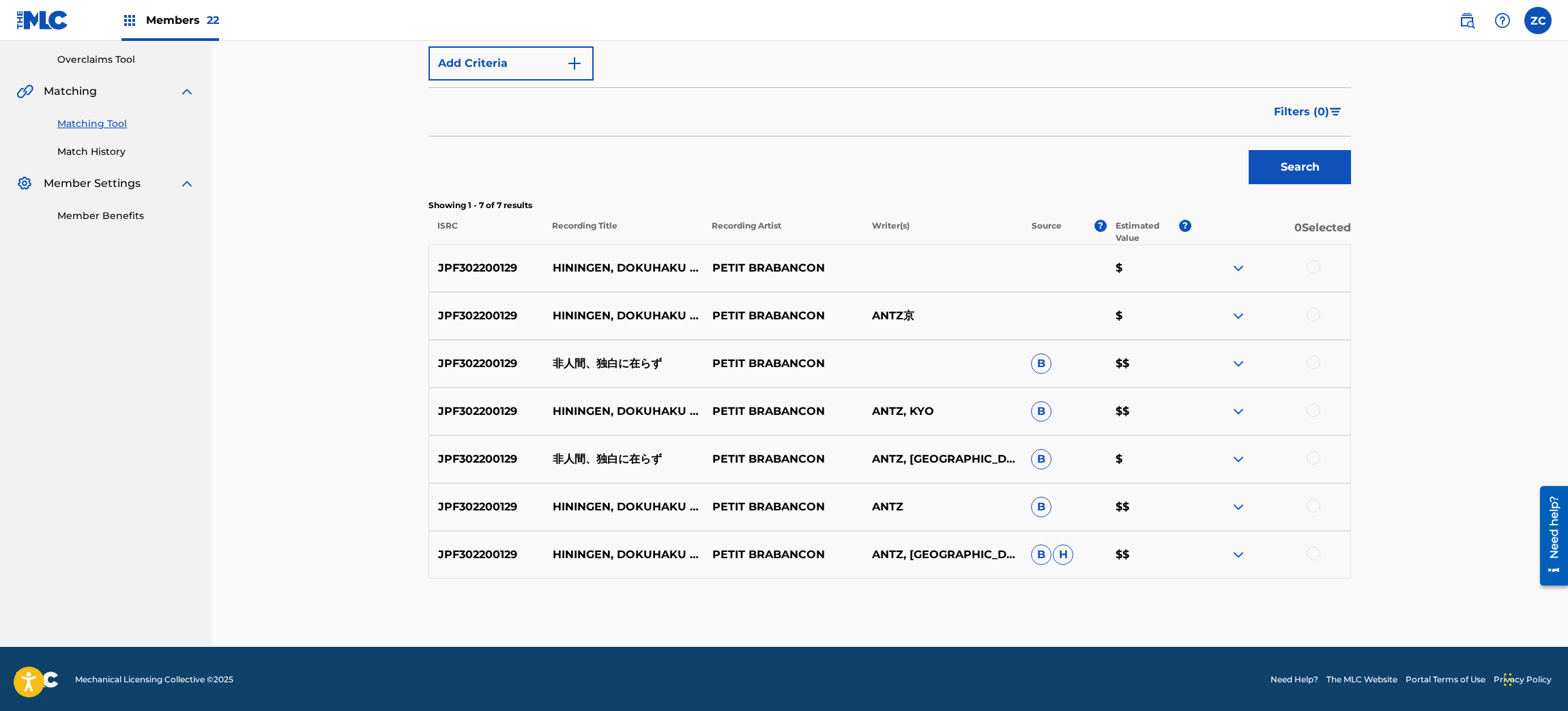
click at [1316, 269] on div at bounding box center [1314, 266] width 13 height 13
click at [1317, 319] on div at bounding box center [1314, 315] width 13 height 13
click at [1312, 364] on div at bounding box center [1270, 363] width 159 height 16
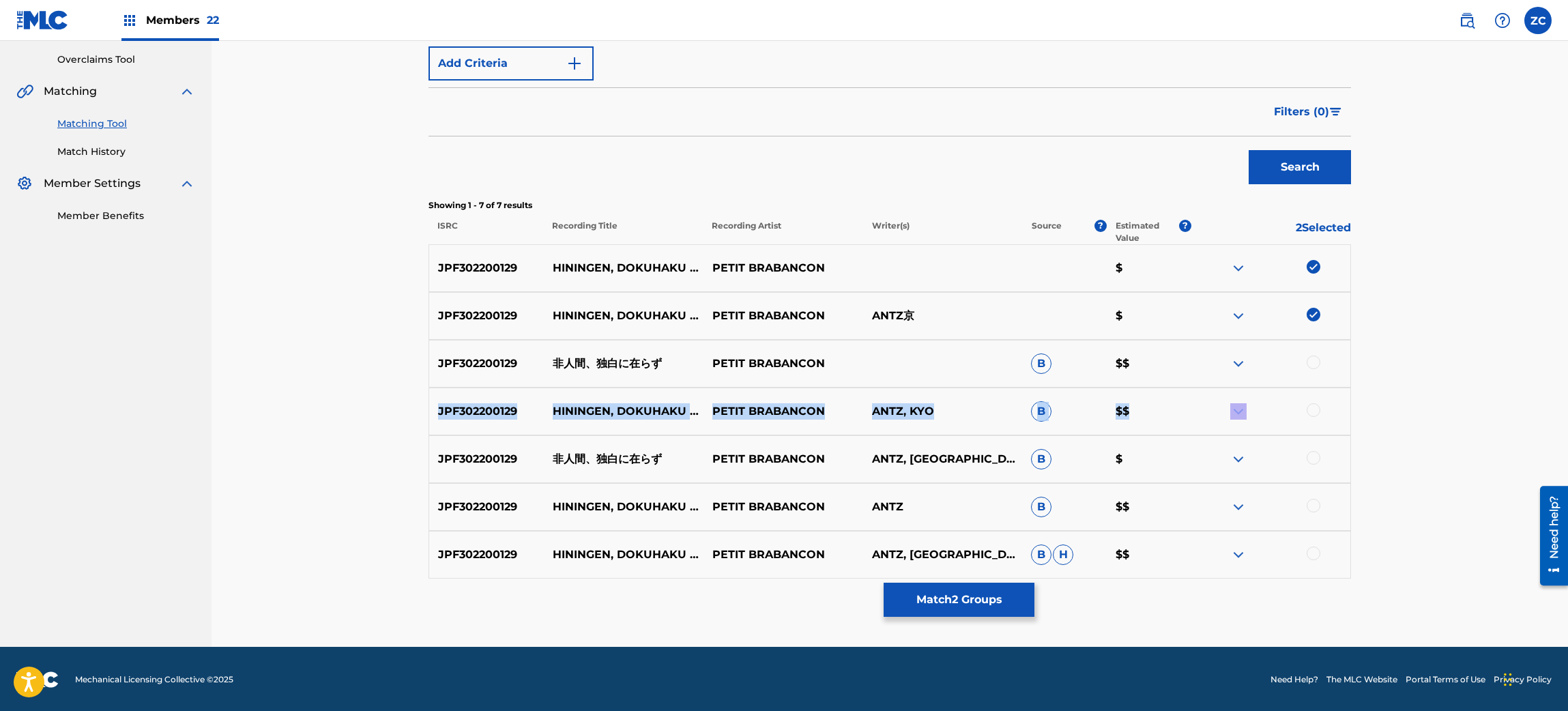
drag, startPoint x: 1312, startPoint y: 364, endPoint x: 1318, endPoint y: 407, distance: 43.4
click at [1318, 407] on div "JPF302200129 HININGEN, DOKUHAKU NI ARAZU PETIT BRABANCON $ JPF302200129 HININGE…" at bounding box center [889, 411] width 922 height 335
click at [1318, 407] on div at bounding box center [1314, 410] width 13 height 13
click at [1317, 366] on div at bounding box center [1314, 362] width 13 height 13
click at [1315, 462] on div at bounding box center [1314, 458] width 13 height 13
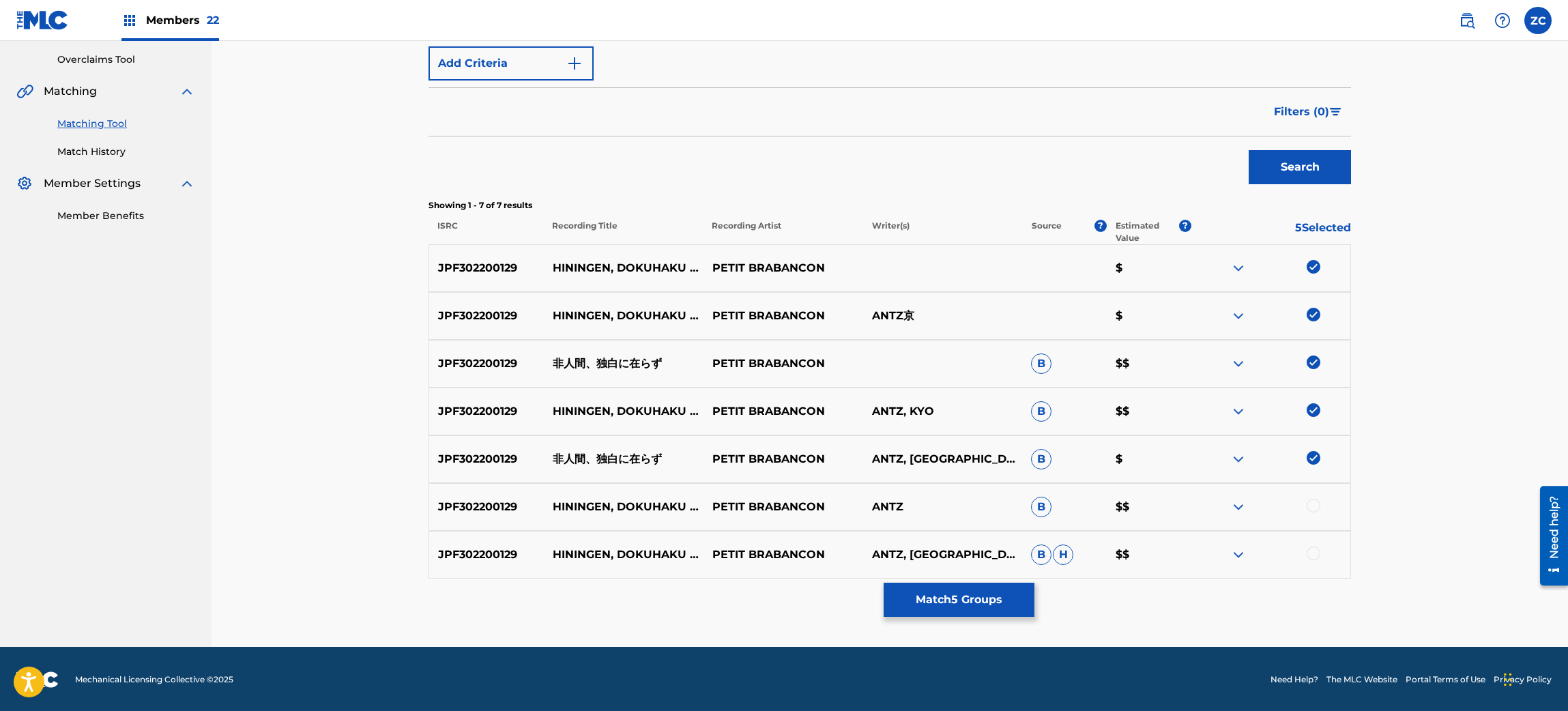
click at [1312, 506] on div at bounding box center [1314, 505] width 13 height 13
click at [1312, 556] on div at bounding box center [1314, 554] width 13 height 13
click at [933, 600] on button "Match 7 Groups" at bounding box center [958, 600] width 151 height 34
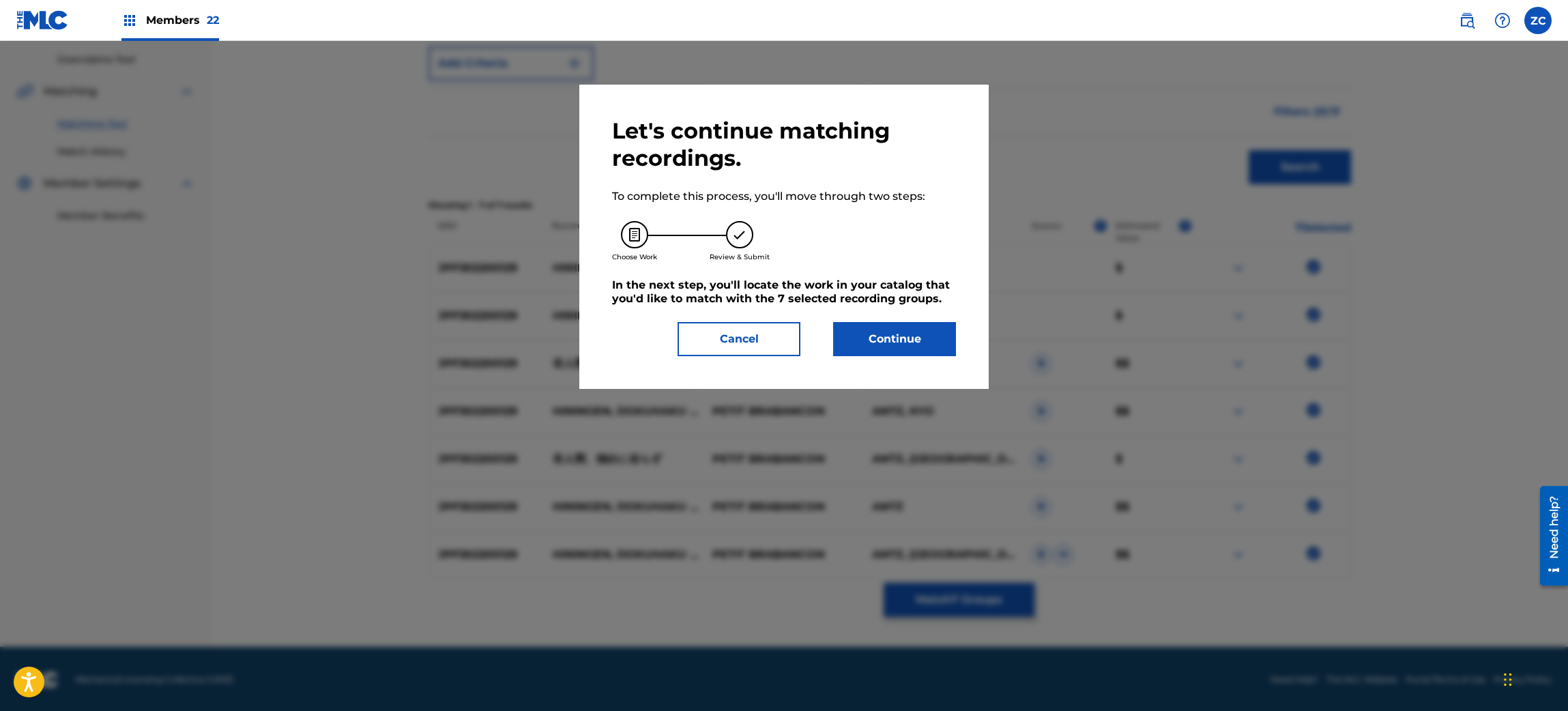
click at [920, 334] on button "Continue" at bounding box center [895, 339] width 123 height 34
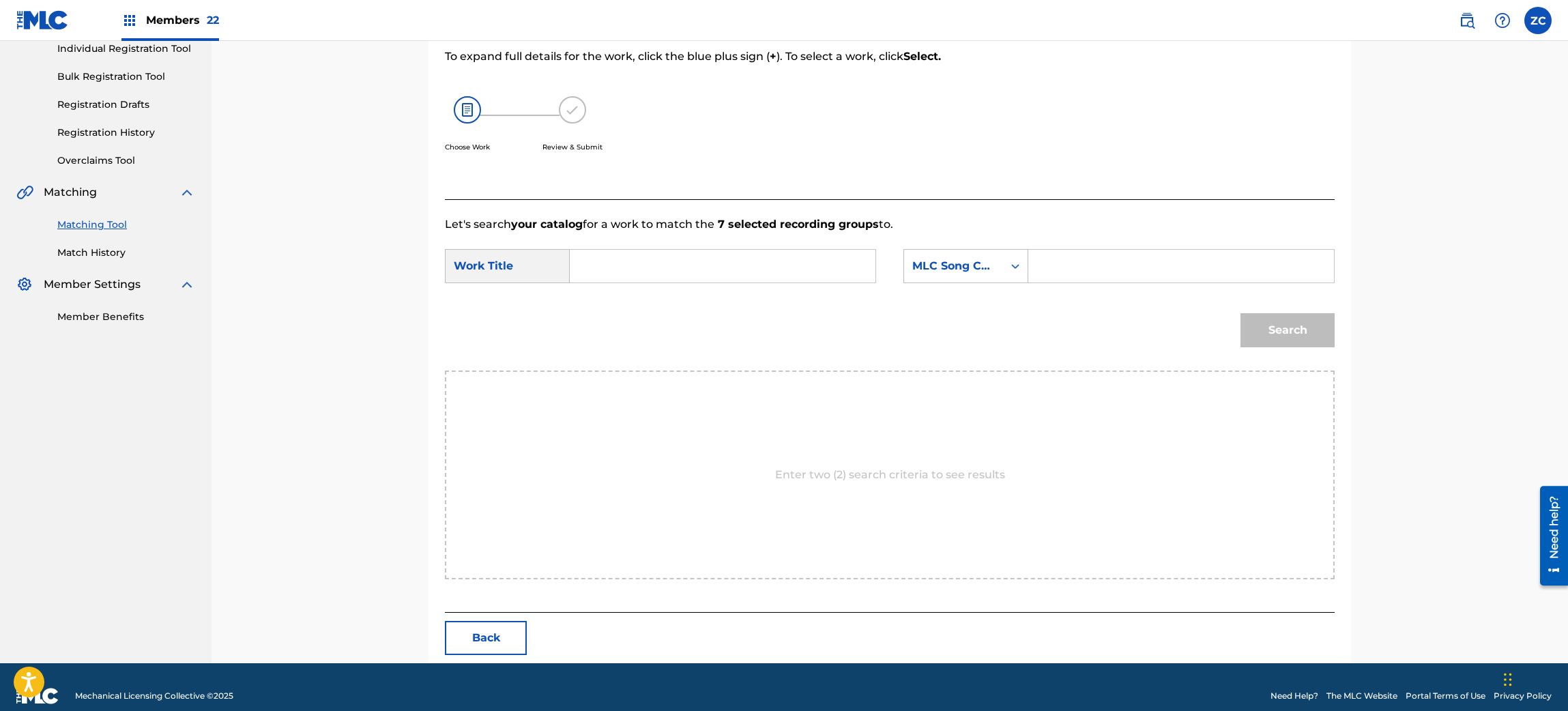
scroll to position [197, 0]
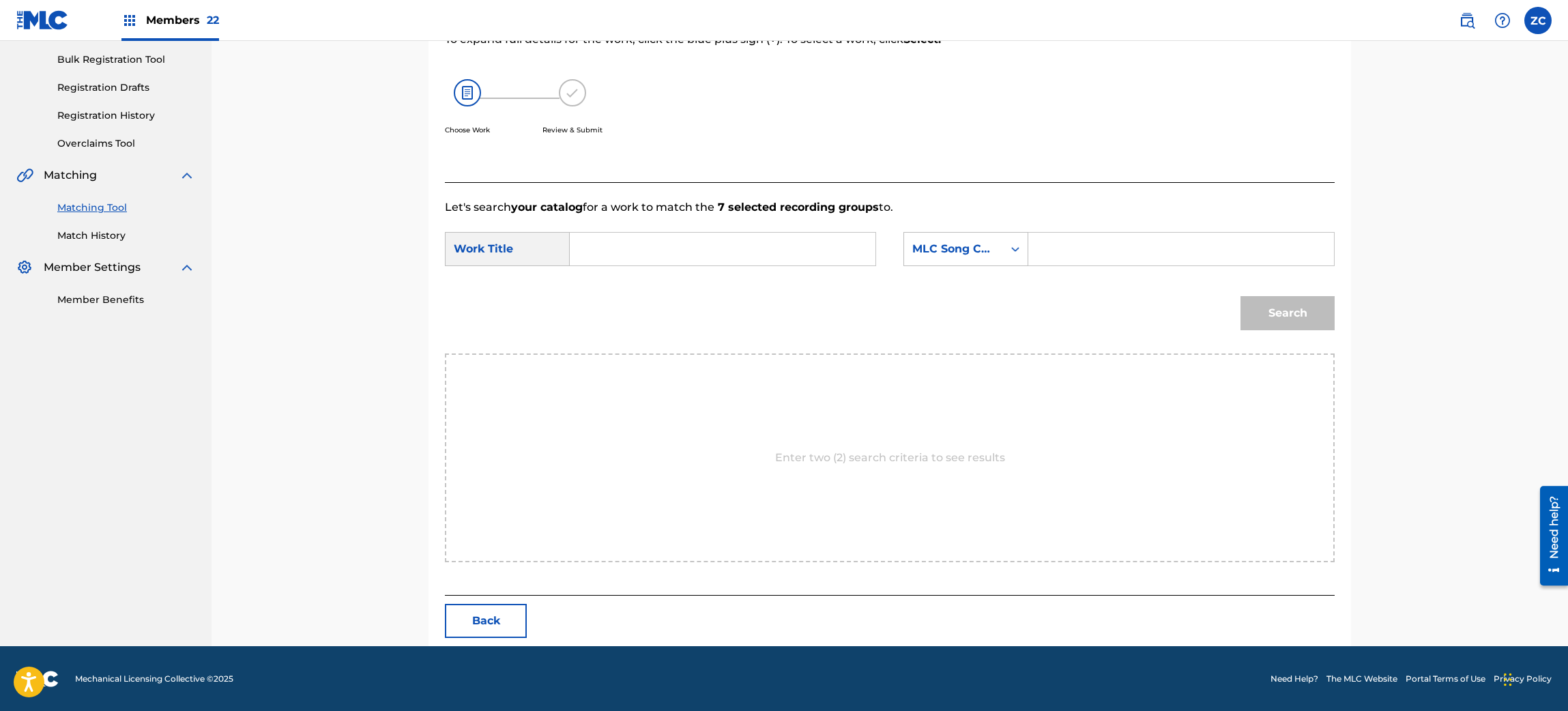
click at [793, 245] on input "Search Form" at bounding box center [722, 248] width 283 height 33
paste input "Hi Ningen Dokuhakuni Arazu HP49FU"
click at [777, 247] on input "Hi Ningen Dokuhakuni Arazu HP49FU" at bounding box center [722, 248] width 283 height 33
type input "Hi Ningen Dokuhakuni Arazu"
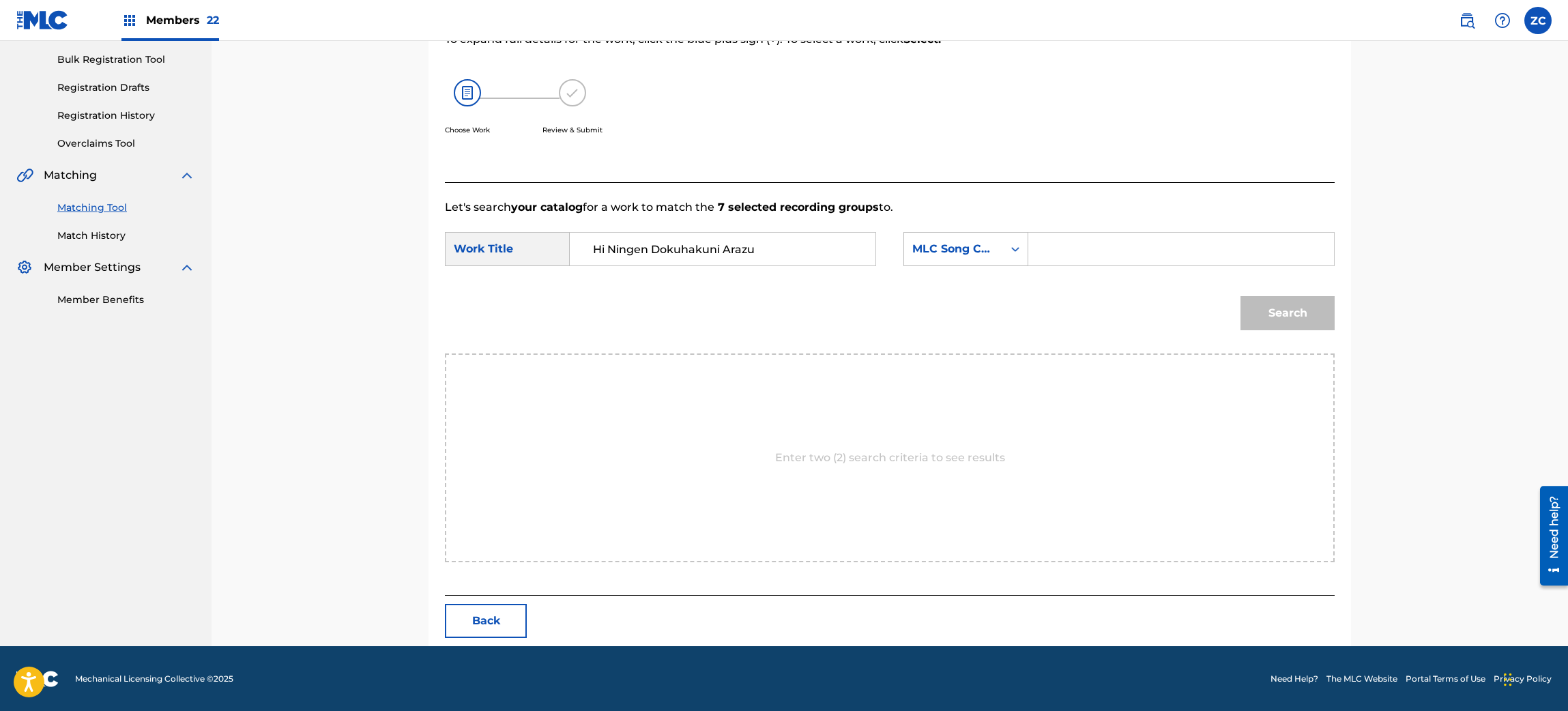
click at [1091, 249] on input "Search Form" at bounding box center [1181, 248] width 283 height 33
paste input "HP49FU"
type input "HP49FU"
click at [1286, 319] on button "Search" at bounding box center [1287, 313] width 94 height 34
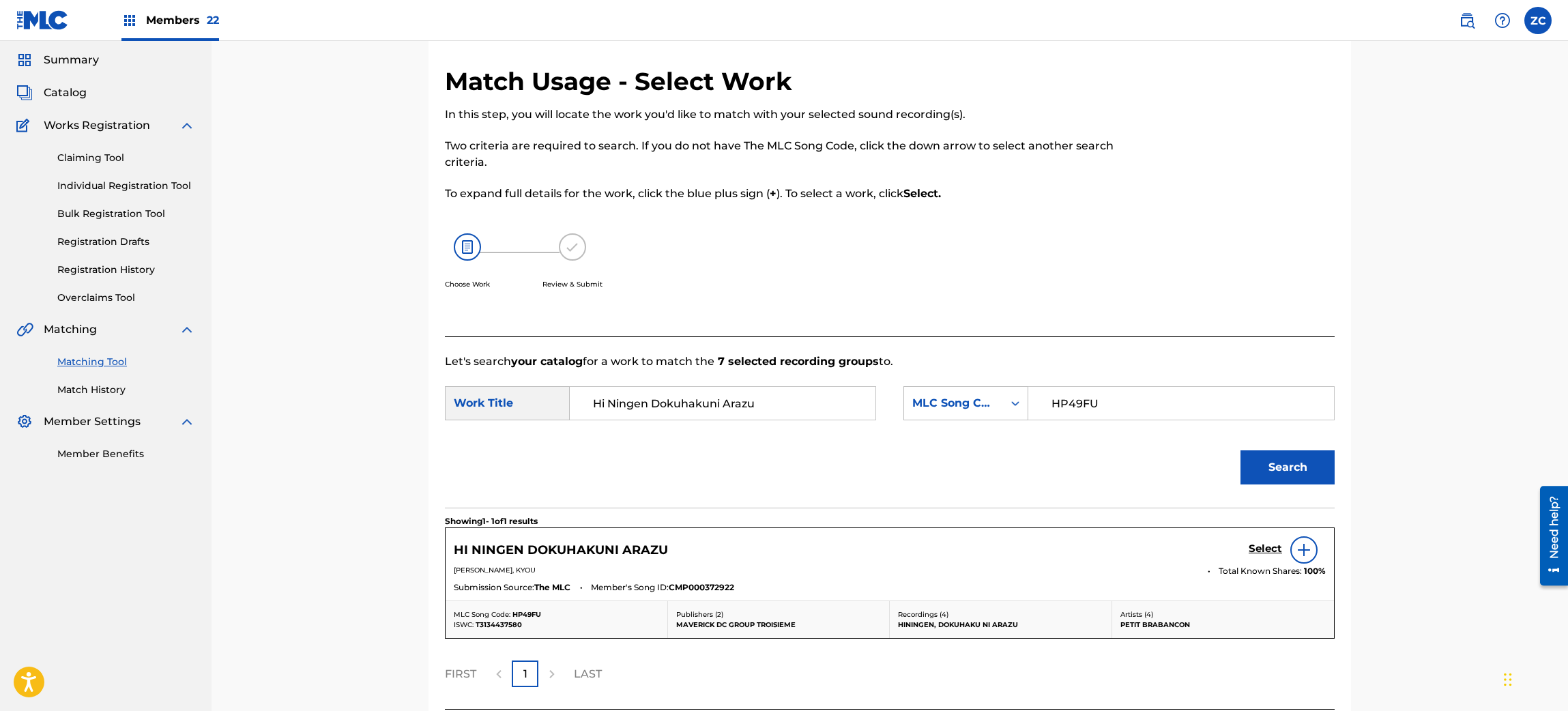
scroll to position [157, 0]
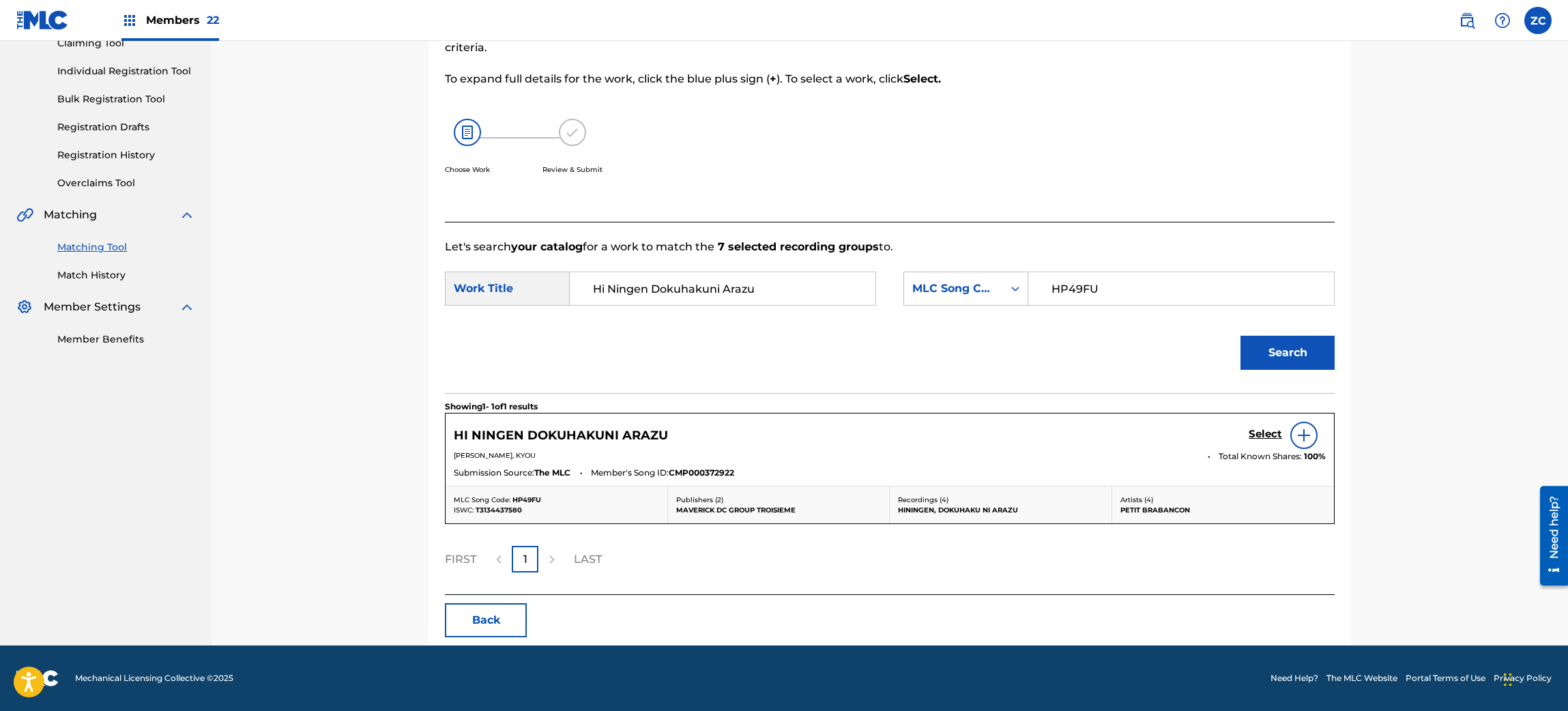
click at [1262, 435] on h5 "Select" at bounding box center [1265, 434] width 33 height 13
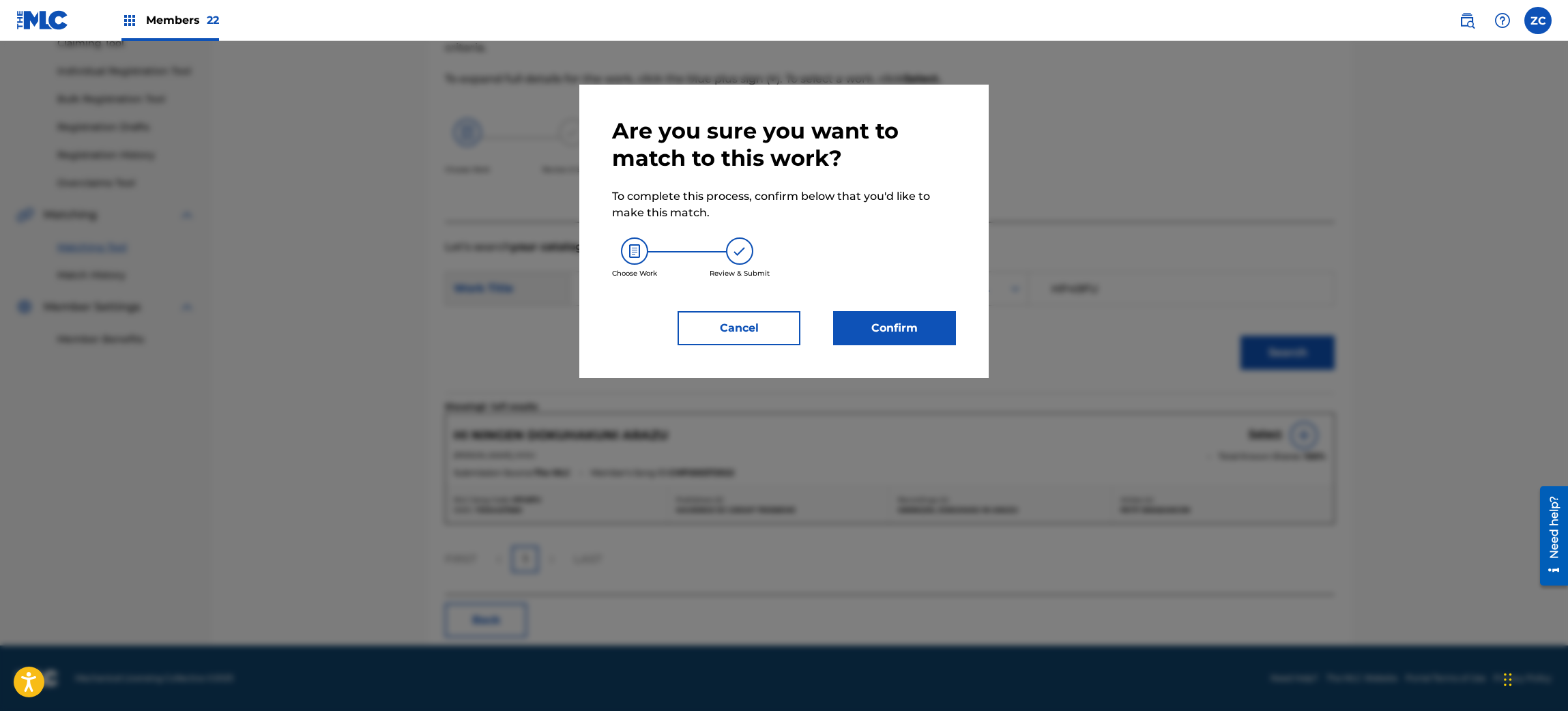
click at [906, 325] on button "Confirm" at bounding box center [895, 328] width 123 height 34
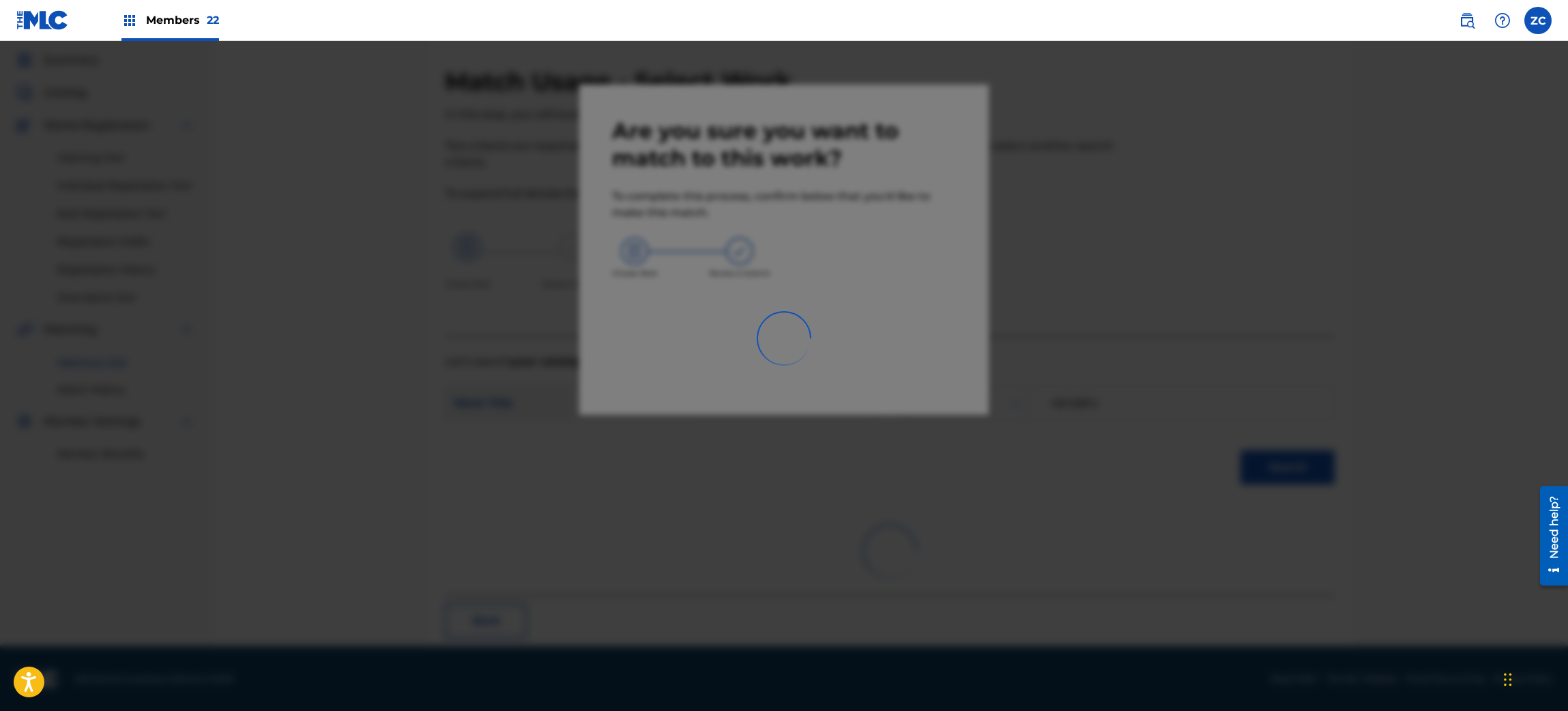
scroll to position [18, 0]
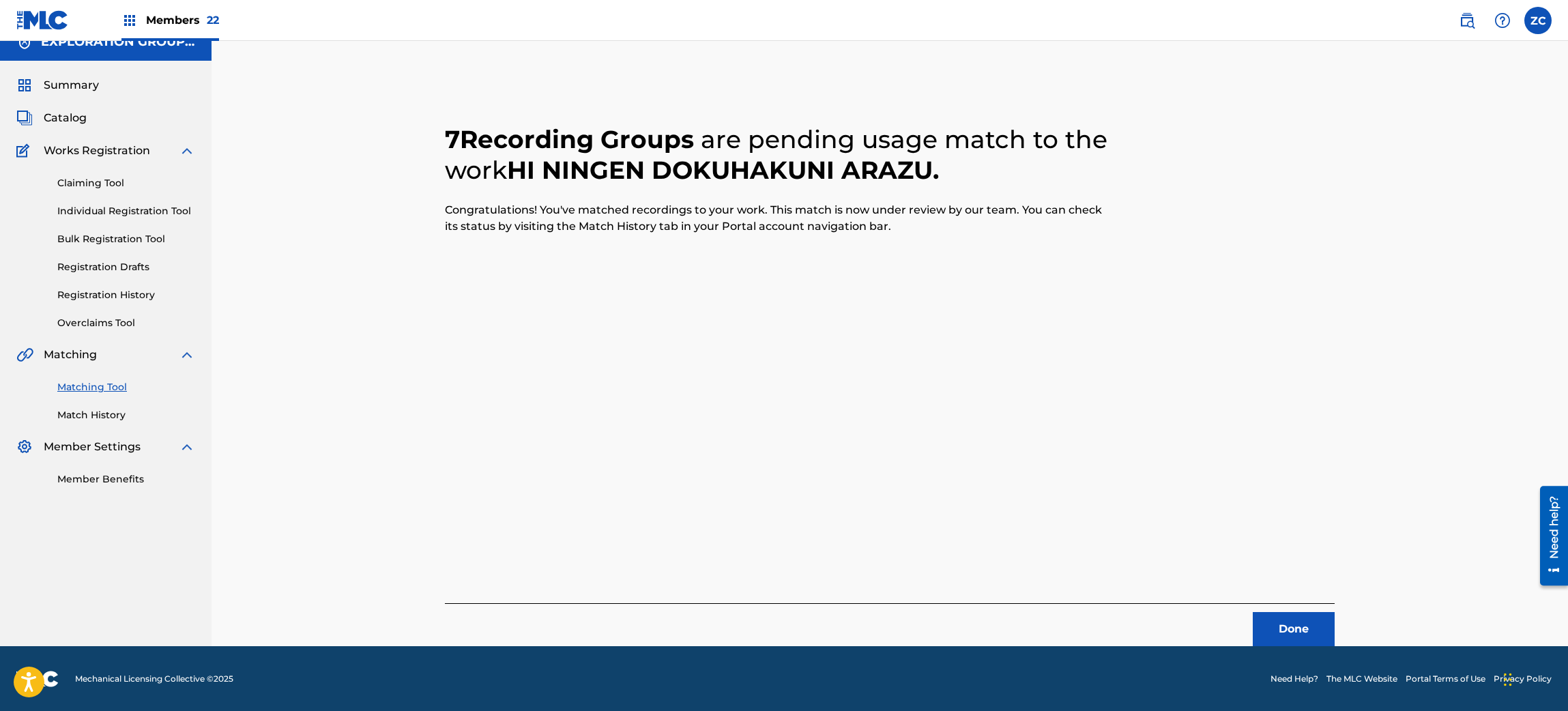
click at [1317, 622] on button "Done" at bounding box center [1294, 629] width 82 height 34
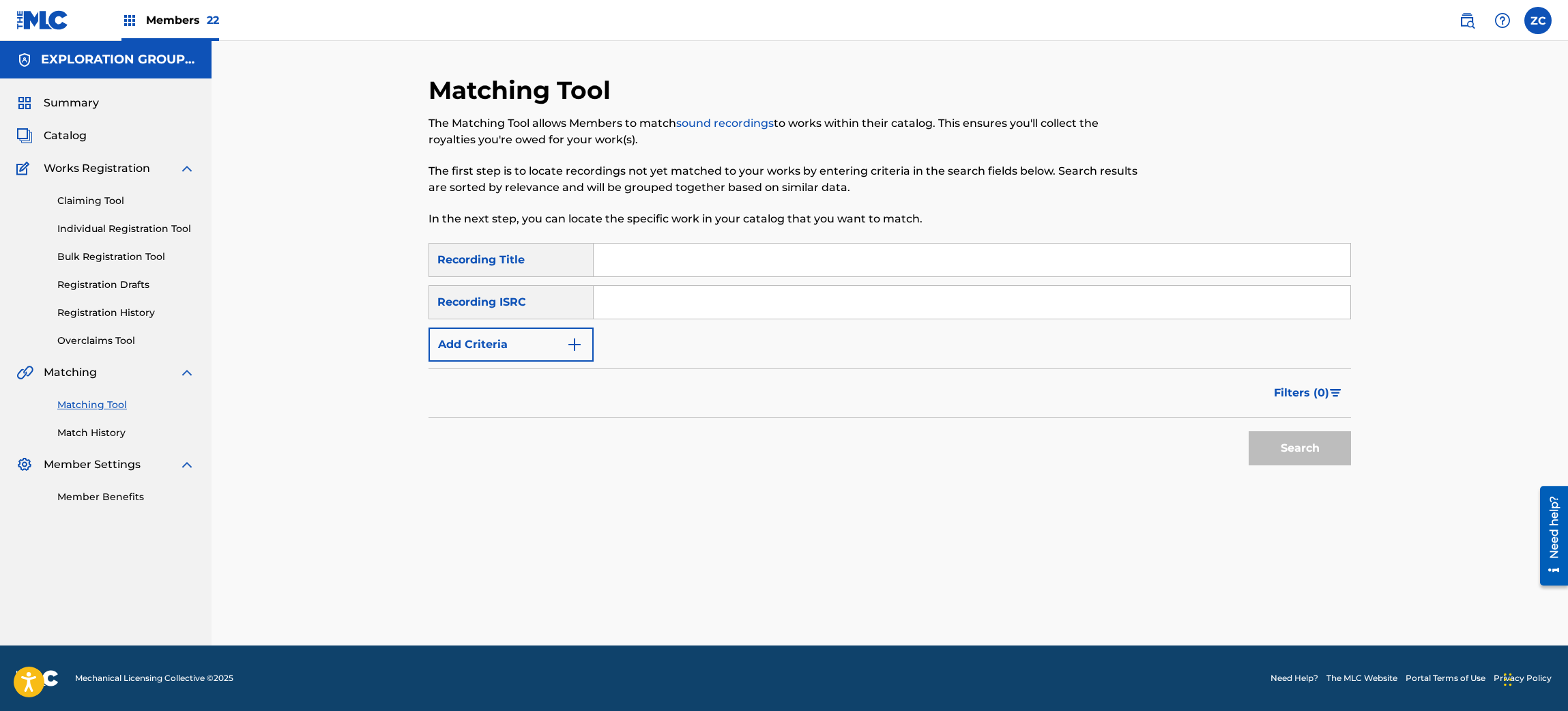
click at [738, 299] on input "Search Form" at bounding box center [972, 302] width 757 height 33
paste input "JPF302200128"
type input "JPF302200128"
click at [1324, 447] on button "Search" at bounding box center [1300, 448] width 102 height 34
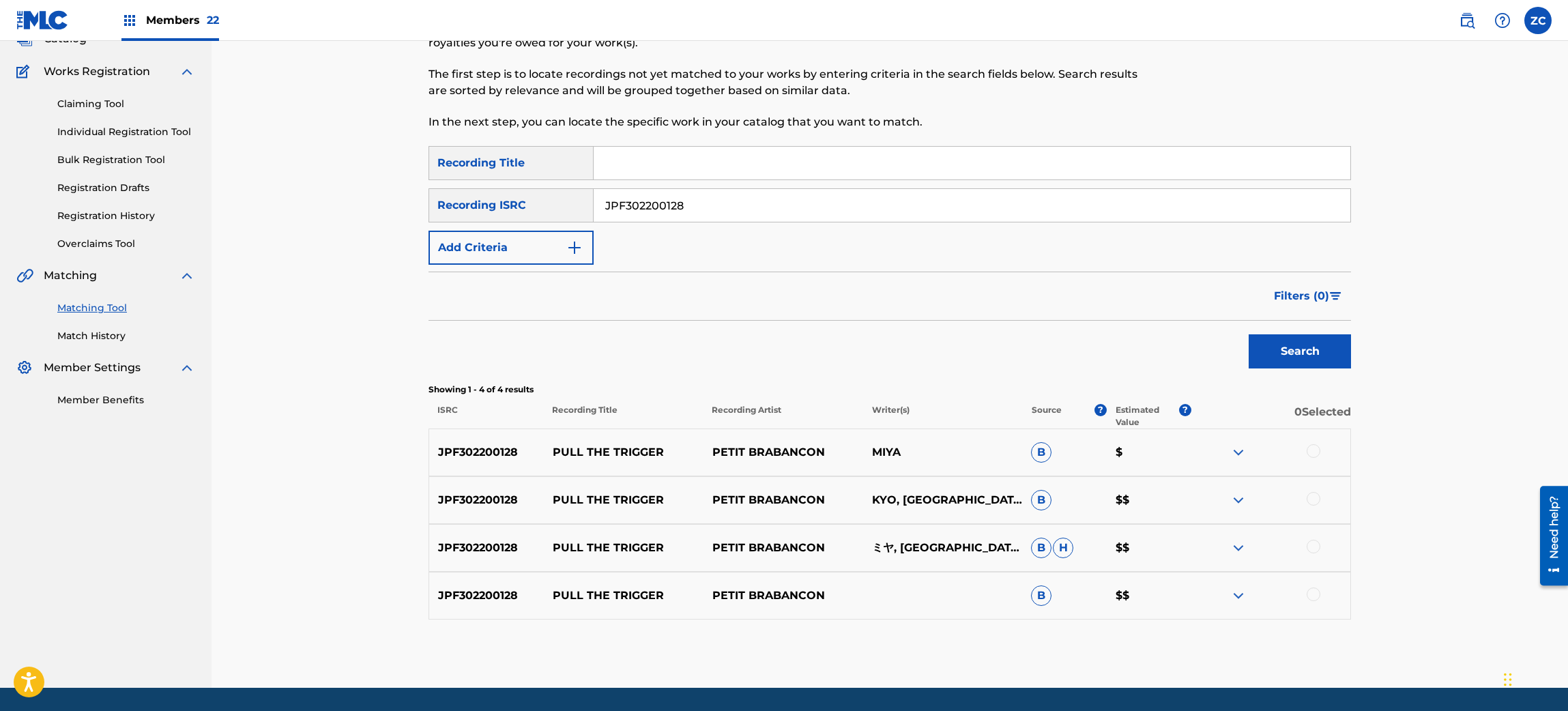
scroll to position [137, 0]
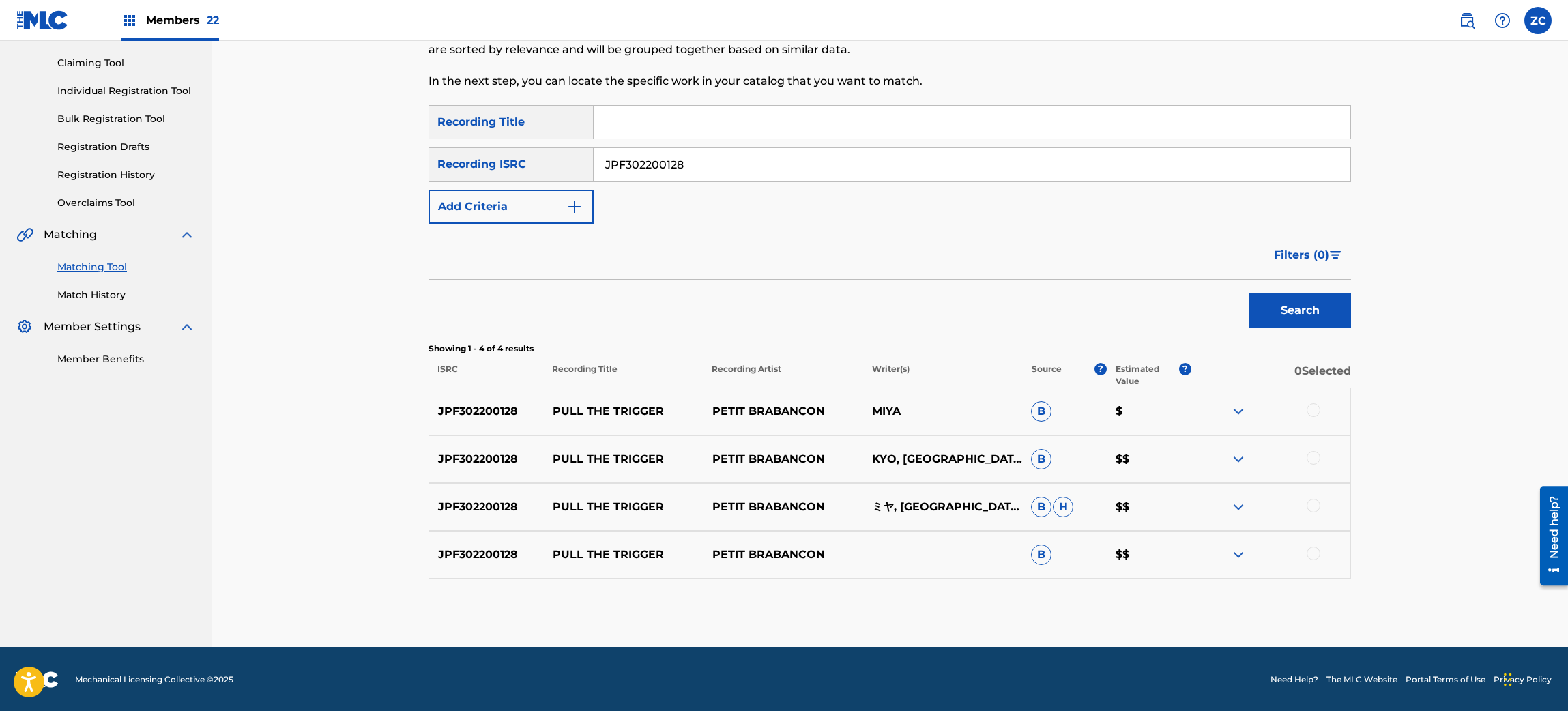
click at [1309, 407] on div at bounding box center [1314, 410] width 13 height 13
click at [1315, 460] on div at bounding box center [1314, 458] width 13 height 13
click at [1311, 505] on div at bounding box center [1314, 505] width 13 height 13
click at [1313, 552] on div at bounding box center [1314, 554] width 13 height 13
click at [972, 589] on button "Match 4 Groups" at bounding box center [958, 600] width 151 height 34
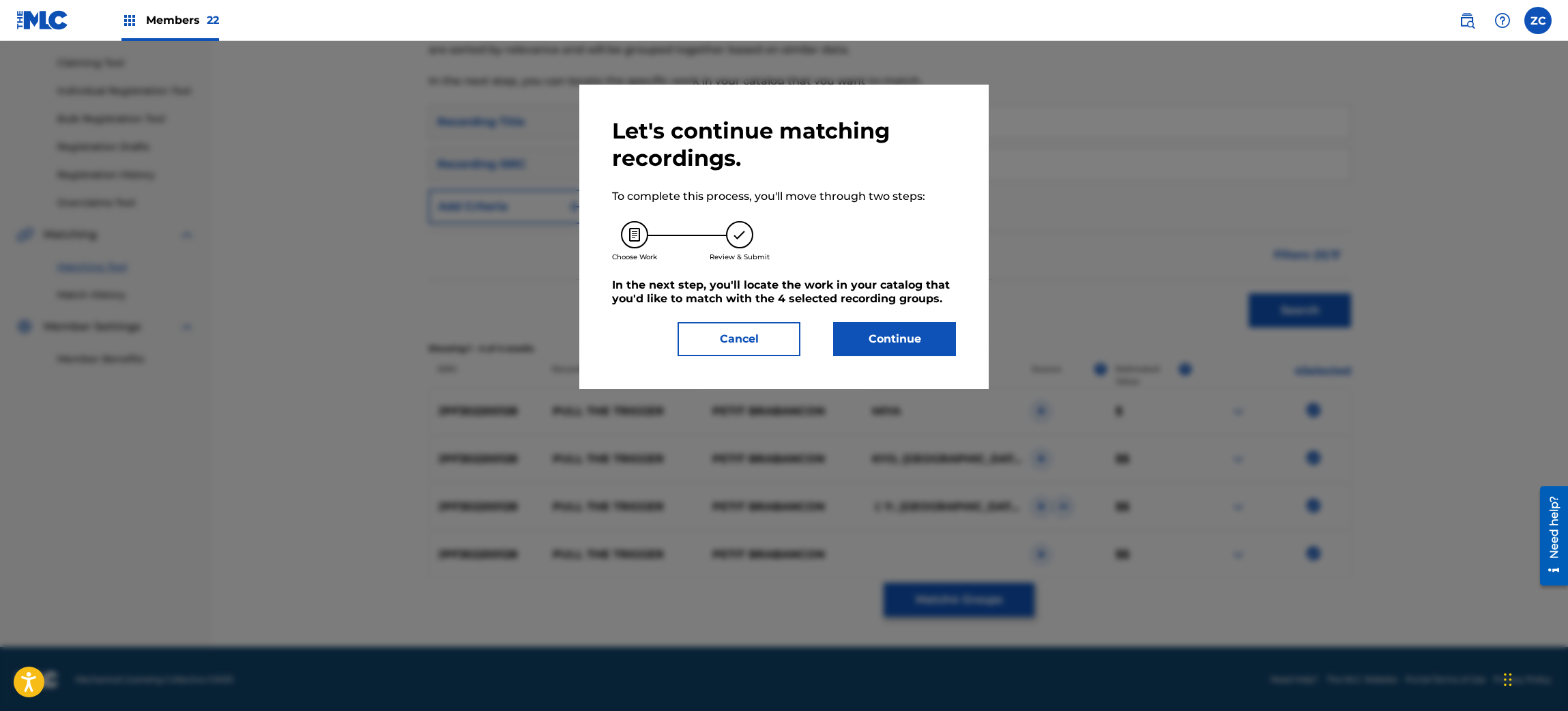
click at [931, 346] on button "Continue" at bounding box center [895, 339] width 123 height 34
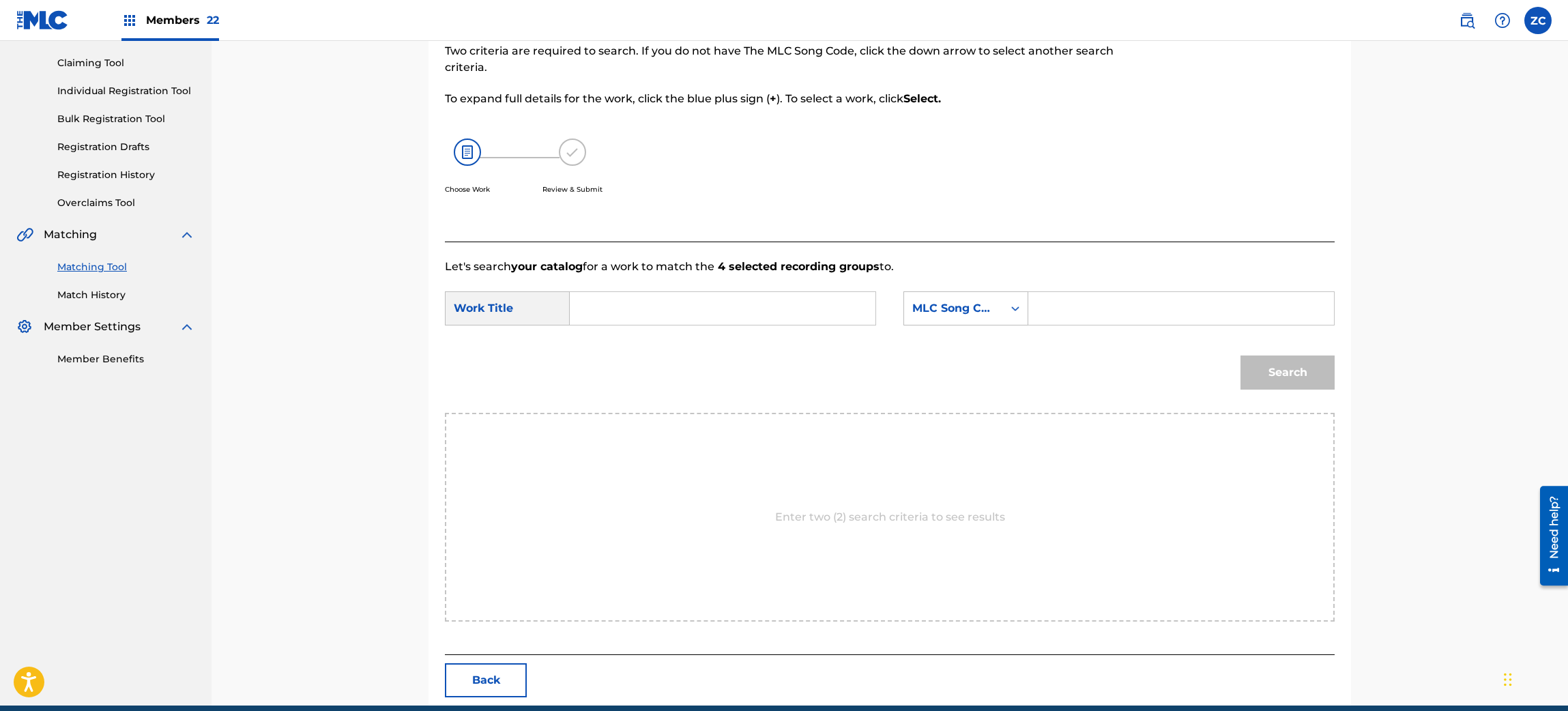
click at [830, 304] on input "Search Form" at bounding box center [722, 308] width 283 height 33
paste input "Pull The Trigger PN0GJK"
click at [722, 306] on input "Pull The Trigger PN0GJK" at bounding box center [722, 308] width 283 height 33
type input "Pull The Trigger"
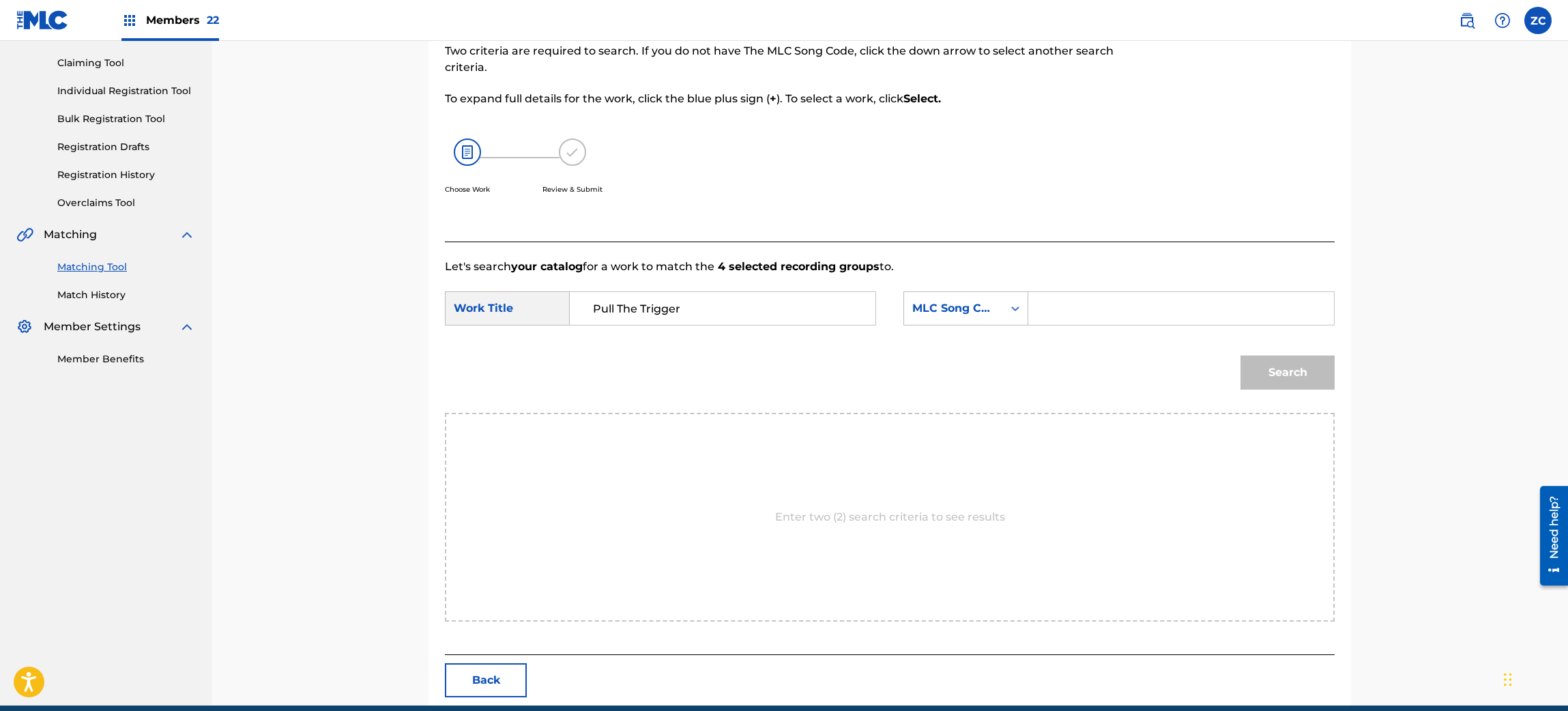
click at [1078, 311] on input "Search Form" at bounding box center [1181, 308] width 283 height 33
paste input "PN0GJK"
type input "PN0GJK"
click at [1276, 379] on button "Search" at bounding box center [1287, 373] width 94 height 34
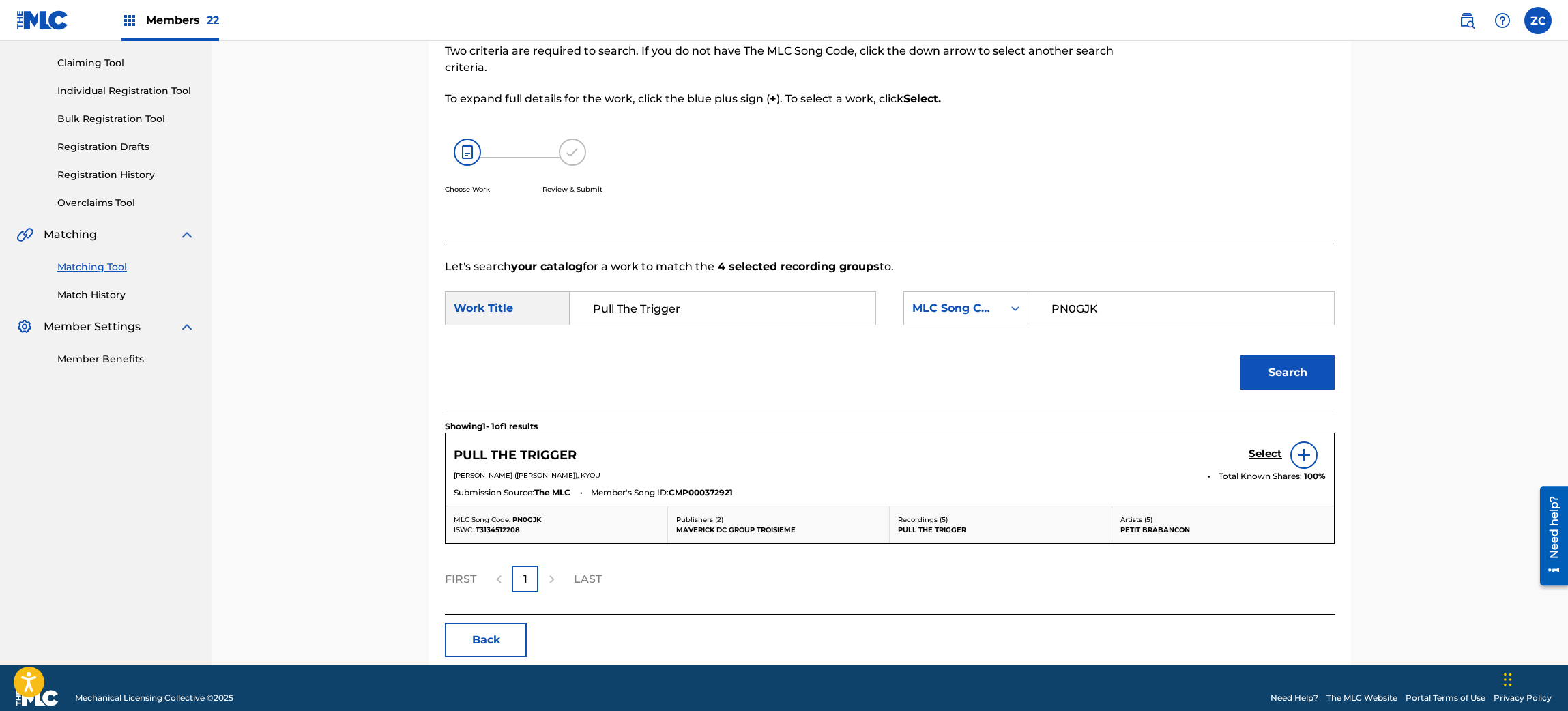
click at [1267, 454] on h5 "Select" at bounding box center [1265, 454] width 33 height 13
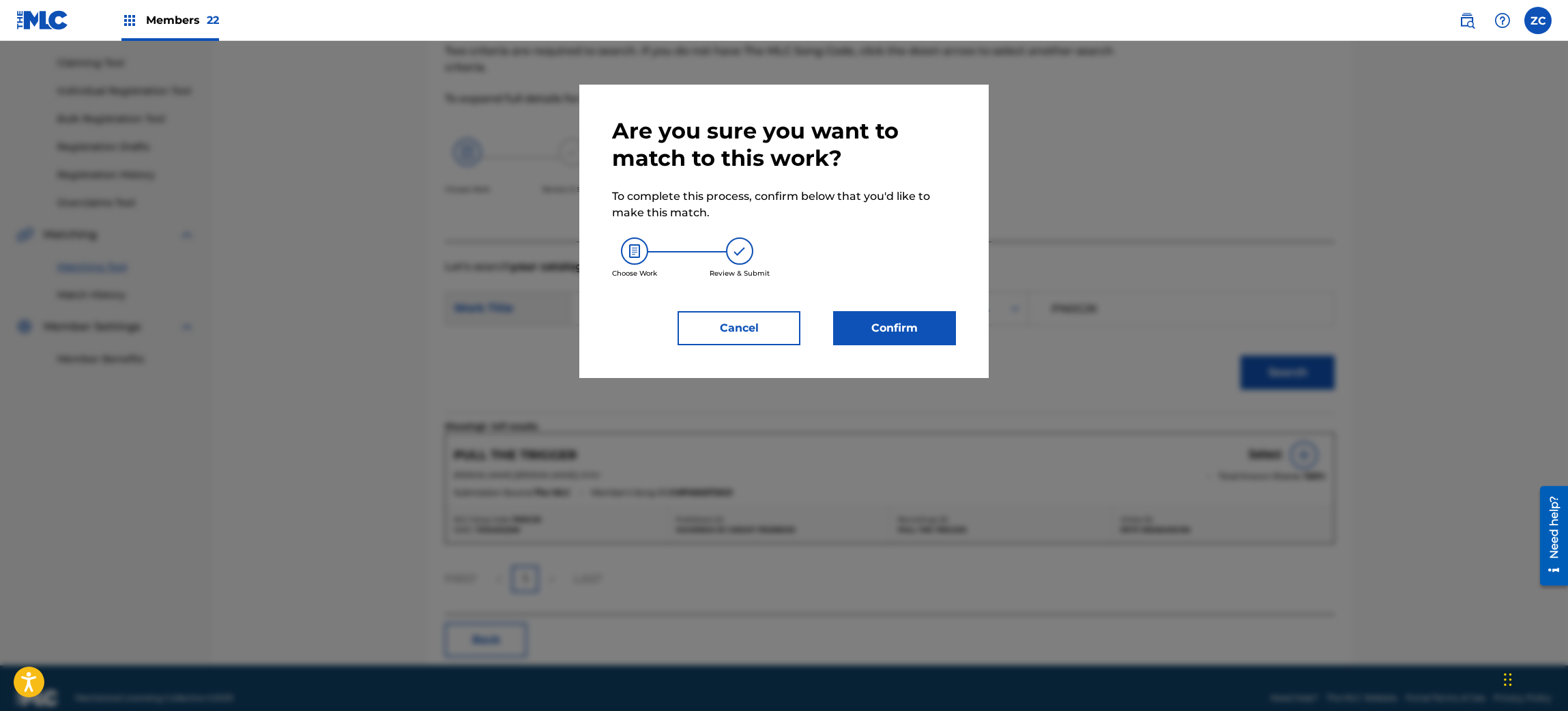
click at [908, 323] on button "Confirm" at bounding box center [895, 328] width 123 height 34
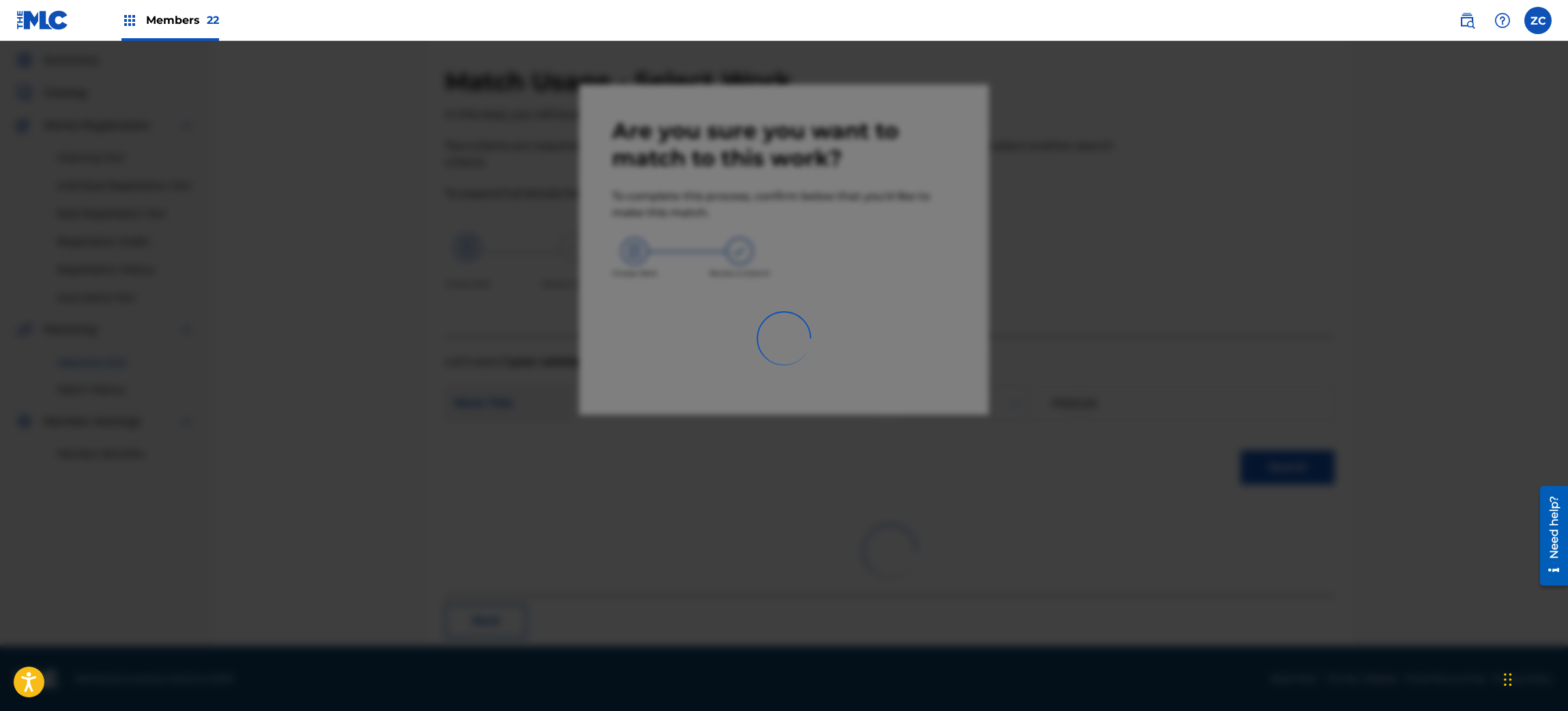
scroll to position [18, 0]
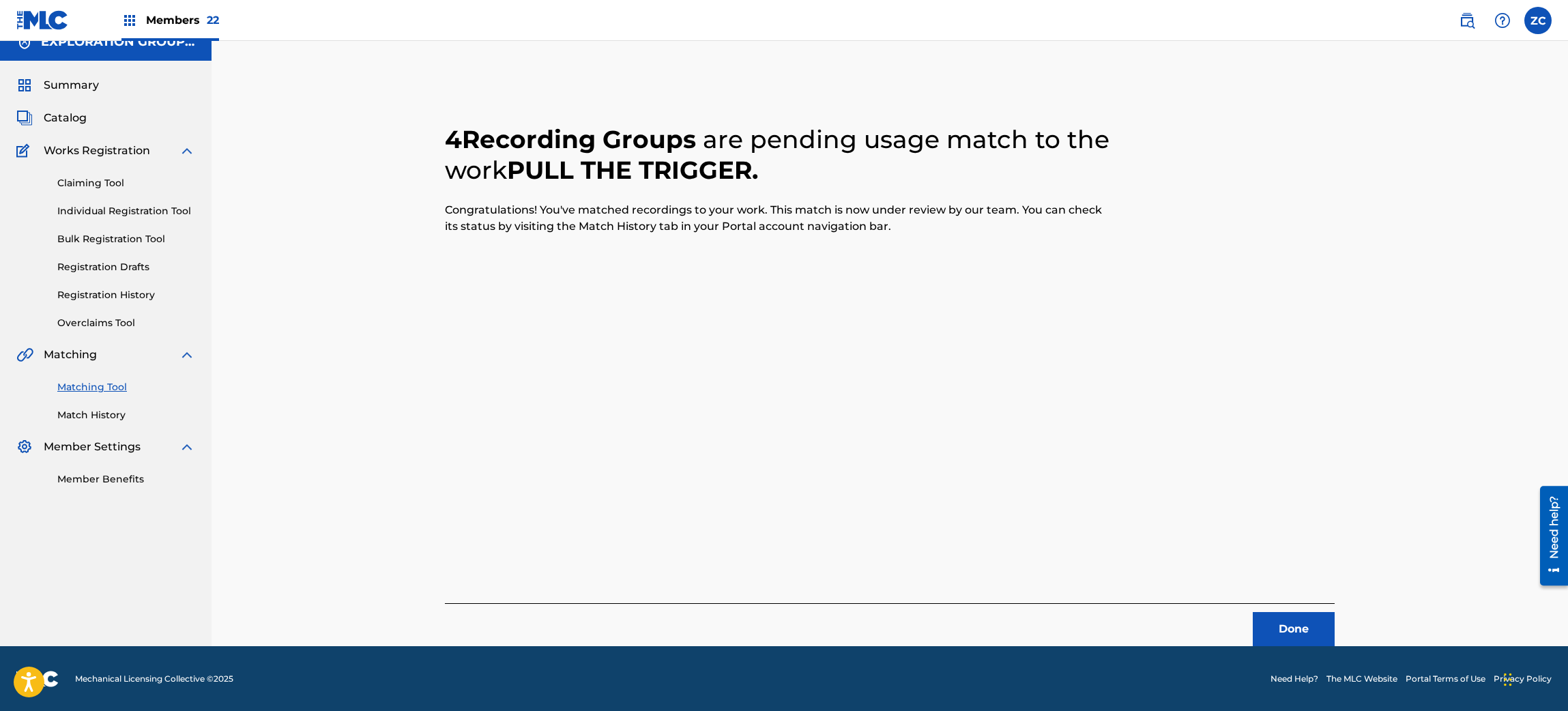
click at [1276, 628] on button "Done" at bounding box center [1294, 629] width 82 height 34
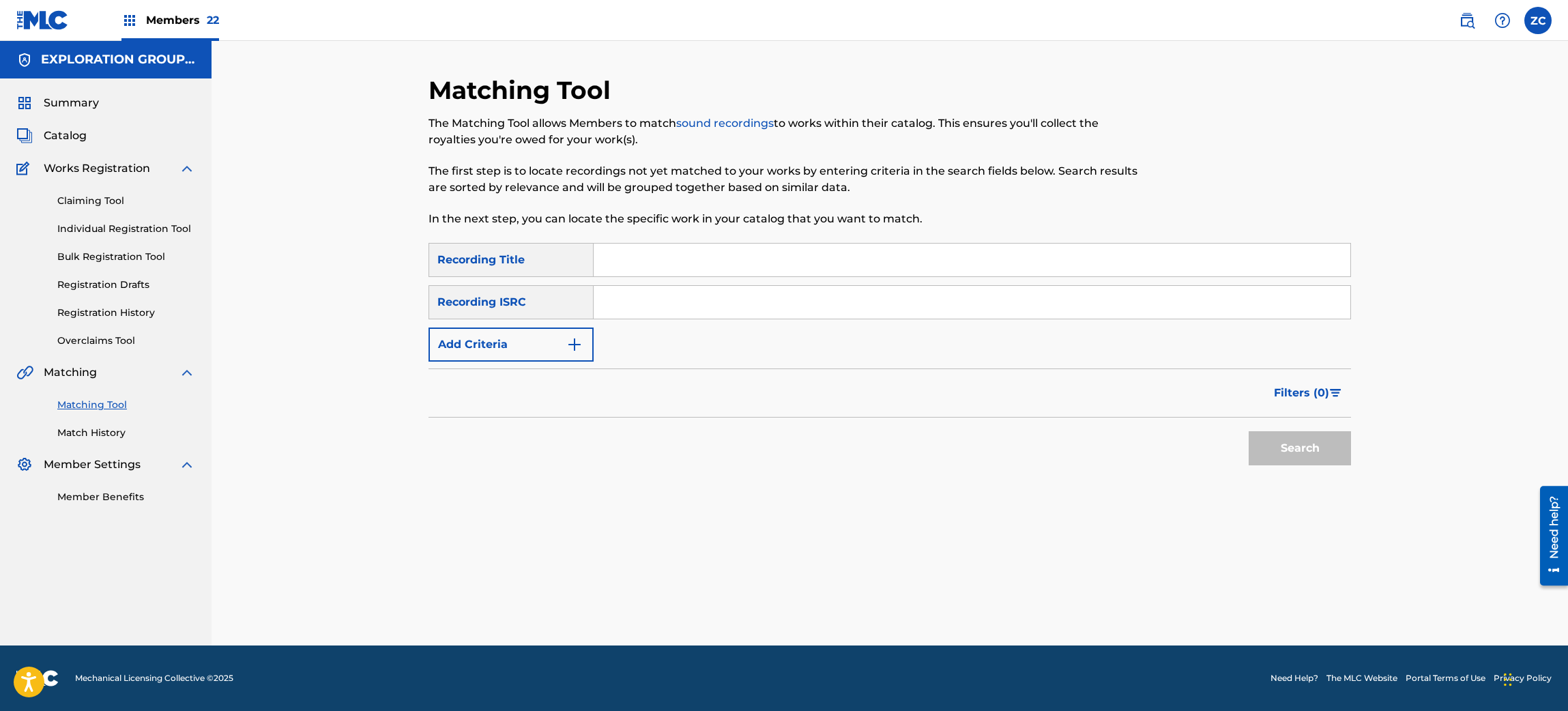
scroll to position [0, 0]
click at [645, 301] on input "Search Form" at bounding box center [972, 302] width 757 height 33
paste input "JPF302200045"
type input "JPF302200045"
click at [1320, 460] on button "Search" at bounding box center [1300, 448] width 102 height 34
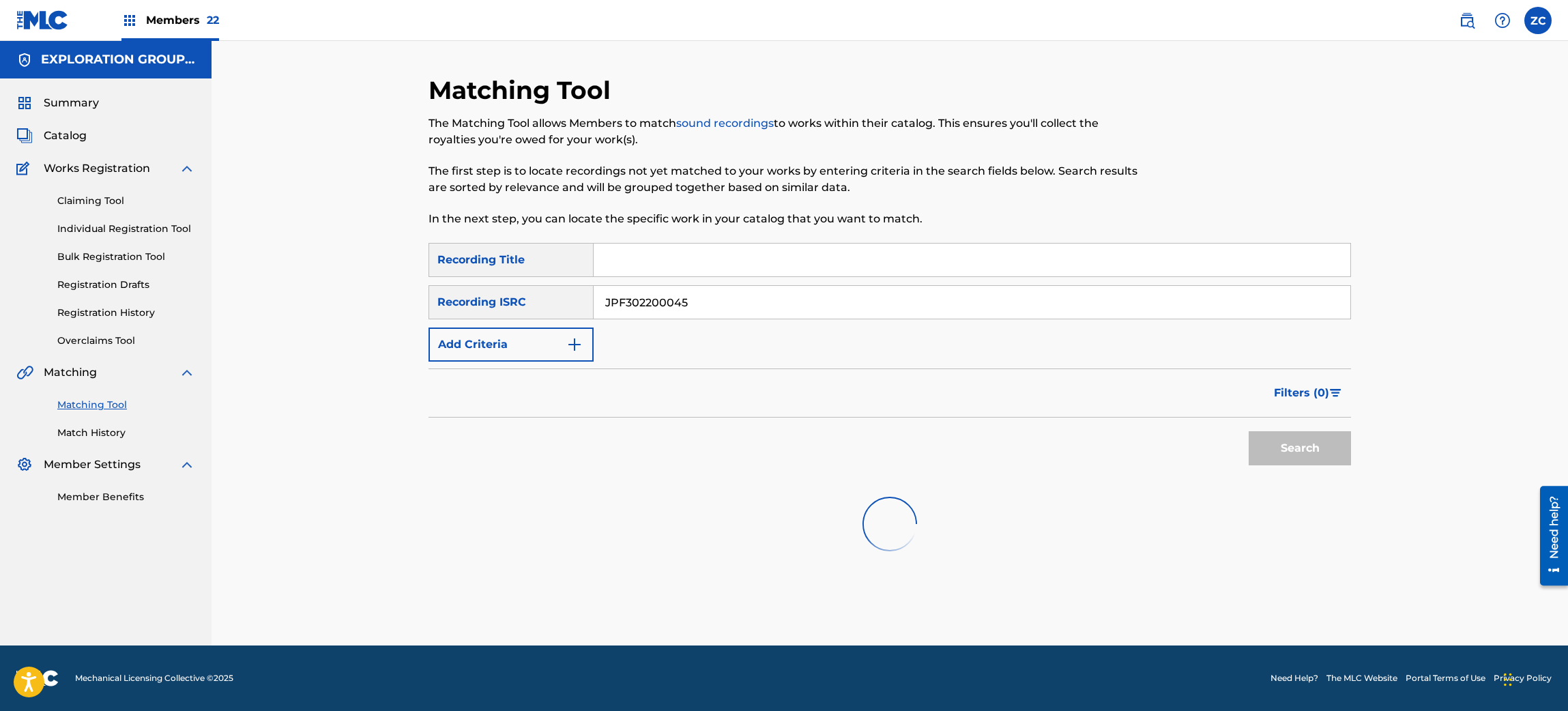
click at [1468, 372] on div "Matching Tool The Matching Tool allows Members to match sound recordings to wor…" at bounding box center [889, 343] width 1357 height 605
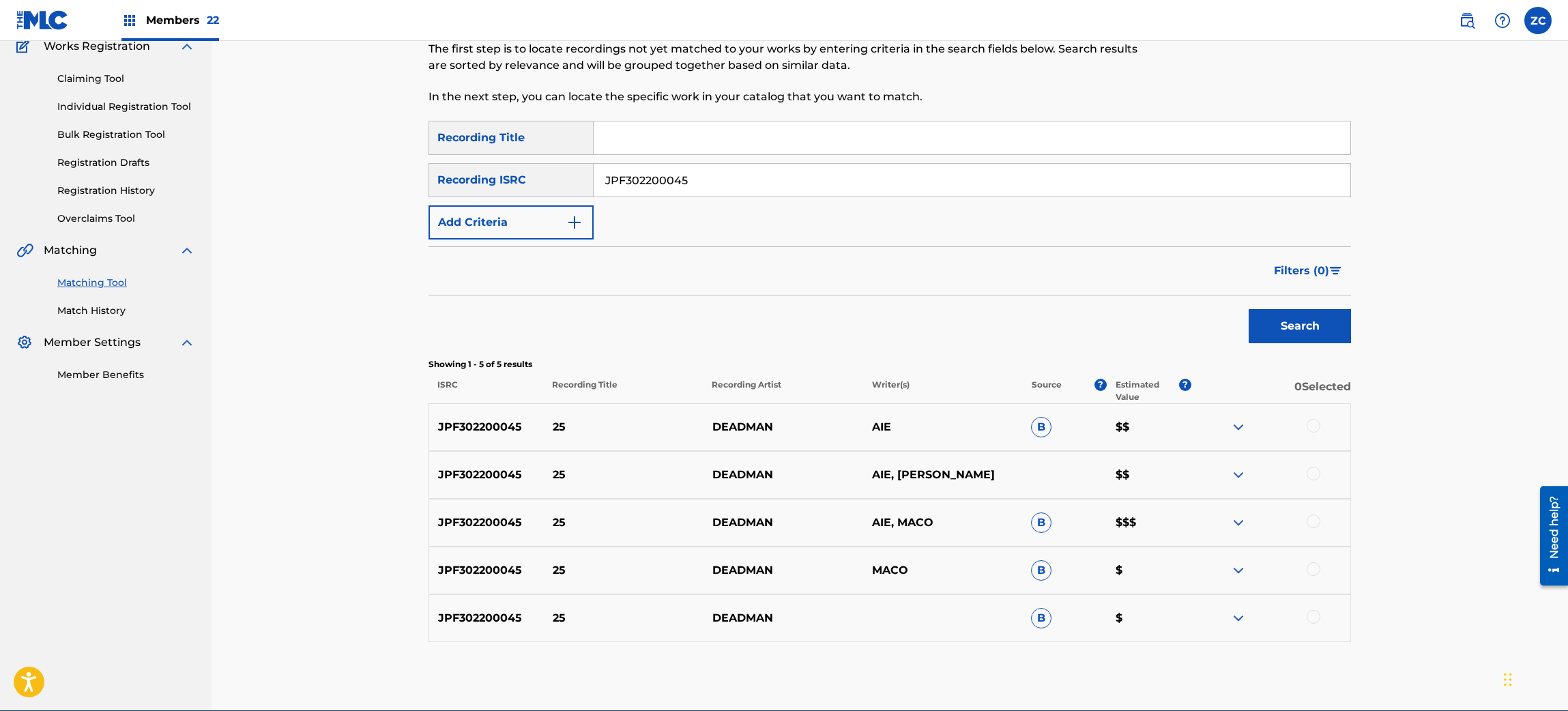
scroll to position [163, 0]
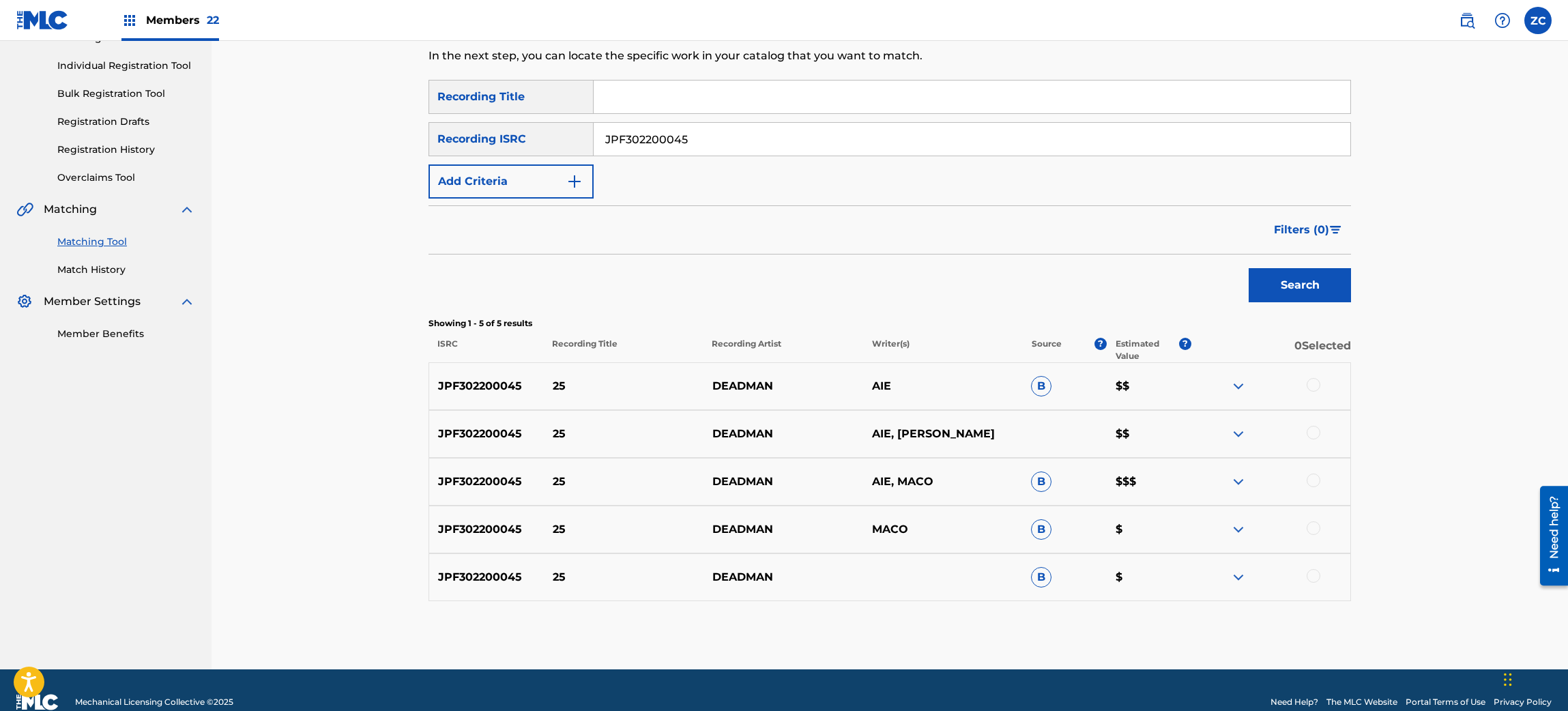
click at [1312, 384] on div at bounding box center [1314, 385] width 13 height 13
click at [1312, 428] on div at bounding box center [1314, 432] width 13 height 13
click at [1312, 478] on div at bounding box center [1314, 481] width 13 height 13
click at [1309, 531] on div at bounding box center [1314, 528] width 13 height 13
click at [1310, 573] on div at bounding box center [1314, 575] width 13 height 13
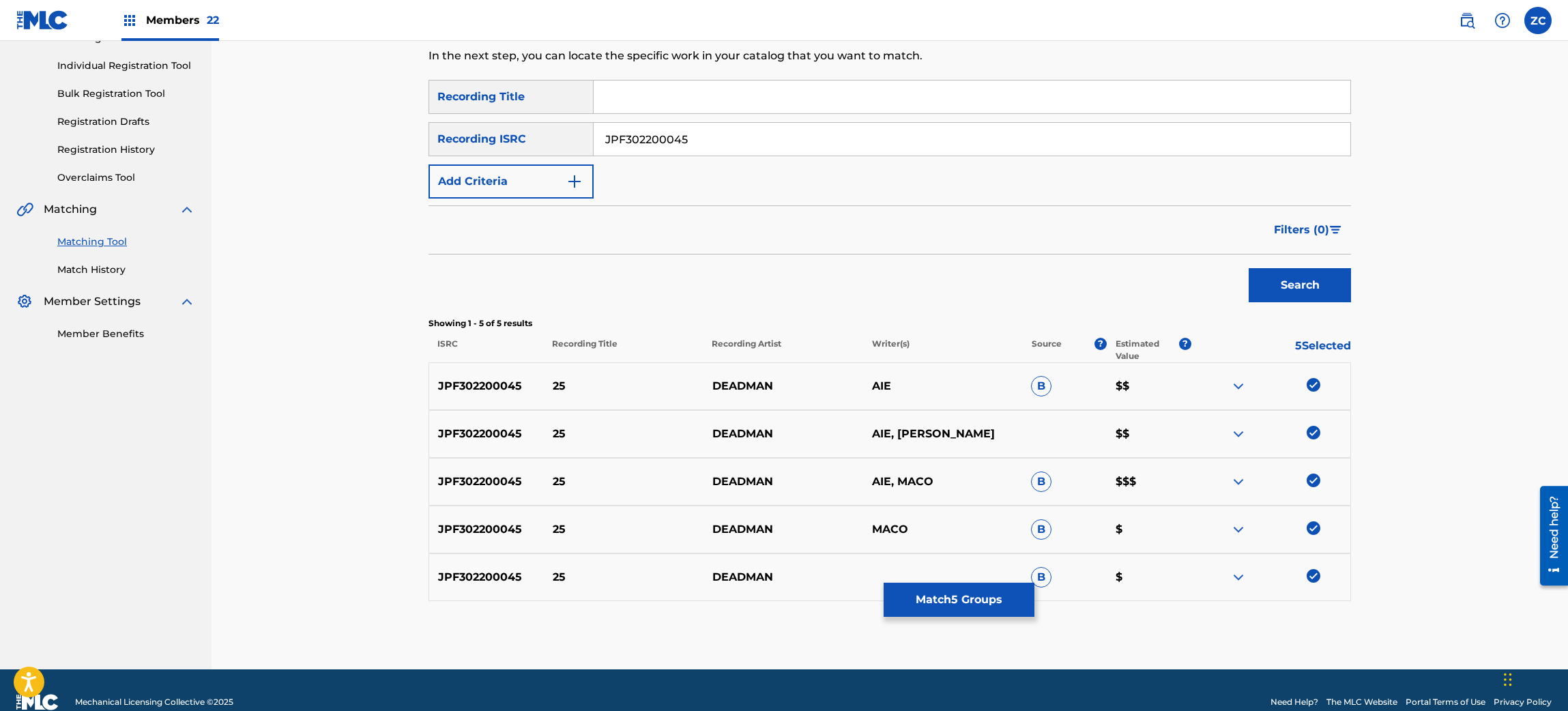
click at [947, 595] on button "Match 5 Groups" at bounding box center [958, 600] width 151 height 34
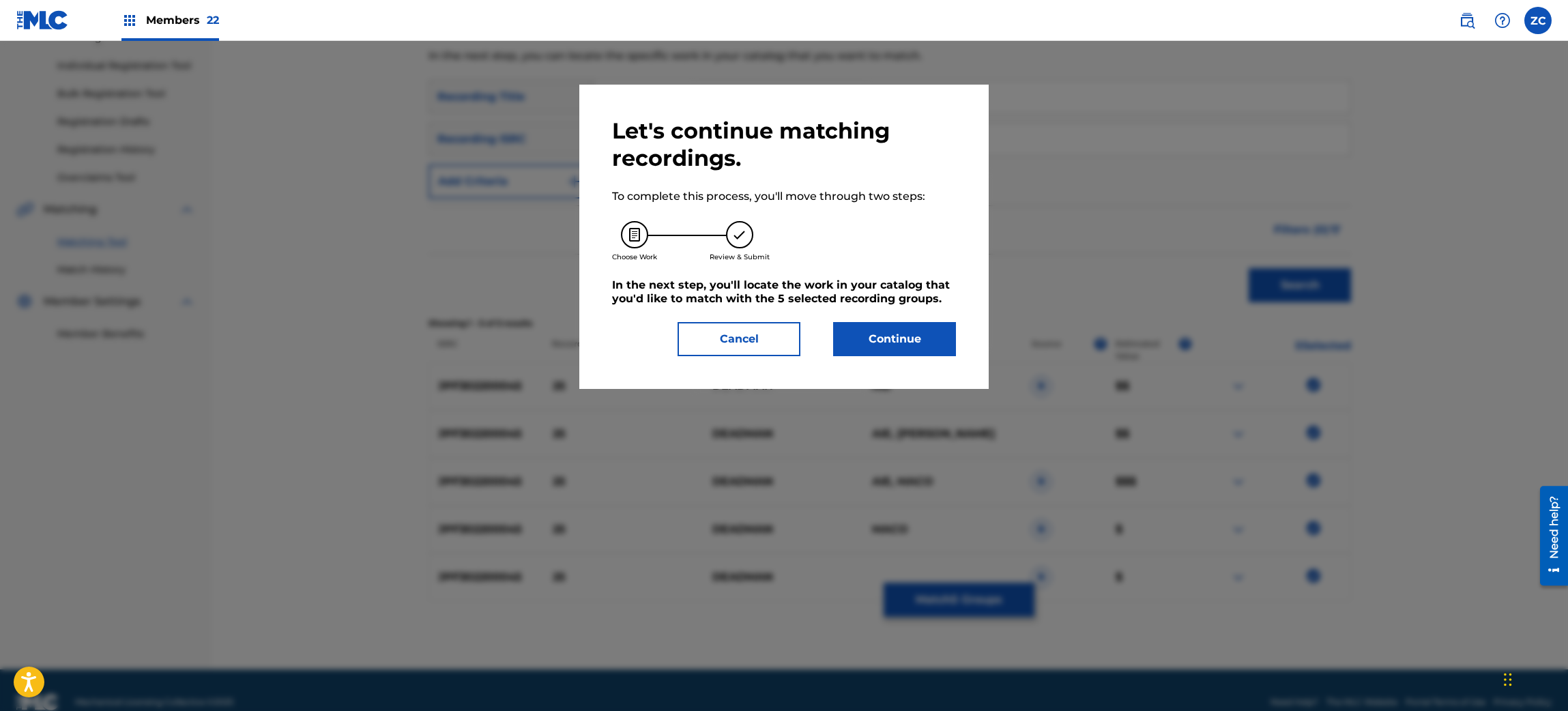
click at [910, 330] on button "Continue" at bounding box center [895, 339] width 123 height 34
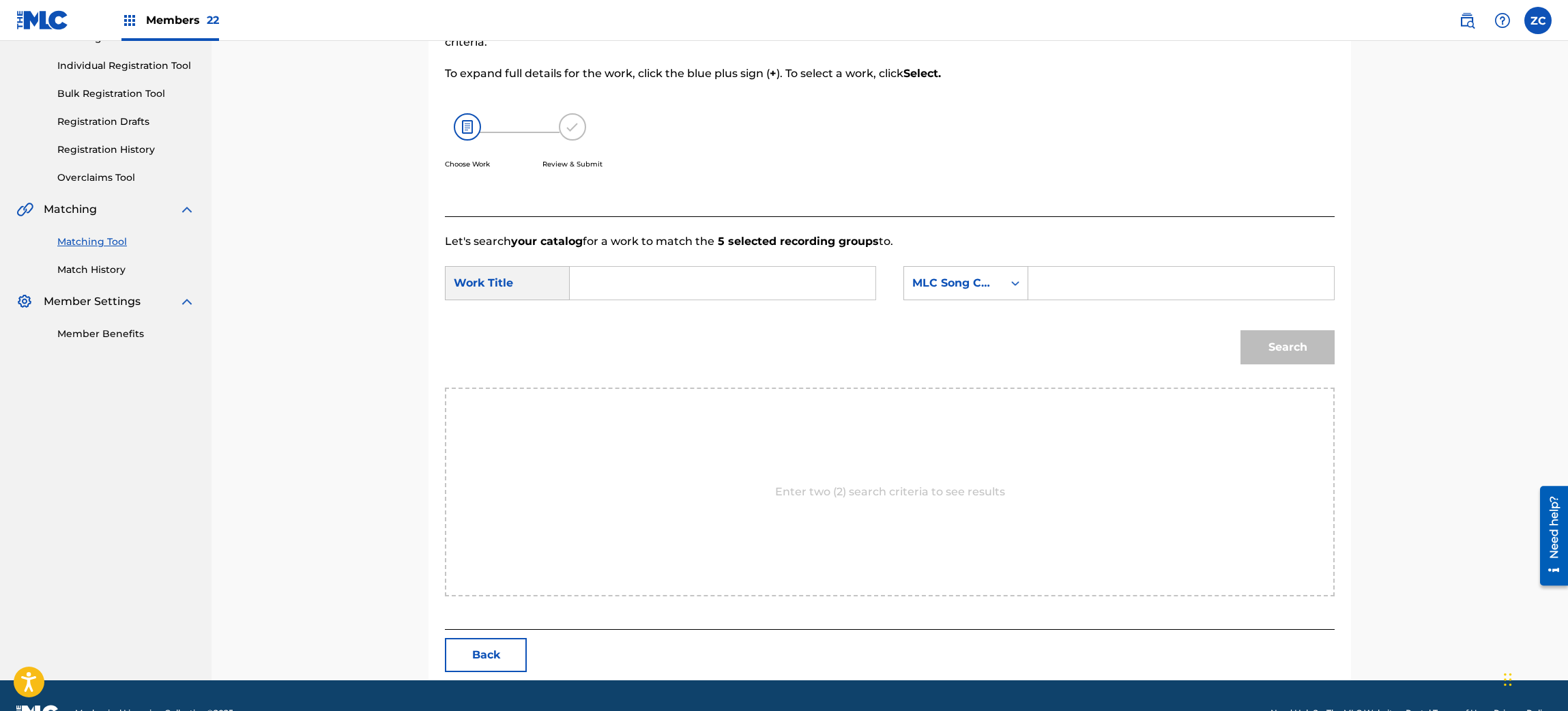
click at [742, 277] on input "Search Form" at bounding box center [722, 283] width 283 height 33
paste input "25 2M0XAO"
click at [650, 282] on input "25 2M0XAO" at bounding box center [722, 283] width 283 height 33
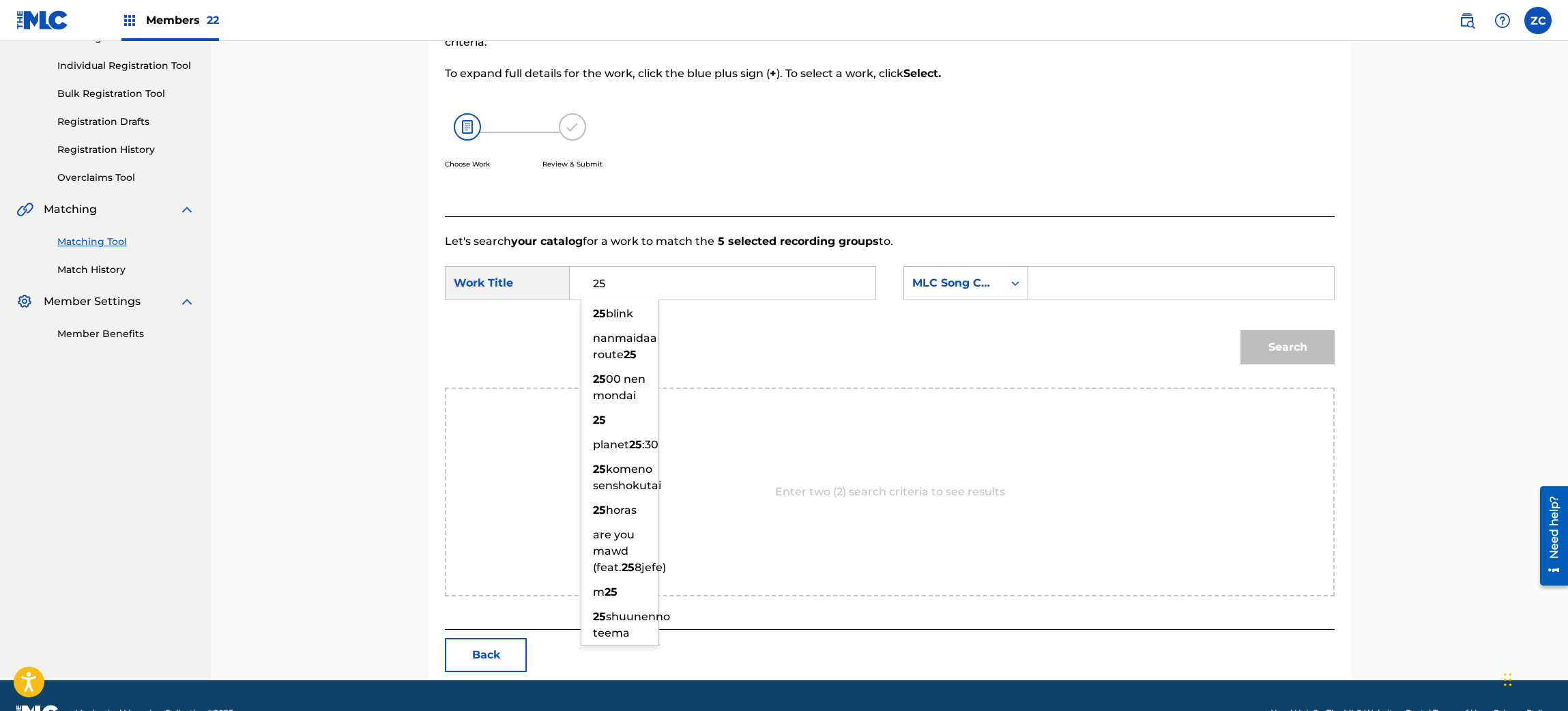
type input "25"
click at [1144, 274] on input "Search Form" at bounding box center [1181, 283] width 283 height 33
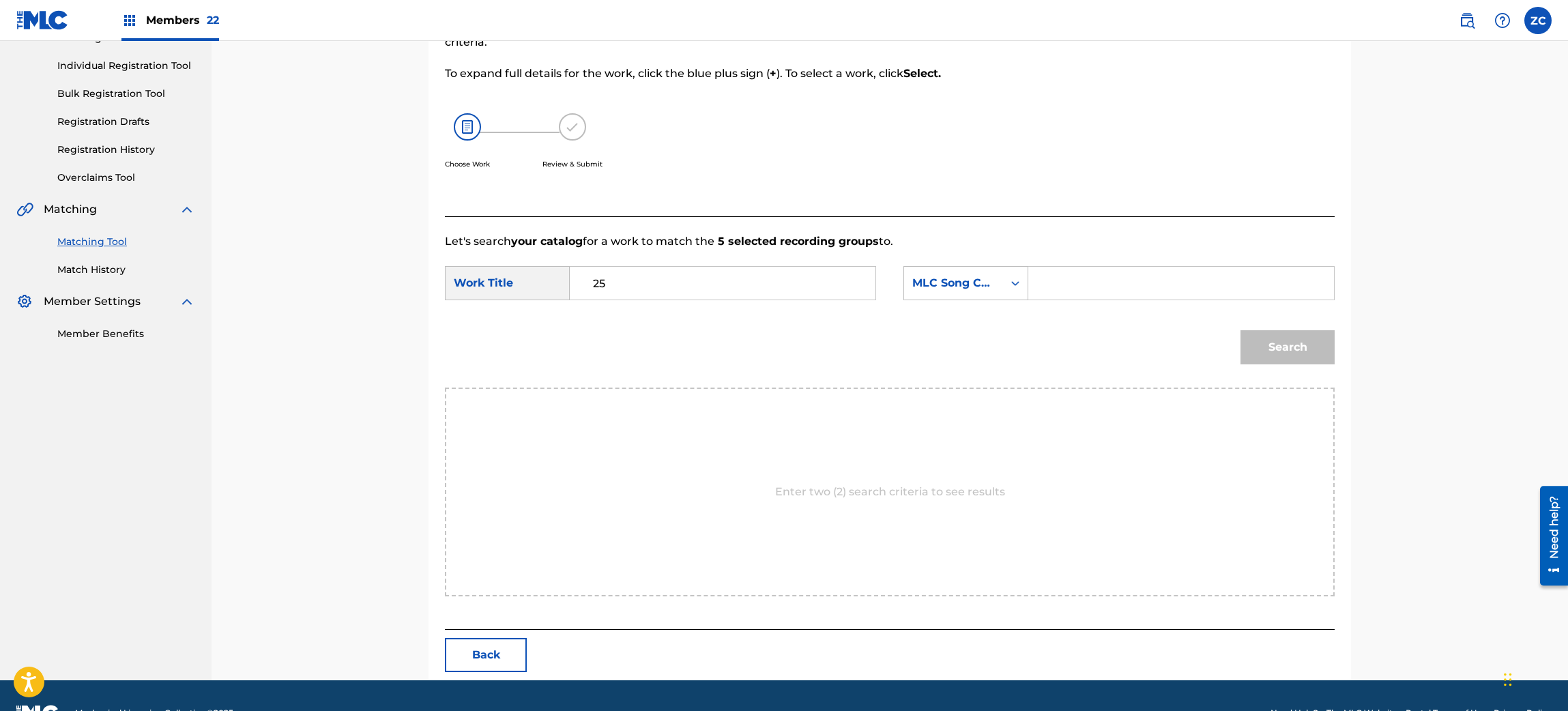
paste input "2M0XAO"
type input "2M0XAO"
click at [1299, 345] on button "Search" at bounding box center [1287, 347] width 94 height 34
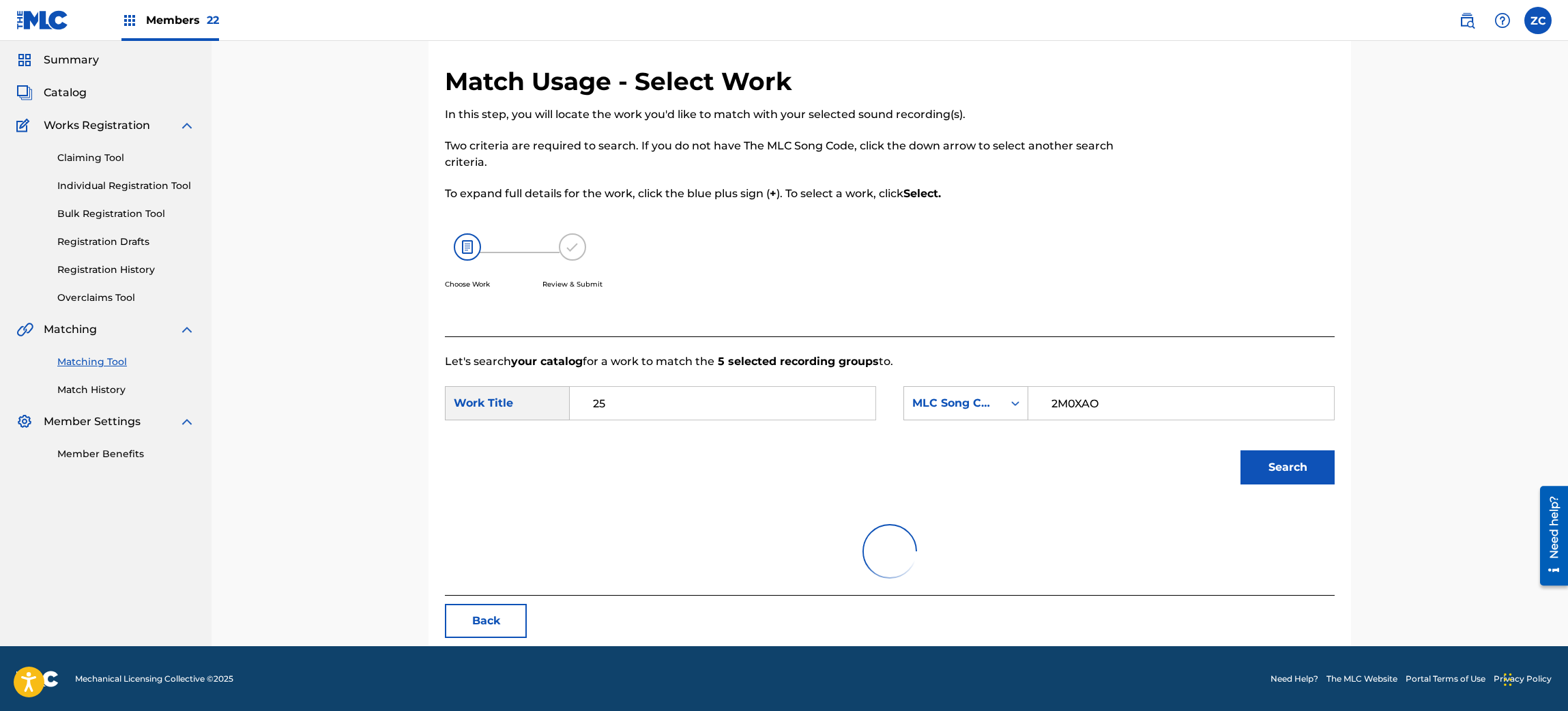
scroll to position [157, 0]
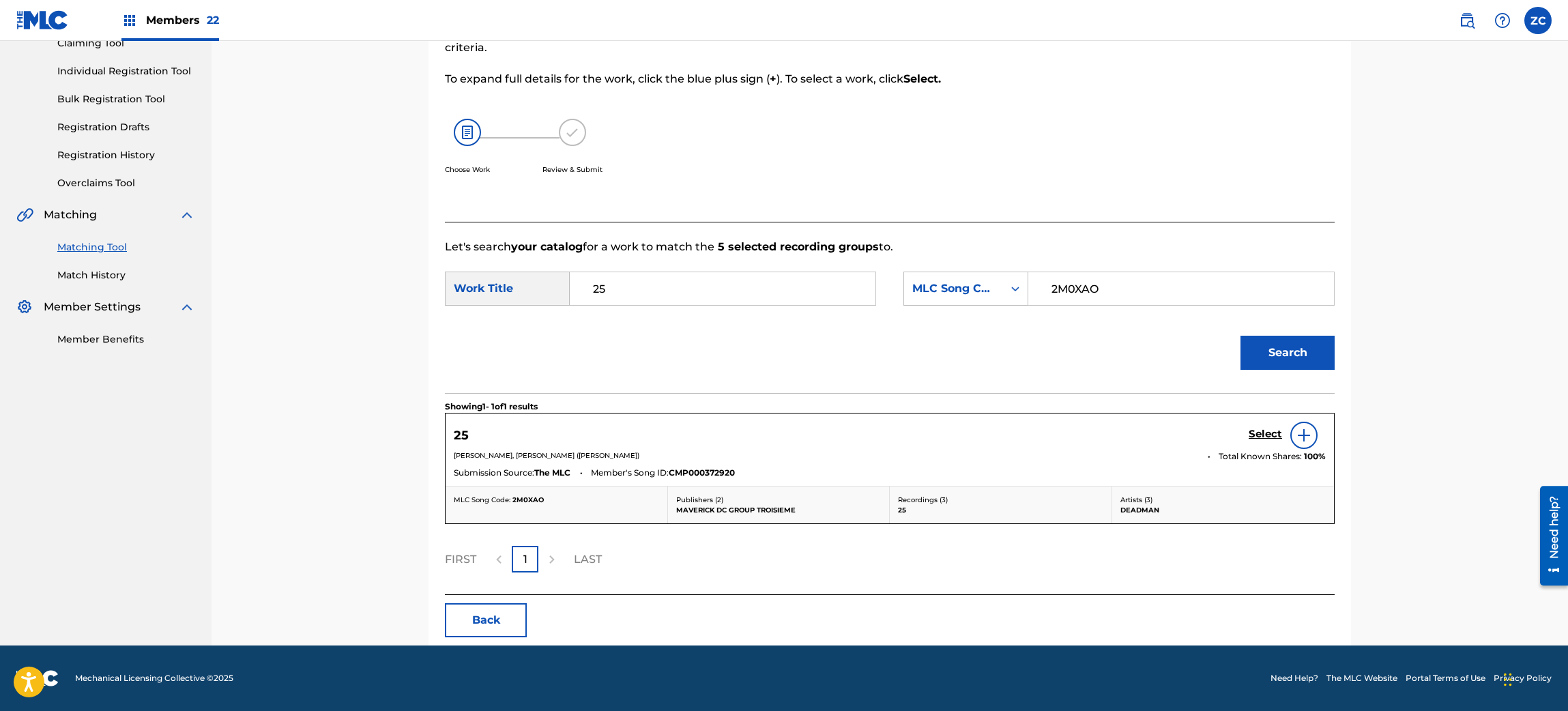
click at [1266, 430] on h5 "Select" at bounding box center [1265, 434] width 33 height 13
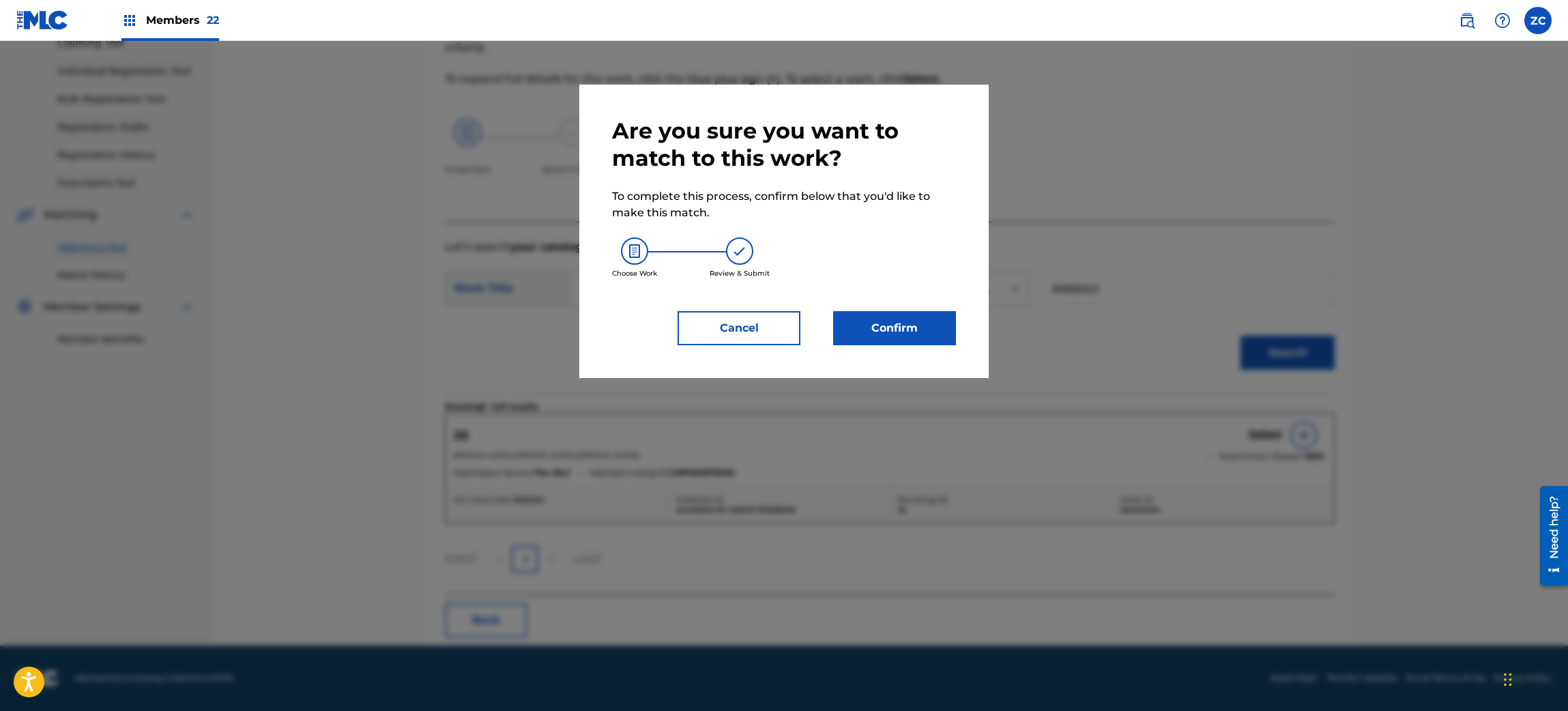
click at [903, 331] on button "Confirm" at bounding box center [895, 328] width 123 height 34
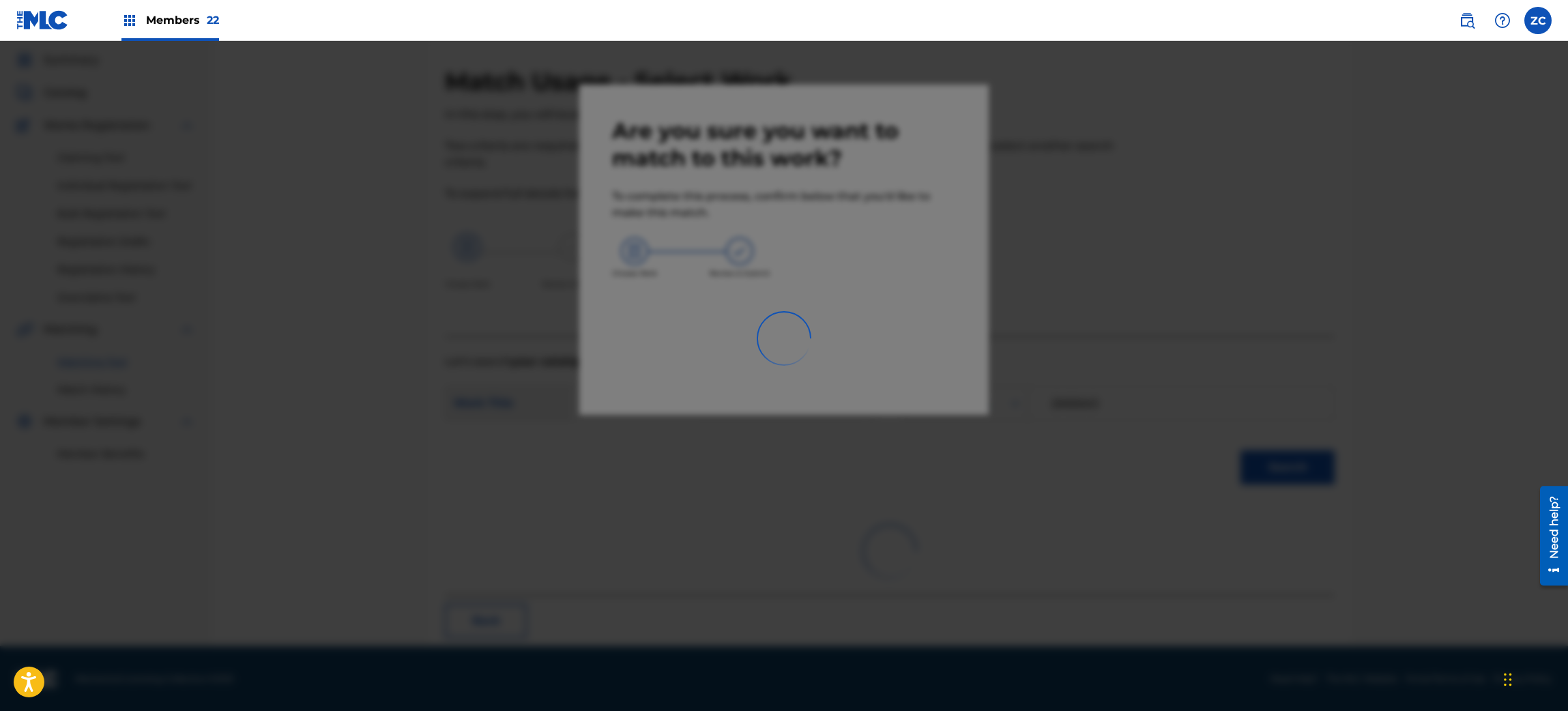
scroll to position [18, 0]
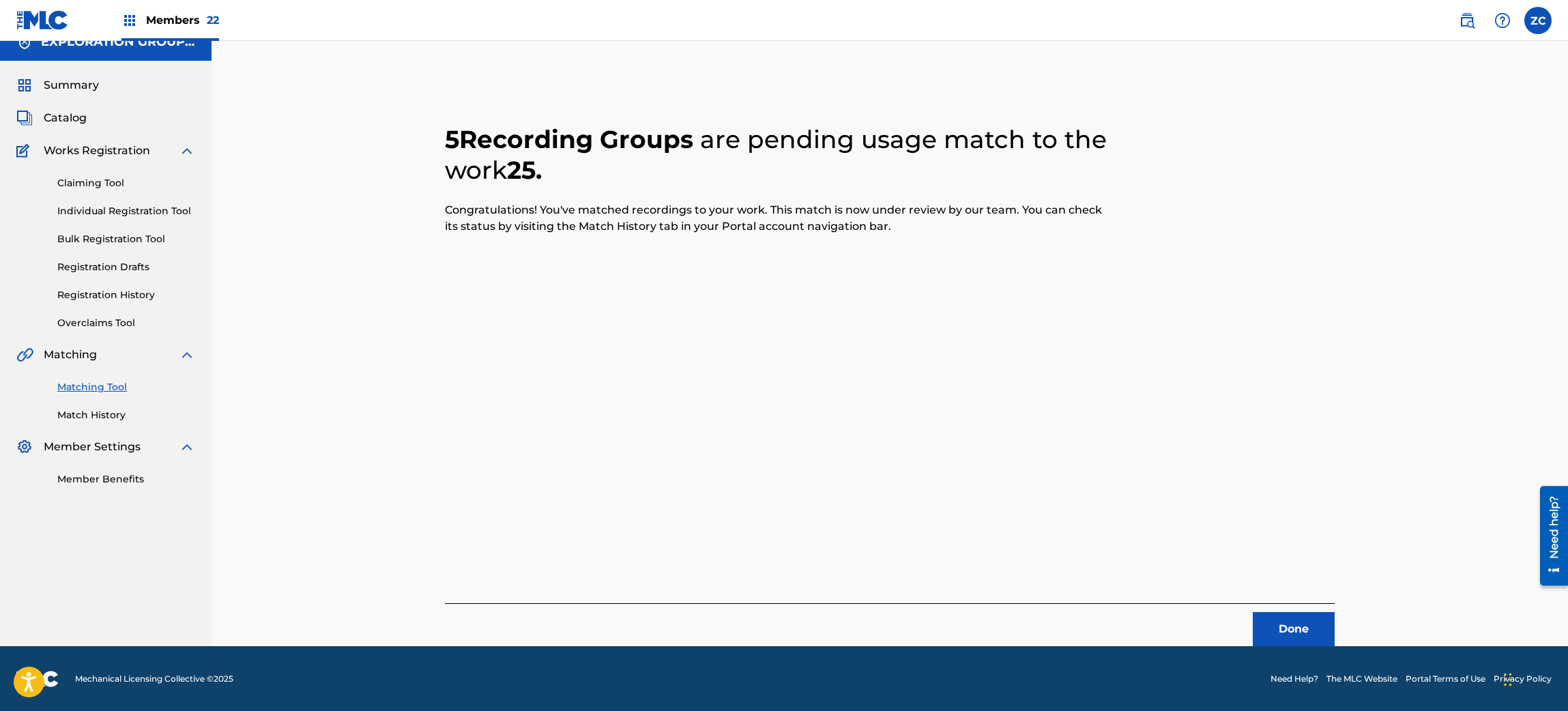
click at [1281, 615] on button "Done" at bounding box center [1294, 629] width 82 height 34
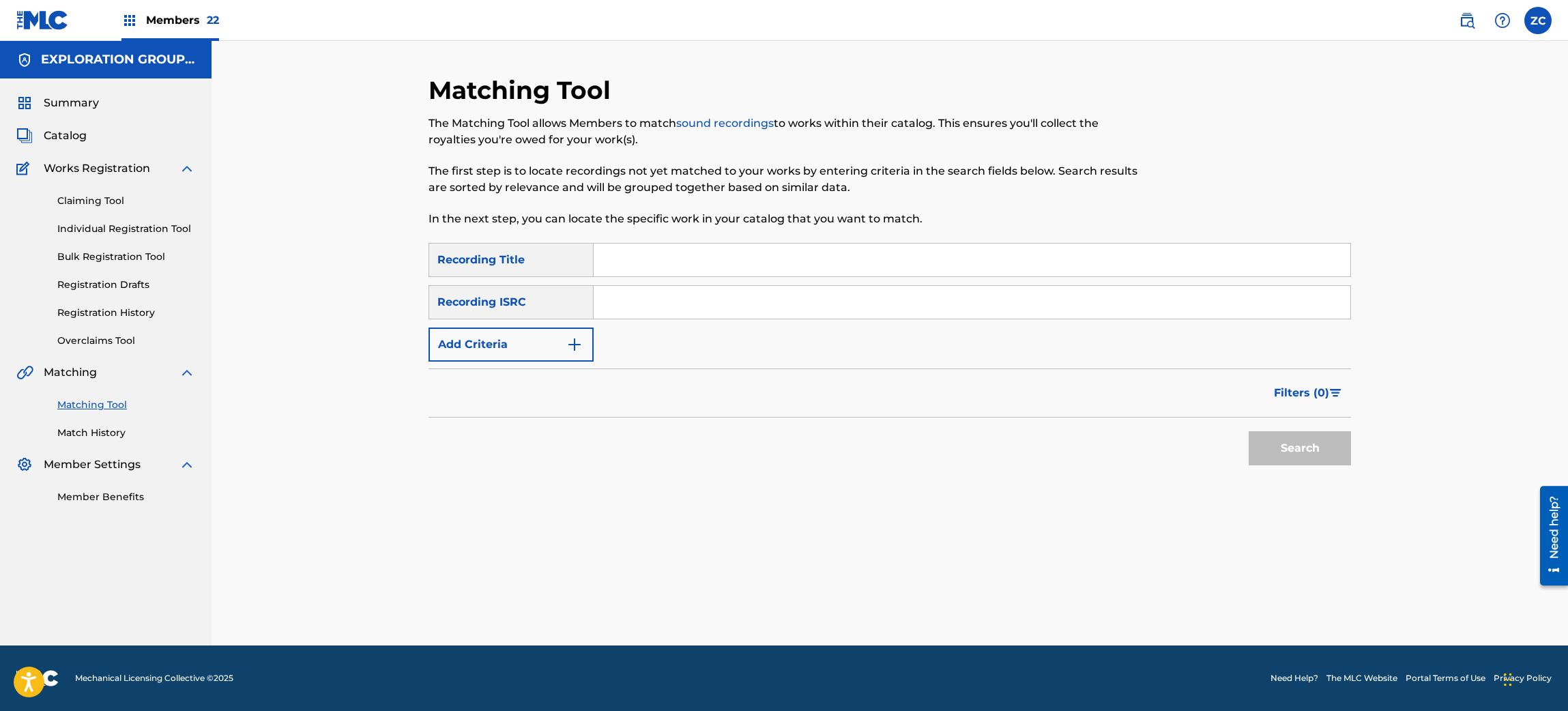
scroll to position [0, 0]
click at [840, 294] on input "Search Form" at bounding box center [972, 302] width 757 height 33
paste input "JPF302200033"
type input "JPF302200033"
click at [1332, 444] on button "Search" at bounding box center [1300, 448] width 102 height 34
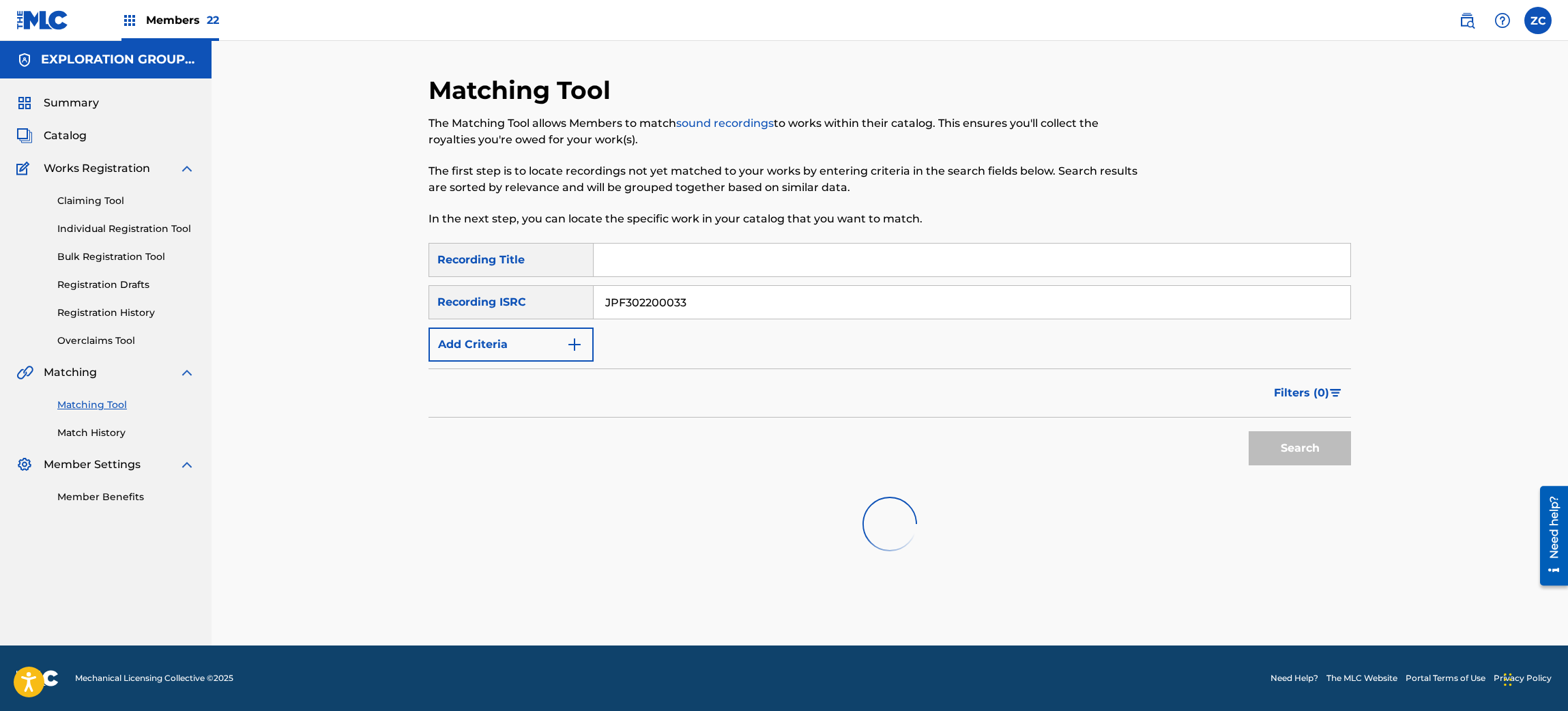
click at [1492, 388] on div "Matching Tool The Matching Tool allows Members to match sound recordings to wor…" at bounding box center [889, 343] width 1357 height 605
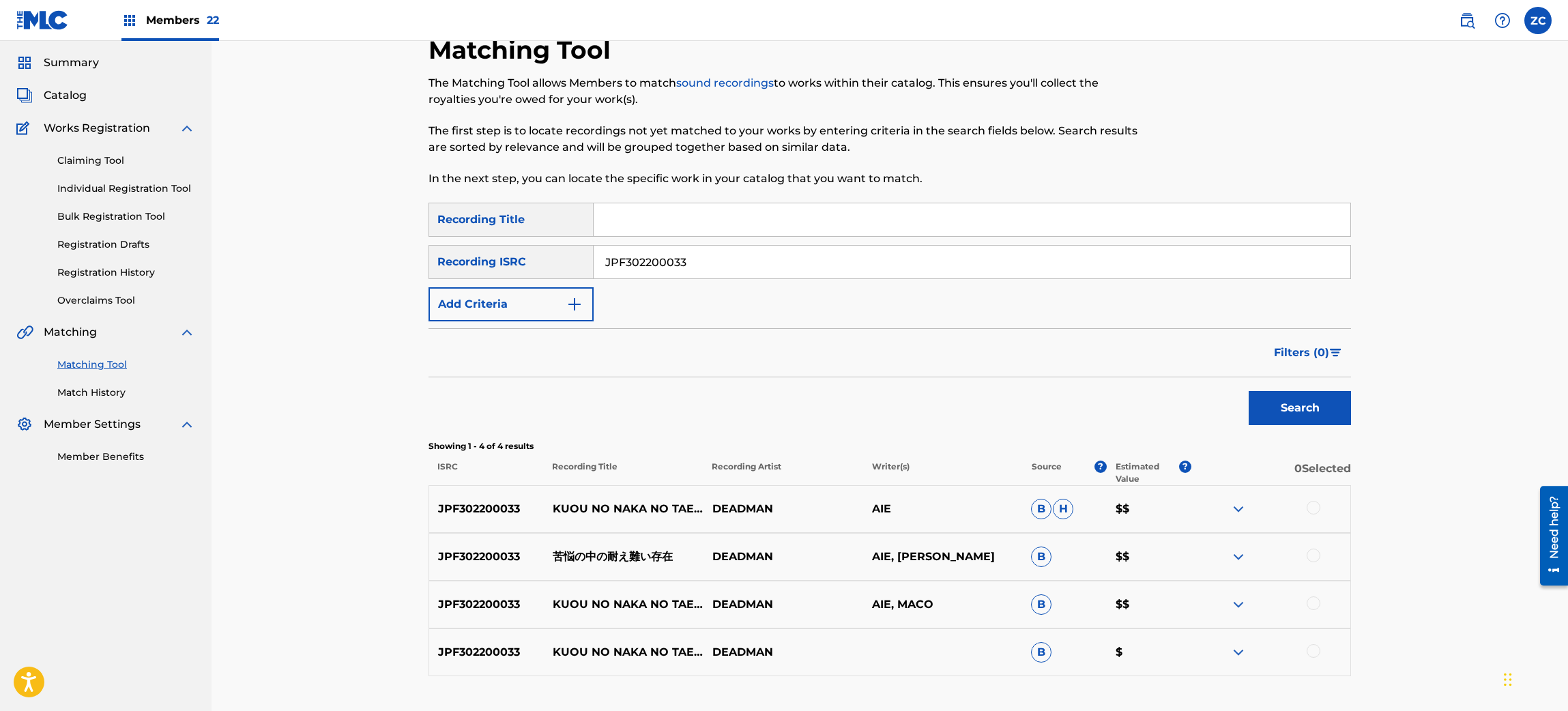
scroll to position [137, 0]
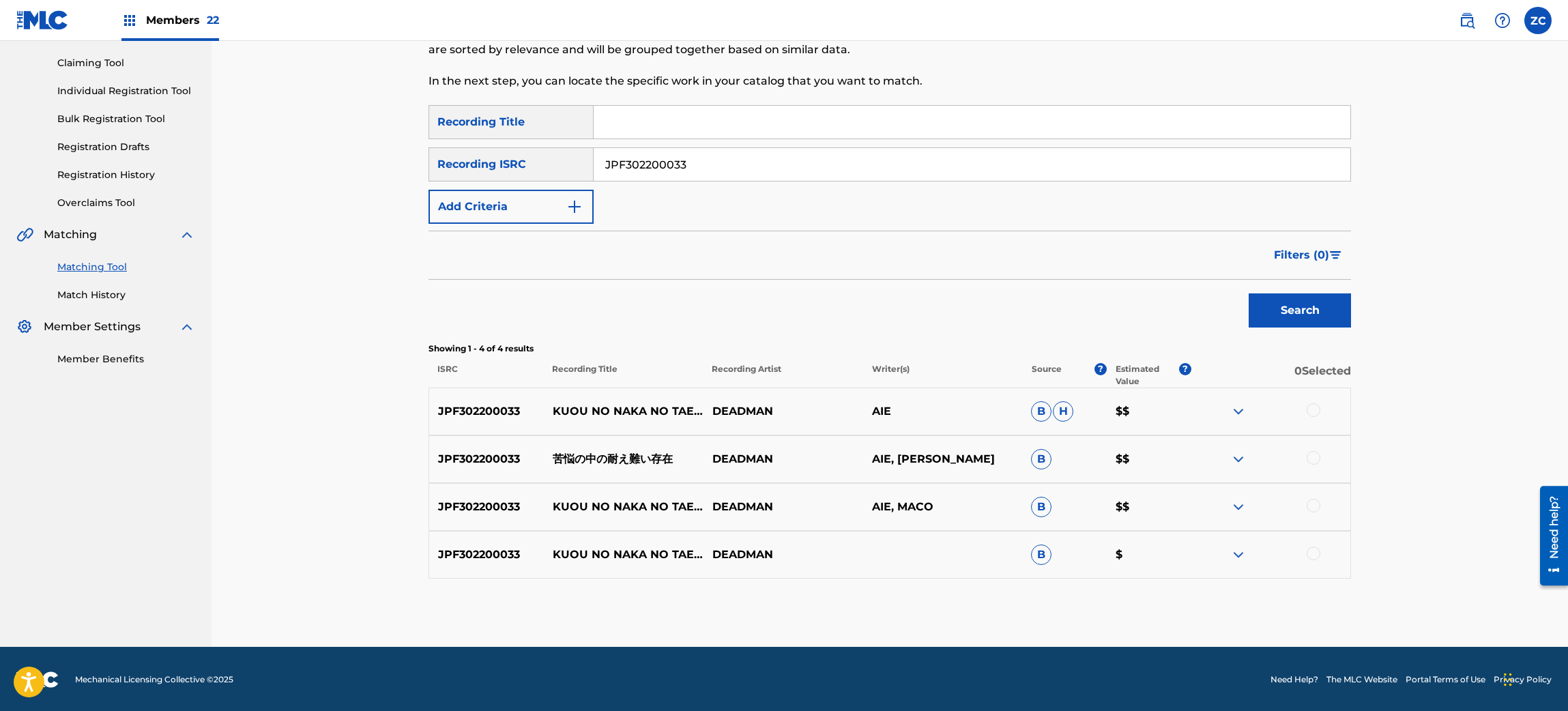
click at [1311, 411] on div at bounding box center [1314, 410] width 13 height 13
click at [1309, 458] on div at bounding box center [1314, 458] width 13 height 13
click at [1310, 505] on div at bounding box center [1314, 505] width 13 height 13
click at [1315, 555] on div at bounding box center [1314, 554] width 13 height 13
click at [941, 592] on button "Match 4 Groups" at bounding box center [958, 600] width 151 height 34
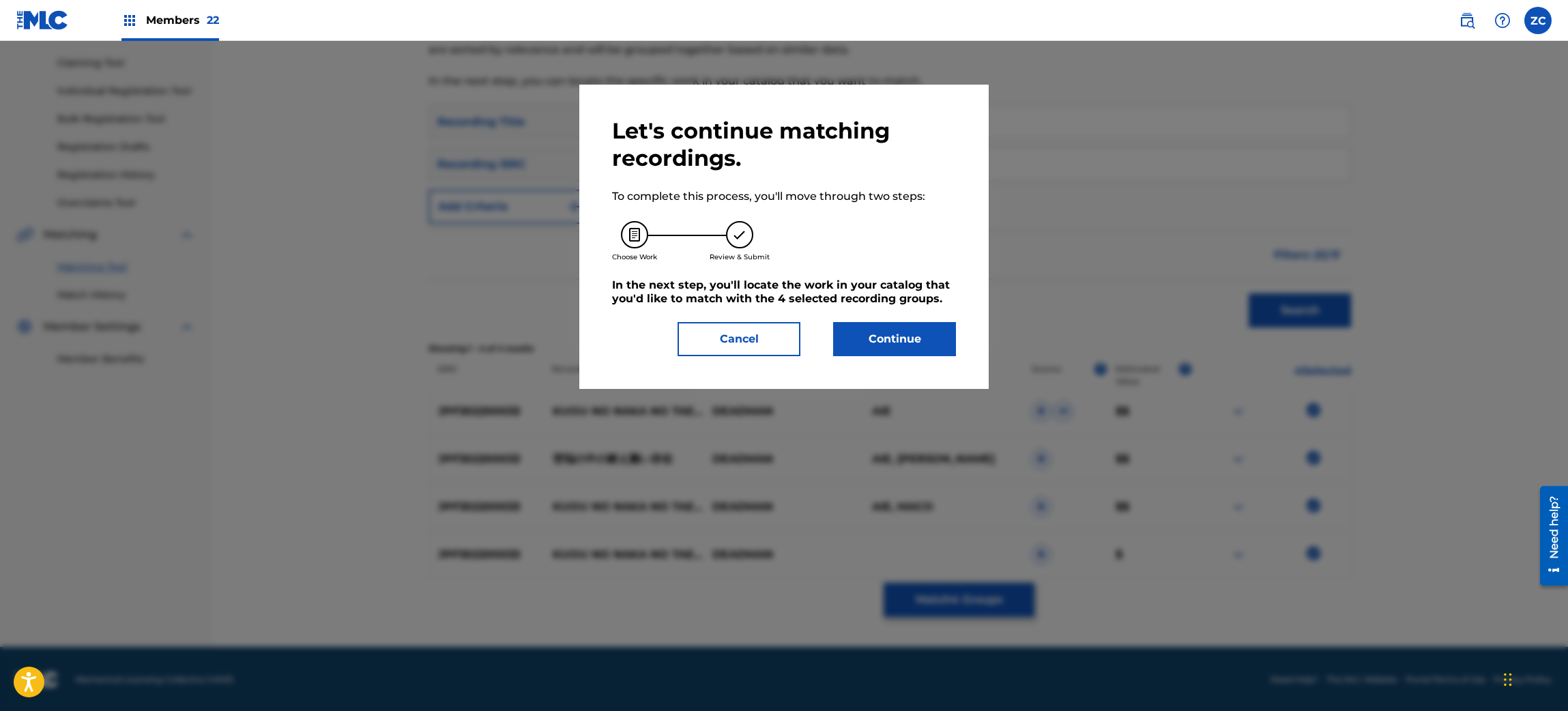
click at [935, 341] on button "Continue" at bounding box center [895, 339] width 123 height 34
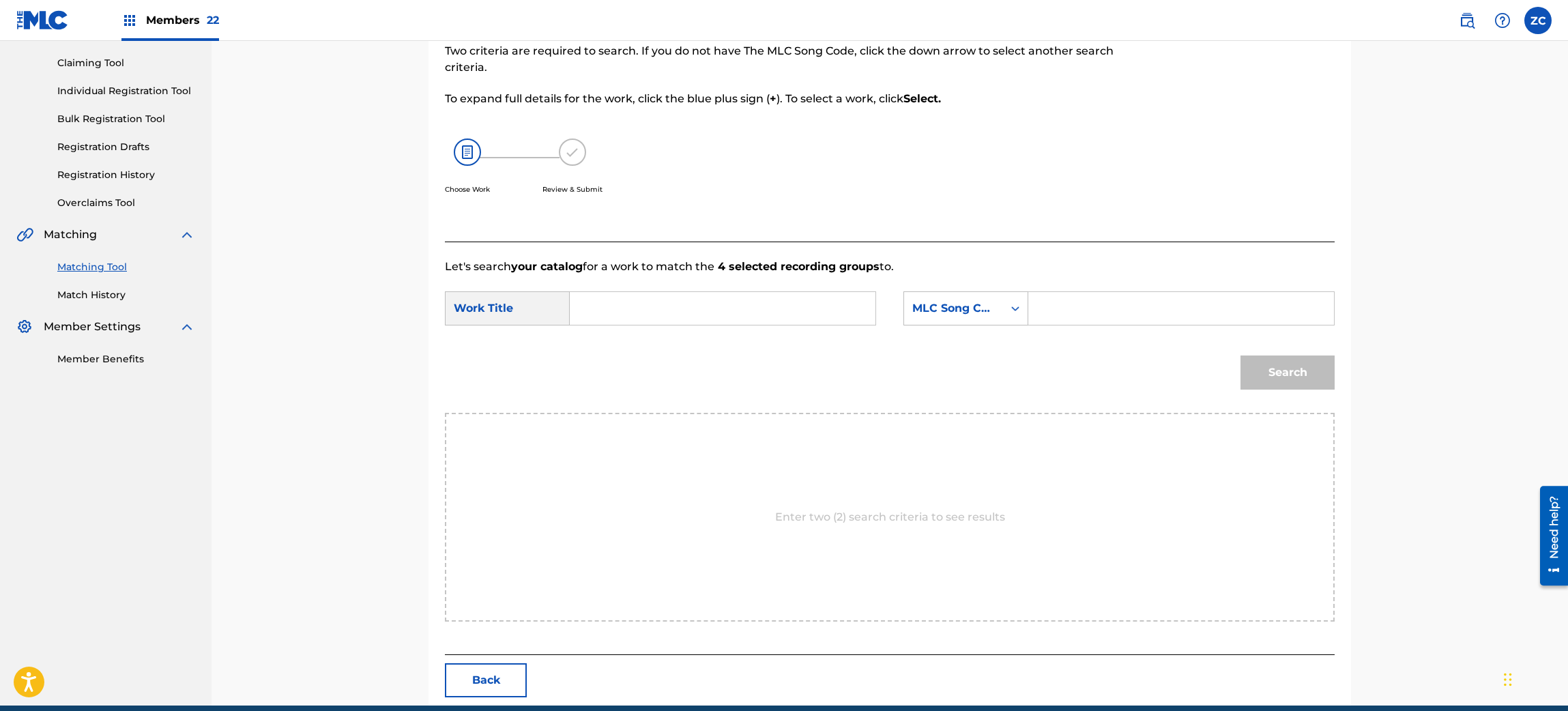
click at [865, 286] on form "SearchWithCriteria3a215a54-966c-4704-82c7-4bc3b3e6327e Work Title SearchWithCri…" at bounding box center [889, 343] width 890 height 137
click at [763, 319] on input "Search Form" at bounding box center [722, 308] width 283 height 33
paste input "[PERSON_NAME] Taegatai Sonzai KJ2HD2"
click at [832, 309] on input "[PERSON_NAME] Taegatai Sonzai KJ2HD2" at bounding box center [722, 308] width 283 height 33
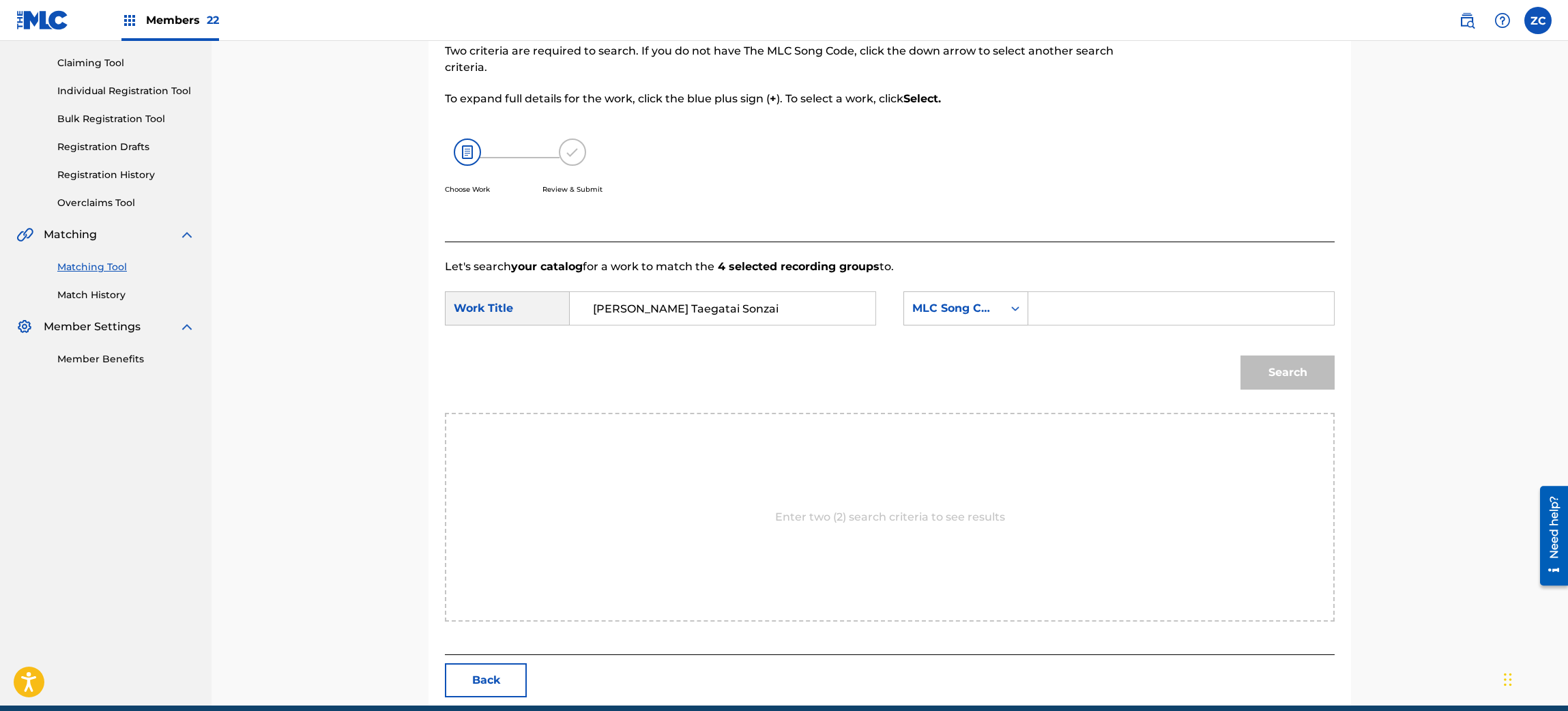
type input "[PERSON_NAME] Taegatai Sonzai"
click at [1072, 306] on input "Search Form" at bounding box center [1181, 308] width 283 height 33
paste input "KJ2HD2"
type input "KJ2HD2"
click at [1297, 382] on button "Search" at bounding box center [1287, 373] width 94 height 34
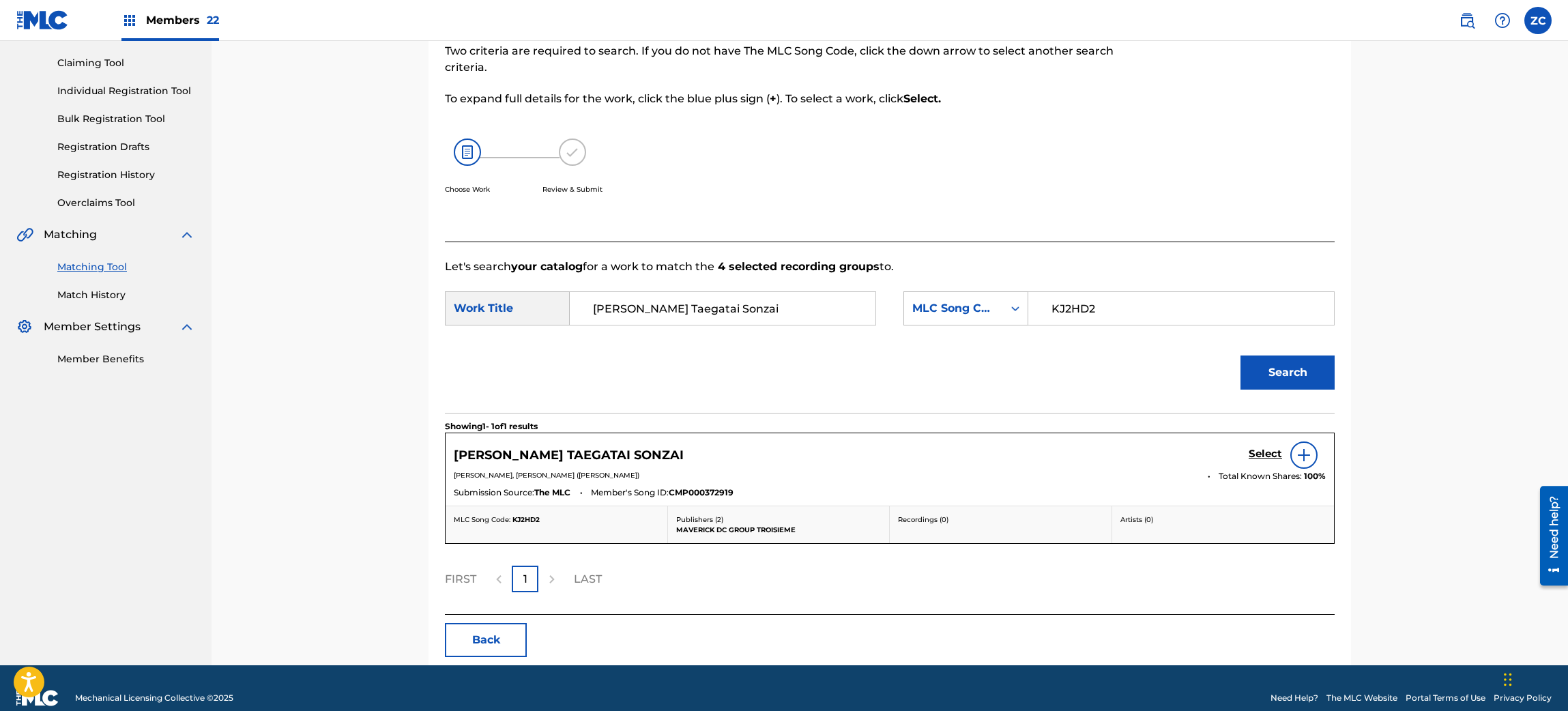
click at [1267, 453] on h5 "Select" at bounding box center [1265, 454] width 33 height 13
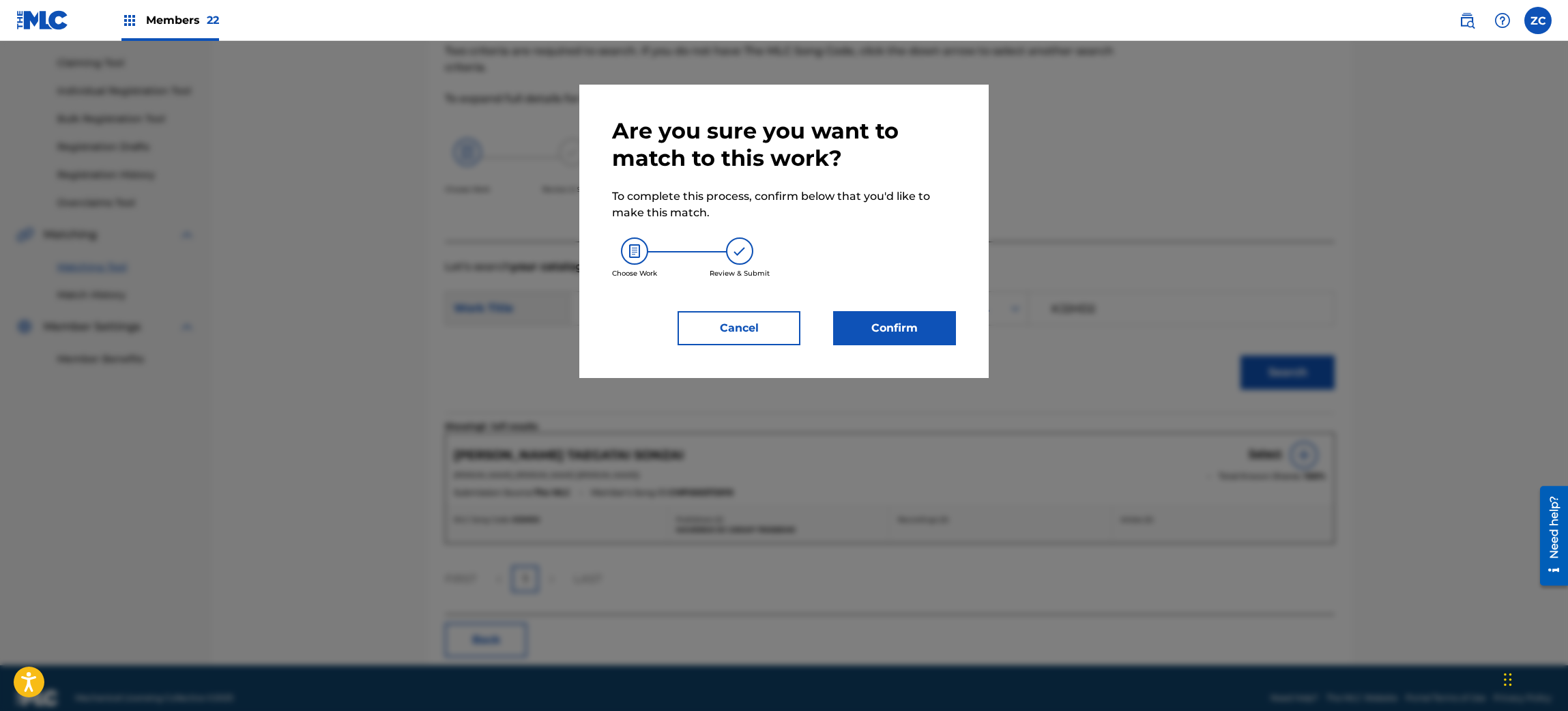
click at [898, 319] on button "Confirm" at bounding box center [895, 328] width 123 height 34
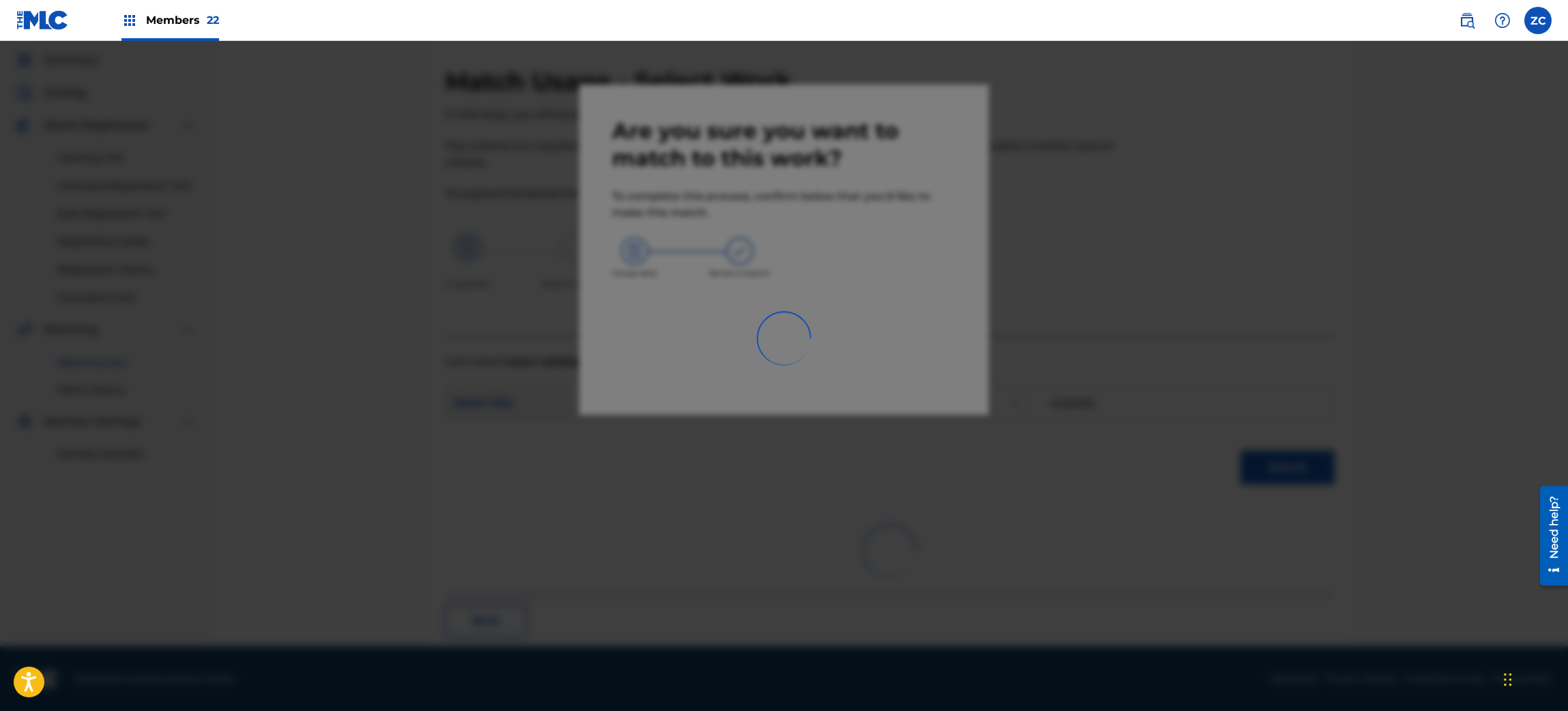
scroll to position [18, 0]
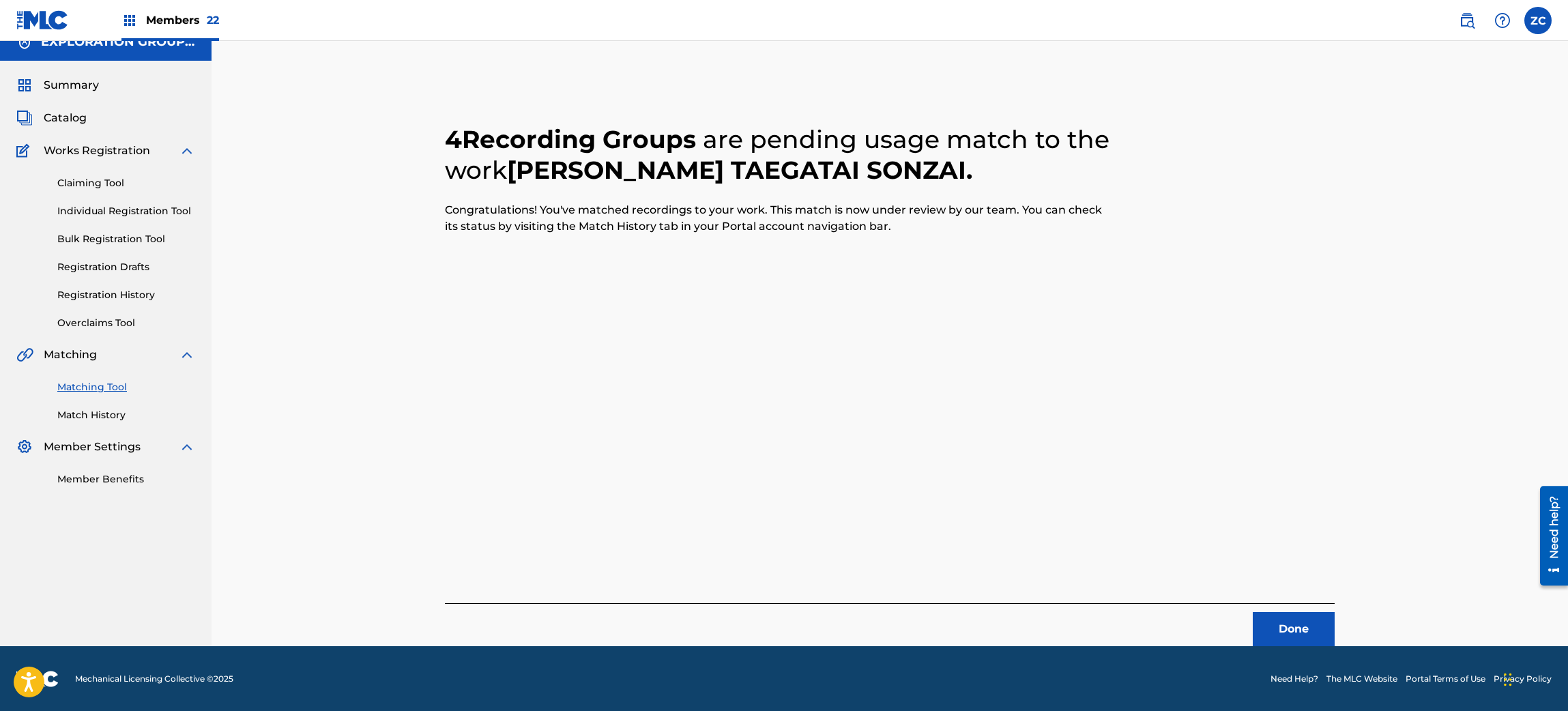
click at [1300, 639] on button "Done" at bounding box center [1294, 629] width 82 height 34
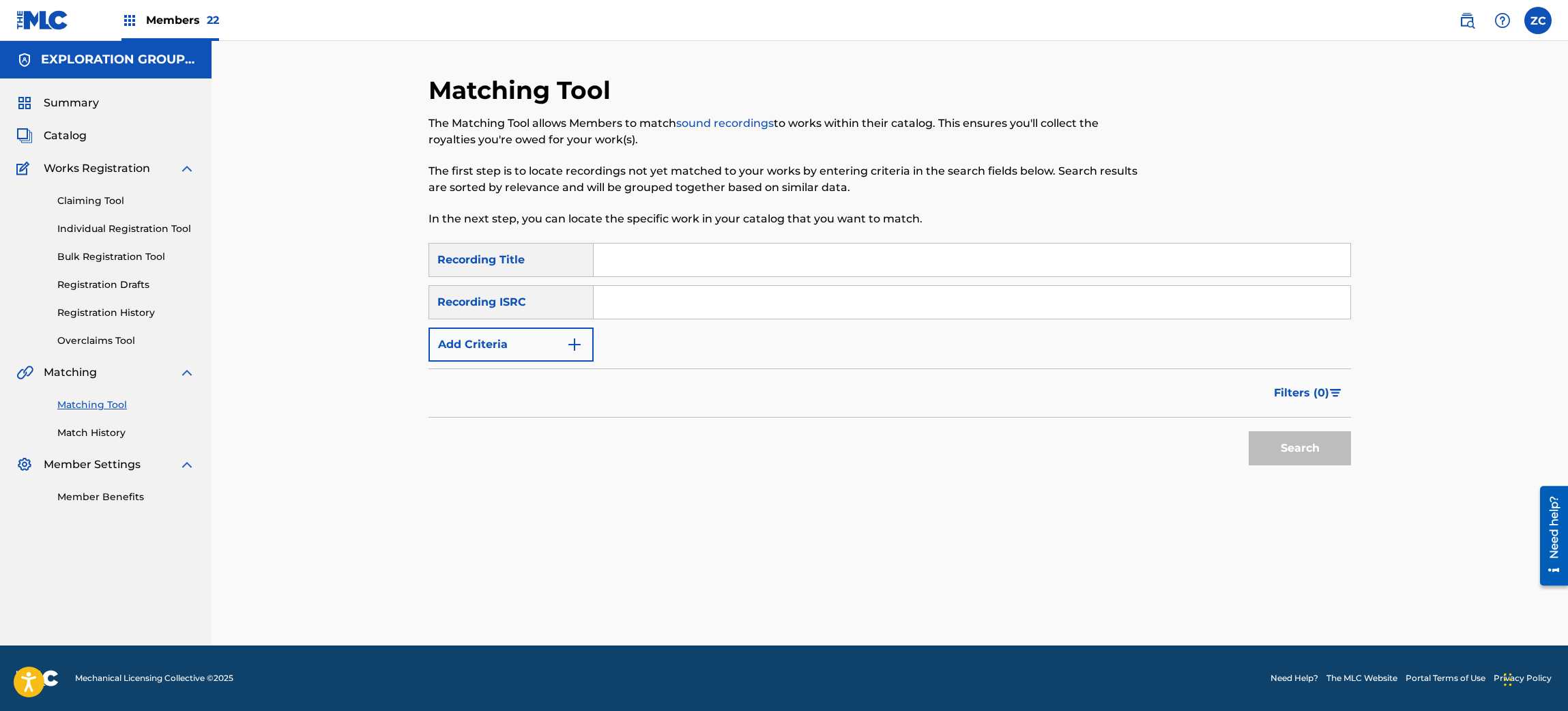
scroll to position [0, 0]
click at [1025, 294] on input "Search Form" at bounding box center [972, 302] width 757 height 33
paste input "JPF302200031"
type input "JPF302200031"
click at [1305, 441] on button "Search" at bounding box center [1300, 448] width 102 height 34
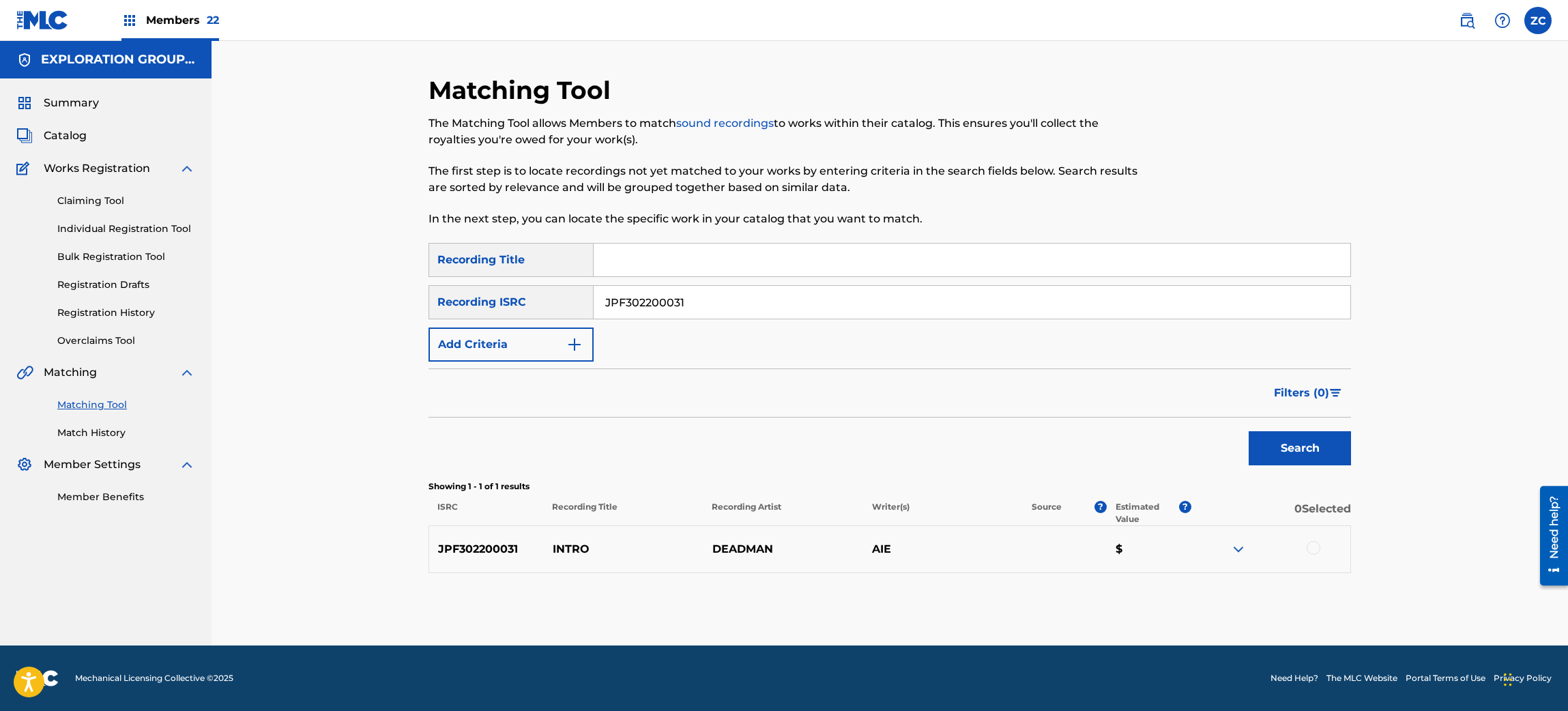
click at [1311, 548] on div at bounding box center [1314, 548] width 13 height 13
click at [951, 595] on button "Match 1 Group" at bounding box center [958, 600] width 151 height 34
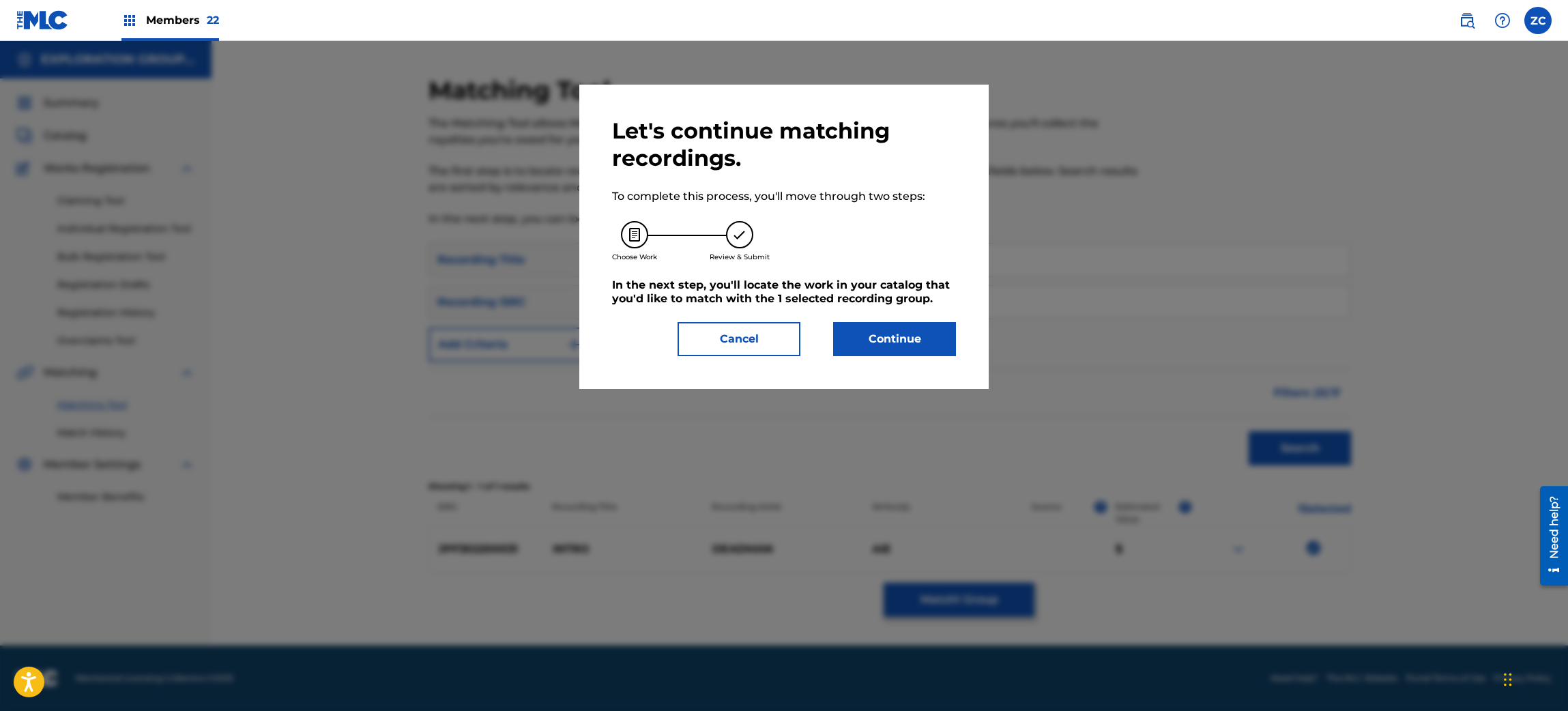
click at [910, 342] on button "Continue" at bounding box center [895, 339] width 123 height 34
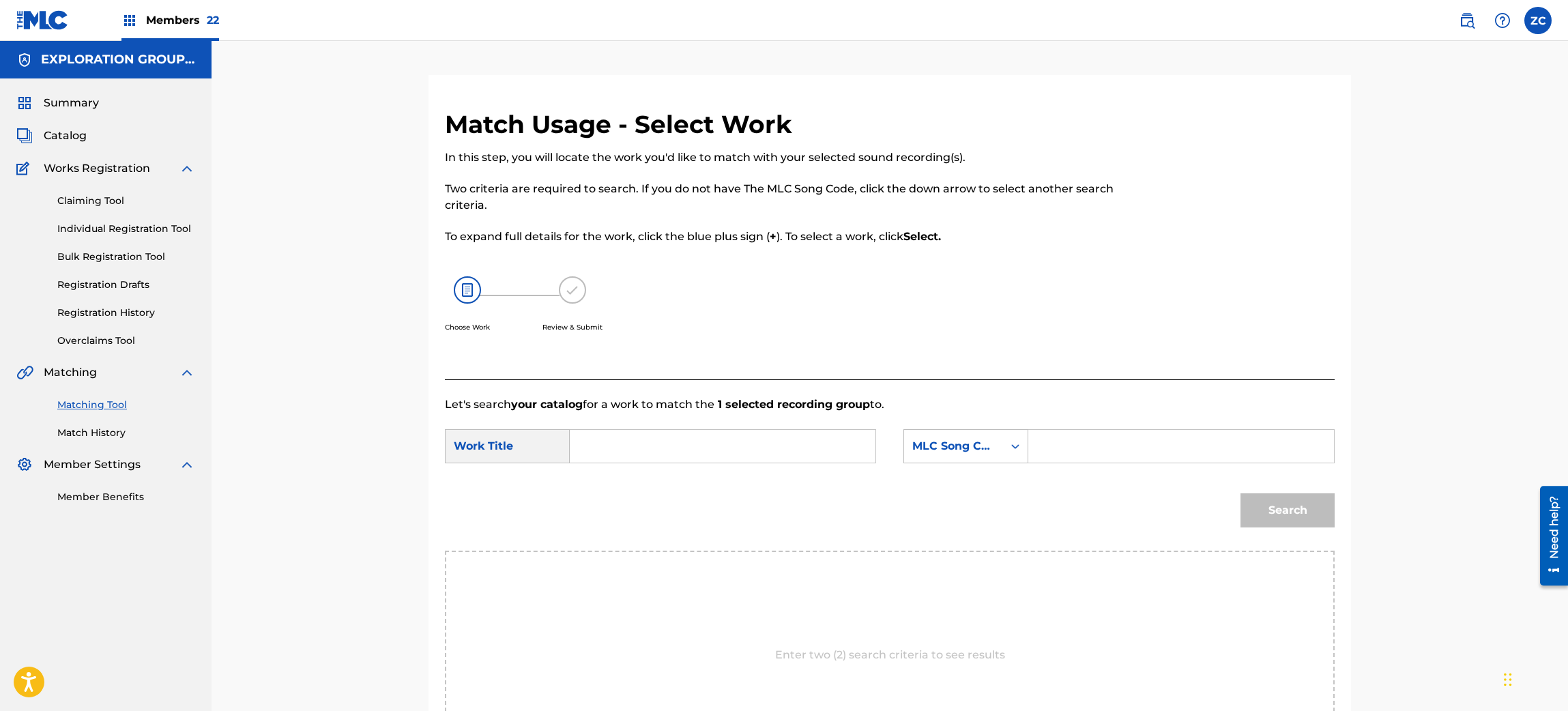
click at [762, 430] on input "Search Form" at bounding box center [722, 447] width 283 height 33
paste input "Intro I36FHF"
click at [657, 430] on input "Intro I36FHF" at bounding box center [722, 447] width 283 height 33
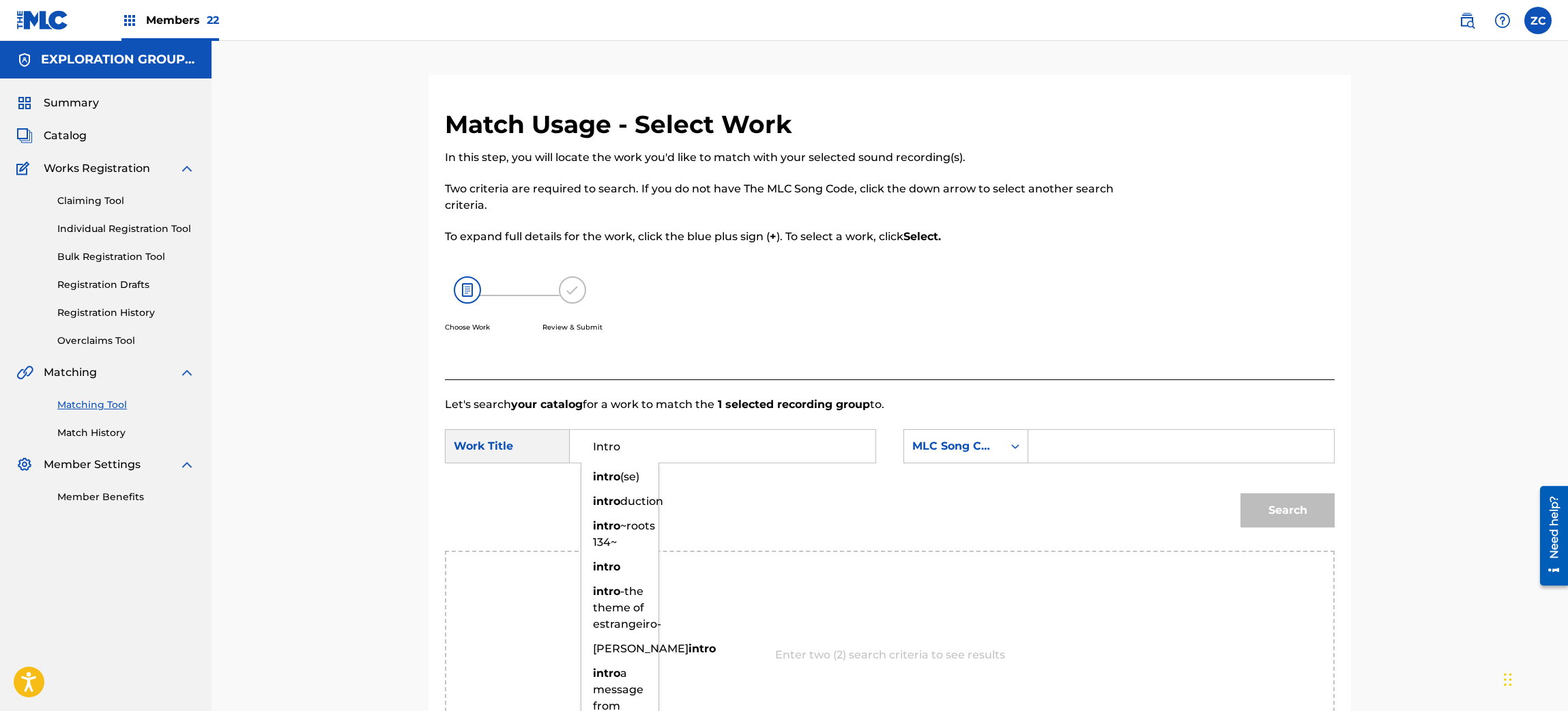
type input "Intro"
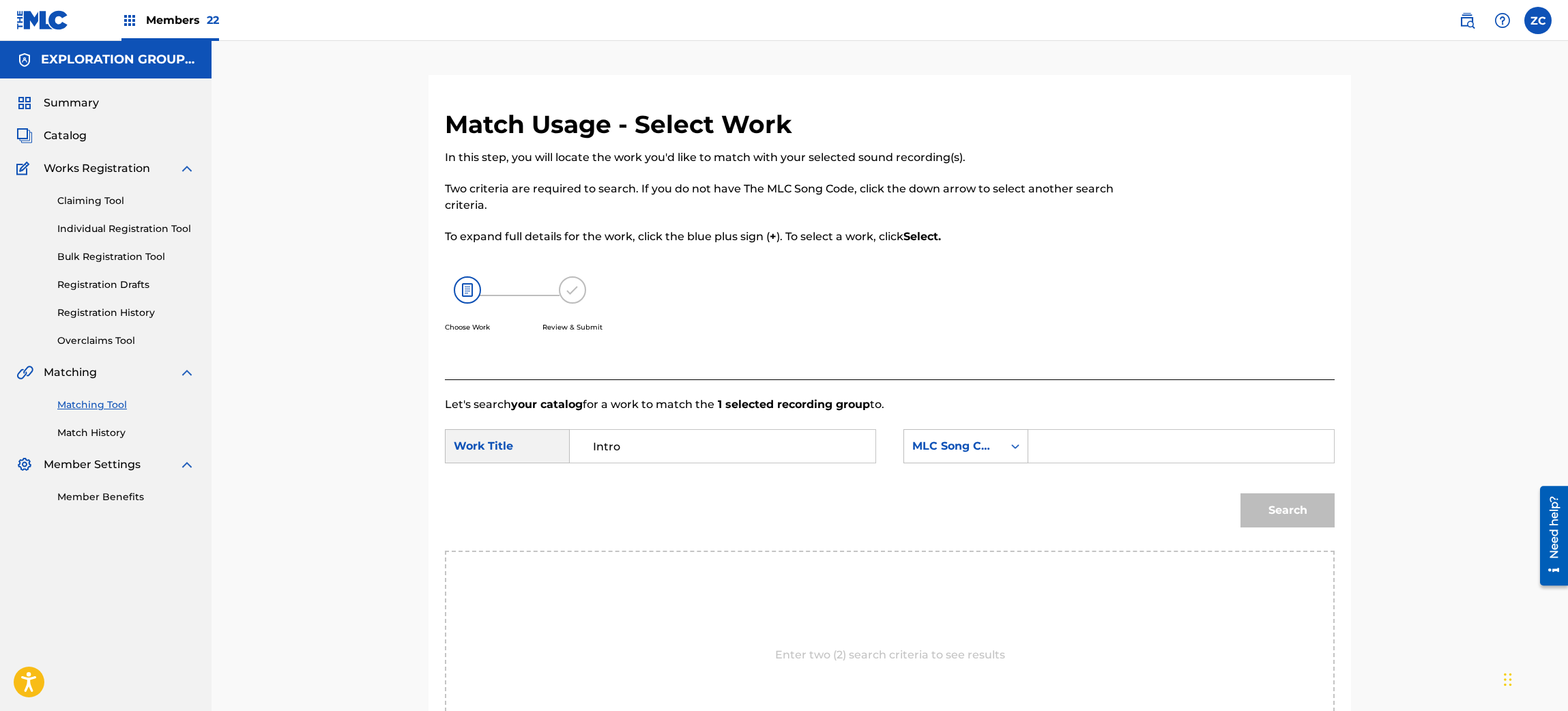
click at [1120, 443] on input "Search Form" at bounding box center [1181, 447] width 283 height 33
paste input "I36FHF"
type input "I36FHF"
click at [1302, 510] on button "Search" at bounding box center [1287, 511] width 94 height 34
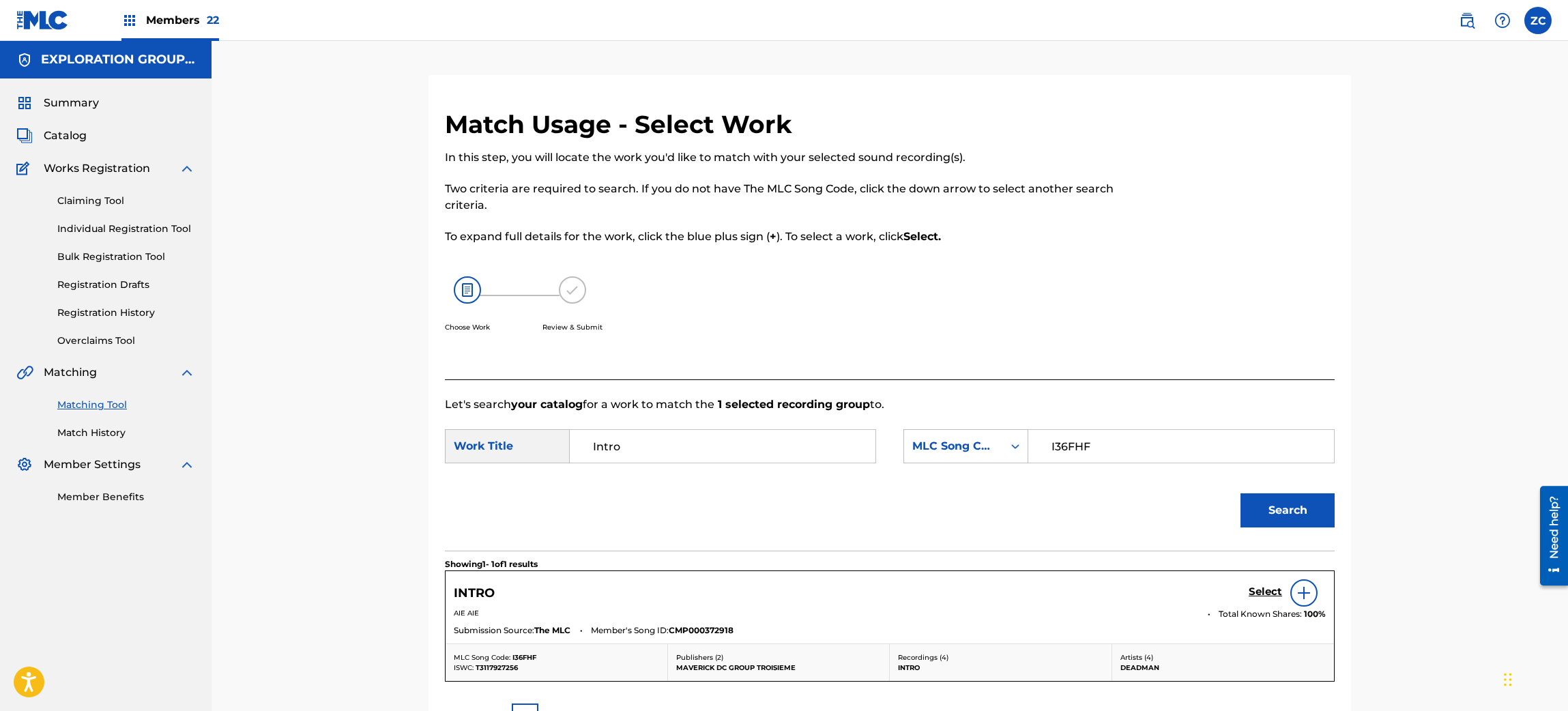
click at [1260, 591] on h5 "Select" at bounding box center [1265, 592] width 33 height 13
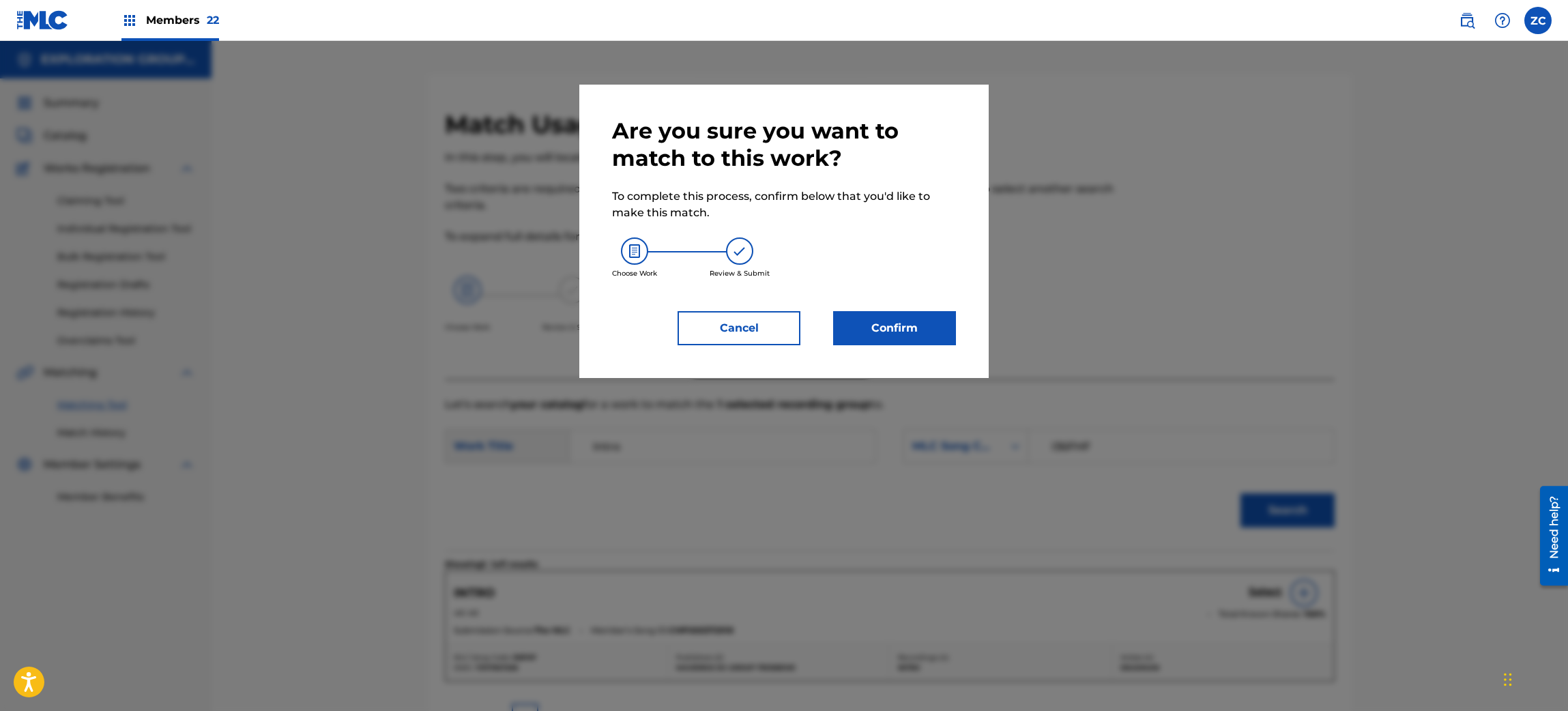
click at [939, 311] on button "Confirm" at bounding box center [895, 328] width 123 height 34
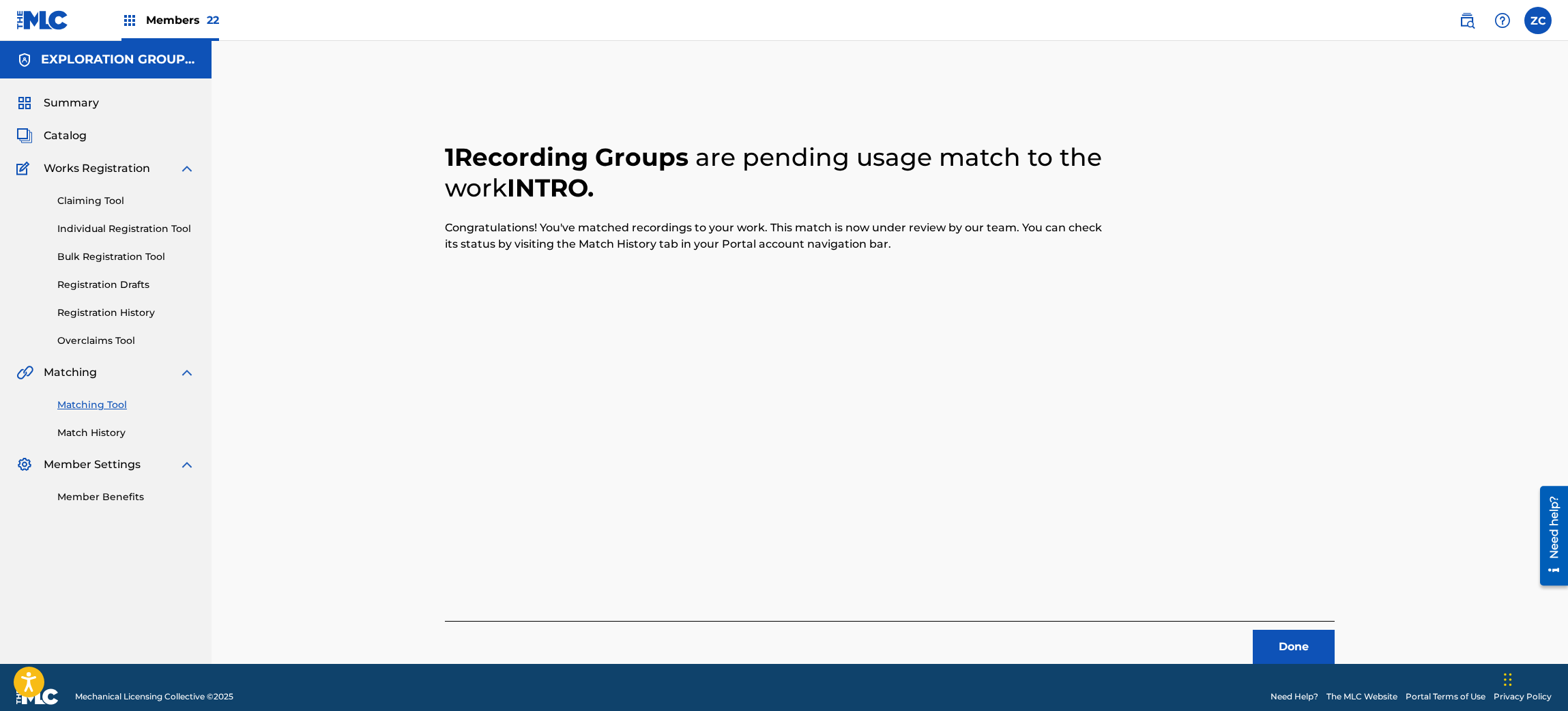
click at [1281, 647] on button "Done" at bounding box center [1294, 647] width 82 height 34
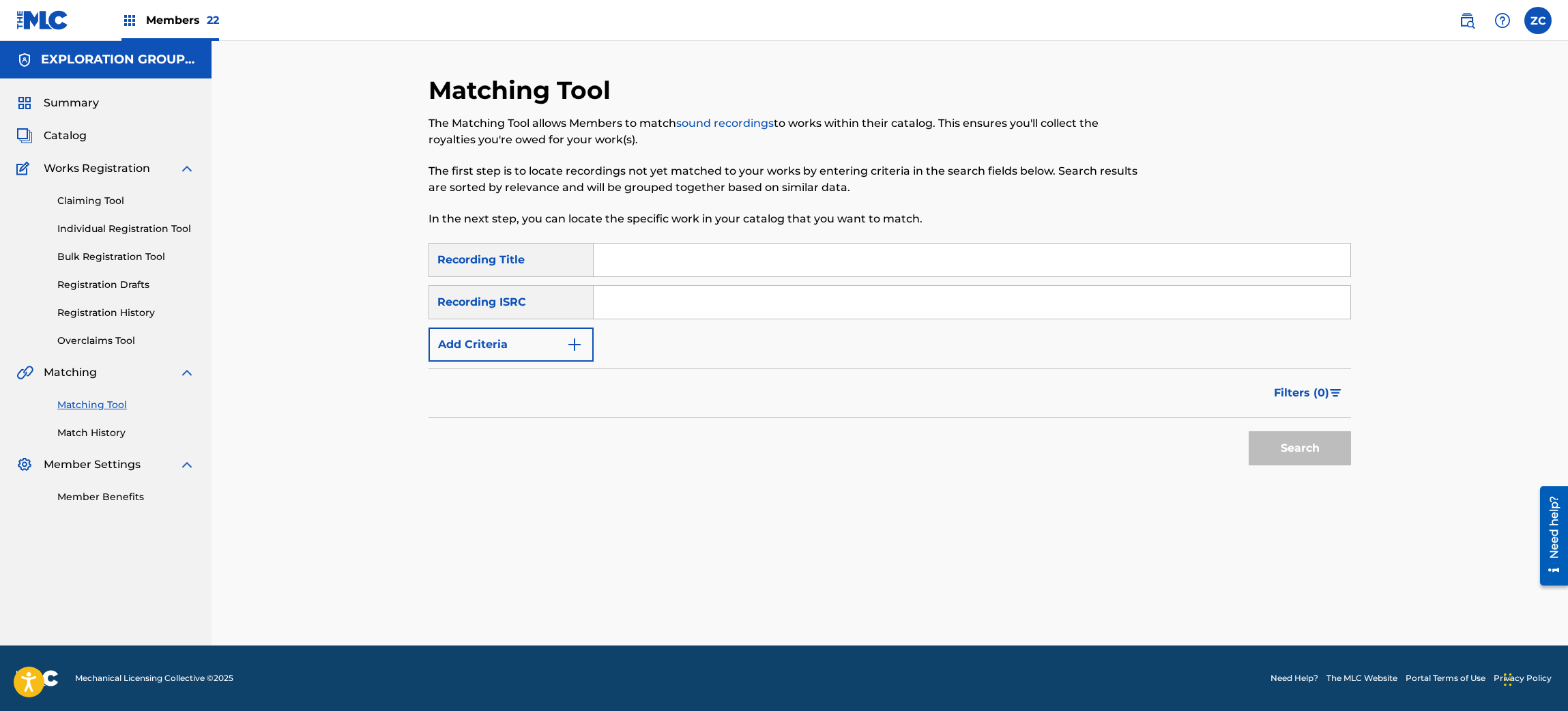
click at [888, 295] on input "Search Form" at bounding box center [972, 302] width 757 height 33
paste input "JPF302200035"
type input "JPF302200035"
click at [1300, 441] on button "Search" at bounding box center [1300, 448] width 102 height 34
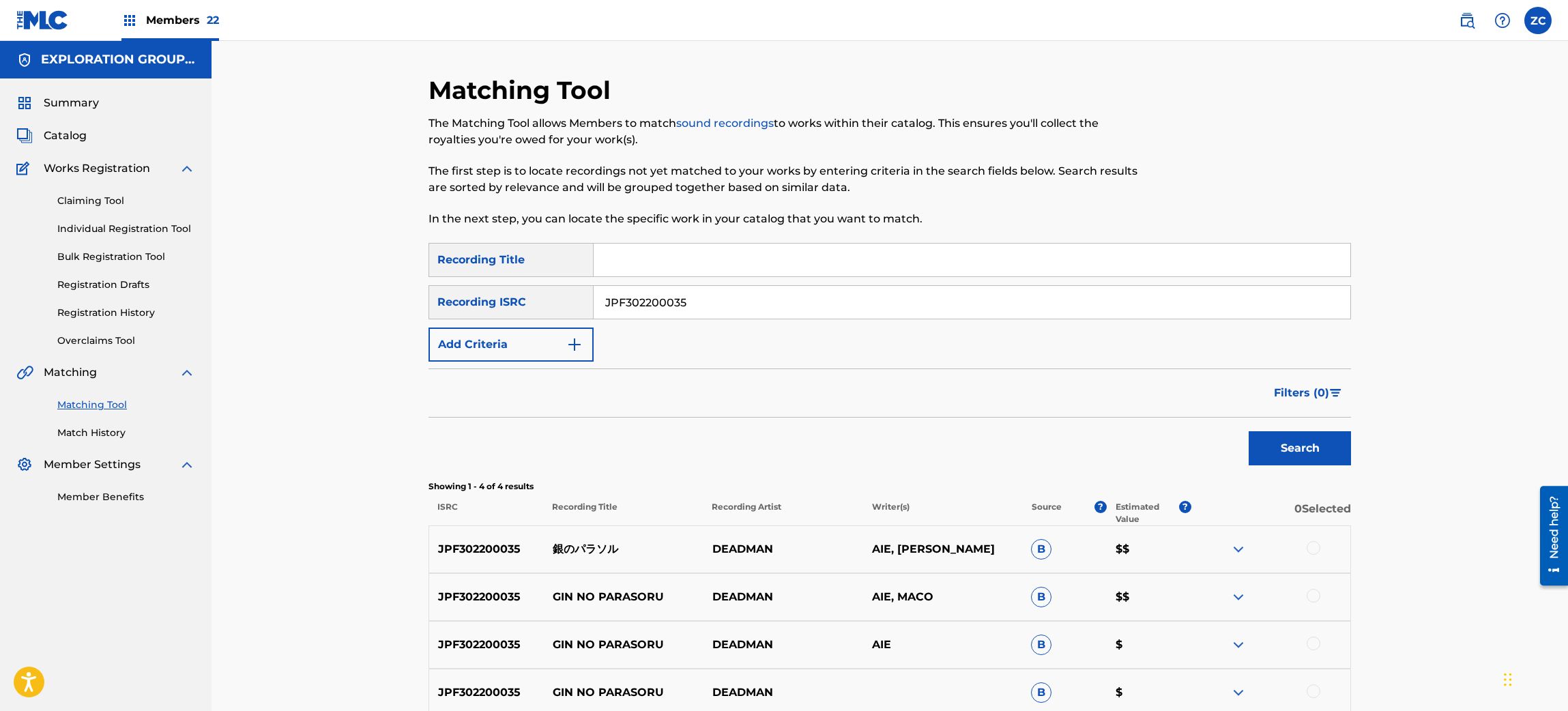
click at [1444, 449] on div "Matching Tool The Matching Tool allows Members to match sound recordings to wor…" at bounding box center [889, 412] width 1357 height 744
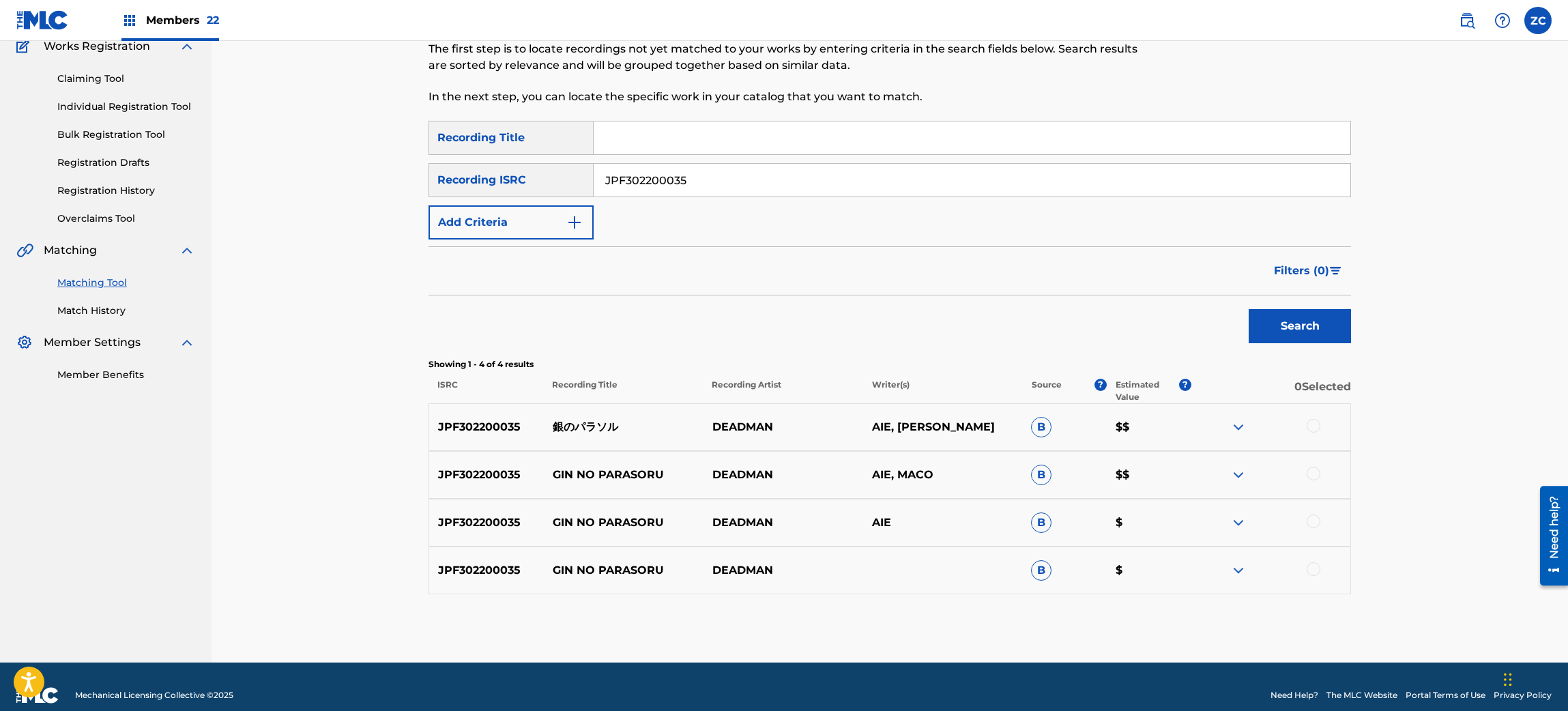
scroll to position [137, 0]
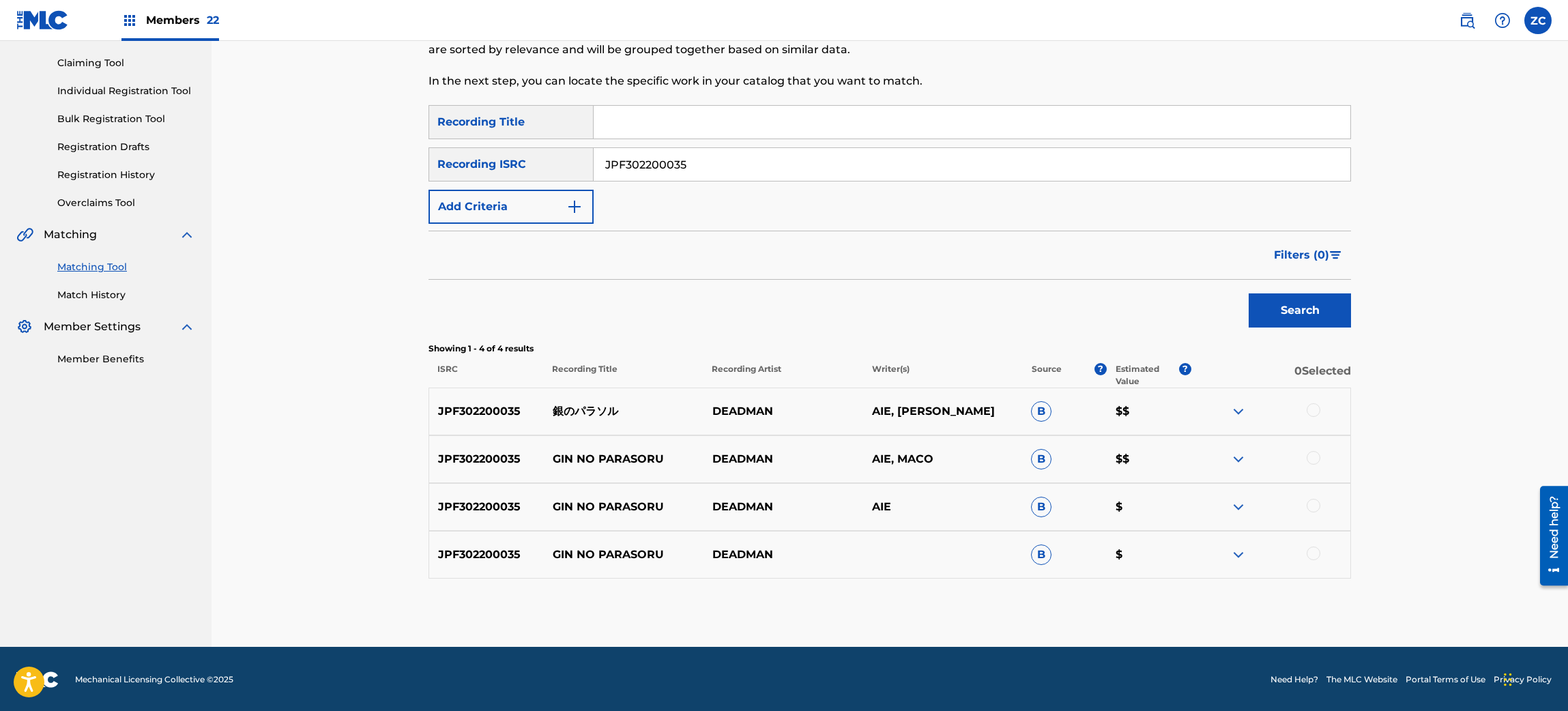
click at [1312, 405] on div at bounding box center [1314, 410] width 13 height 13
click at [1317, 460] on div at bounding box center [1314, 458] width 13 height 13
drag, startPoint x: 1317, startPoint y: 513, endPoint x: 1312, endPoint y: 499, distance: 14.9
click at [1312, 499] on div at bounding box center [1270, 506] width 159 height 16
click at [1312, 499] on div at bounding box center [1314, 505] width 13 height 13
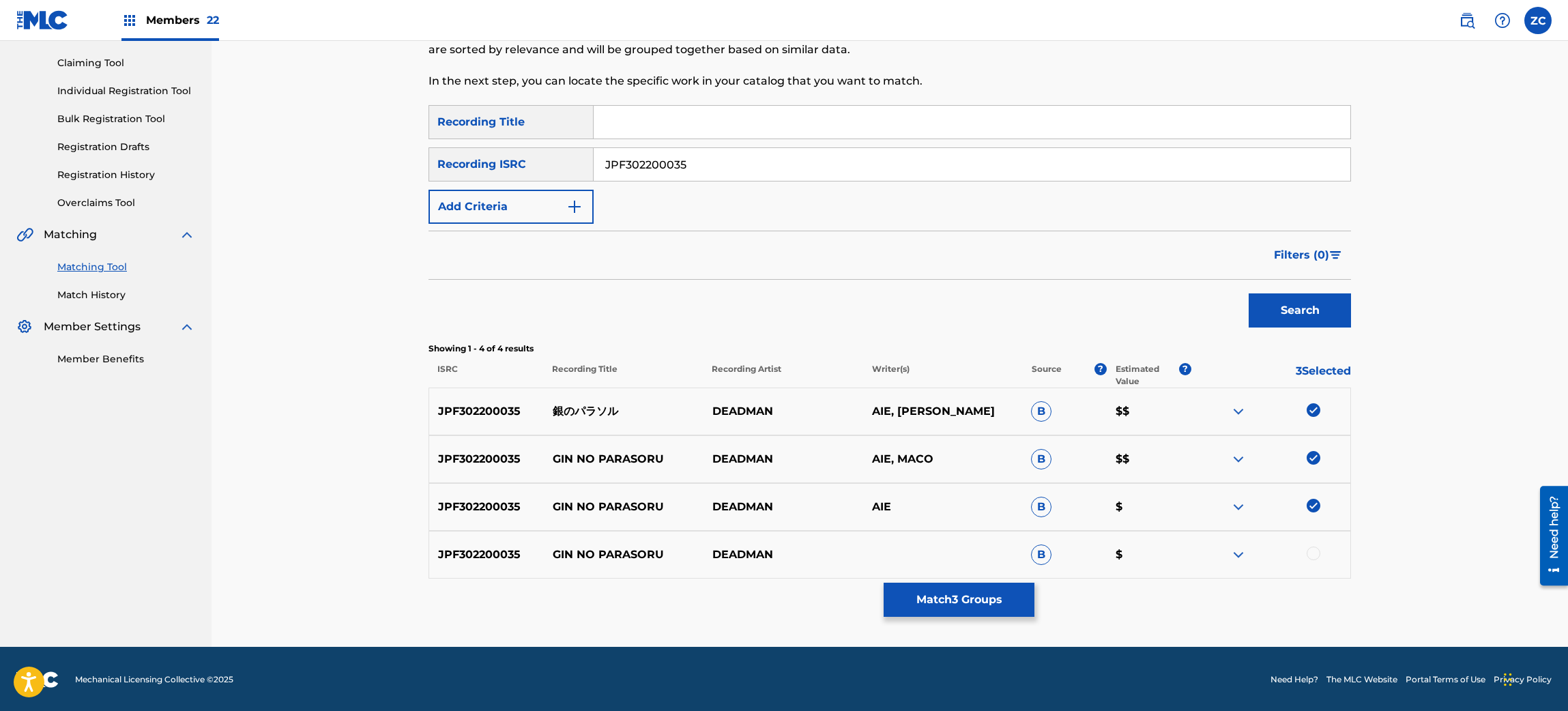
click at [1315, 509] on div at bounding box center [1270, 506] width 159 height 16
click at [1313, 556] on div at bounding box center [1314, 554] width 13 height 13
click at [986, 592] on button "Match 4 Groups" at bounding box center [958, 600] width 151 height 34
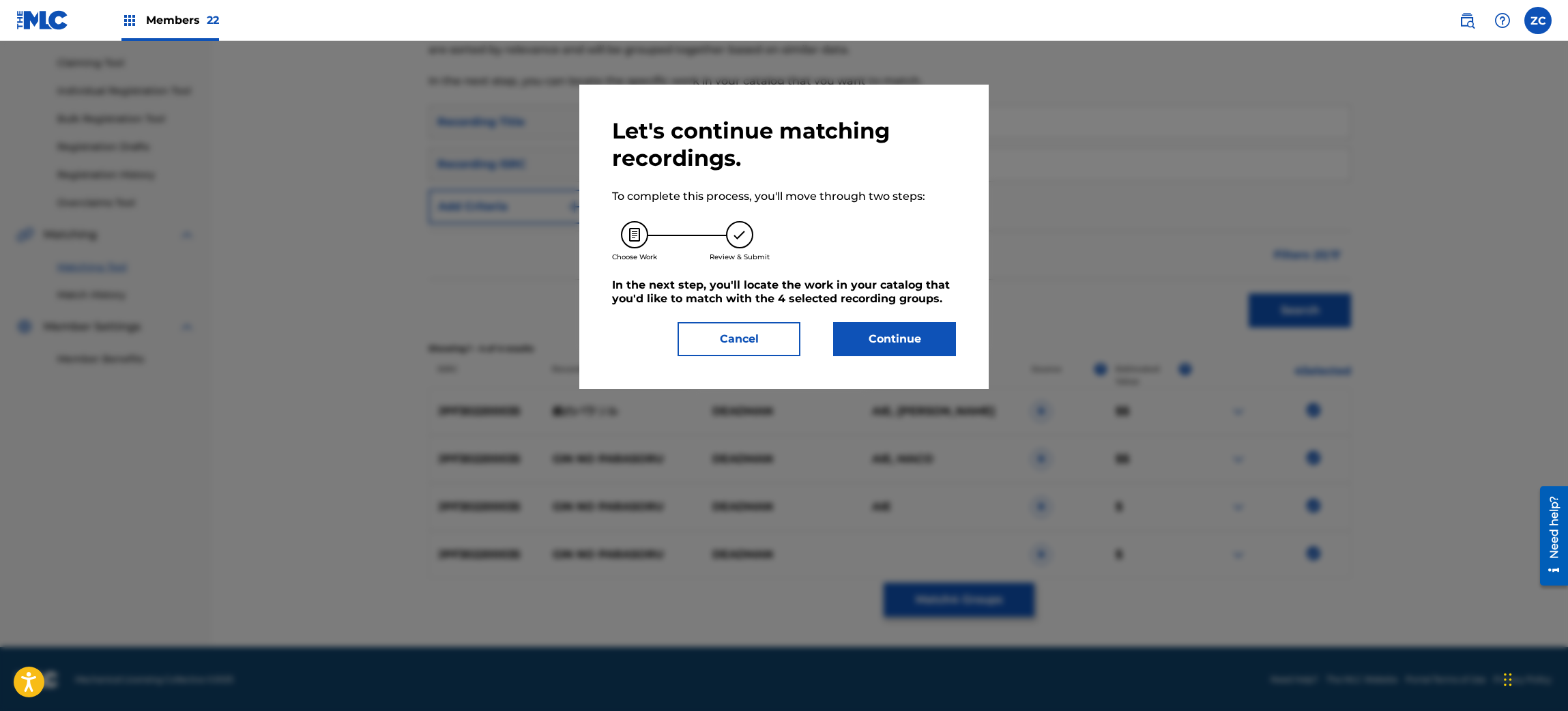
click at [920, 351] on button "Continue" at bounding box center [895, 339] width 123 height 34
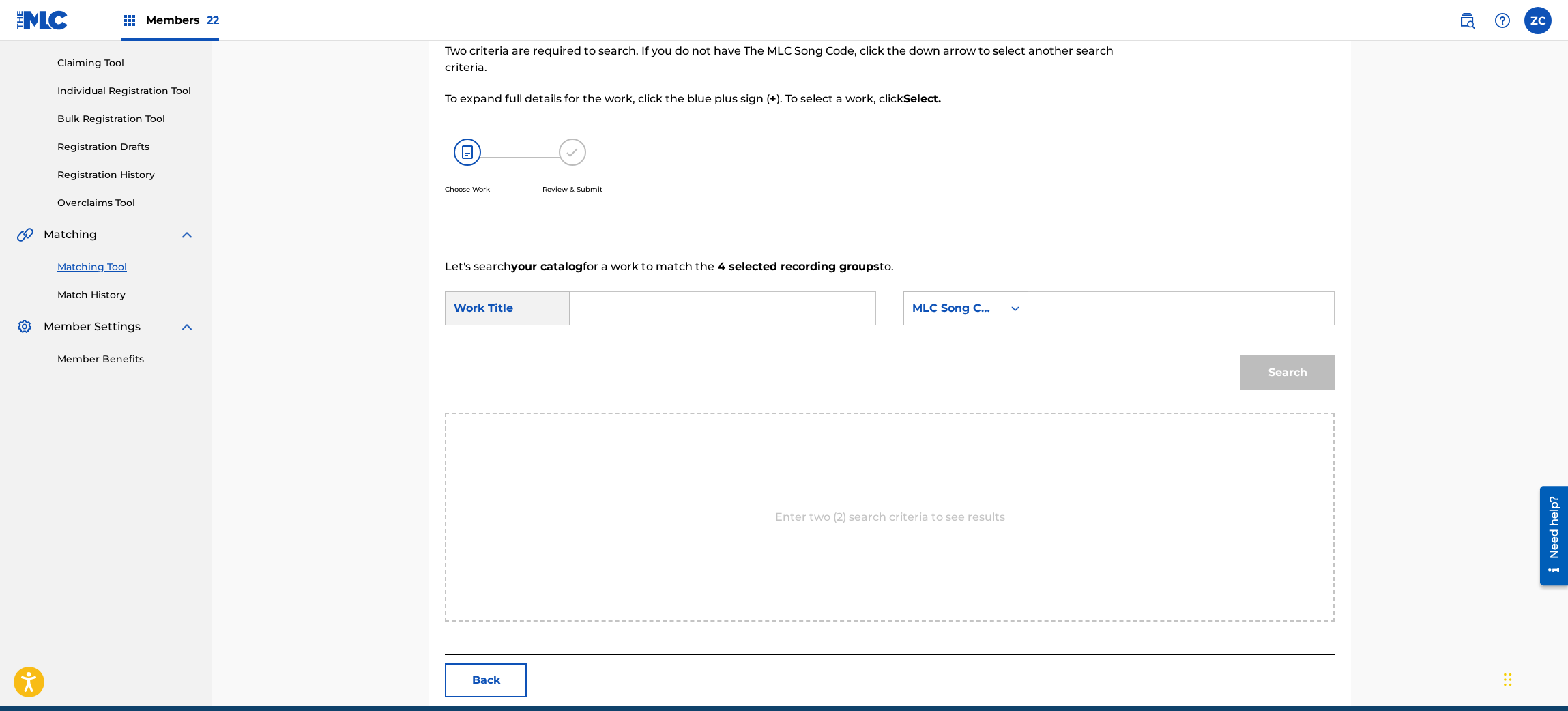
click at [795, 294] on input "Search Form" at bounding box center [722, 308] width 283 height 33
paste input "Ginno Parasoru GC2OUE"
click at [708, 310] on input "Ginno Parasoru GC2OUE" at bounding box center [722, 308] width 283 height 33
type input "Ginno Parasoru"
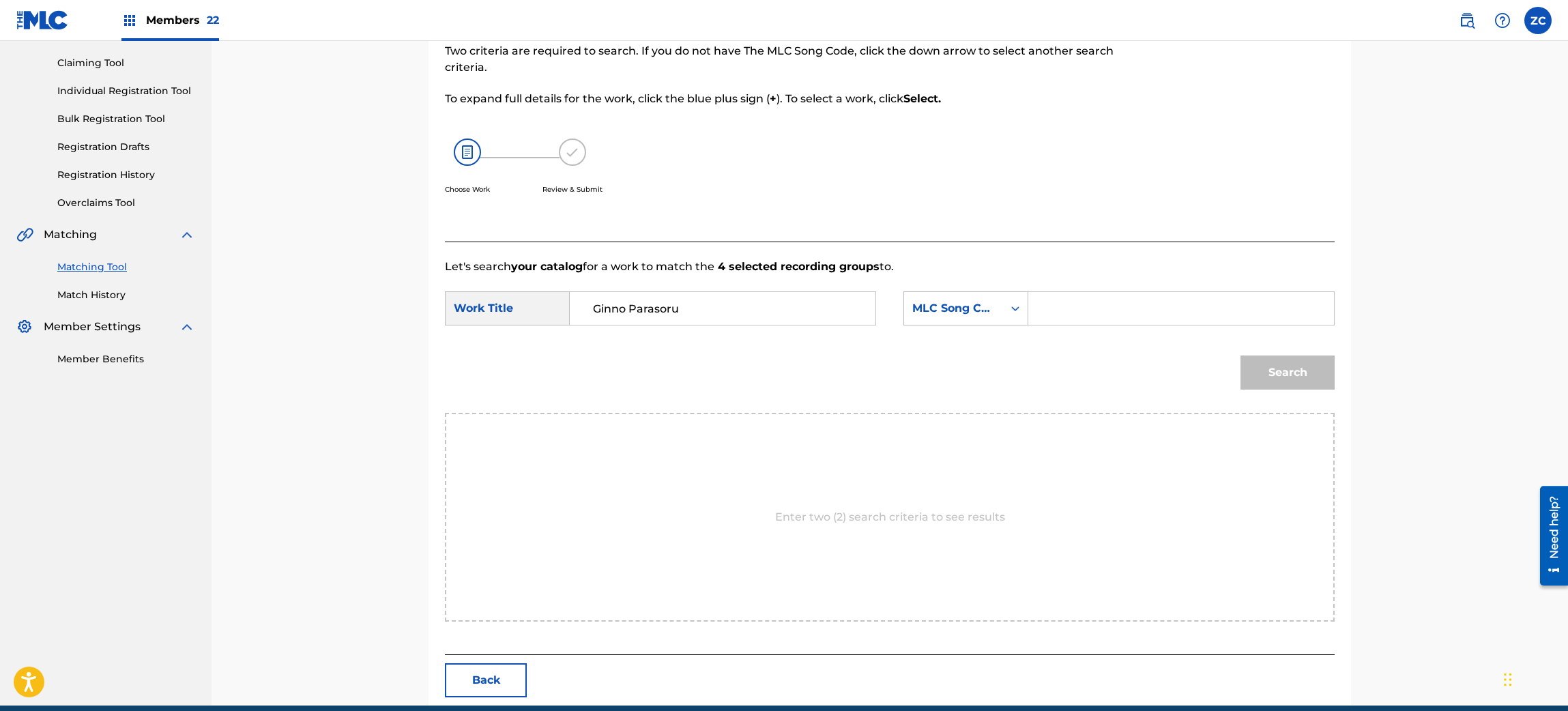
click at [1085, 317] on input "Search Form" at bounding box center [1181, 308] width 283 height 33
paste input "GC2OUE"
type input "GC2OUE"
click at [1263, 373] on button "Search" at bounding box center [1287, 373] width 94 height 34
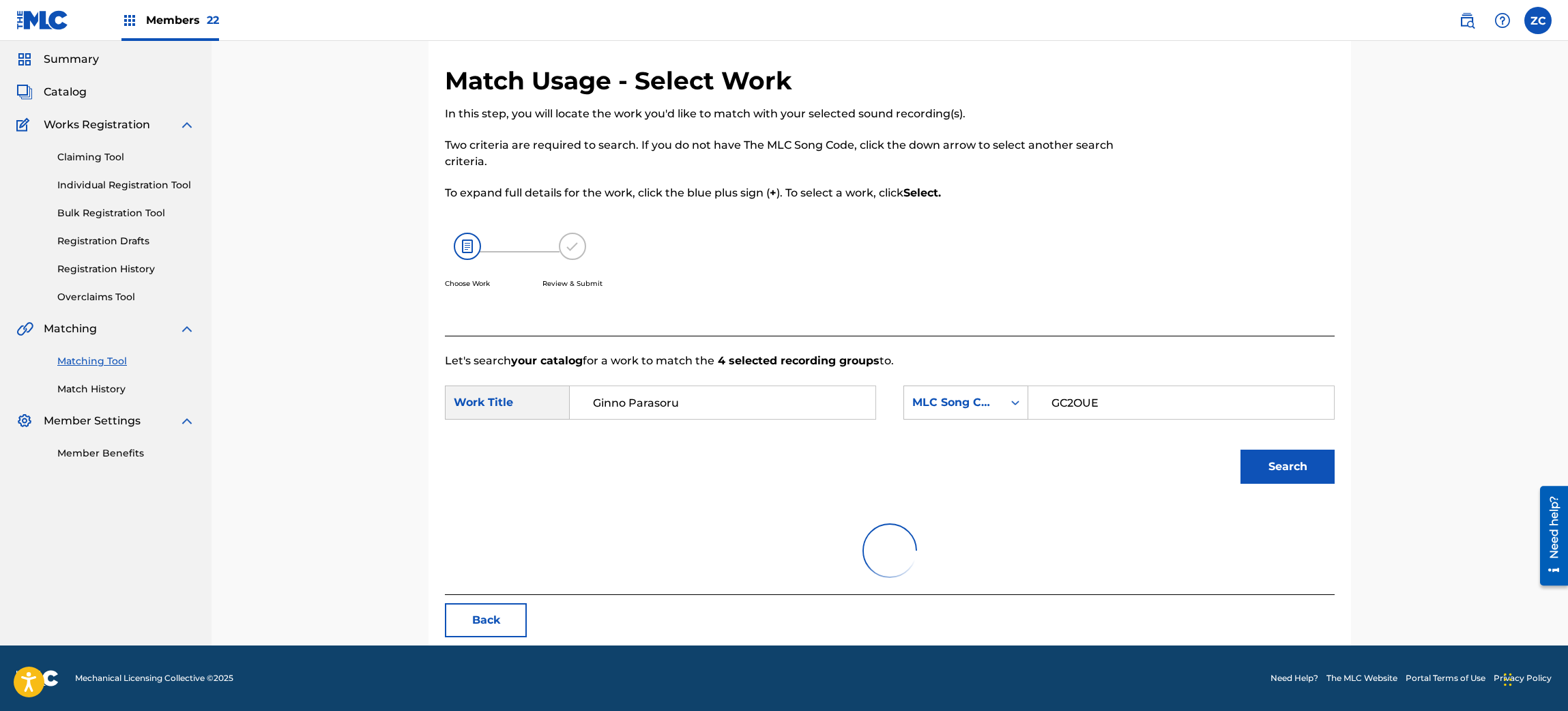
scroll to position [43, 0]
click at [1445, 501] on div "Match Usage - Select Work In this step, you will locate the work you'd like to …" at bounding box center [889, 322] width 1357 height 648
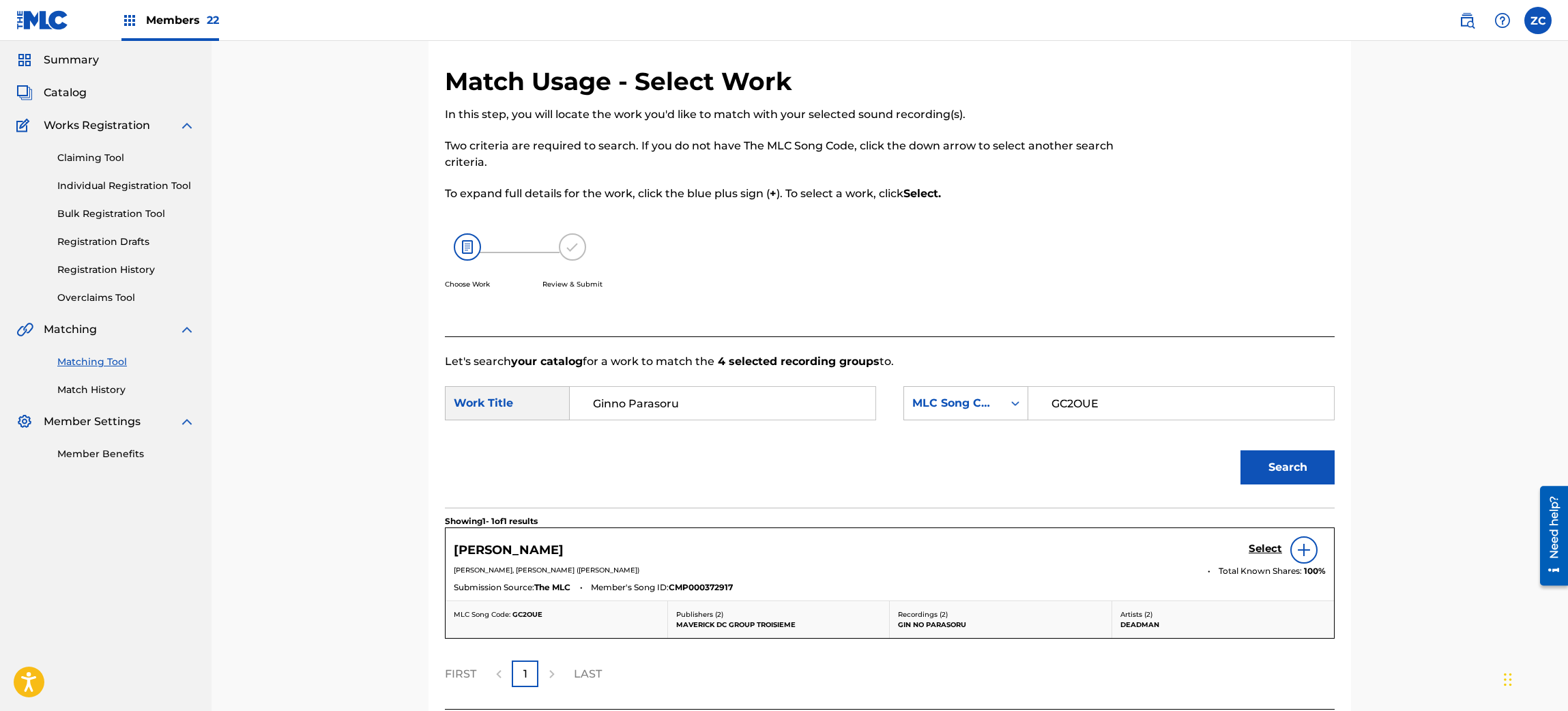
click at [1259, 551] on h5 "Select" at bounding box center [1265, 549] width 33 height 13
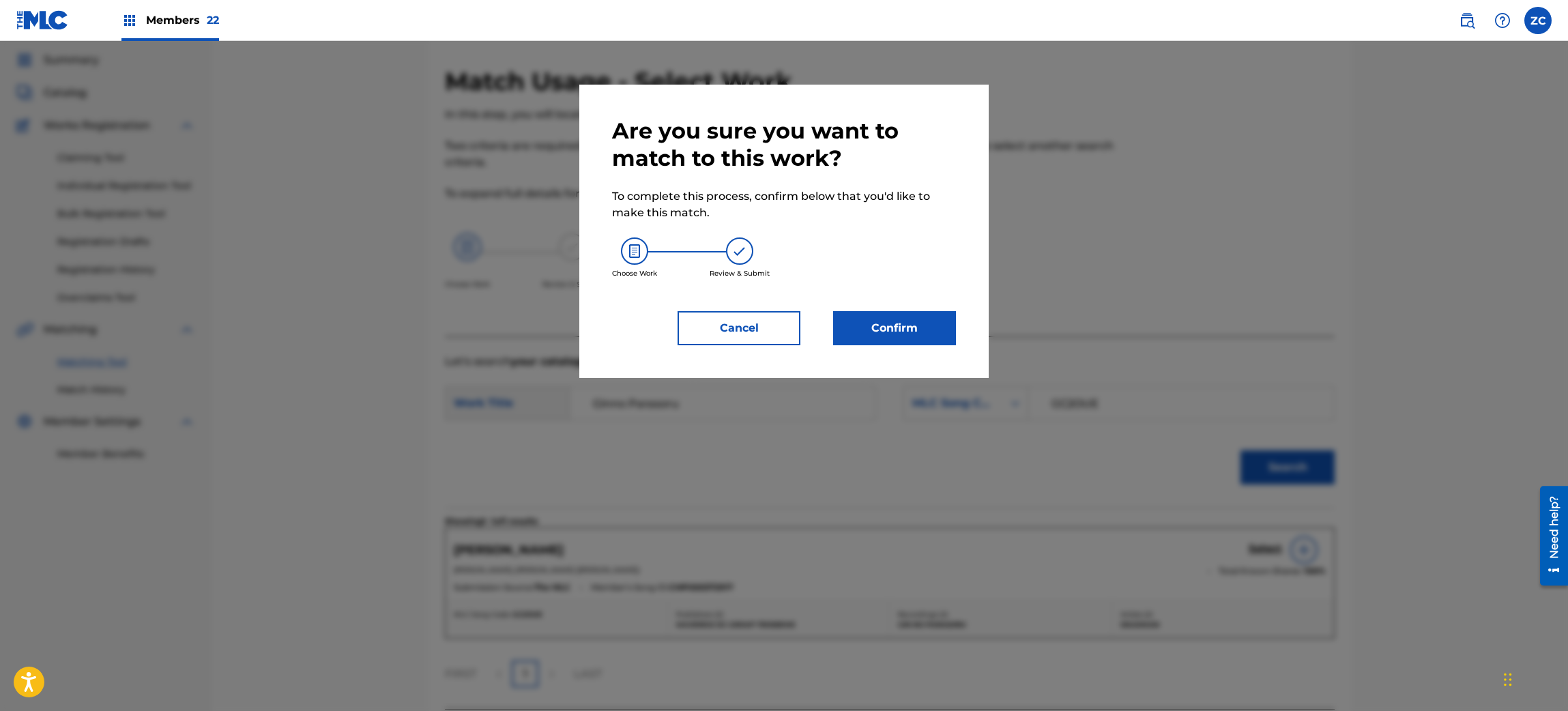
click at [902, 320] on button "Confirm" at bounding box center [895, 328] width 123 height 34
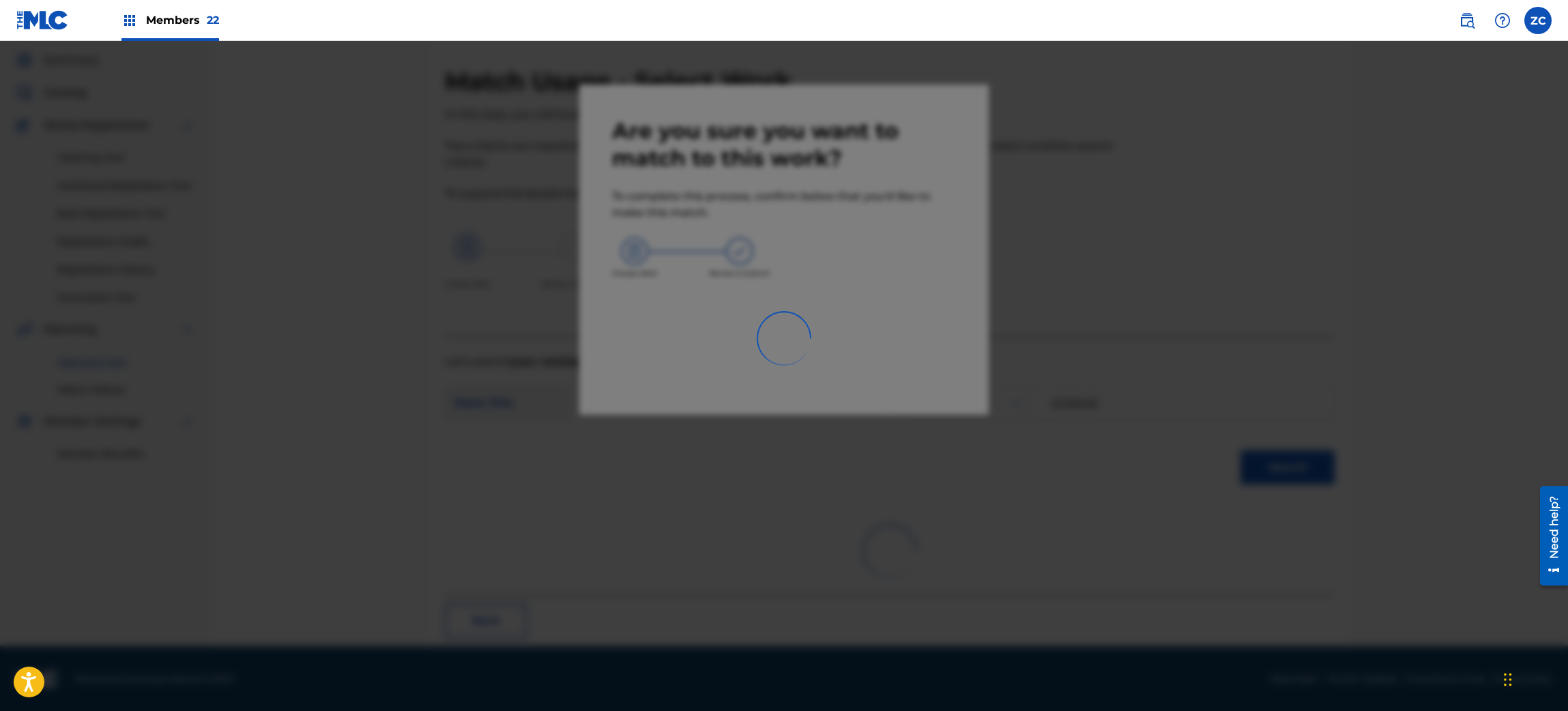
scroll to position [18, 0]
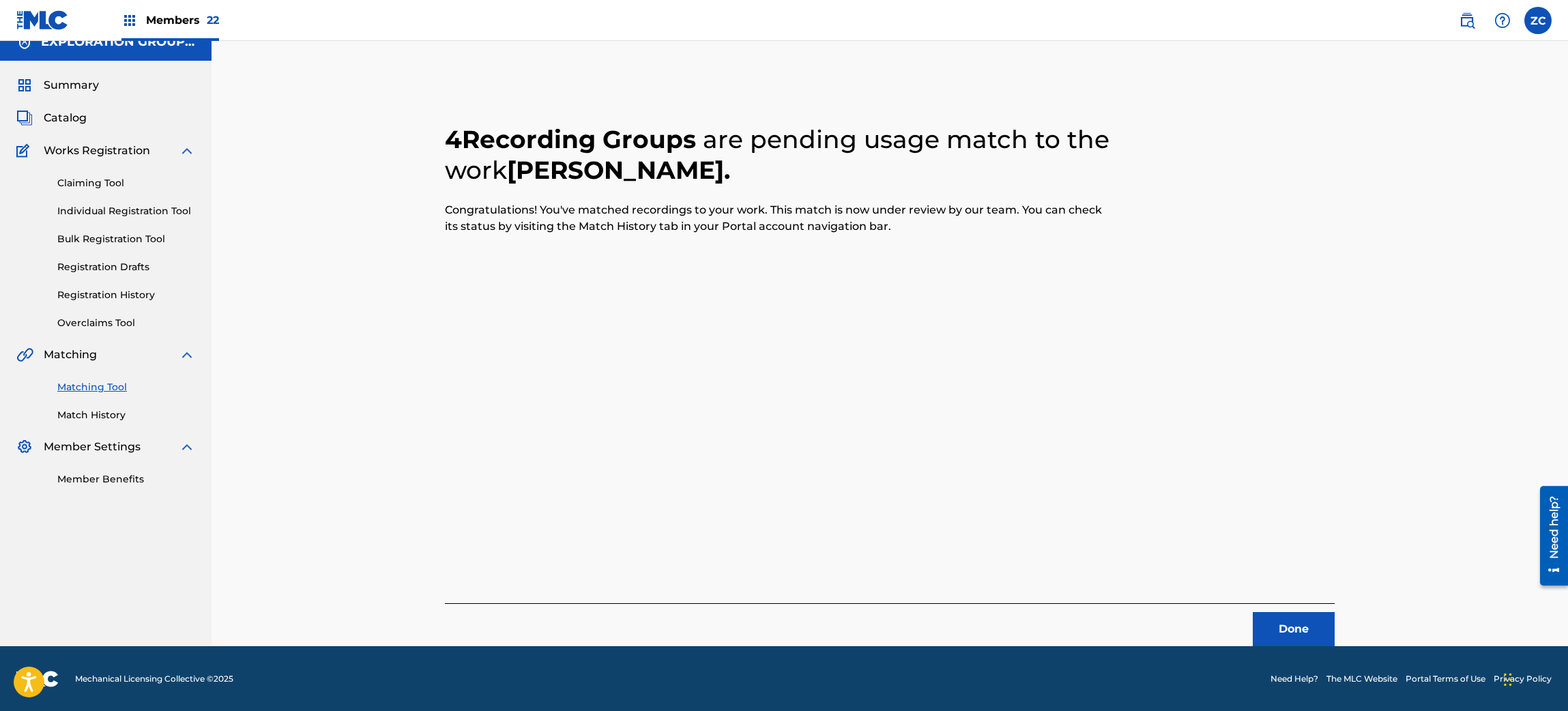
click at [1285, 630] on button "Done" at bounding box center [1294, 629] width 82 height 34
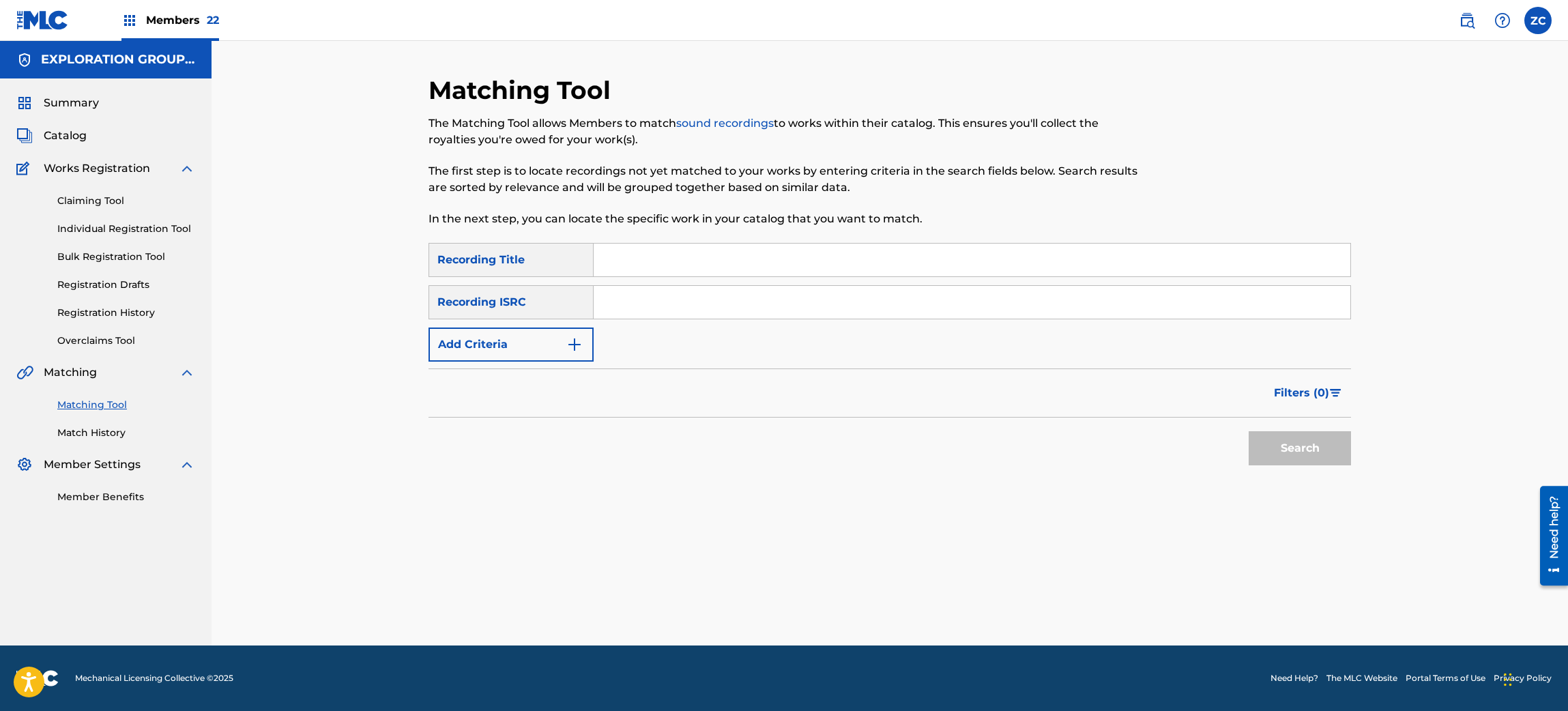
scroll to position [0, 0]
click at [715, 297] on input "Search Form" at bounding box center [972, 302] width 757 height 33
paste input "JPF302200037"
type input "JPF302200037"
click at [1295, 449] on button "Search" at bounding box center [1300, 448] width 102 height 34
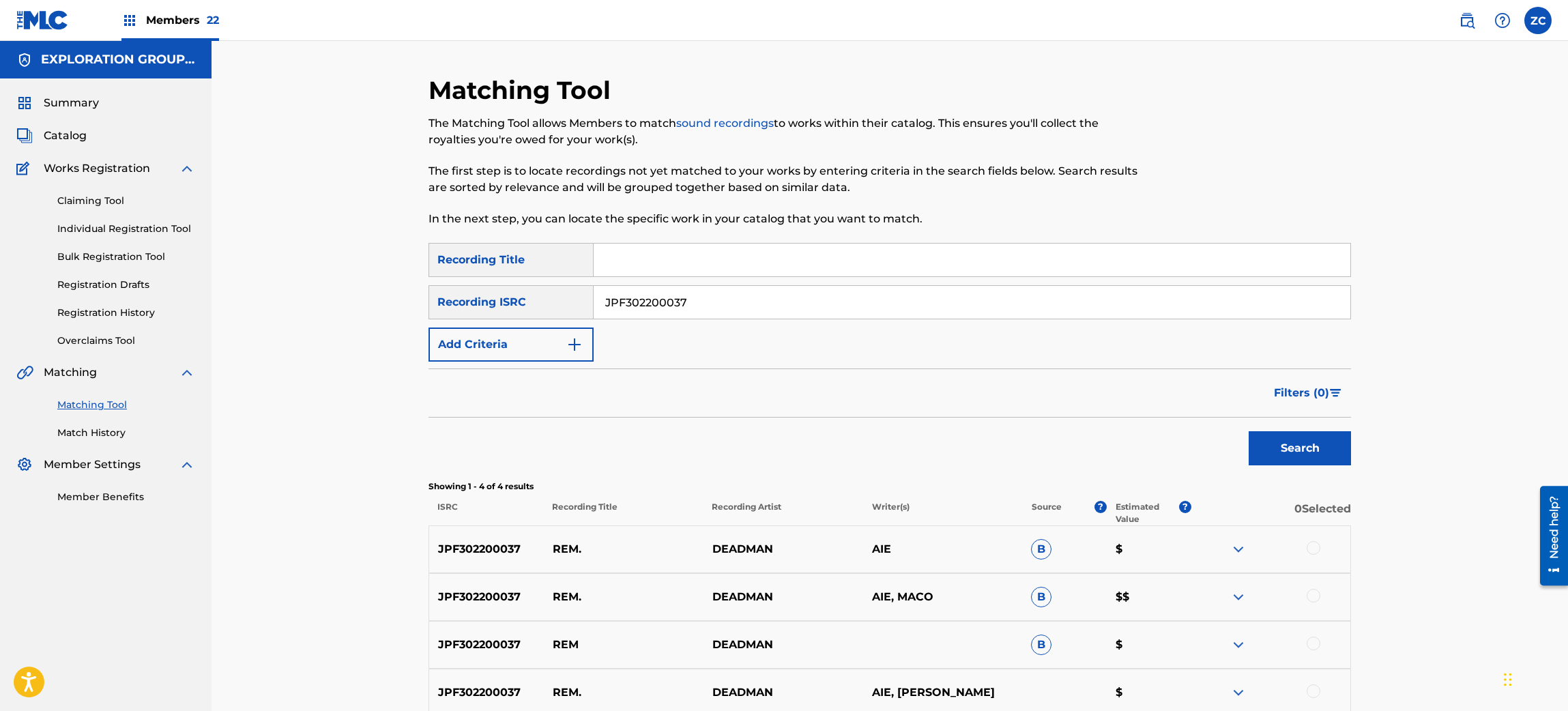
click at [1447, 381] on div "Matching Tool The Matching Tool allows Members to match sound recordings to wor…" at bounding box center [889, 412] width 1357 height 744
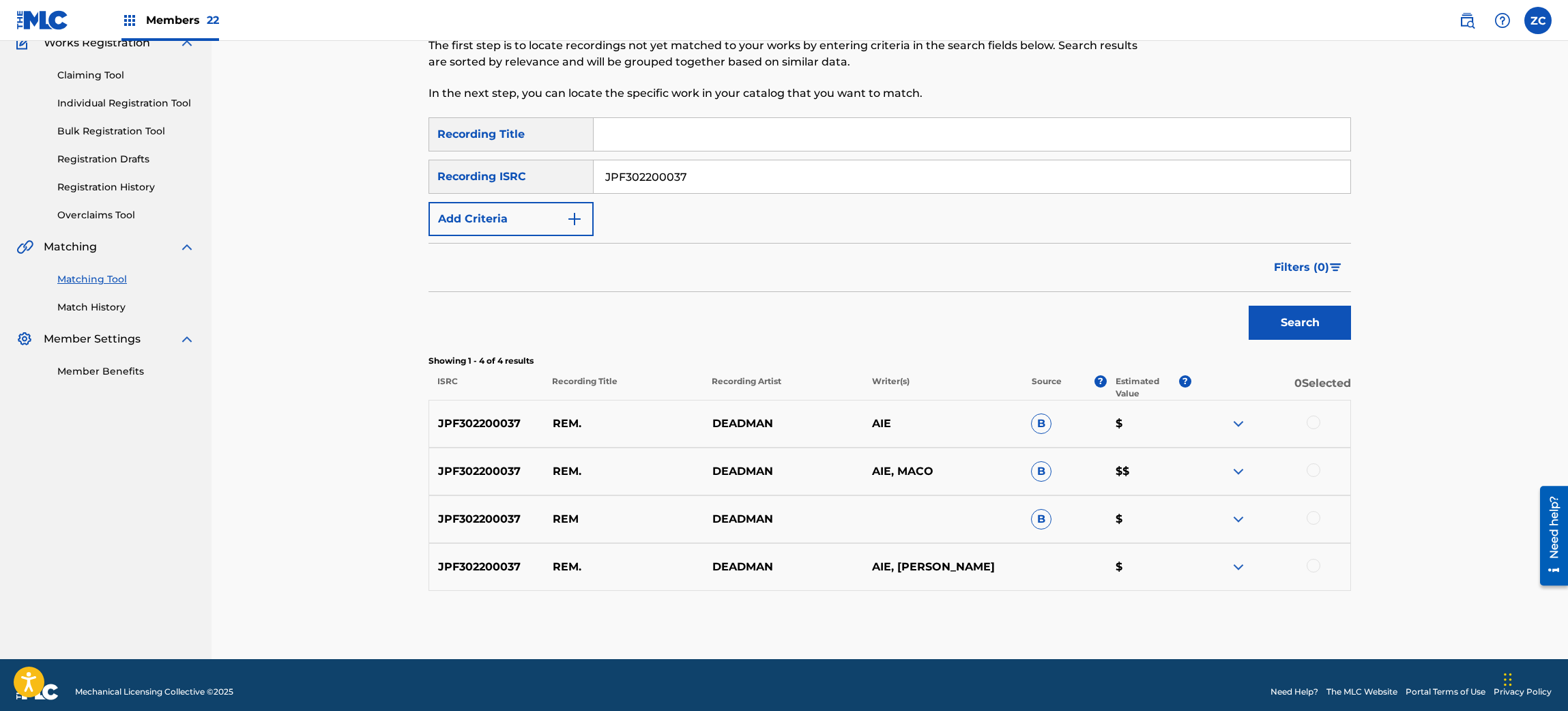
scroll to position [137, 0]
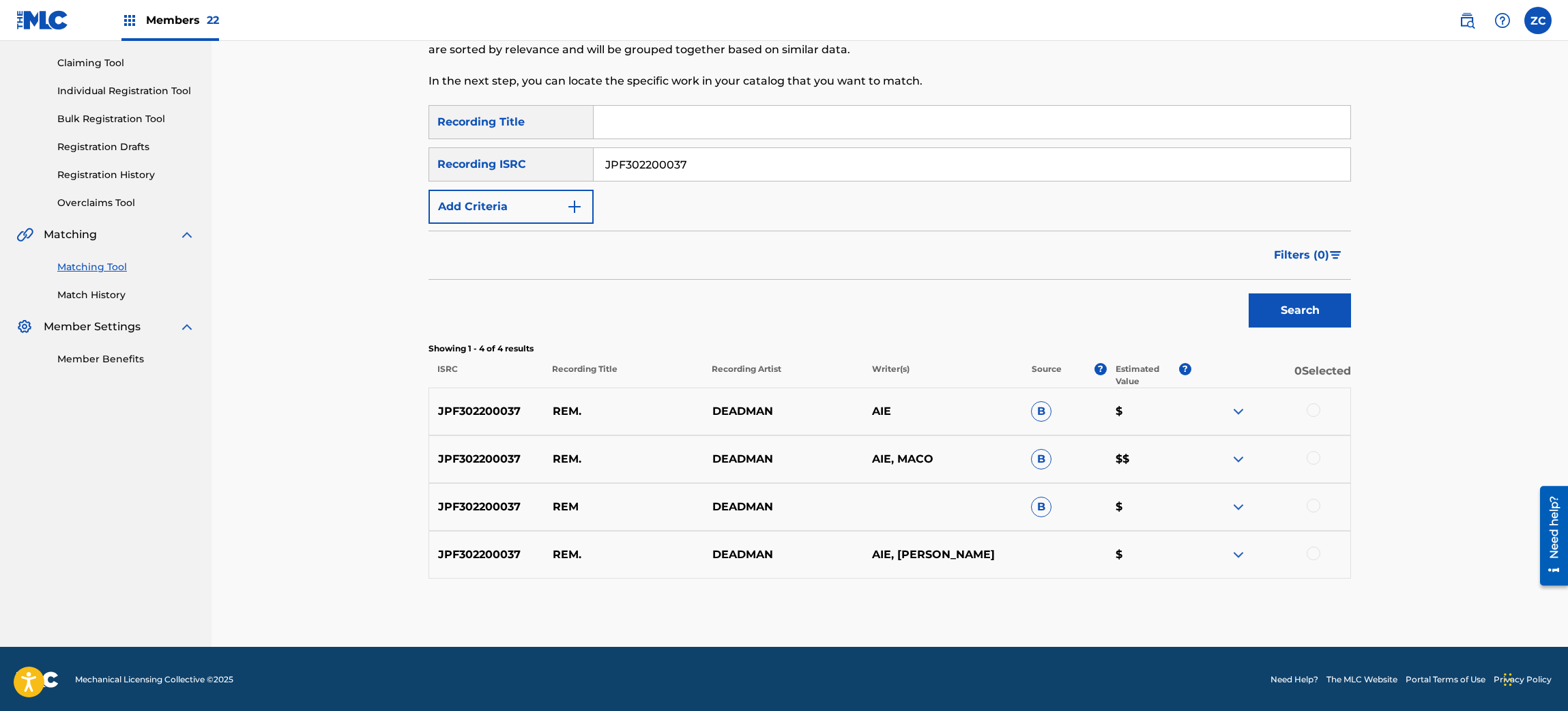
click at [1310, 409] on div at bounding box center [1314, 410] width 13 height 13
click at [1313, 457] on div at bounding box center [1314, 458] width 13 height 13
click at [1315, 508] on div at bounding box center [1314, 505] width 13 height 13
click at [1315, 555] on div at bounding box center [1314, 554] width 13 height 13
click at [949, 596] on button "Match 4 Groups" at bounding box center [958, 600] width 151 height 34
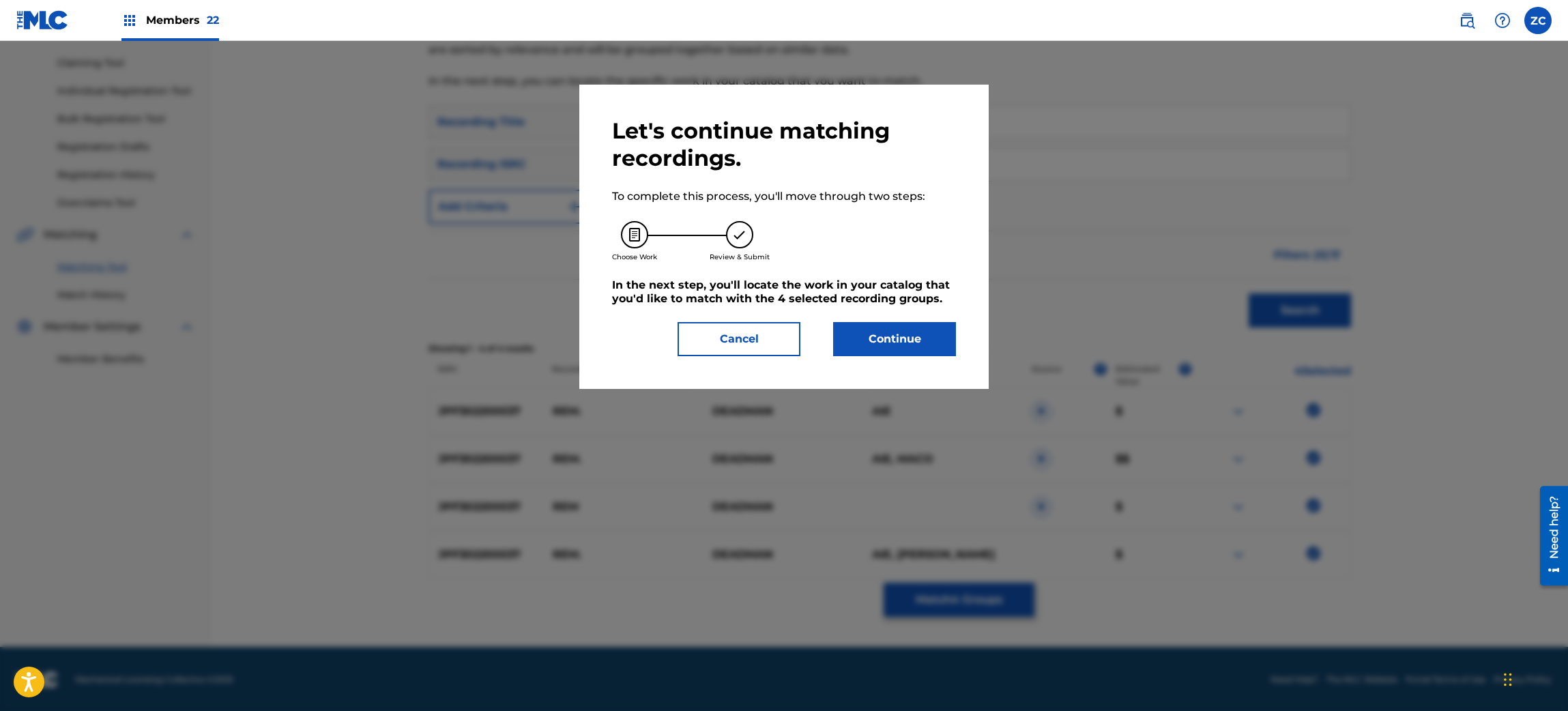
click at [895, 322] on button "Continue" at bounding box center [895, 339] width 123 height 34
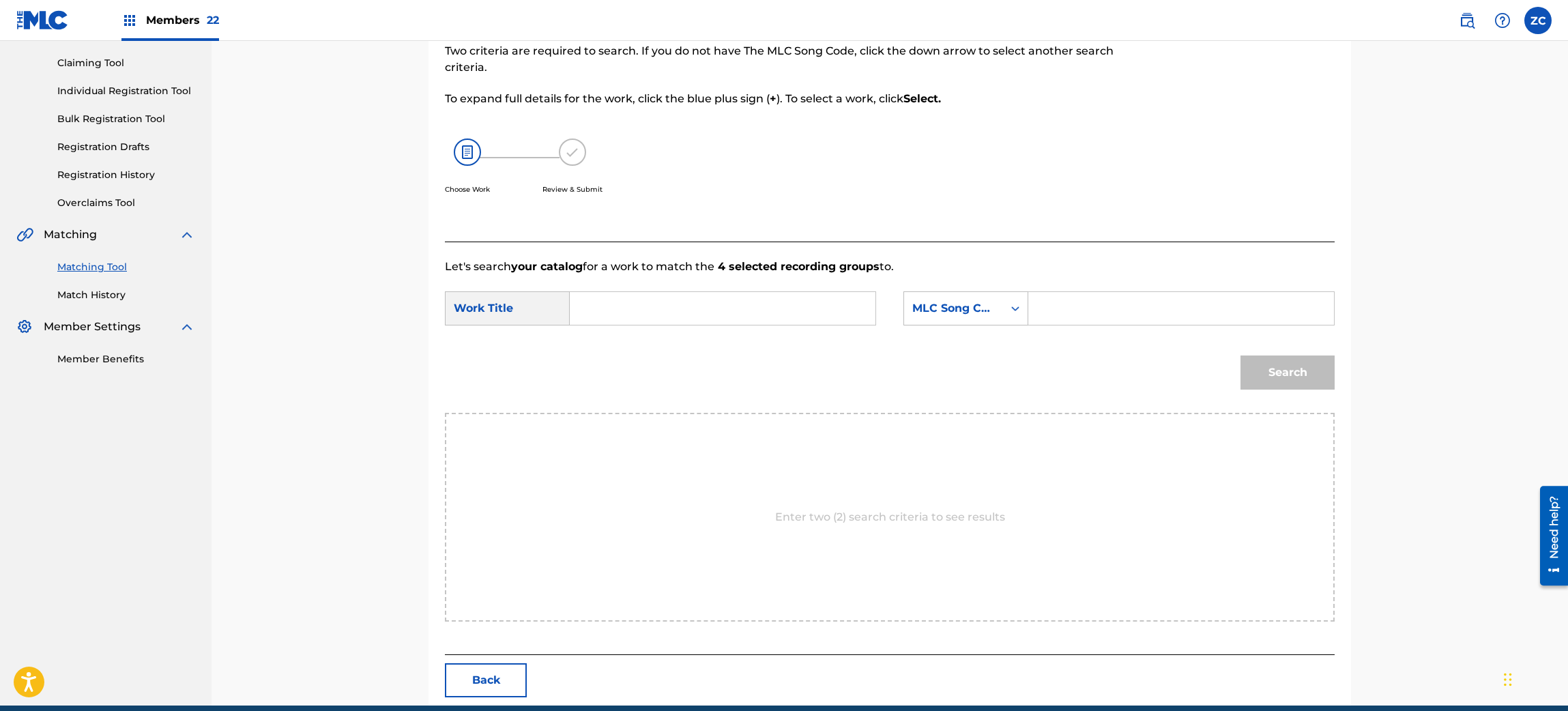
click at [830, 309] on input "Search Form" at bounding box center [722, 308] width 283 height 33
paste input "RO0L8E"
click at [584, 302] on input "RO0L8E" at bounding box center [722, 308] width 283 height 33
paste input "Rem."
click at [638, 317] on input "Rem. RO0L8E" at bounding box center [722, 308] width 283 height 33
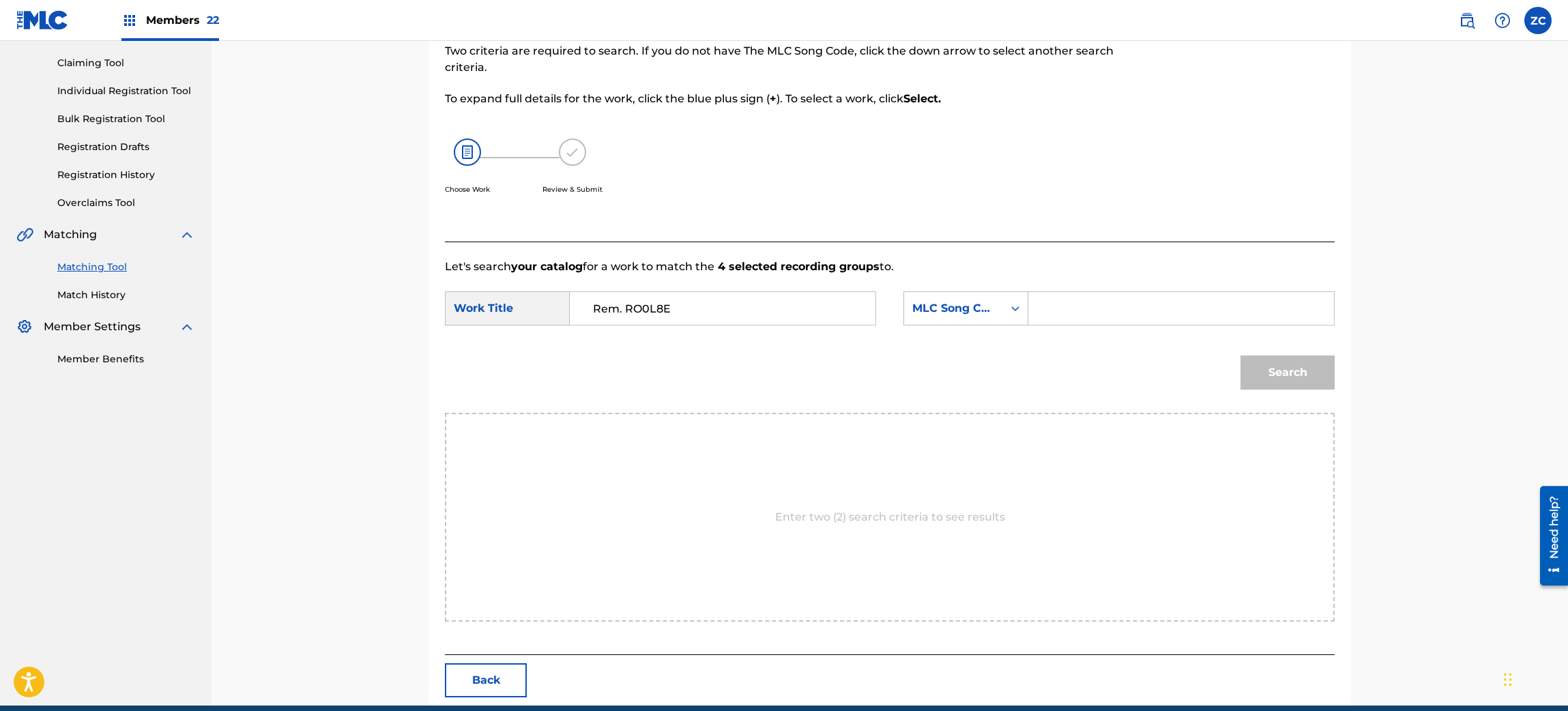
click at [638, 317] on input "Rem. RO0L8E" at bounding box center [722, 308] width 283 height 33
click at [644, 308] on input "Rem. RO0L8E" at bounding box center [722, 308] width 283 height 33
type input "Rem."
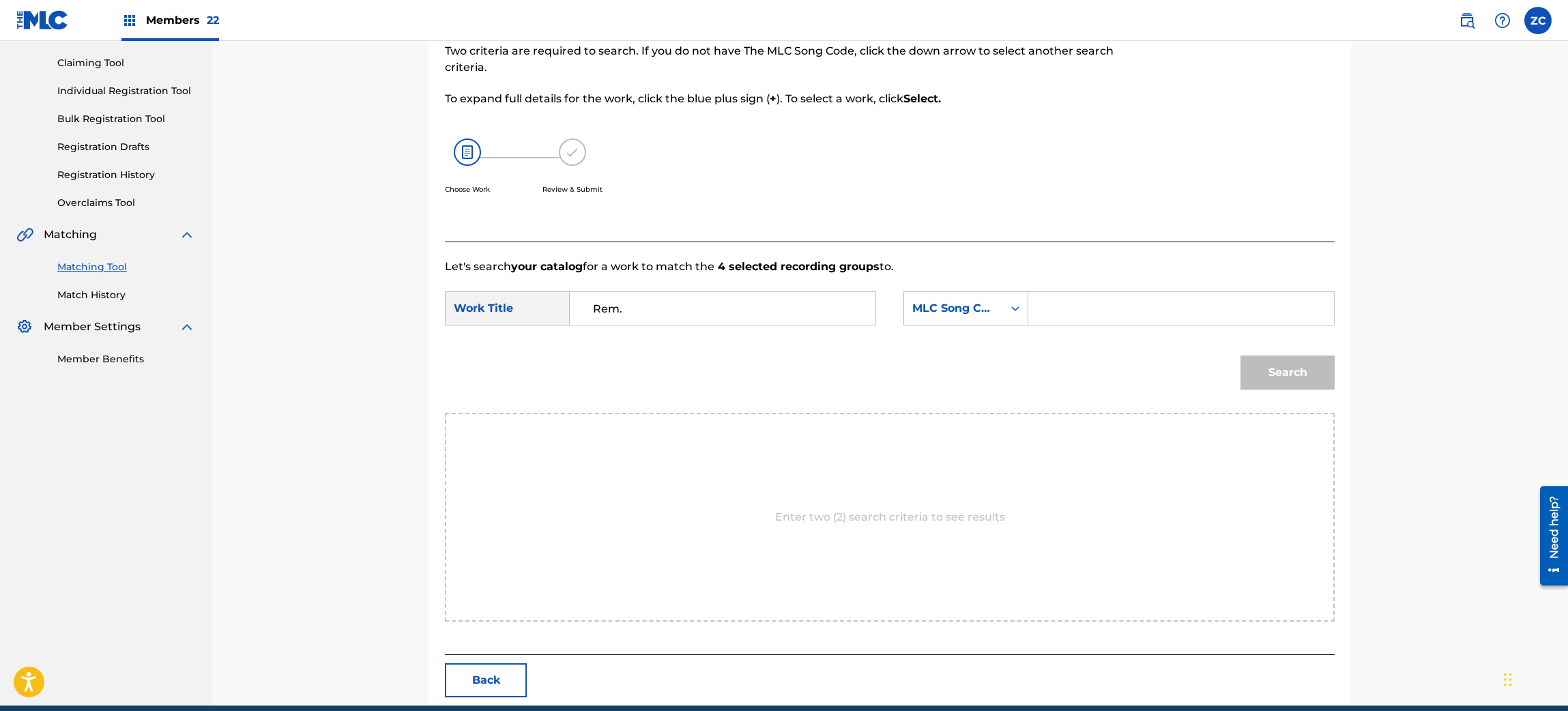
click at [1103, 314] on input "Search Form" at bounding box center [1181, 308] width 283 height 33
paste input "RO0L8E"
type input "RO0L8E"
click at [1271, 376] on button "Search" at bounding box center [1287, 373] width 94 height 34
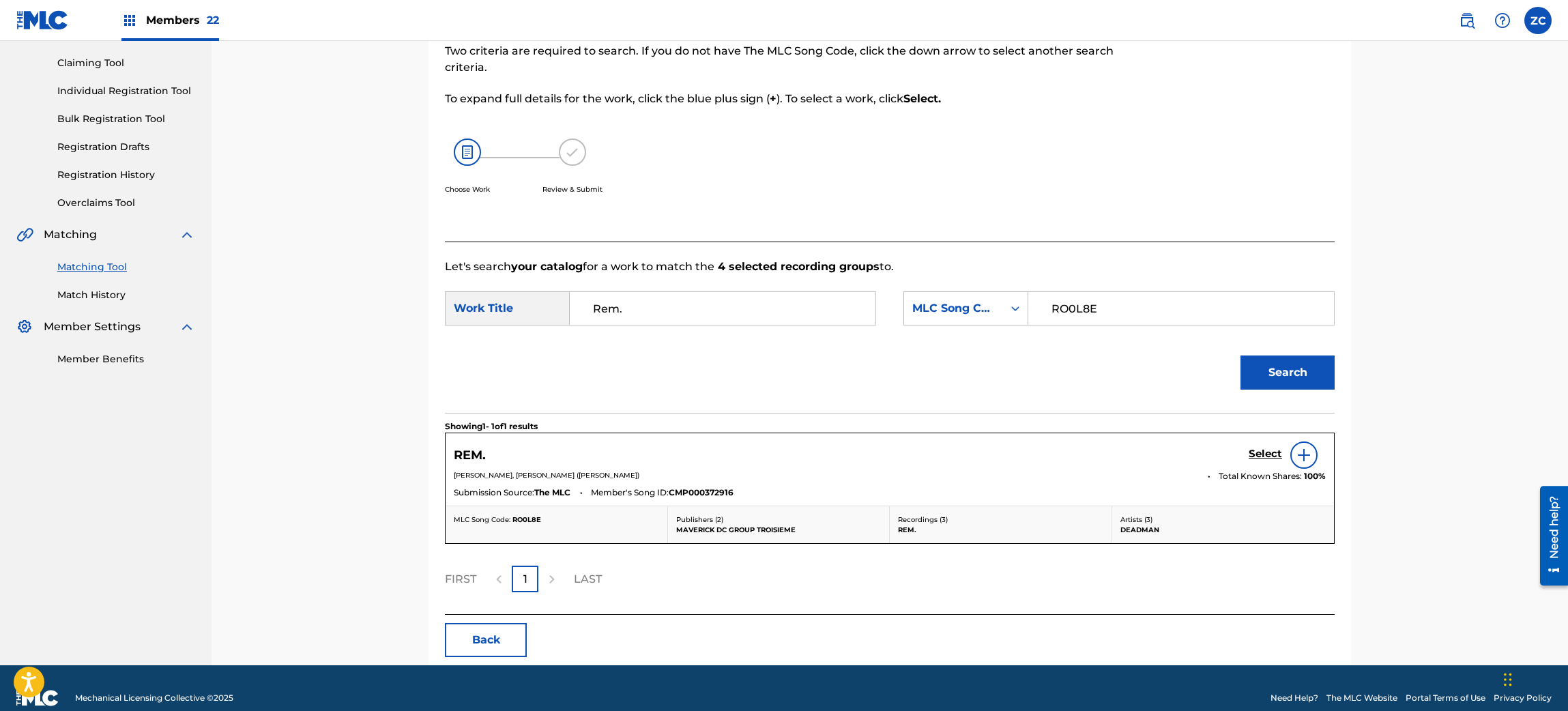
click at [1263, 454] on h5 "Select" at bounding box center [1265, 454] width 33 height 13
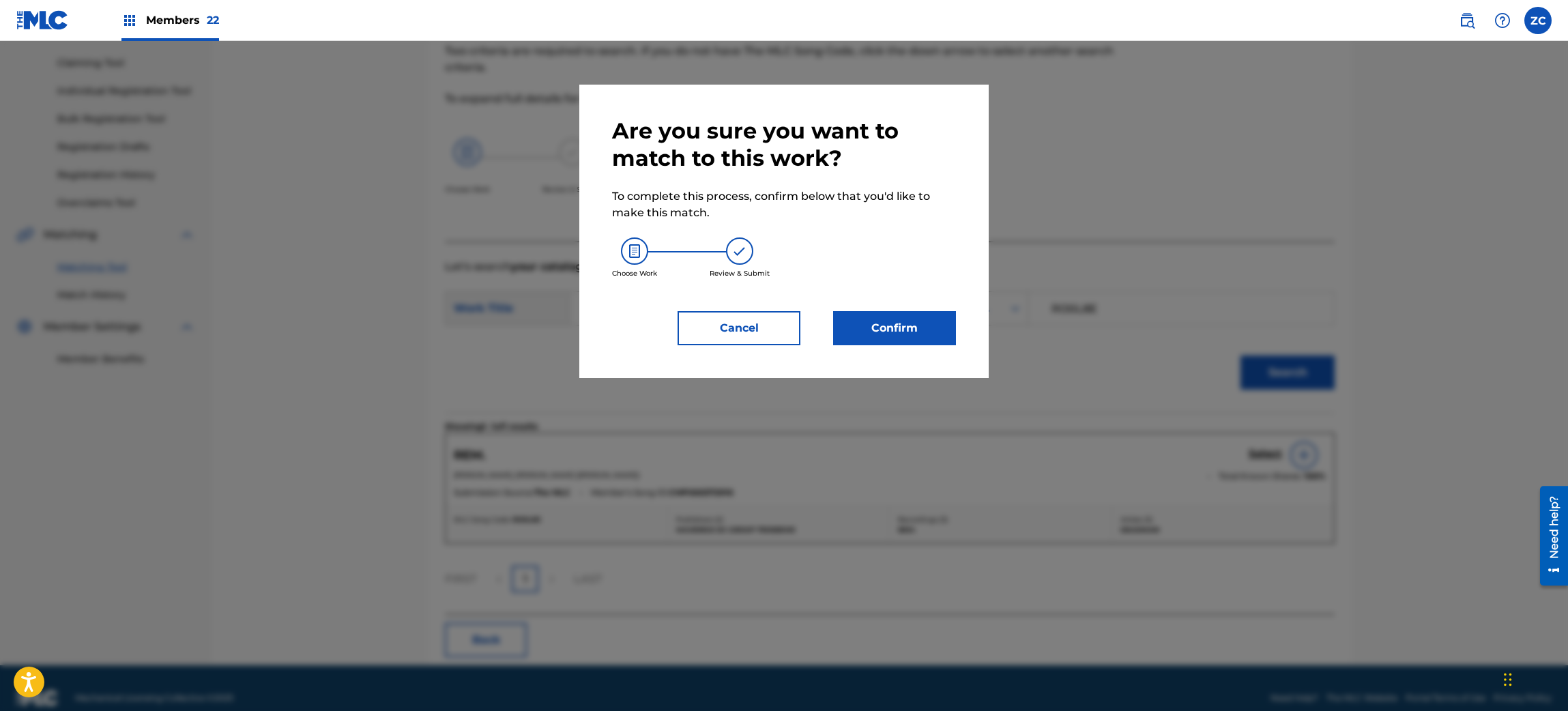
click at [917, 311] on button "Confirm" at bounding box center [895, 328] width 123 height 34
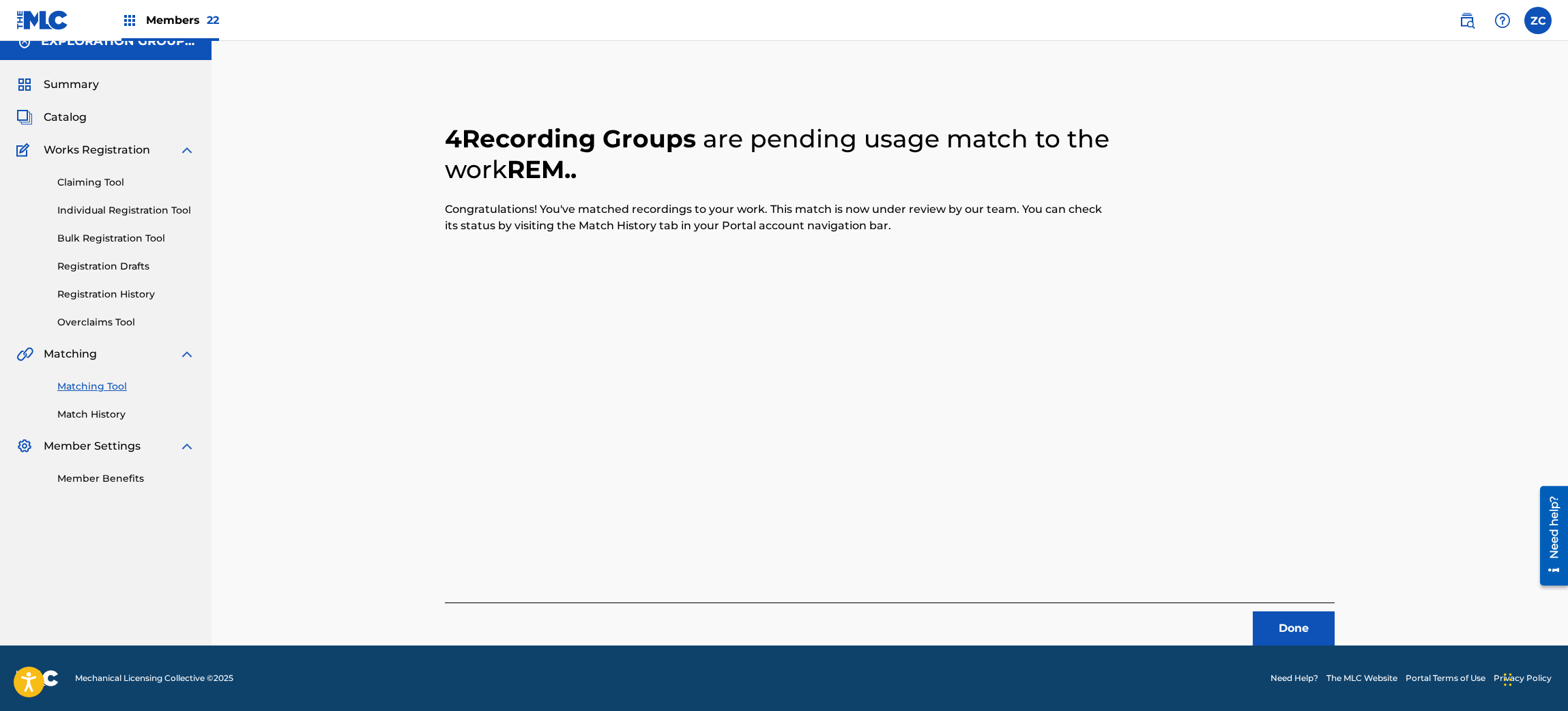
scroll to position [18, 0]
click at [1310, 625] on button "Done" at bounding box center [1294, 629] width 82 height 34
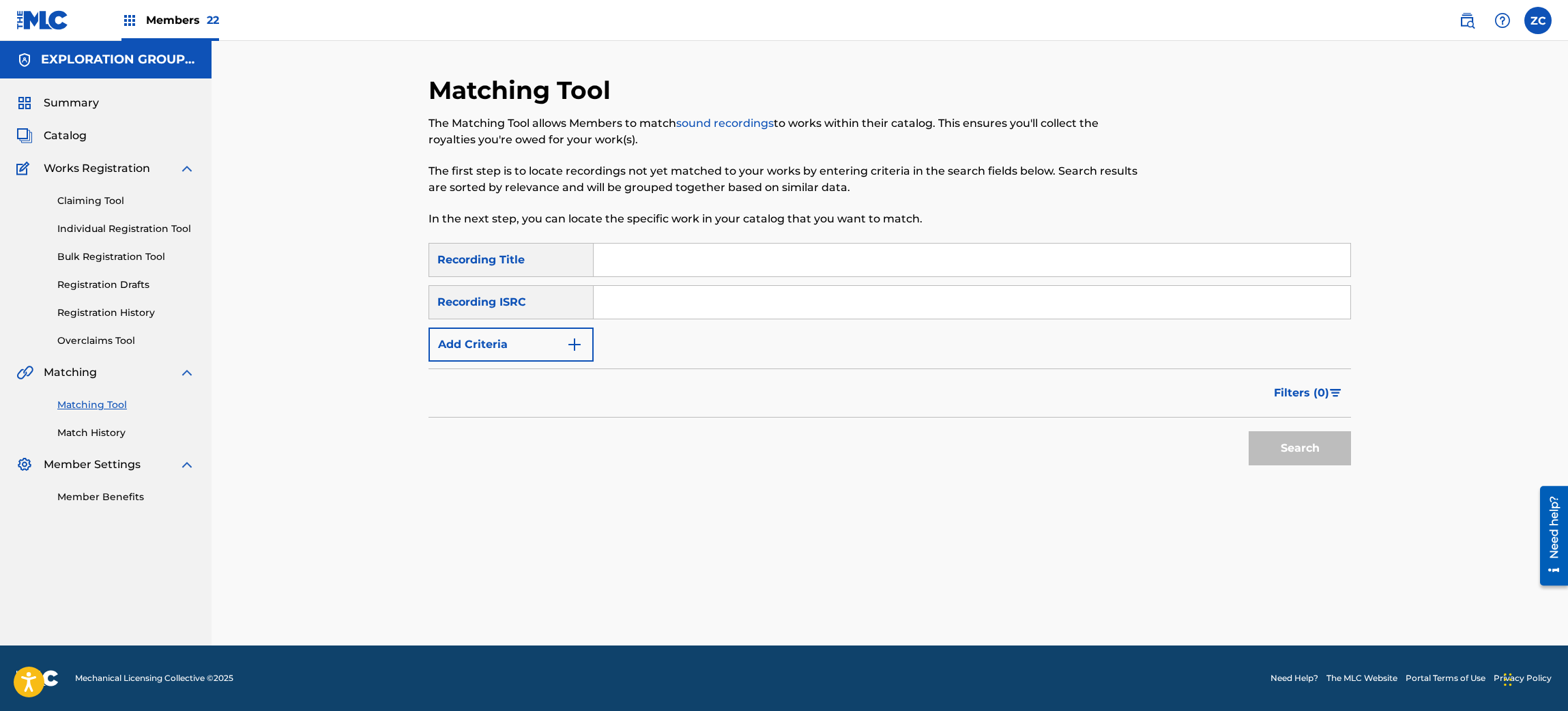
click at [712, 299] on input "Search Form" at bounding box center [972, 302] width 757 height 33
paste input "JPF302200038"
type input "JPF302200038"
click at [1351, 453] on div "Matching Tool The Matching Tool allows Members to match sound recordings to wor…" at bounding box center [890, 360] width 956 height 571
click at [1324, 457] on button "Search" at bounding box center [1300, 448] width 102 height 34
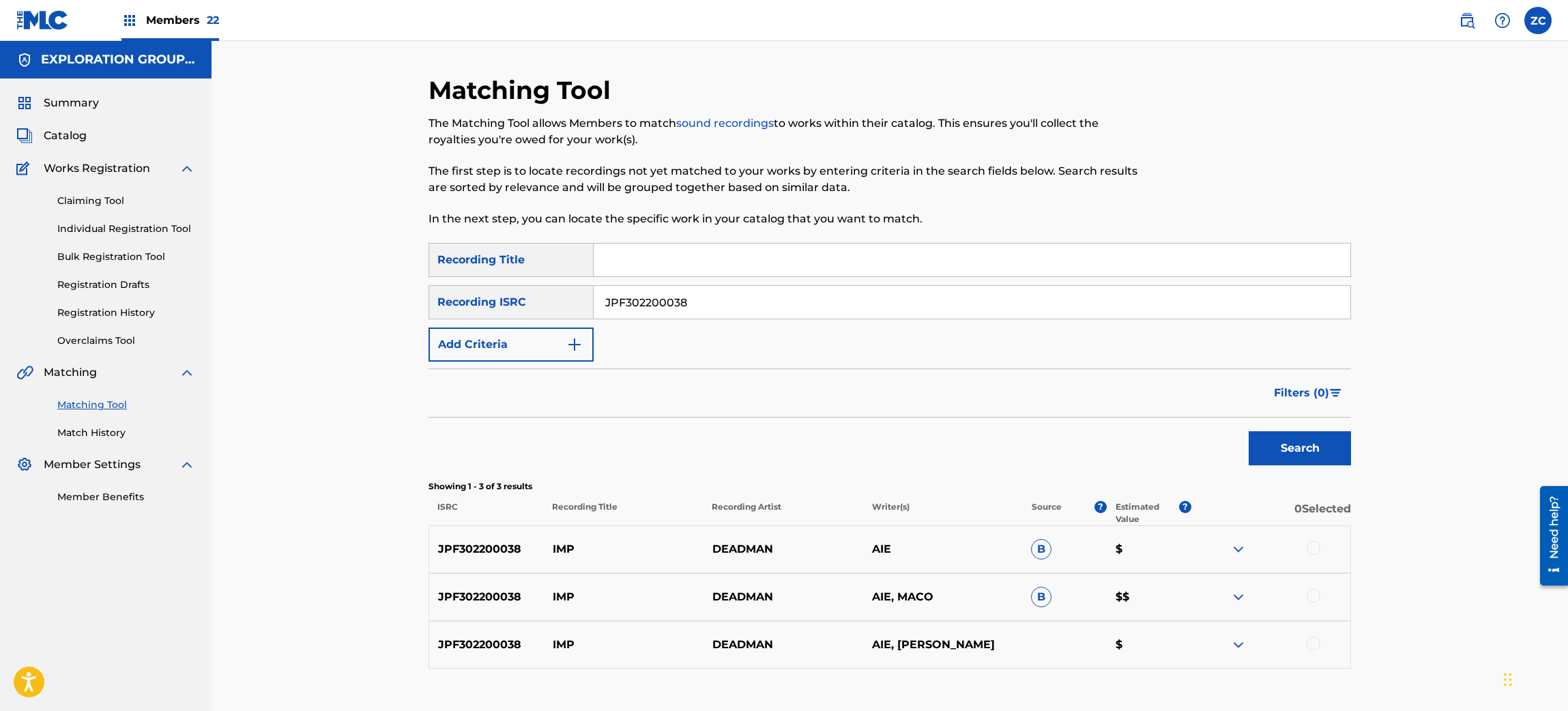
click at [1445, 400] on div "Matching Tool The Matching Tool allows Members to match sound recordings to wor…" at bounding box center [889, 389] width 1357 height 696
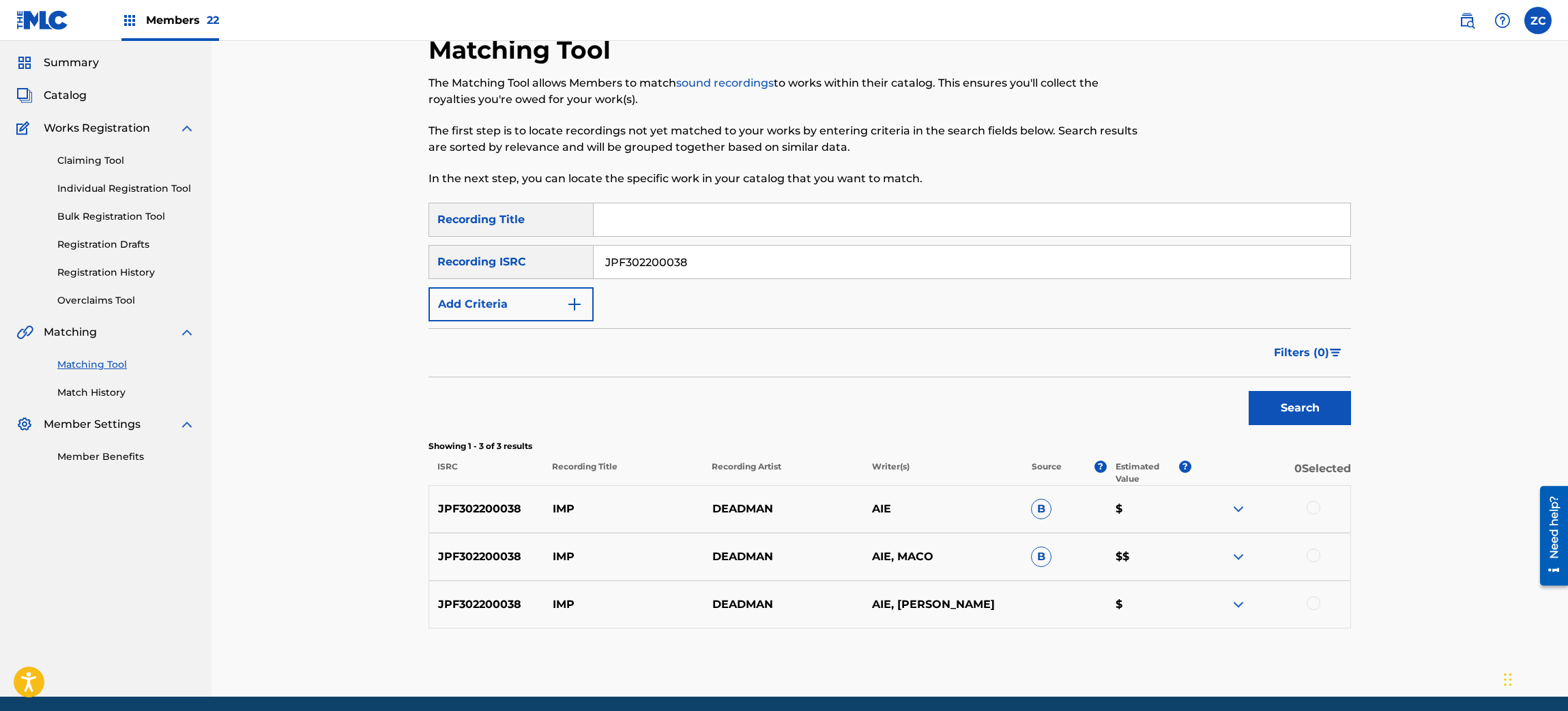
scroll to position [82, 0]
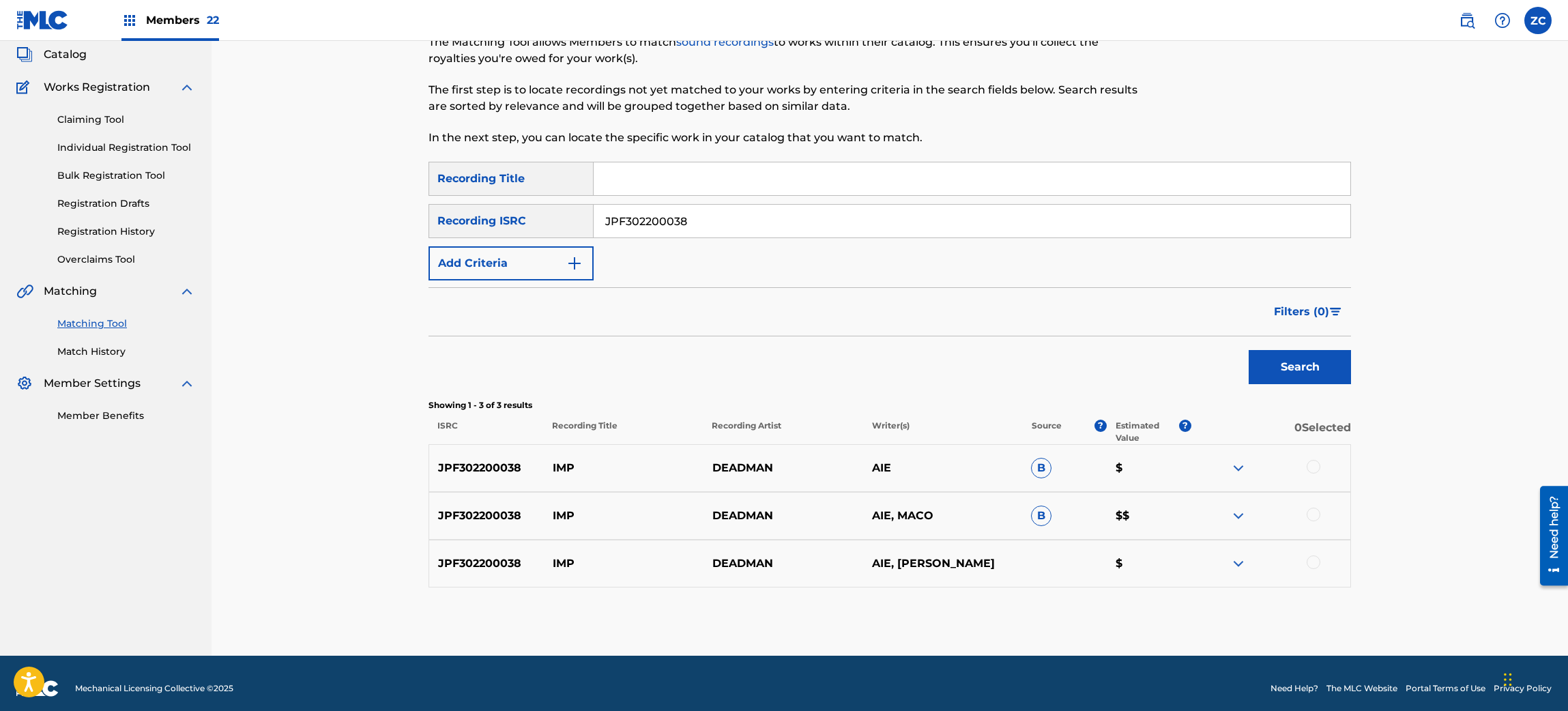
click at [1307, 465] on div at bounding box center [1314, 466] width 13 height 13
click at [1314, 512] on div at bounding box center [1314, 515] width 13 height 13
click at [1309, 556] on div at bounding box center [1314, 562] width 13 height 13
click at [940, 600] on button "Match 3 Groups" at bounding box center [958, 600] width 151 height 34
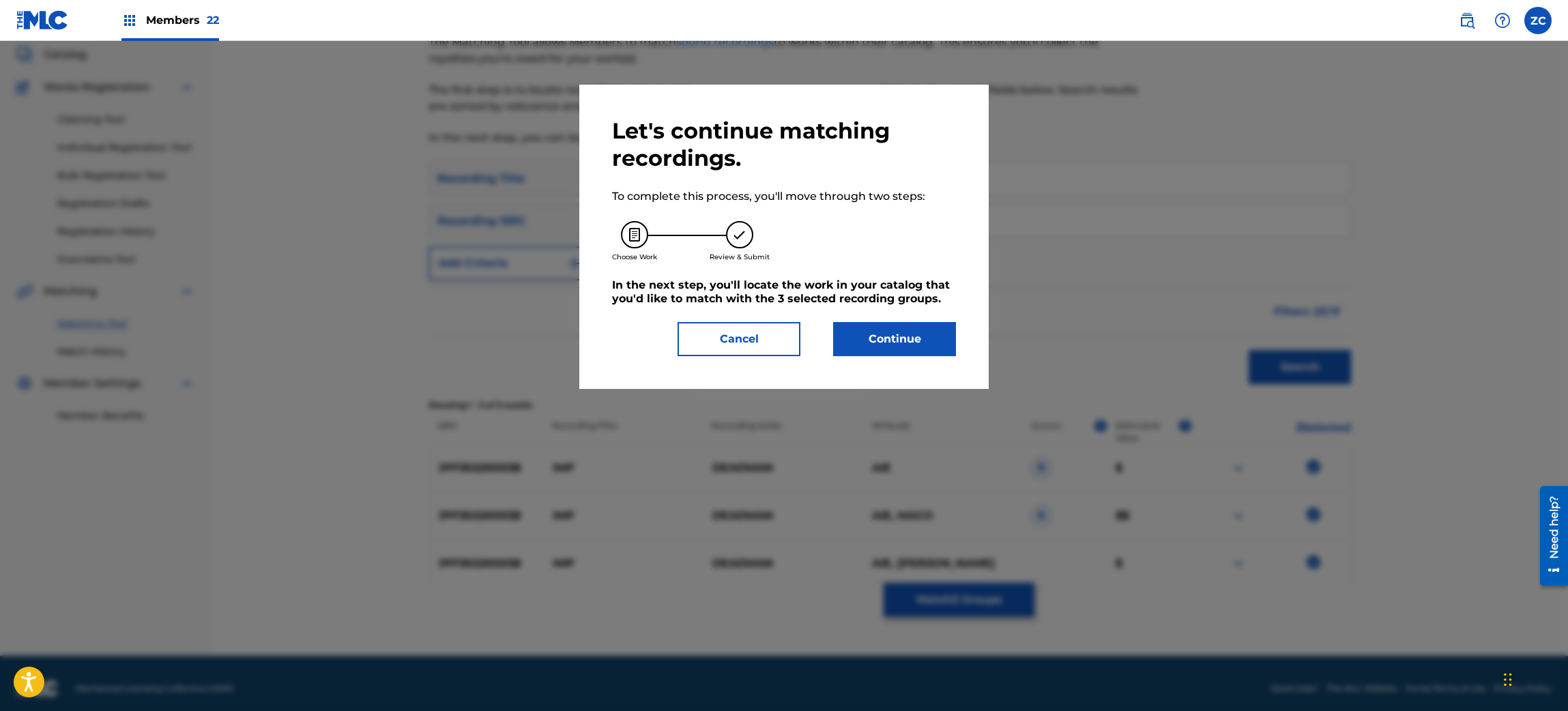
click at [911, 325] on button "Continue" at bounding box center [895, 339] width 123 height 34
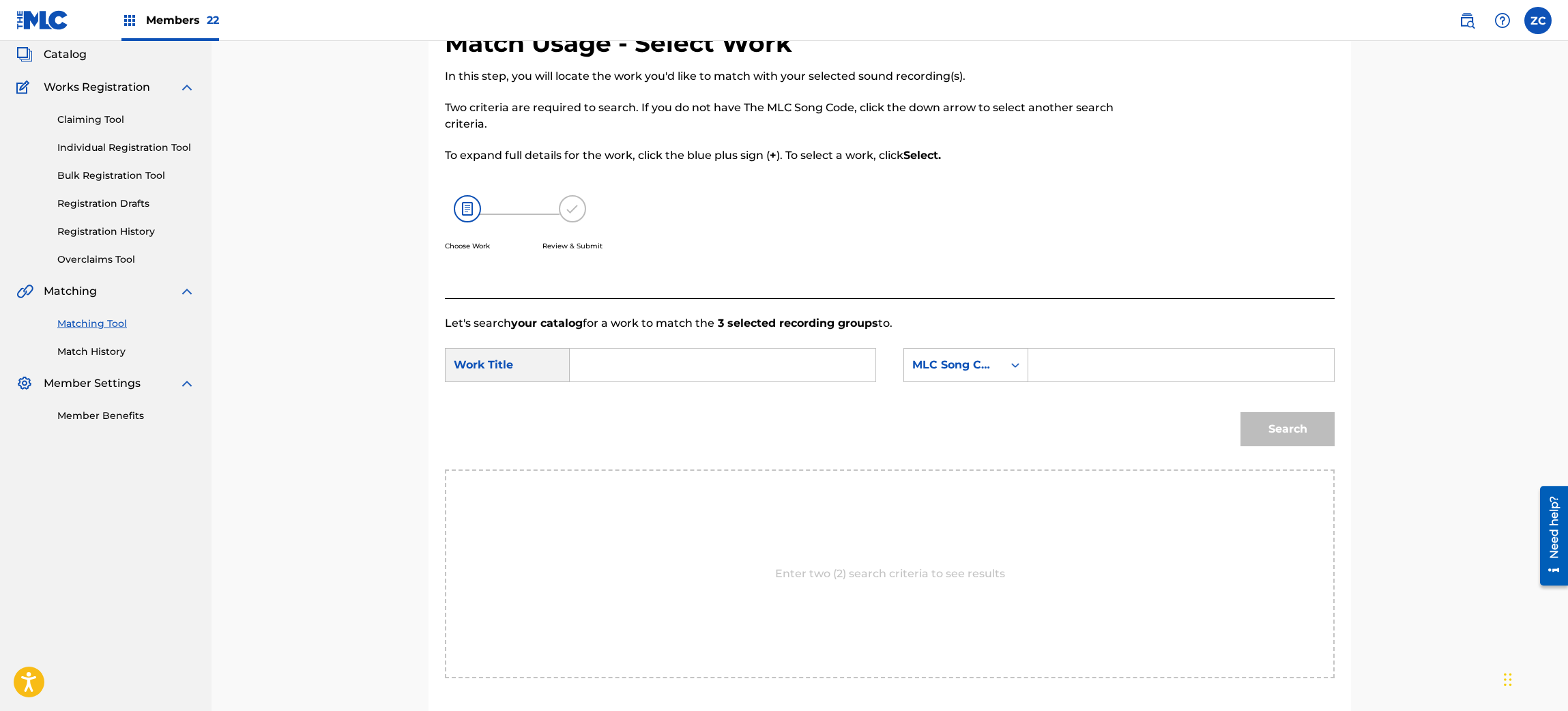
click at [751, 360] on input "Search Form" at bounding box center [722, 365] width 283 height 33
paste input "Imp I29LEV"
click at [642, 366] on input "Imp I29LEV" at bounding box center [722, 365] width 283 height 33
type input "Imp"
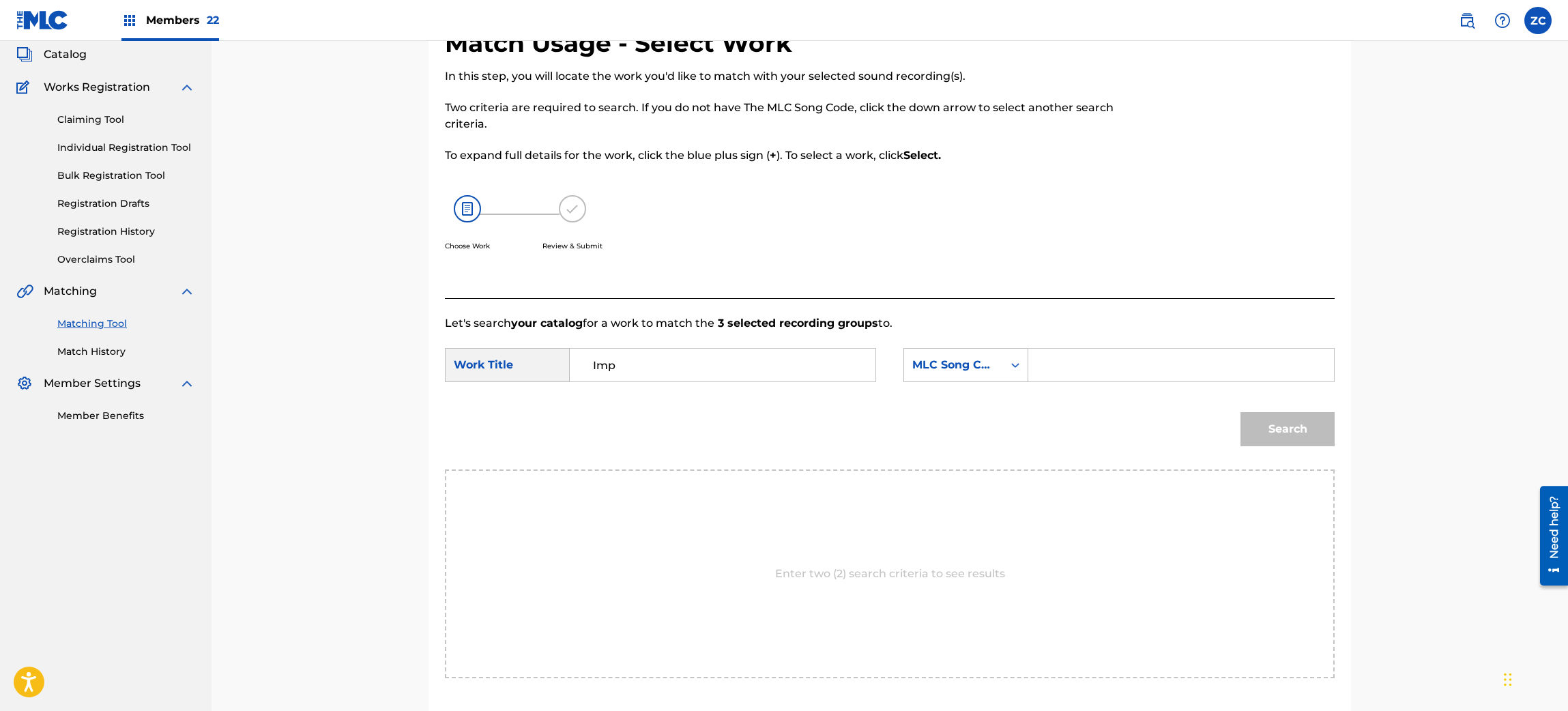
click at [1064, 355] on input "Search Form" at bounding box center [1181, 365] width 283 height 33
paste input "I29LEV"
type input "I29LEV"
click at [1289, 418] on button "Search" at bounding box center [1287, 429] width 94 height 34
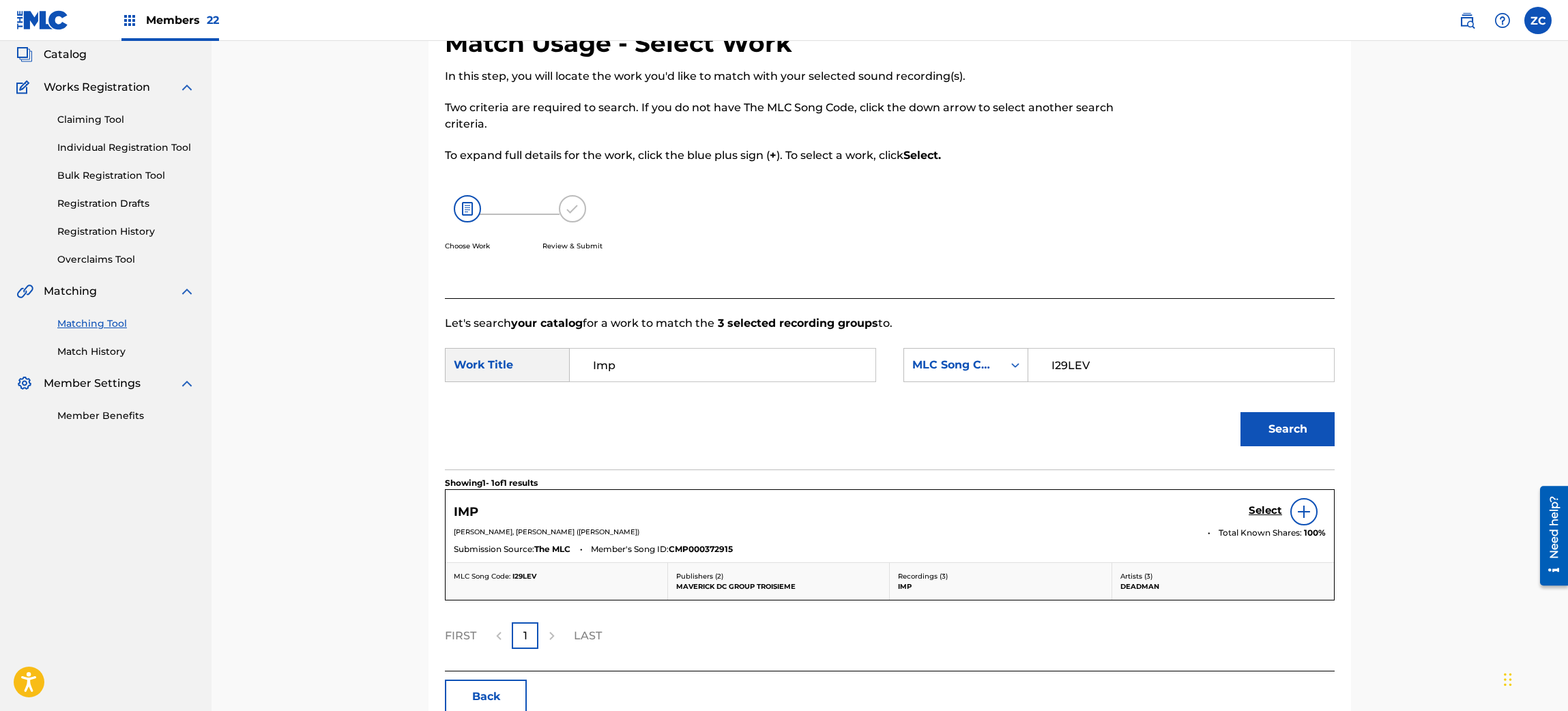
click at [1260, 506] on h5 "Select" at bounding box center [1265, 511] width 33 height 13
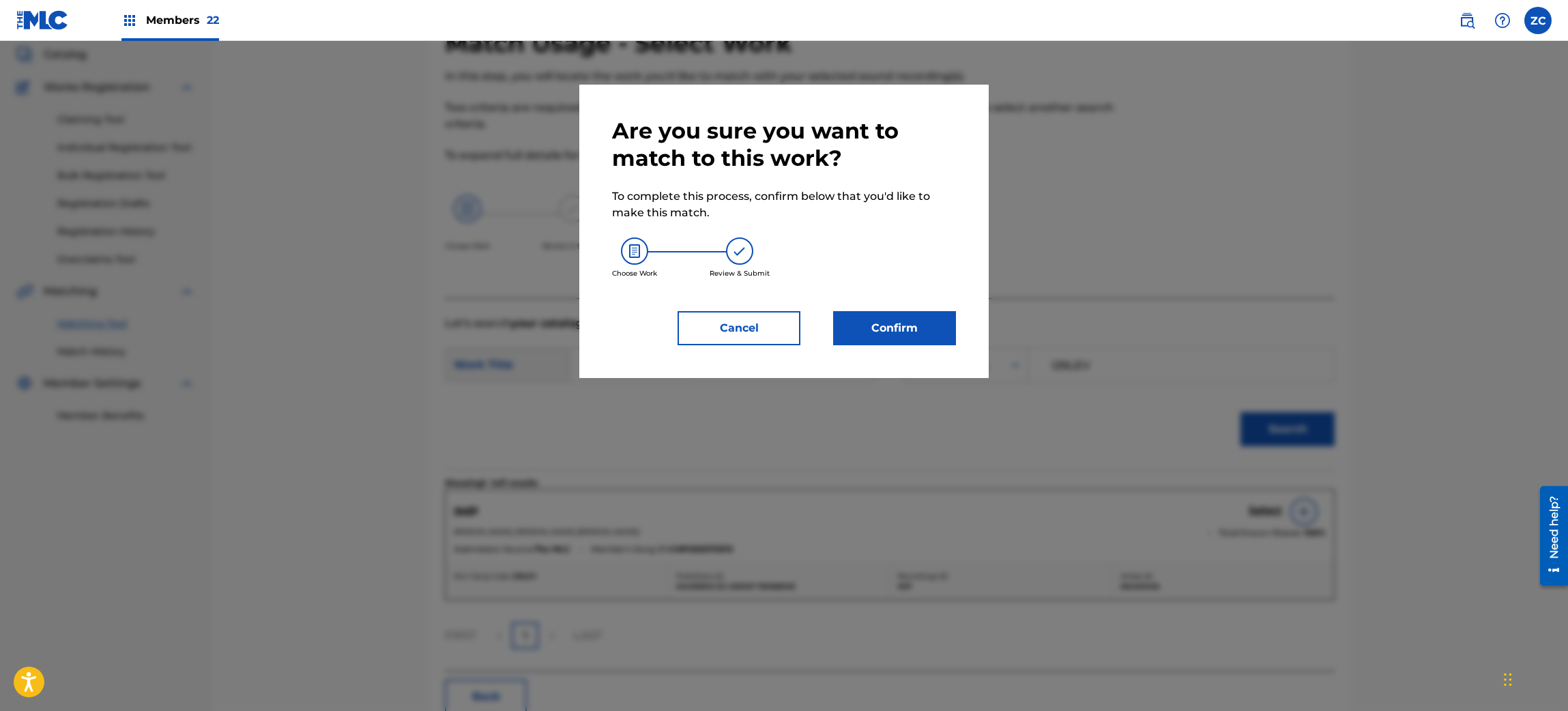
click at [923, 330] on button "Confirm" at bounding box center [895, 328] width 123 height 34
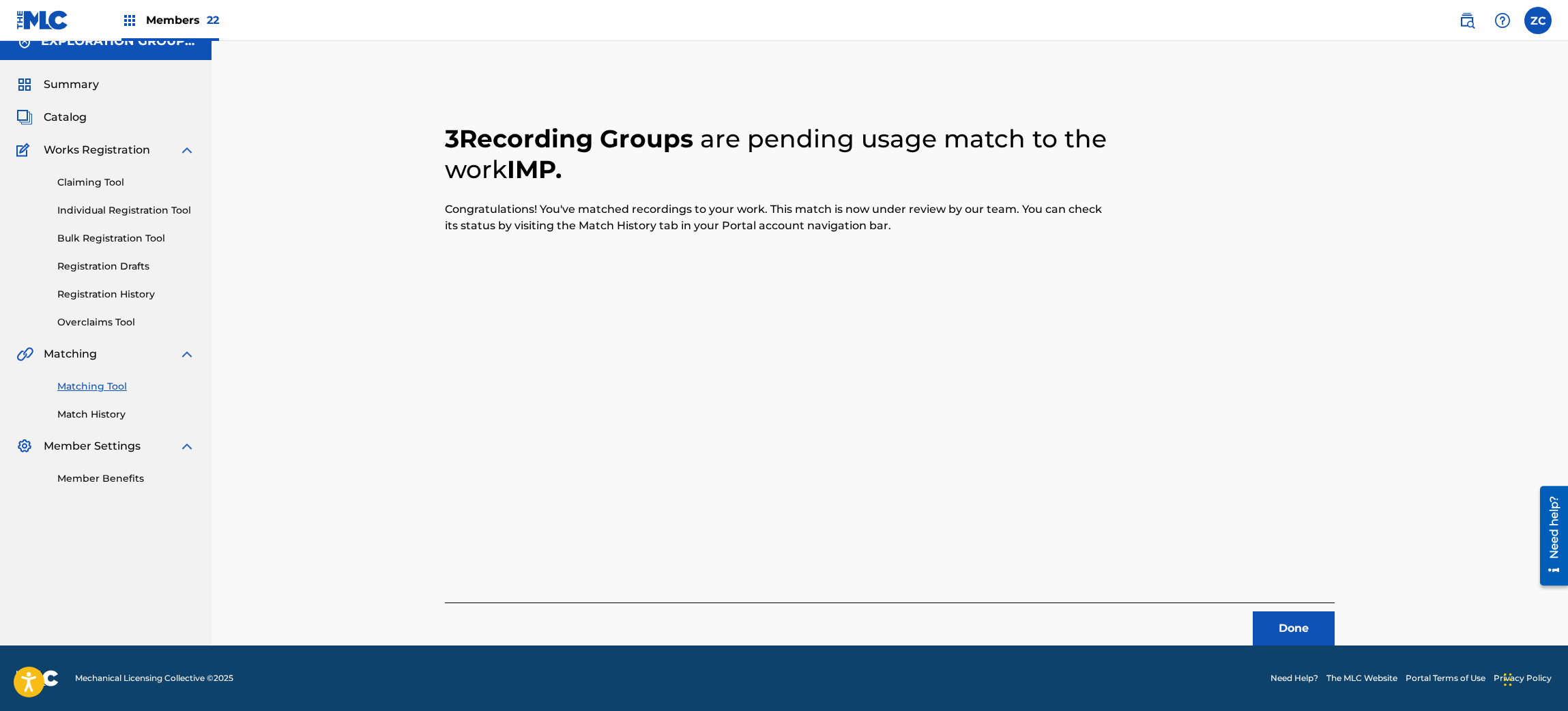
scroll to position [18, 0]
click at [1286, 620] on button "Done" at bounding box center [1294, 629] width 82 height 34
